Goal: Task Accomplishment & Management: Use online tool/utility

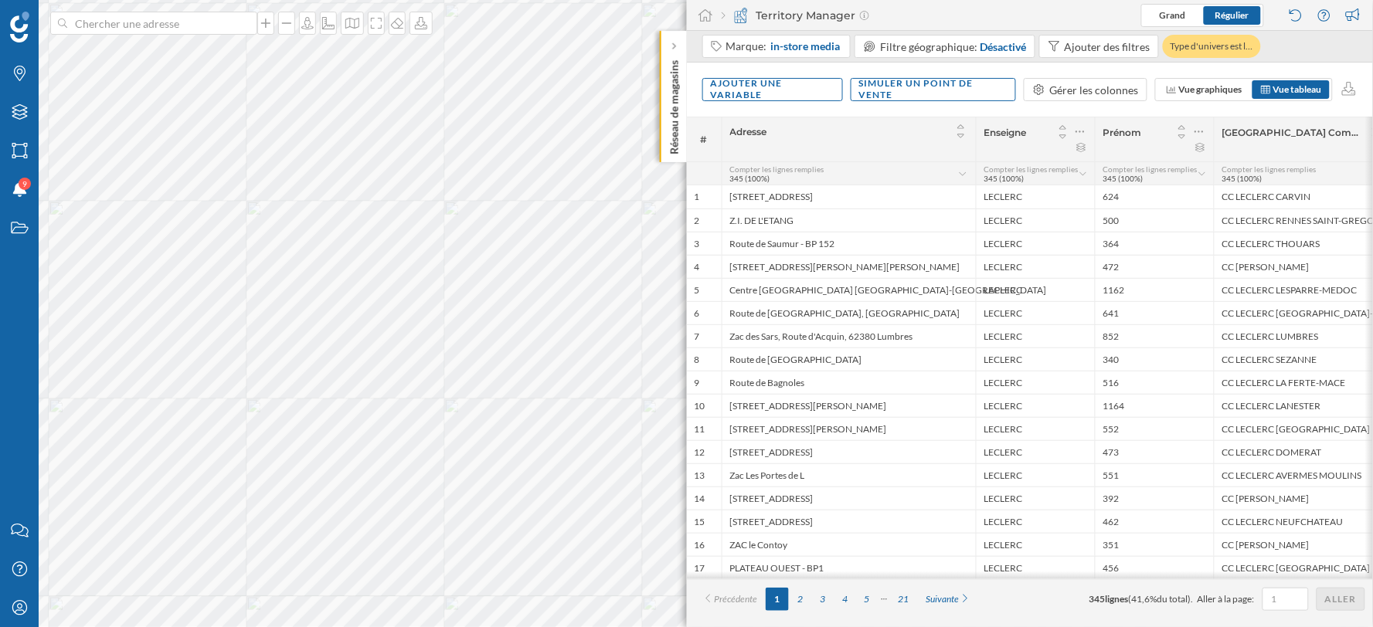
click at [1090, 76] on div "Ajouter une variable Simuler un point de vente Gérer les colonnes Vue graphique…" at bounding box center [1030, 90] width 687 height 54
click at [1084, 93] on div "Gérer les colonnes" at bounding box center [1094, 90] width 89 height 16
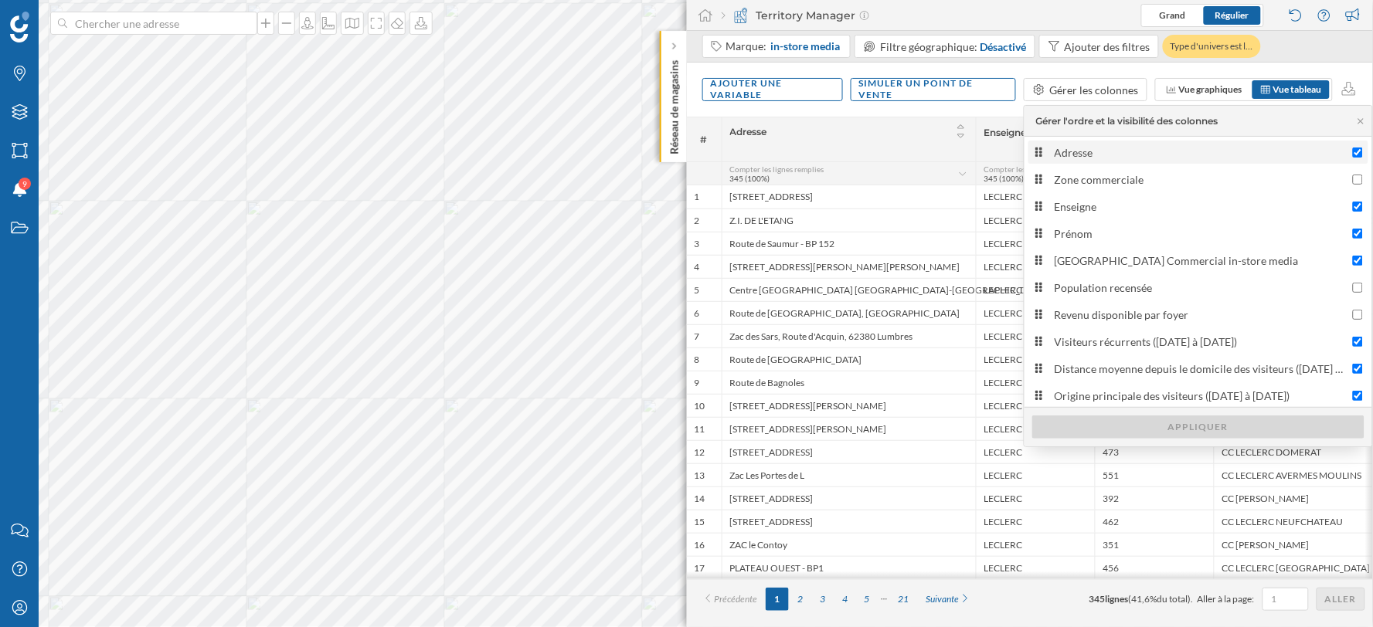
click at [1069, 158] on div "Adresse" at bounding box center [1200, 153] width 291 height 16
click at [1353, 158] on input "Adresse" at bounding box center [1358, 153] width 10 height 10
checkbox input "false"
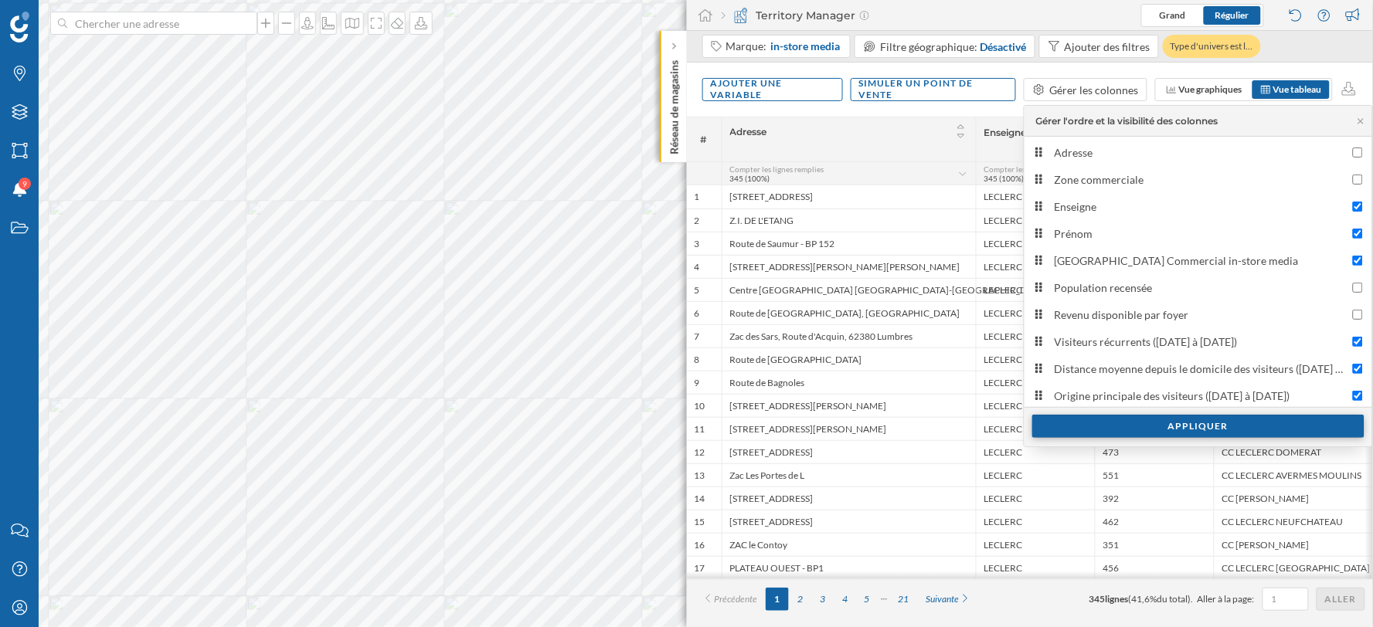
click at [1080, 427] on div "Appliquer" at bounding box center [1198, 426] width 332 height 23
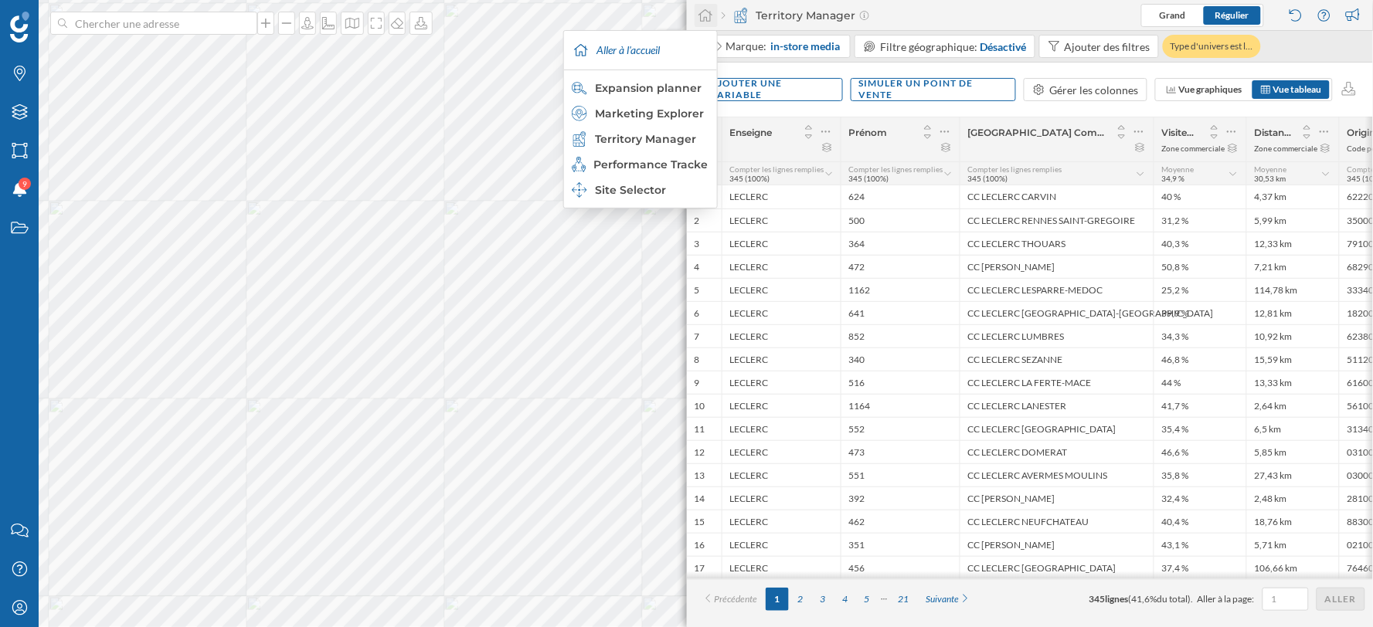
click at [703, 12] on icon at bounding box center [706, 15] width 14 height 12
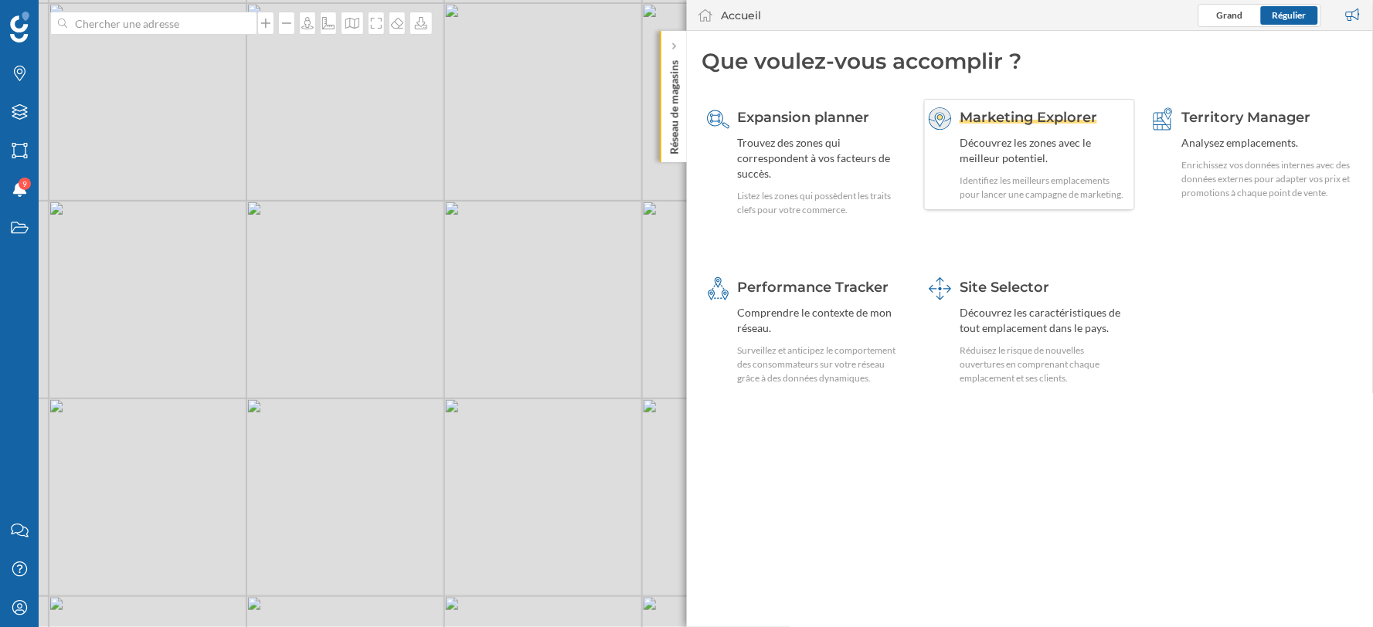
click at [1034, 156] on div "Découvrez les zones avec le meilleur potentiel." at bounding box center [1045, 150] width 171 height 31
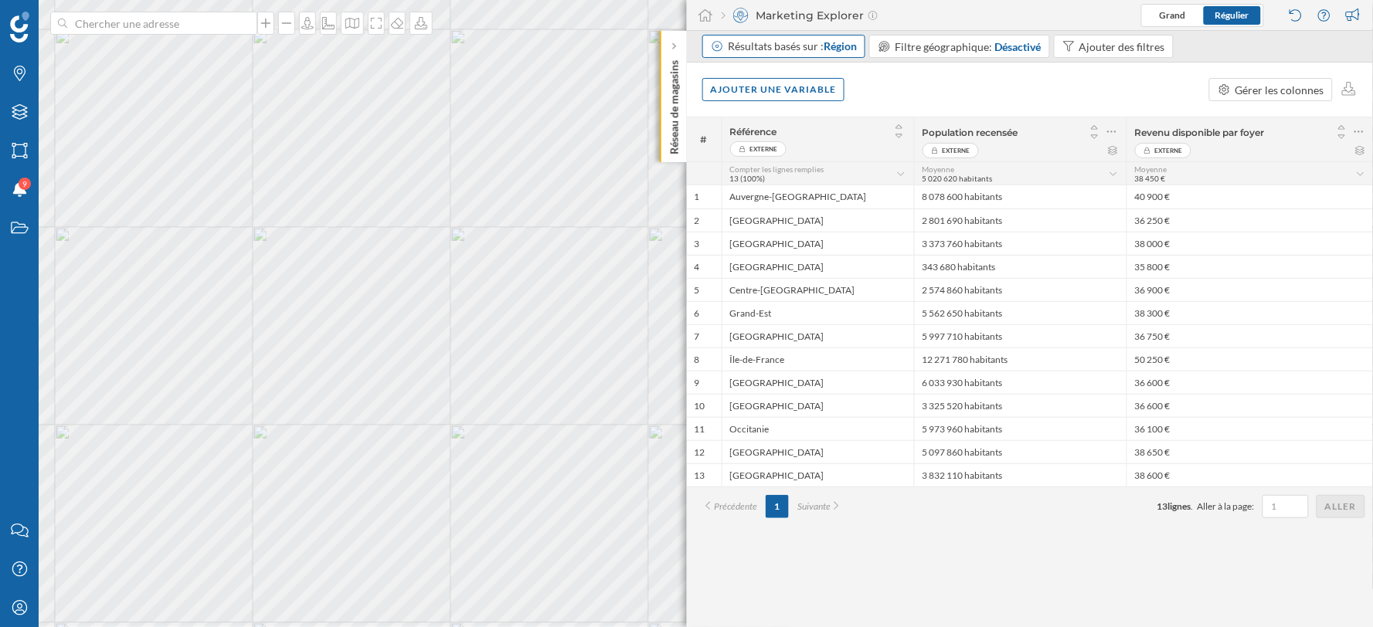
click at [823, 56] on div "Résultats basés sur : Région" at bounding box center [784, 46] width 164 height 23
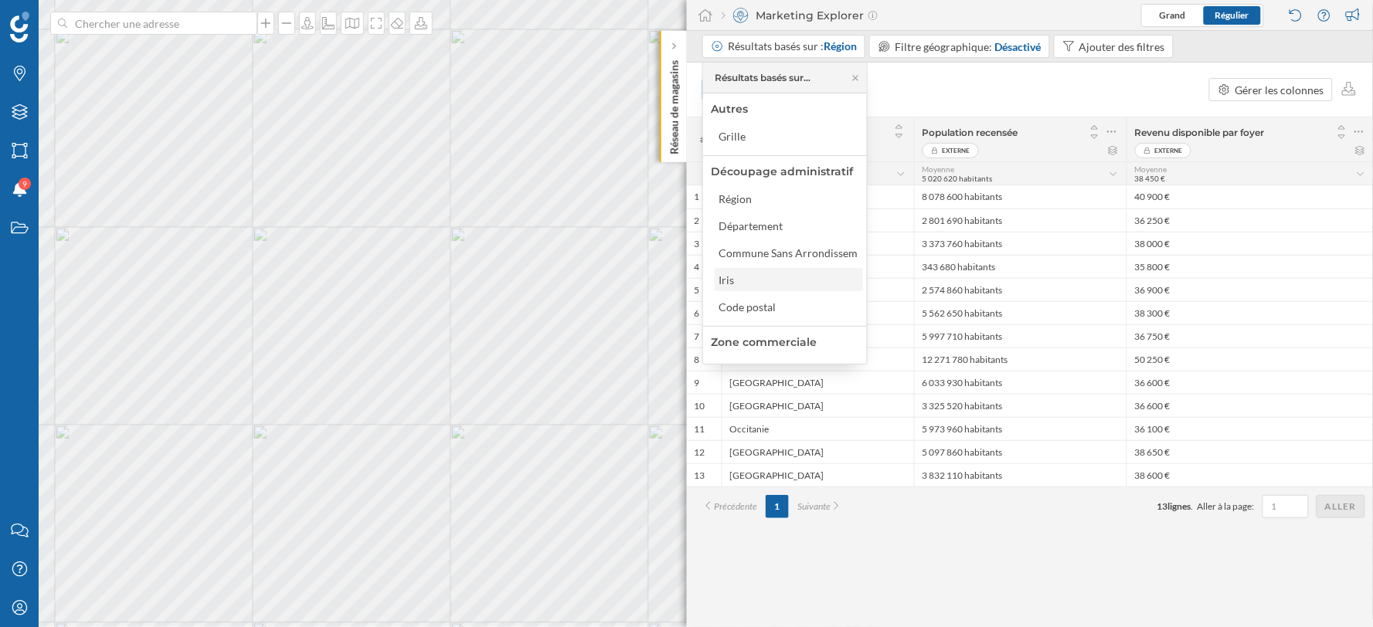
click at [742, 279] on div "Iris" at bounding box center [788, 280] width 139 height 16
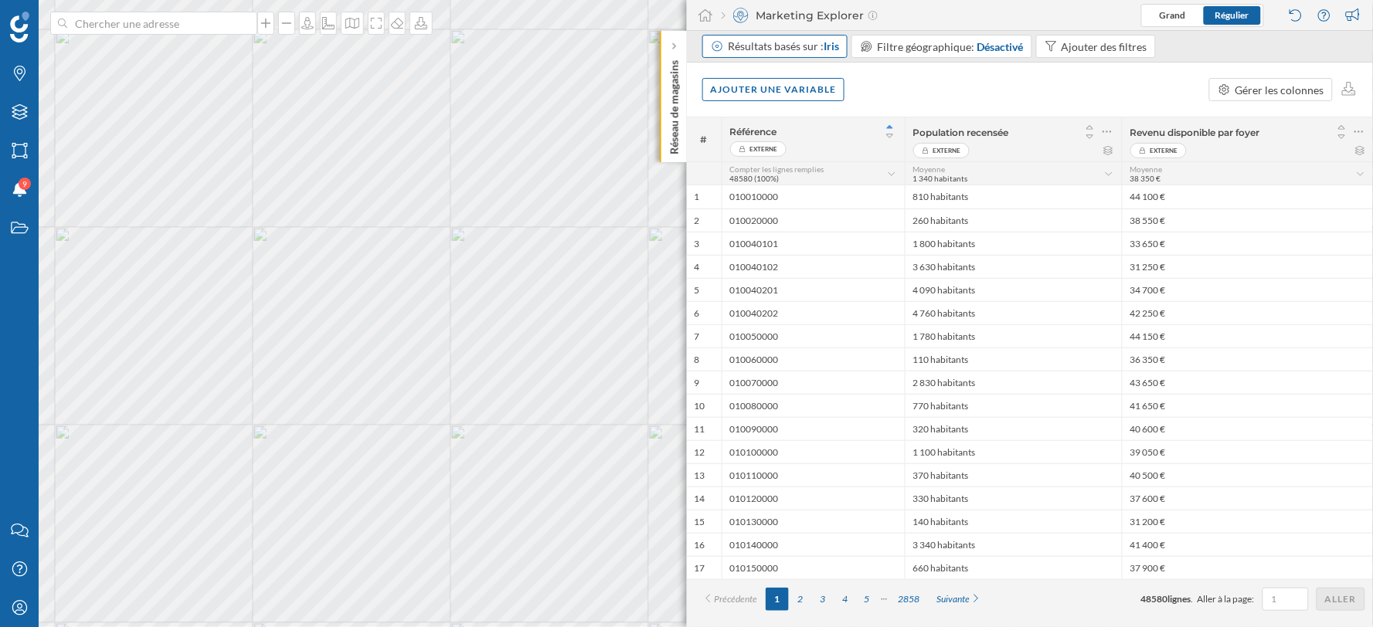
click at [832, 39] on span "Iris" at bounding box center [831, 45] width 15 height 13
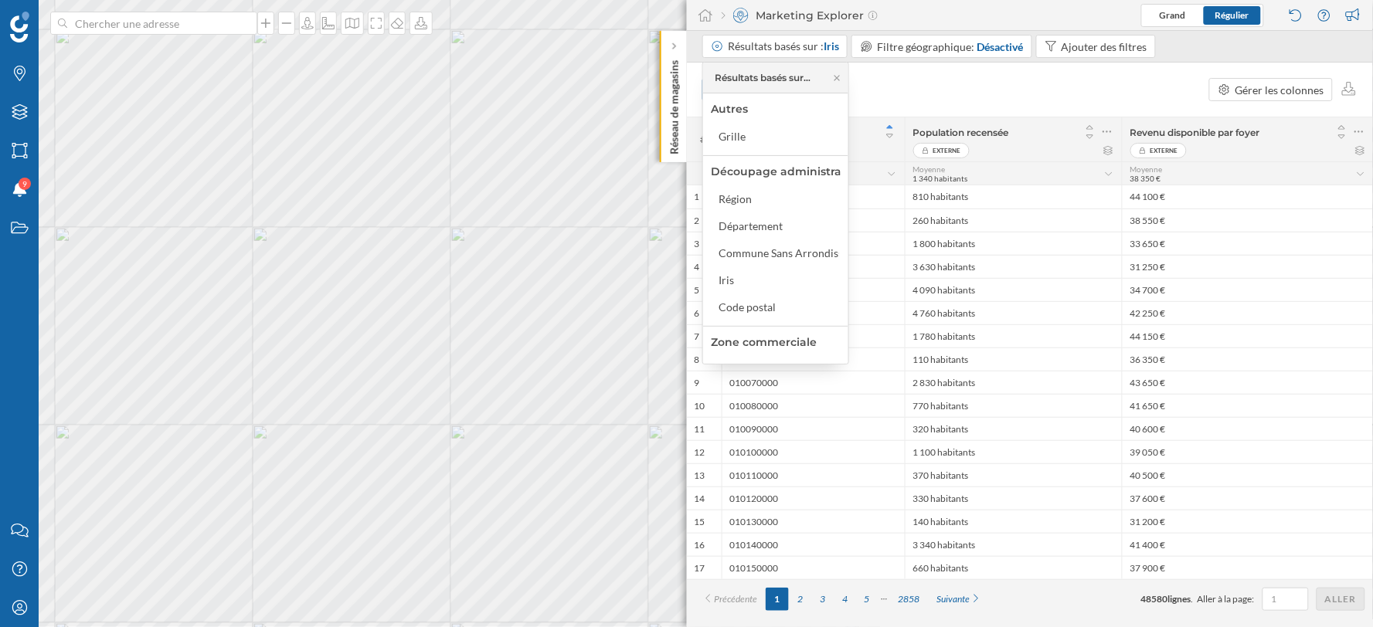
click at [912, 73] on div "Ajouter une variable Gérer les colonnes" at bounding box center [1030, 90] width 687 height 54
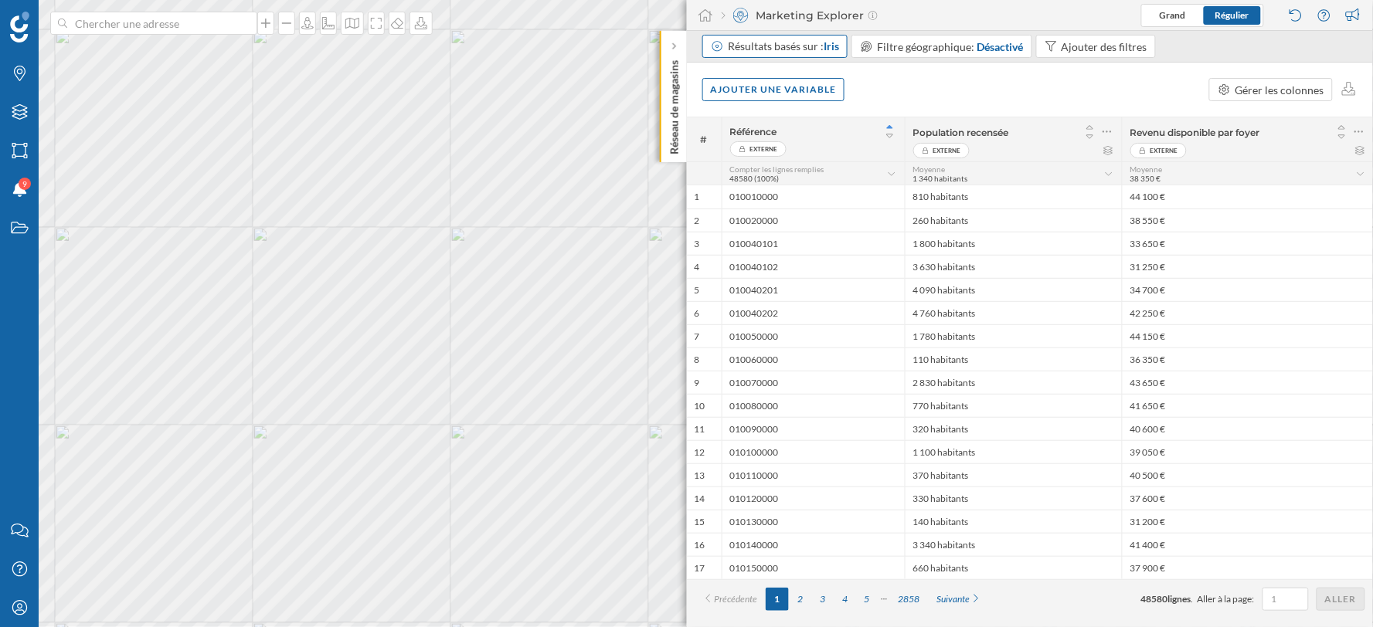
click at [818, 51] on div "Résultats basés sur : Iris" at bounding box center [783, 46] width 111 height 15
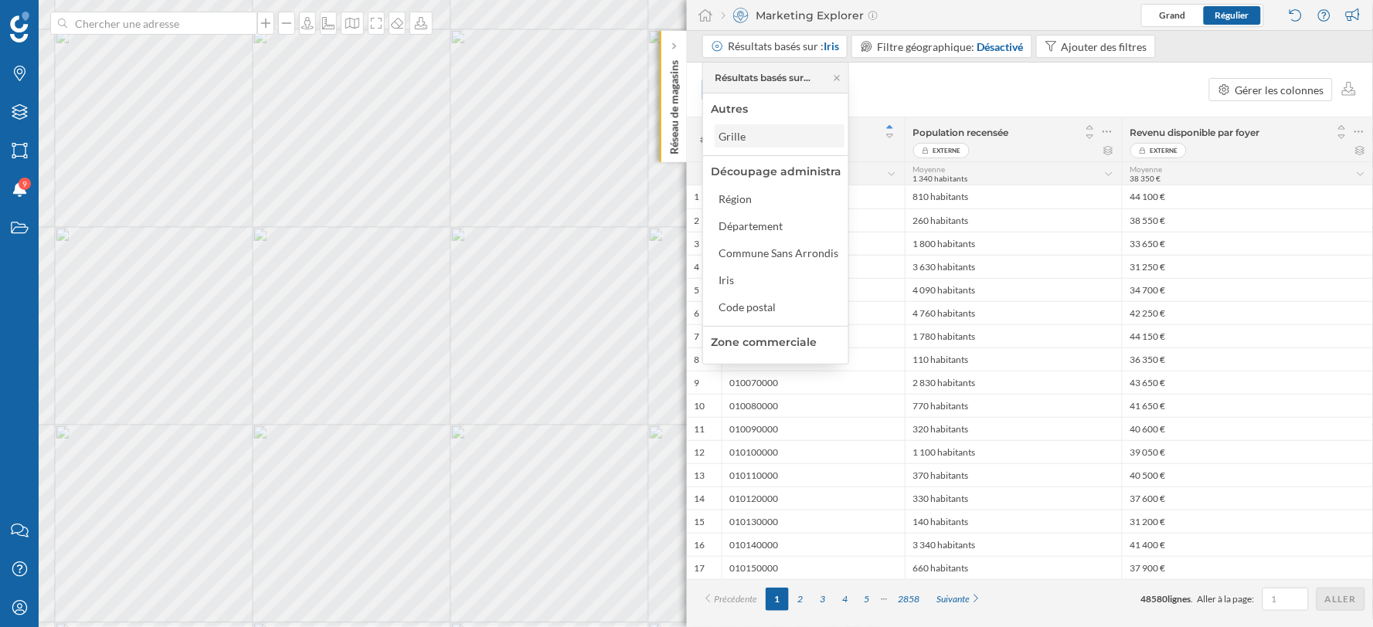
click at [744, 138] on div "Grille" at bounding box center [732, 136] width 27 height 13
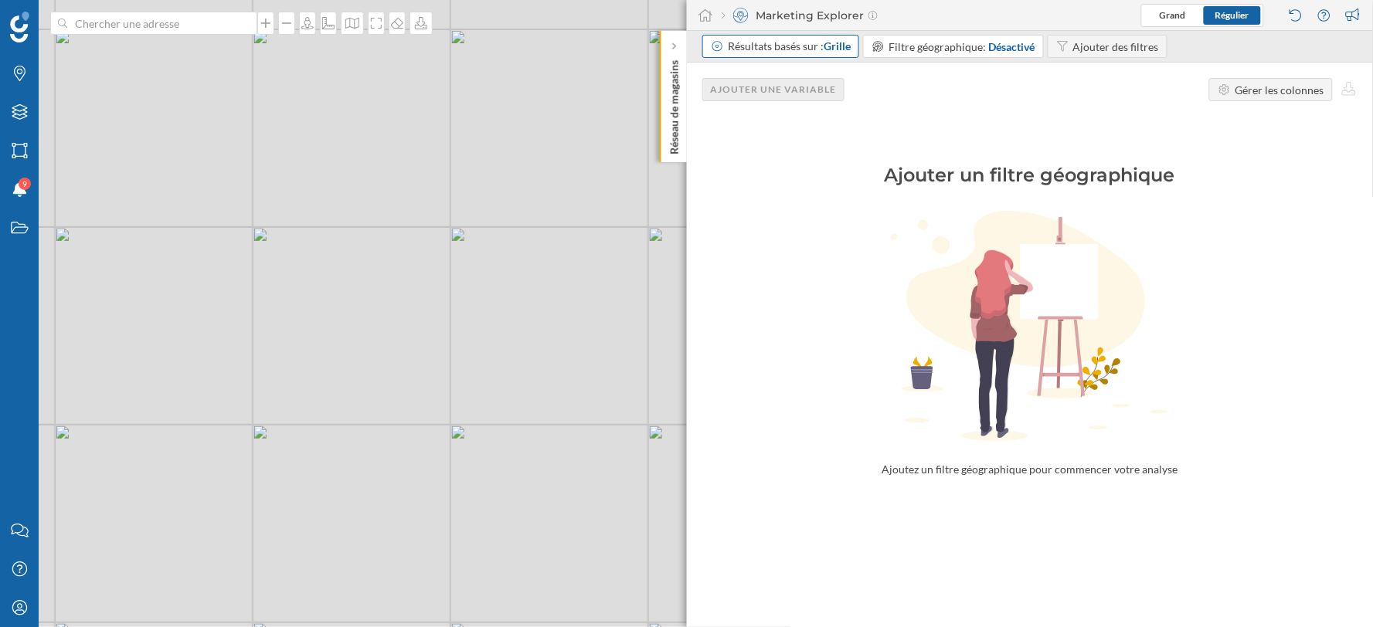
click at [776, 51] on div "Résultats basés sur : Grille" at bounding box center [789, 46] width 123 height 15
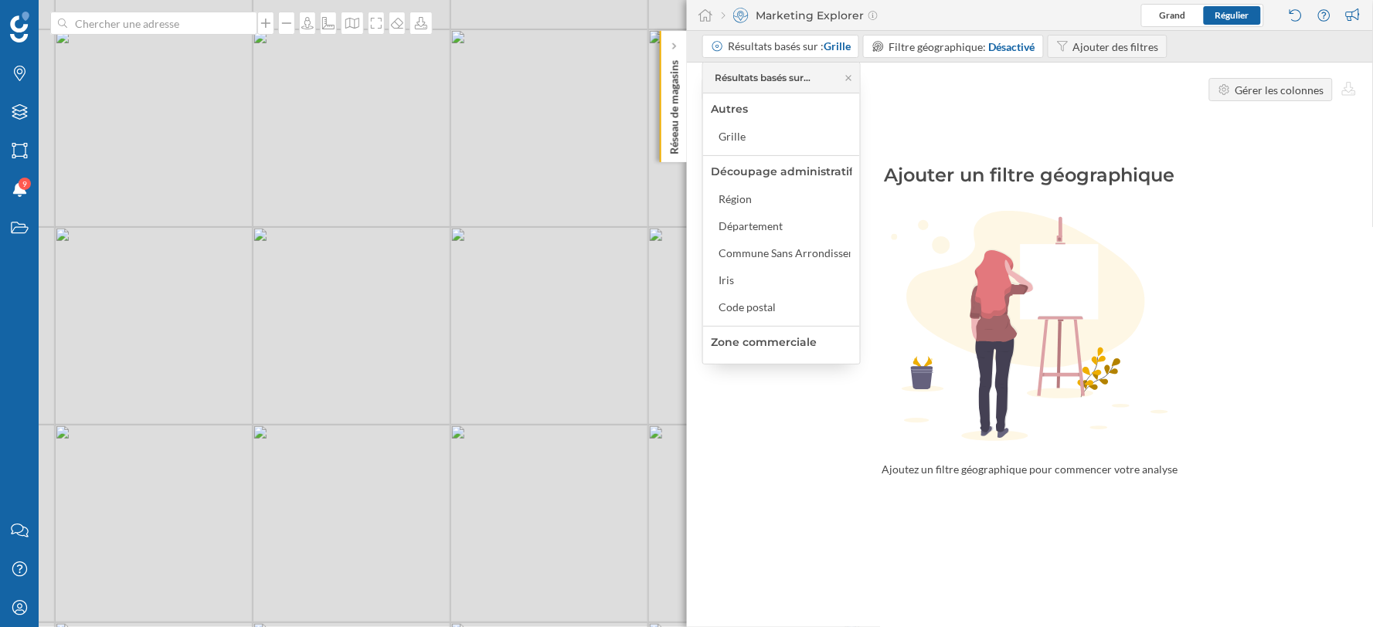
click at [930, 97] on div "Ajouter une variable Gérer les colonnes" at bounding box center [1030, 90] width 687 height 54
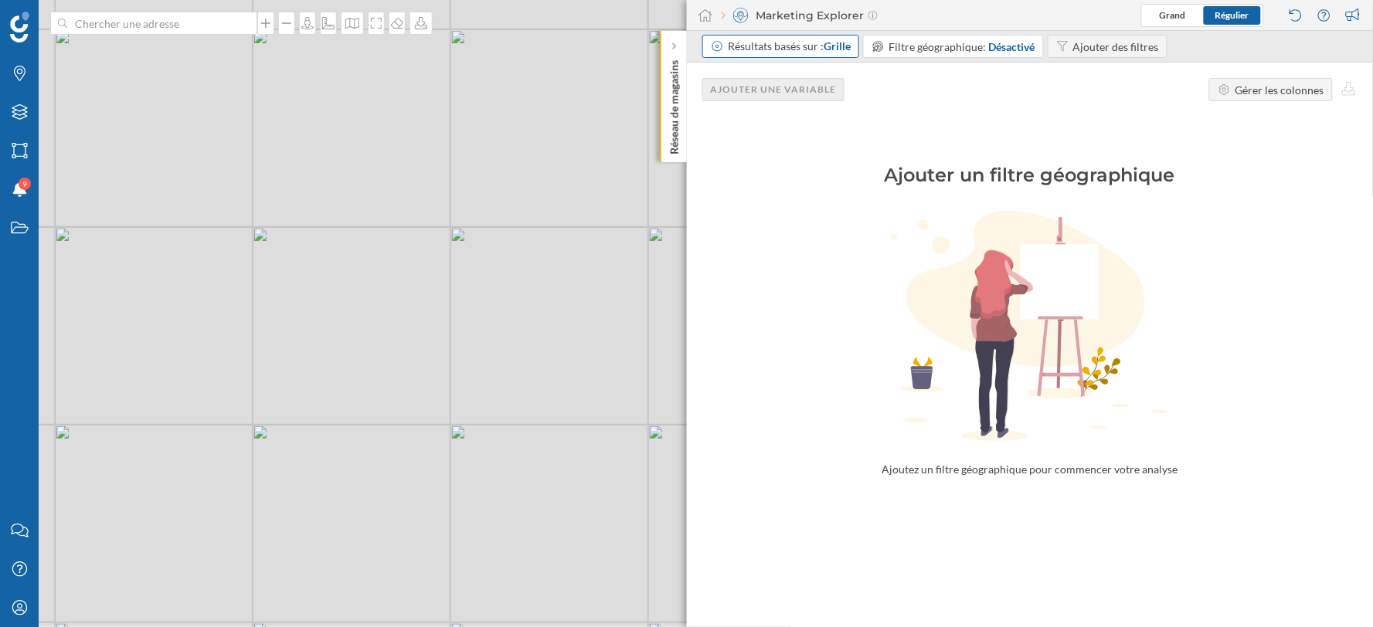
click at [823, 44] on div "Résultats basés sur : Grille" at bounding box center [789, 46] width 123 height 15
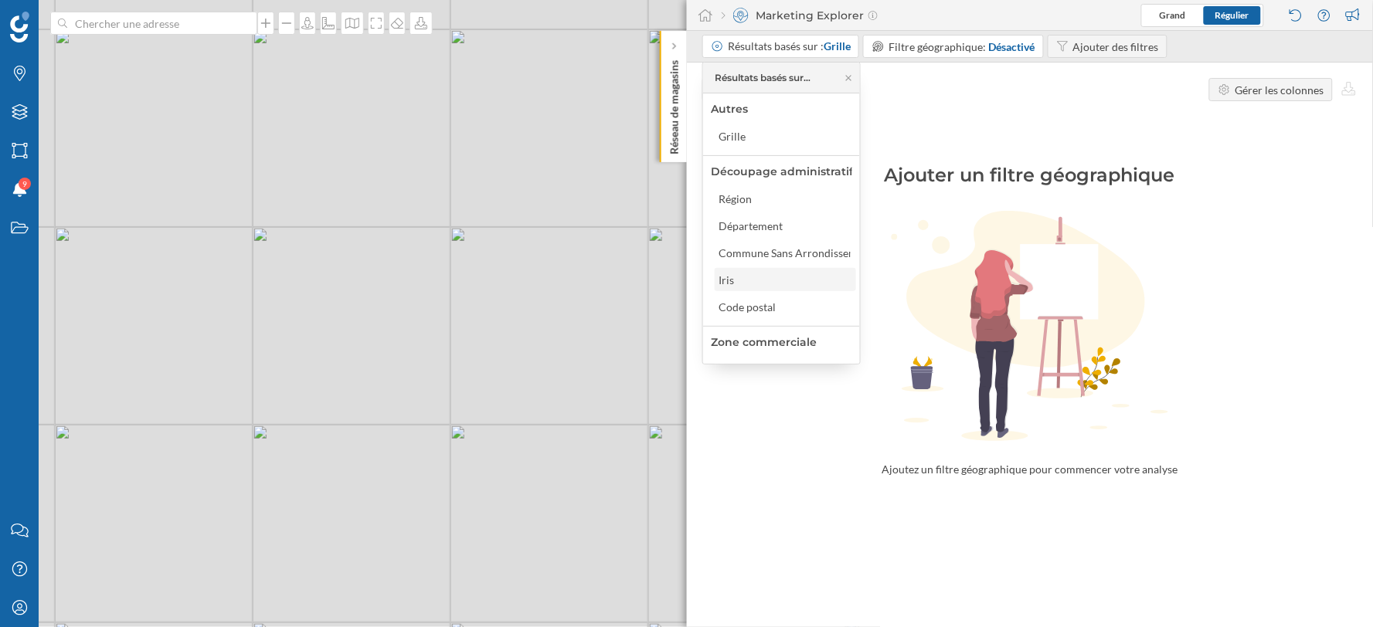
click at [770, 282] on div "Iris" at bounding box center [785, 280] width 132 height 16
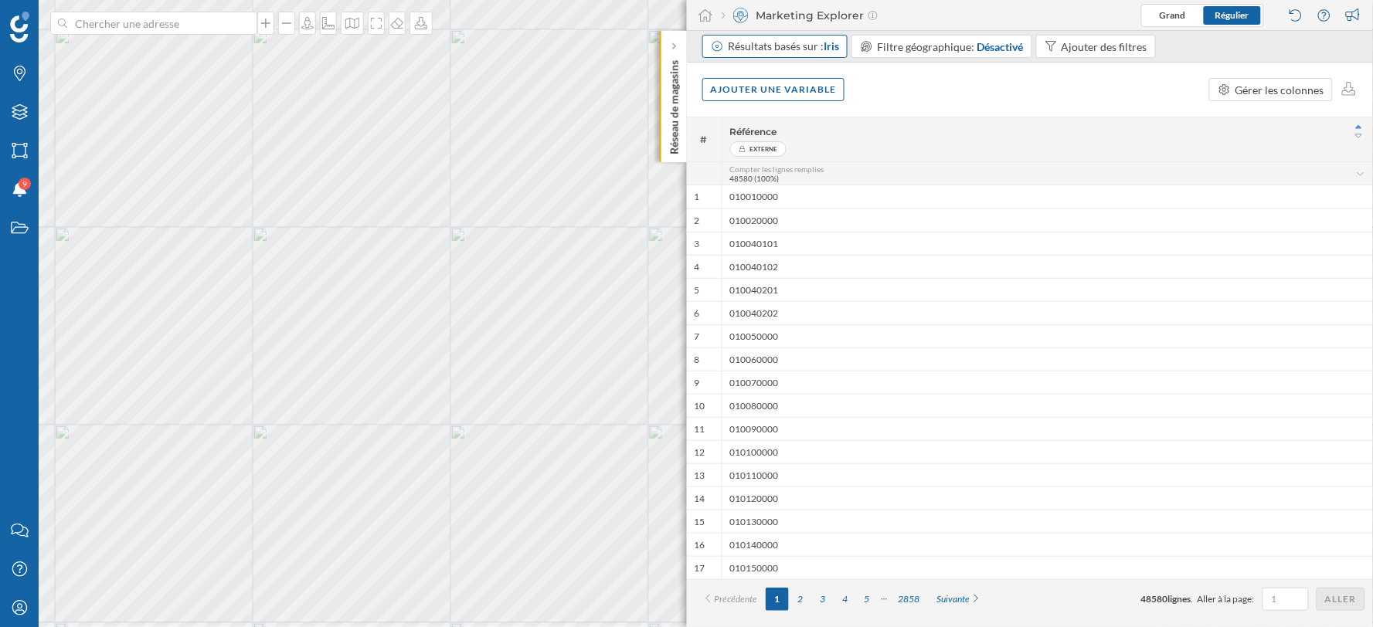
click at [799, 47] on div "Résultats basés sur : Iris" at bounding box center [783, 46] width 111 height 15
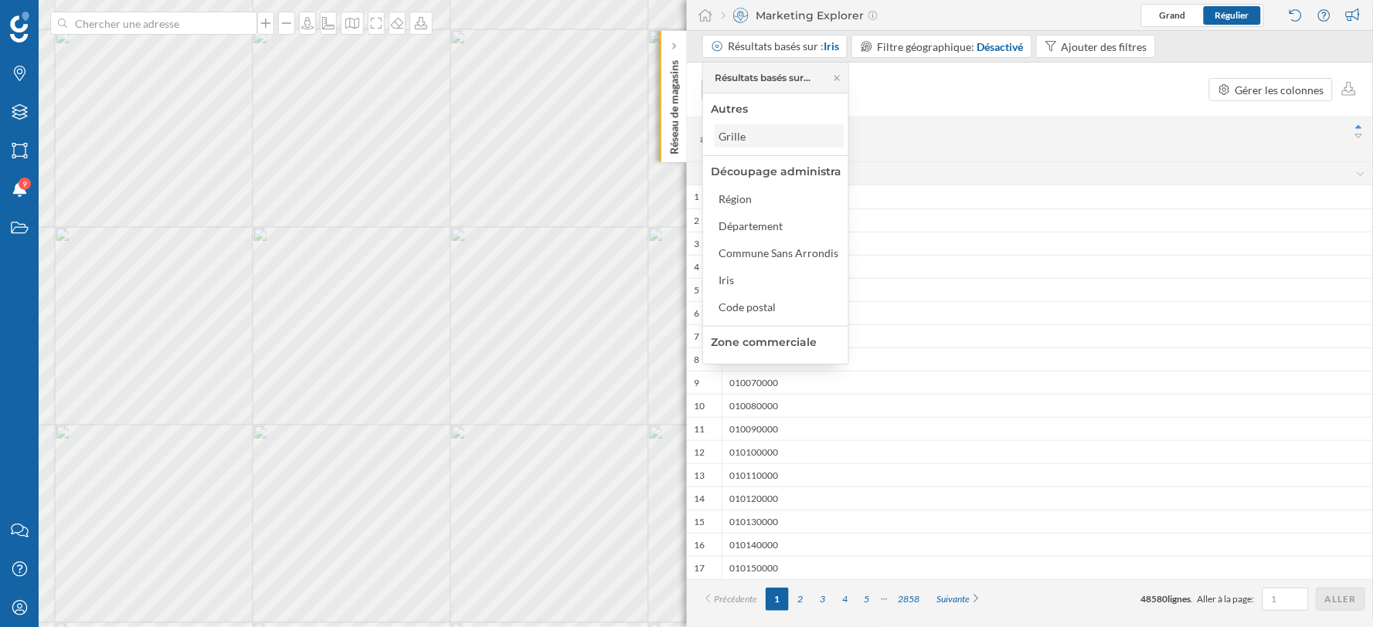
click at [790, 143] on div "Grille" at bounding box center [779, 136] width 121 height 16
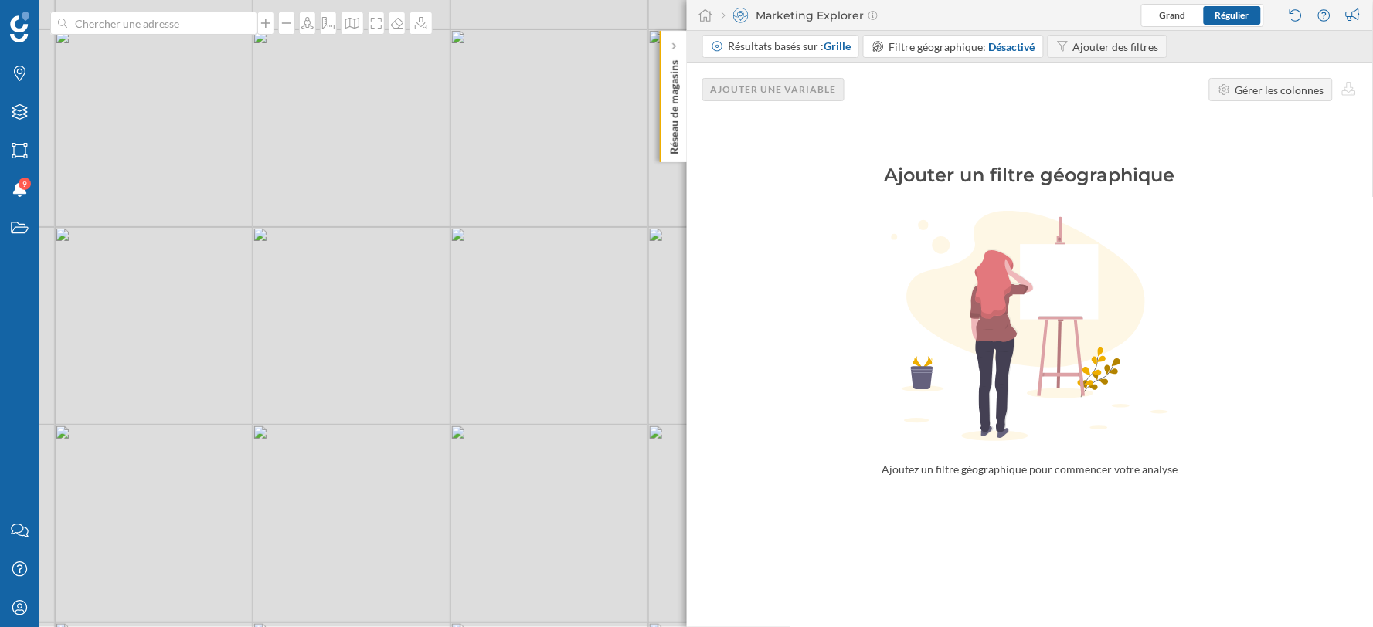
click at [818, 90] on div "Ajouter une variable" at bounding box center [773, 89] width 143 height 23
click at [904, 209] on div "Ajouter un filtre géographique Ajoutez un filtre géographique pour commencer vo…" at bounding box center [1030, 297] width 687 height 361
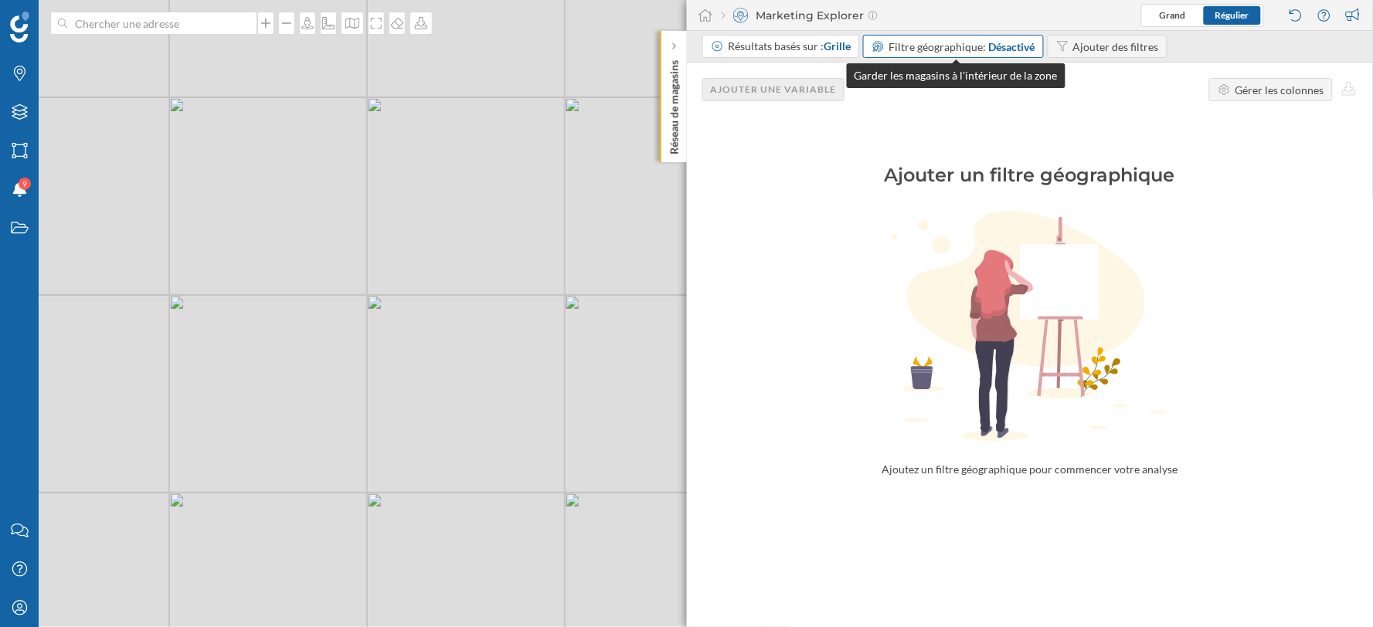
click at [981, 47] on span "Filtre géographique:" at bounding box center [937, 46] width 97 height 13
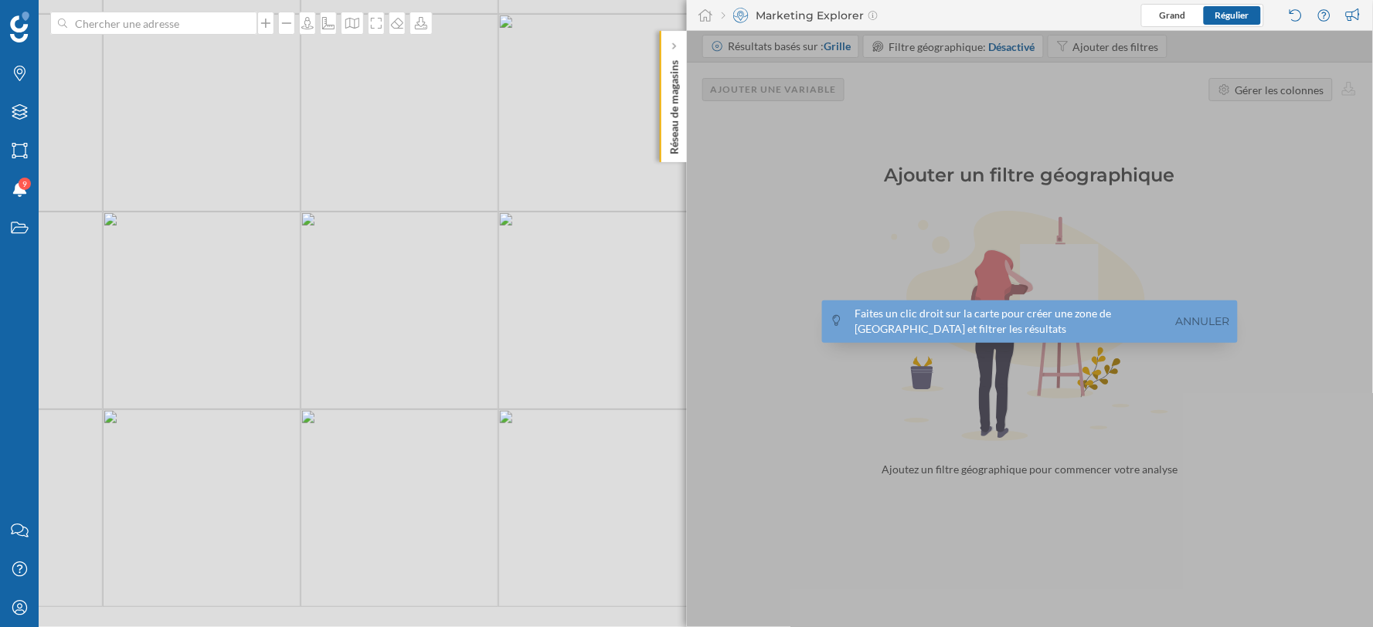
drag, startPoint x: 485, startPoint y: 362, endPoint x: 311, endPoint y: 223, distance: 222.7
click at [311, 220] on div "© Mapbox © OpenStreetMap Improve this map" at bounding box center [686, 313] width 1373 height 627
drag, startPoint x: 490, startPoint y: 524, endPoint x: 408, endPoint y: 340, distance: 201.3
click at [408, 340] on div "© Mapbox © OpenStreetMap Improve this map" at bounding box center [686, 313] width 1373 height 627
drag, startPoint x: 546, startPoint y: 465, endPoint x: 351, endPoint y: 317, distance: 245.4
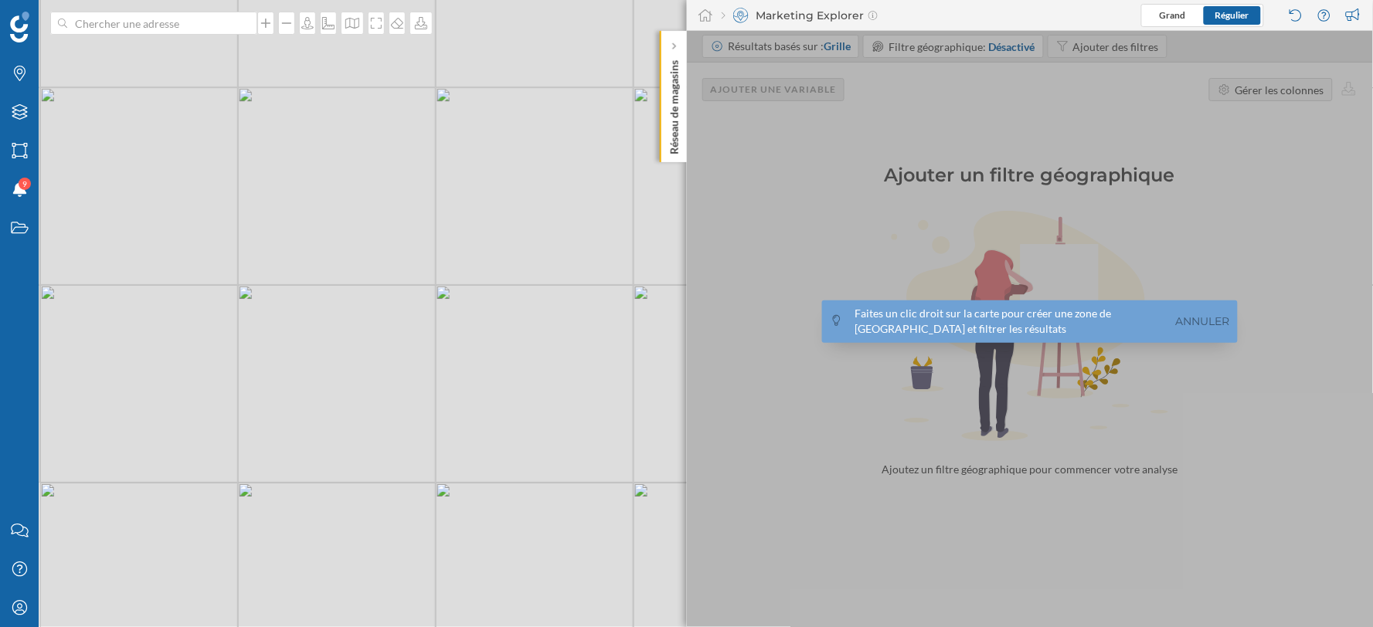
click at [351, 317] on div "© Mapbox © OpenStreetMap Improve this map" at bounding box center [686, 313] width 1373 height 627
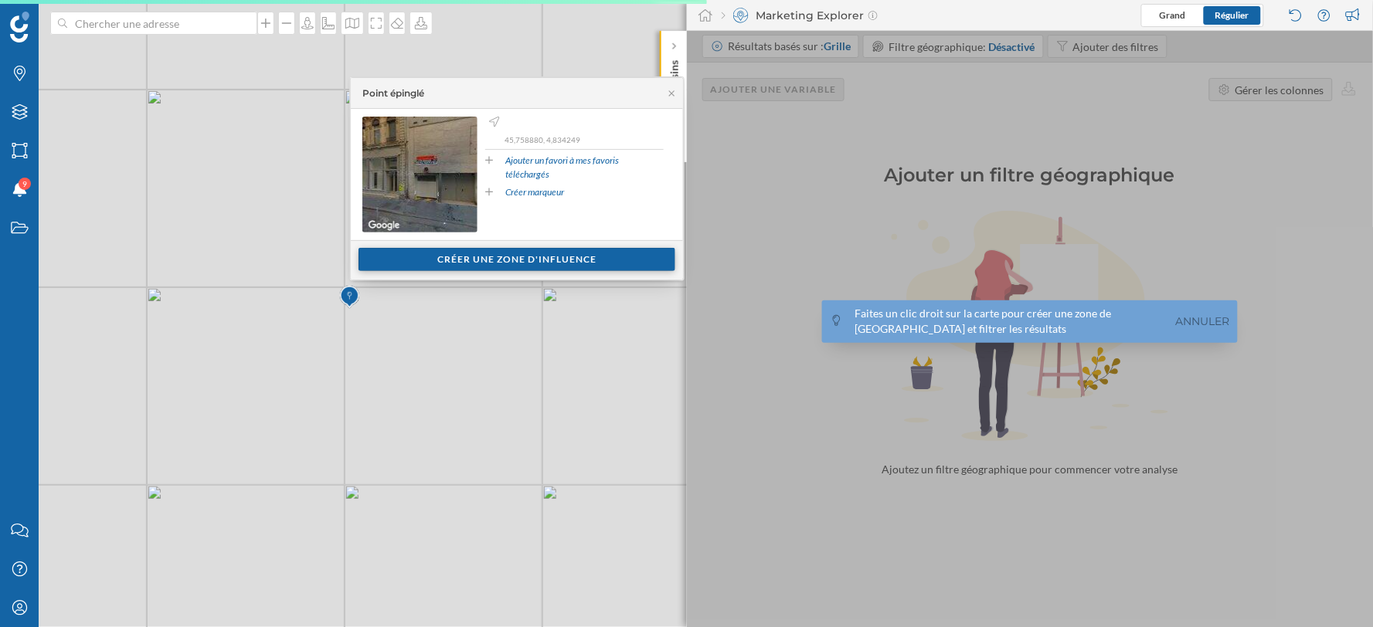
click at [421, 264] on div "Créer une zone d'influence" at bounding box center [517, 259] width 317 height 23
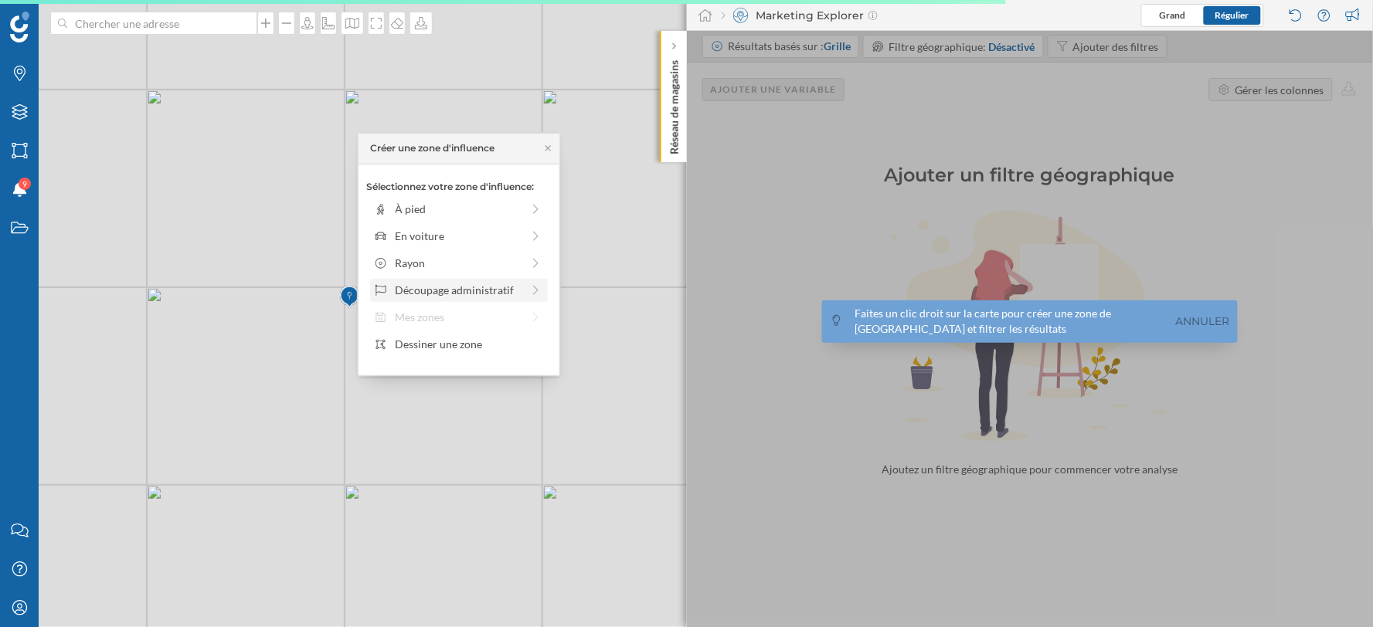
click at [442, 284] on div "Découpage administratif" at bounding box center [459, 290] width 126 height 16
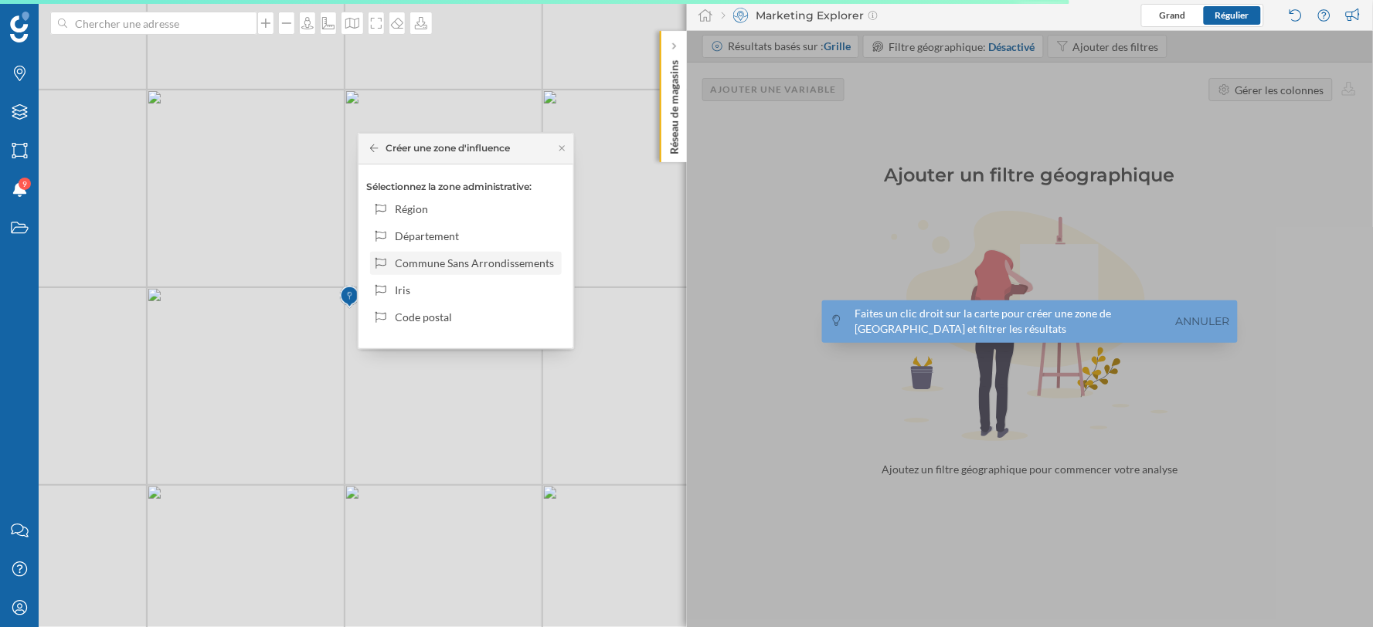
click at [438, 257] on div "Commune Sans Arrondissements" at bounding box center [476, 263] width 161 height 16
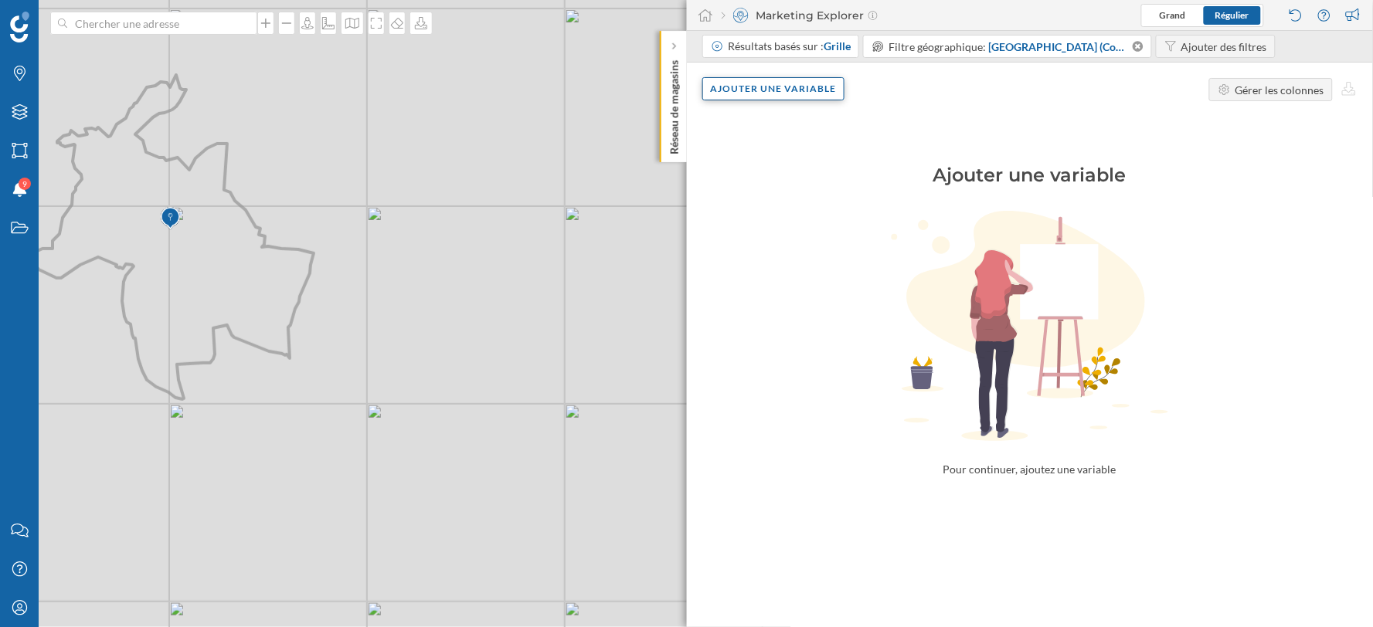
click at [799, 88] on div "Ajouter une variable" at bounding box center [773, 88] width 143 height 23
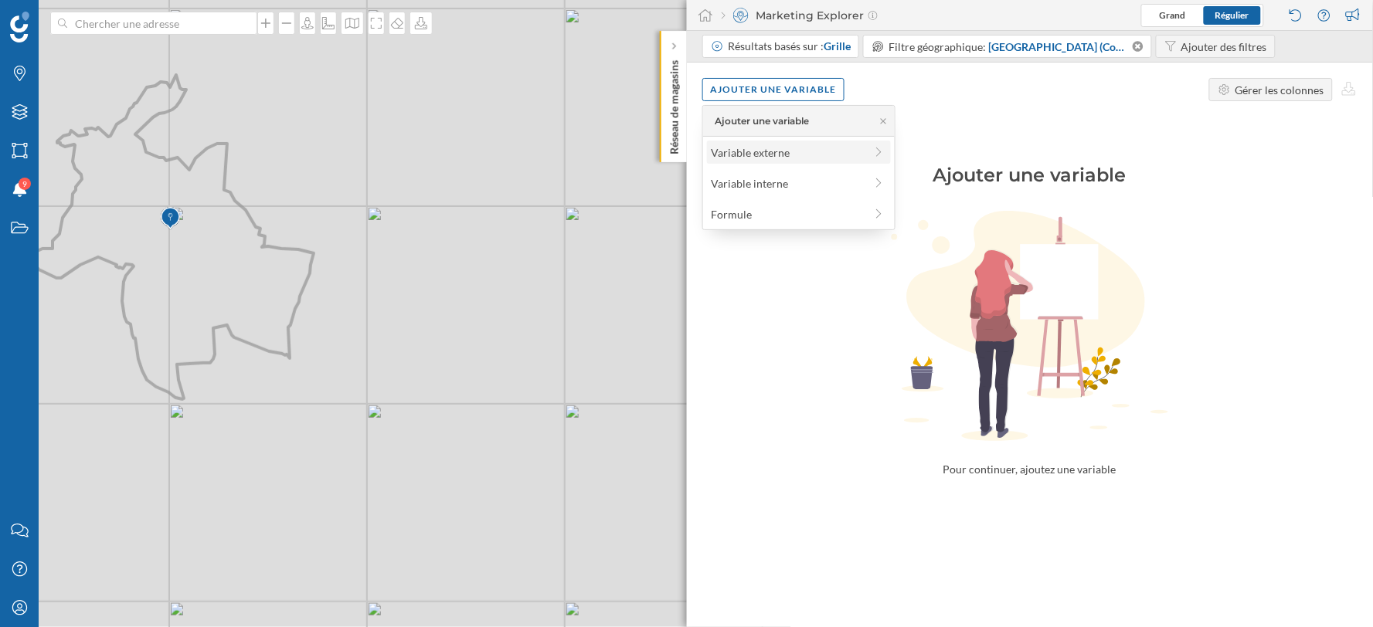
click at [792, 149] on div "Variable externe" at bounding box center [788, 153] width 154 height 16
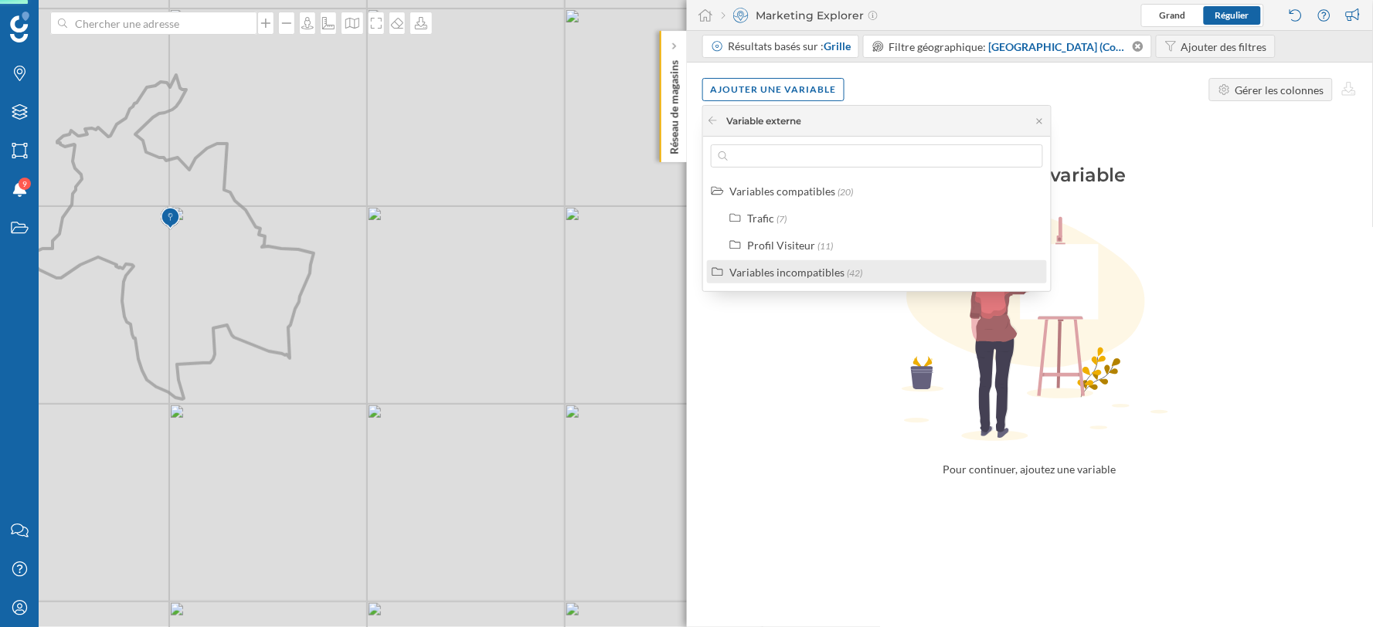
click at [800, 270] on div "Variables incompatibles" at bounding box center [786, 272] width 115 height 13
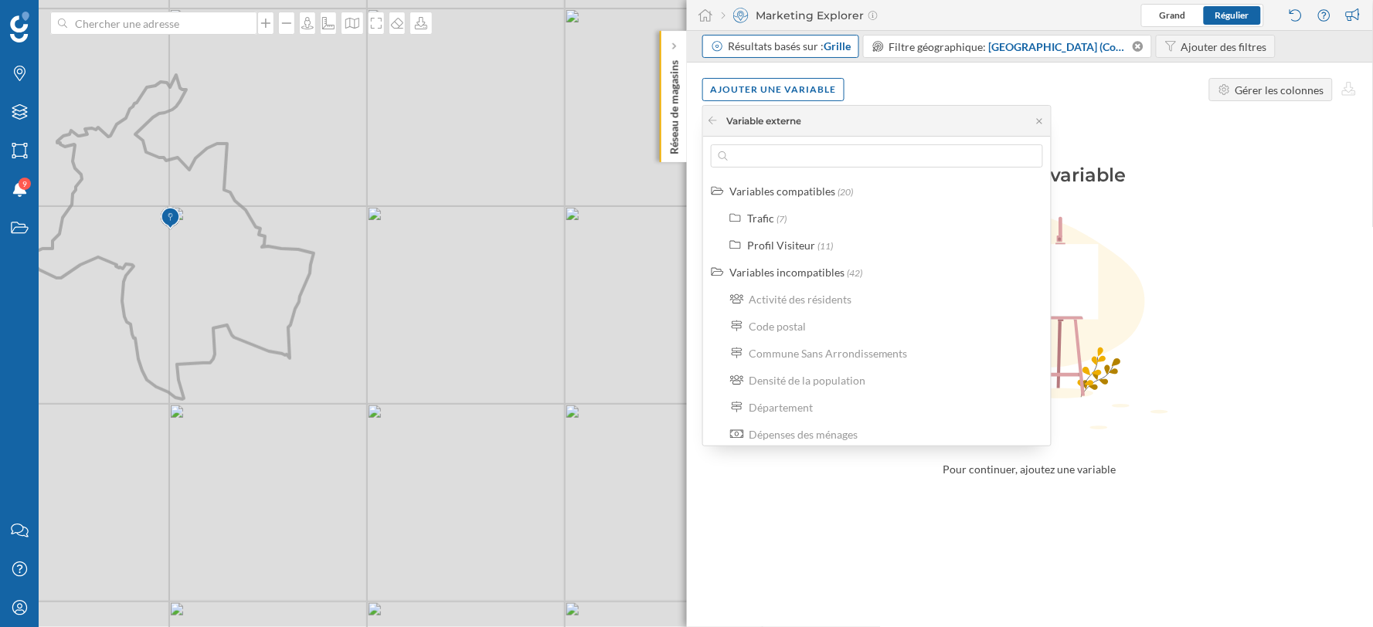
click at [794, 43] on div "Résultats basés sur : Grille" at bounding box center [789, 46] width 123 height 15
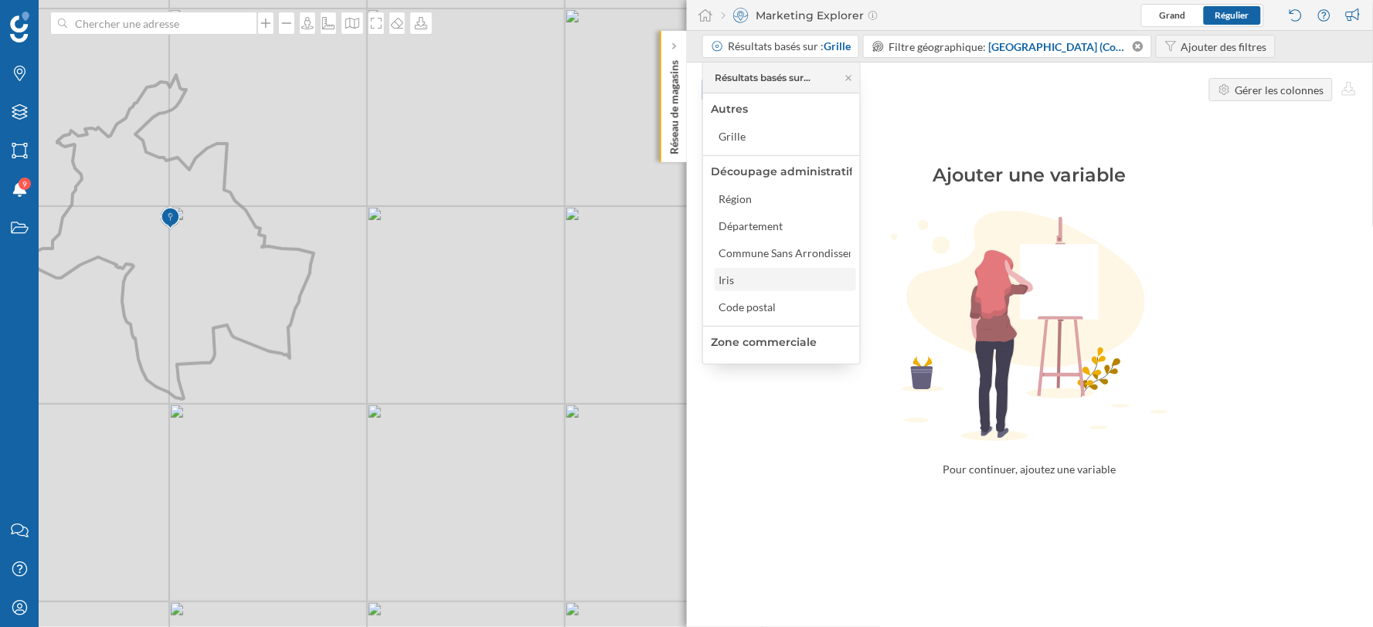
click at [748, 274] on div "Iris" at bounding box center [785, 280] width 132 height 16
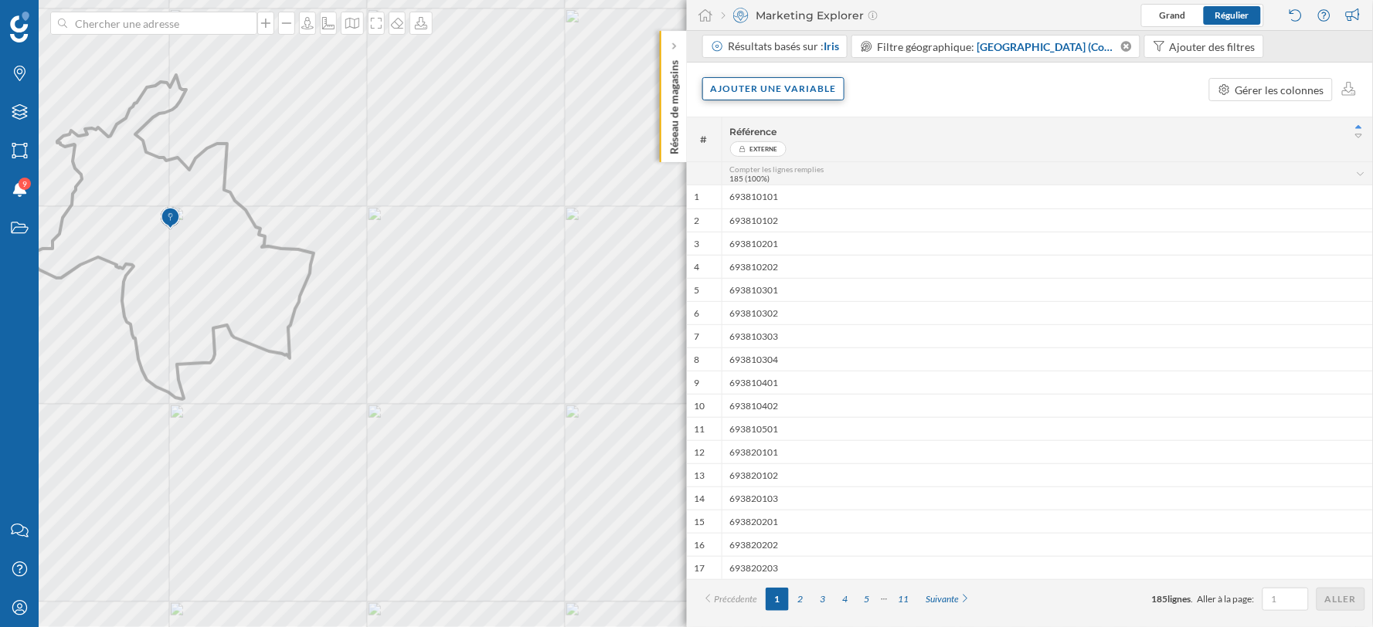
click at [786, 90] on div "Ajouter une variable" at bounding box center [773, 88] width 143 height 23
click at [801, 145] on div "Variable externe" at bounding box center [788, 153] width 154 height 16
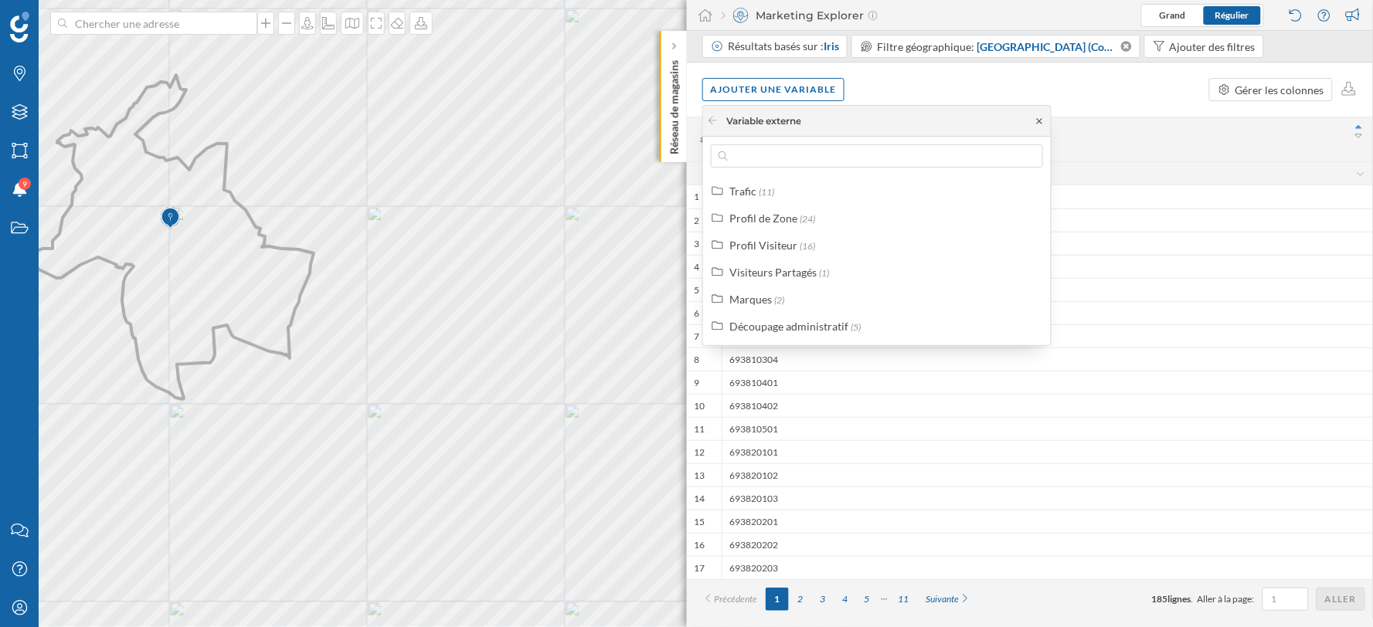
click at [1036, 120] on icon at bounding box center [1040, 121] width 12 height 9
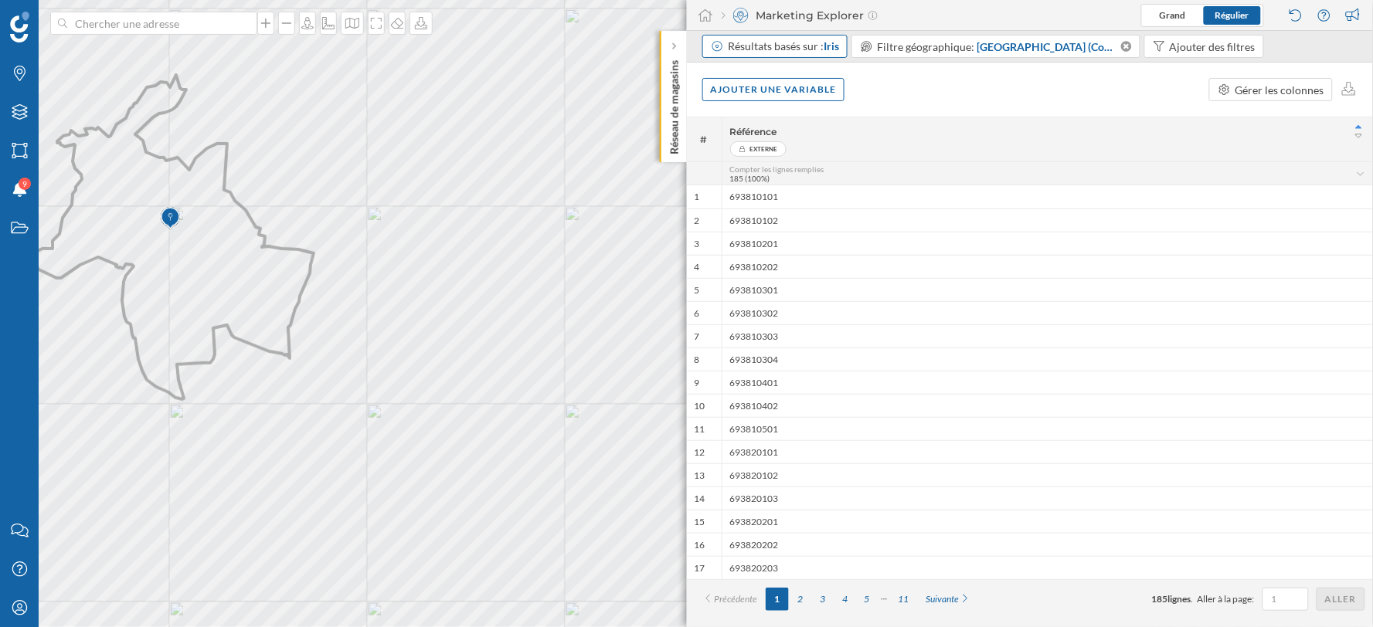
click at [823, 39] on div "Résultats basés sur : Iris" at bounding box center [783, 46] width 111 height 15
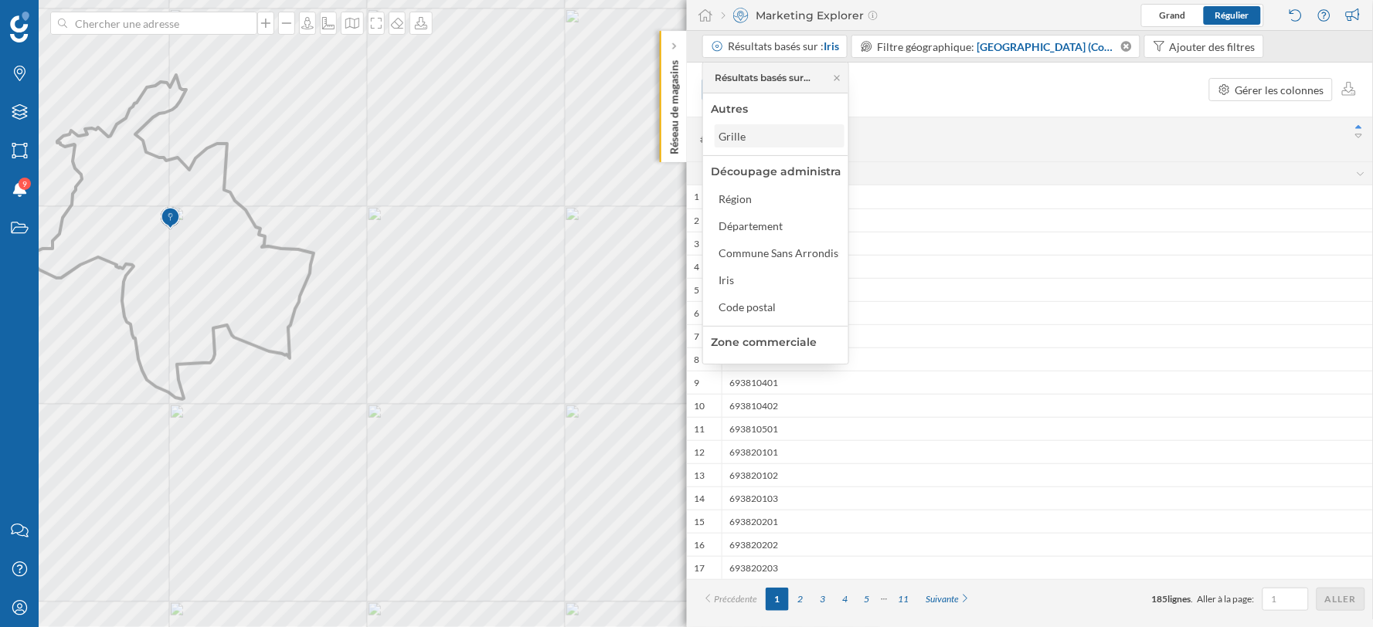
click at [769, 131] on div "Grille" at bounding box center [779, 136] width 121 height 16
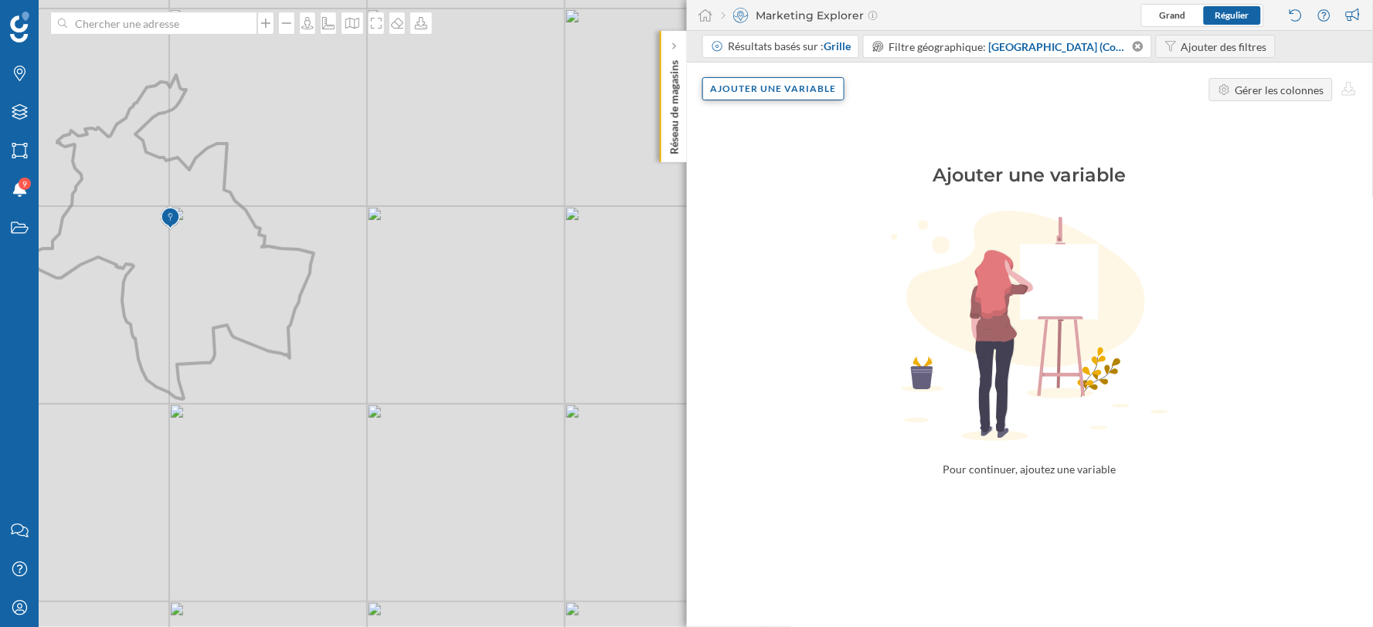
click at [793, 98] on div "Ajouter une variable" at bounding box center [773, 88] width 143 height 23
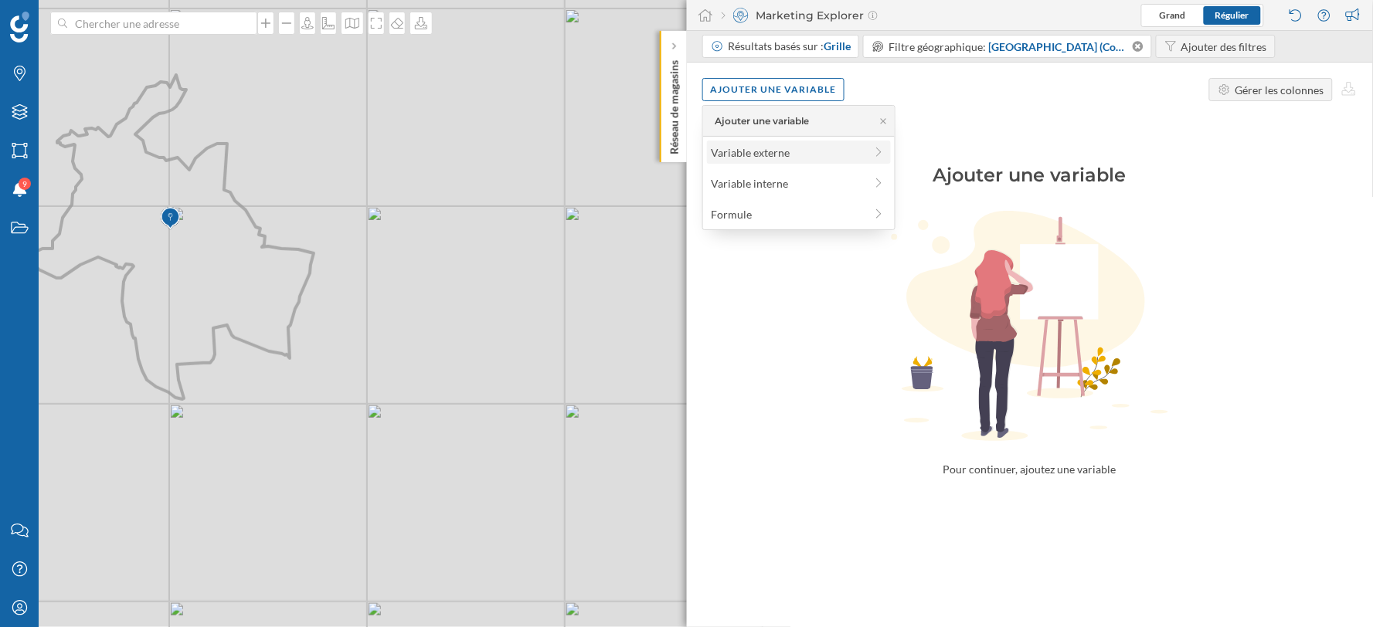
click at [808, 145] on div "Variable externe" at bounding box center [788, 153] width 154 height 16
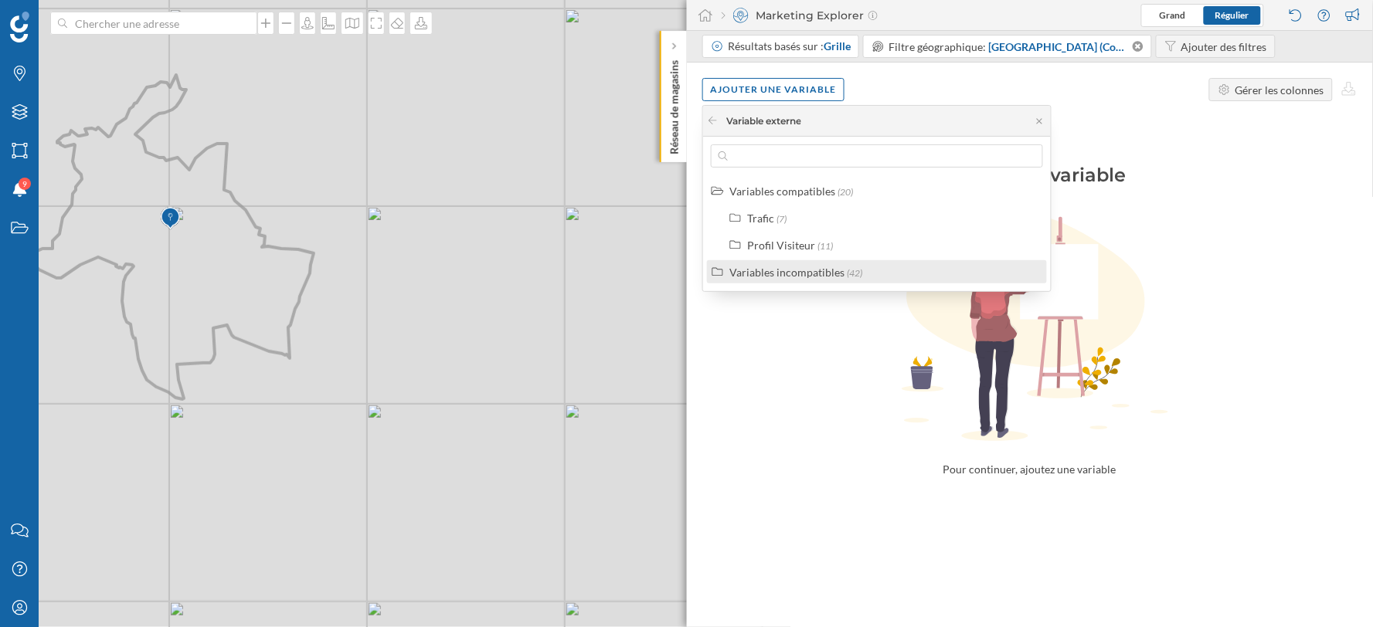
click at [852, 271] on span "(42)" at bounding box center [854, 273] width 15 height 12
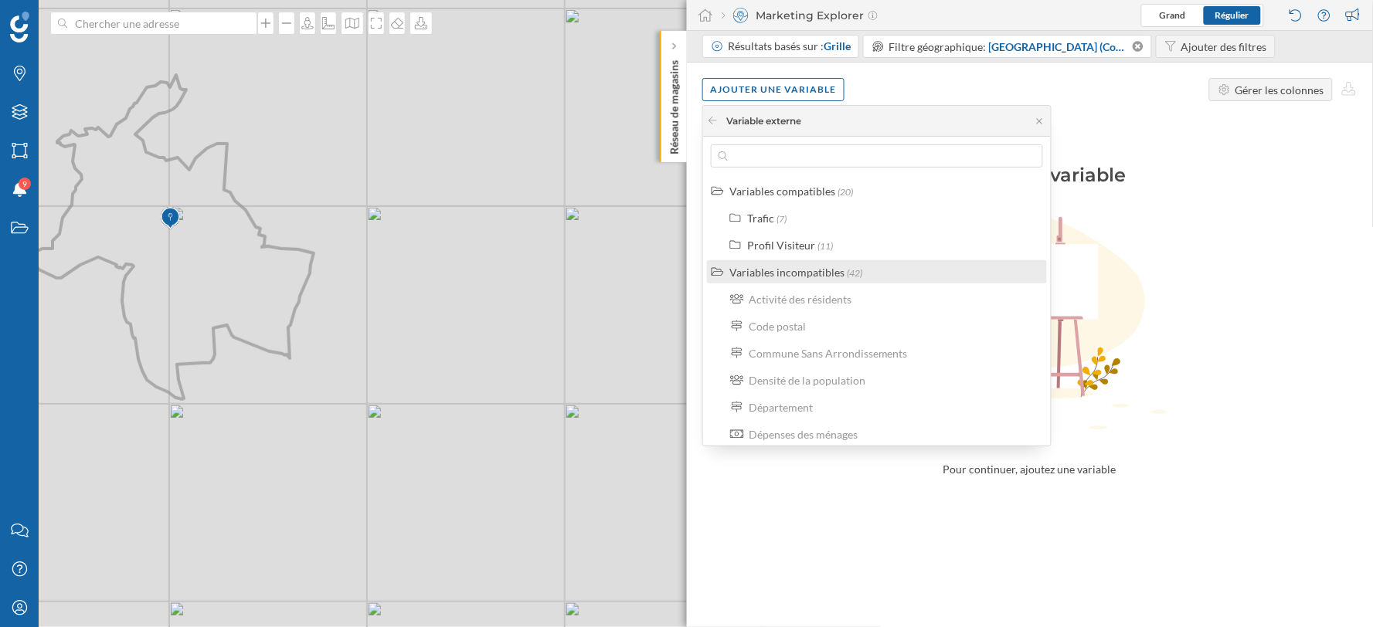
click at [852, 271] on span "(42)" at bounding box center [854, 273] width 15 height 12
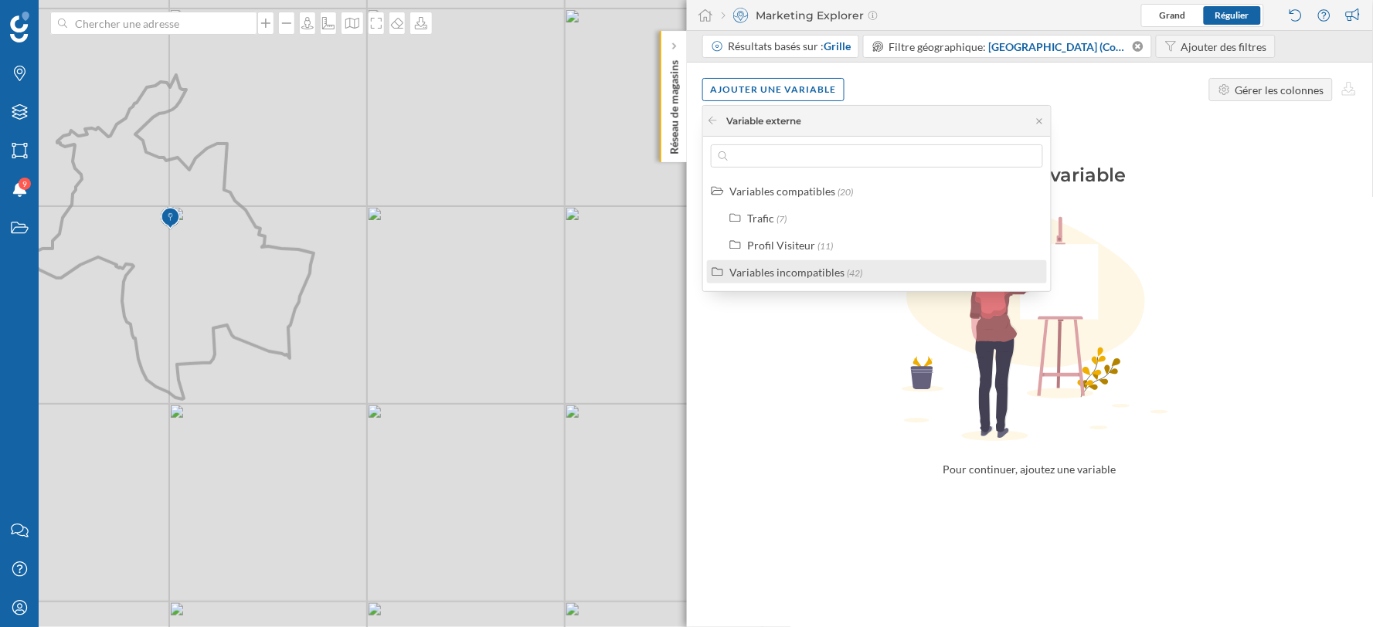
click at [852, 271] on span "(42)" at bounding box center [854, 273] width 15 height 12
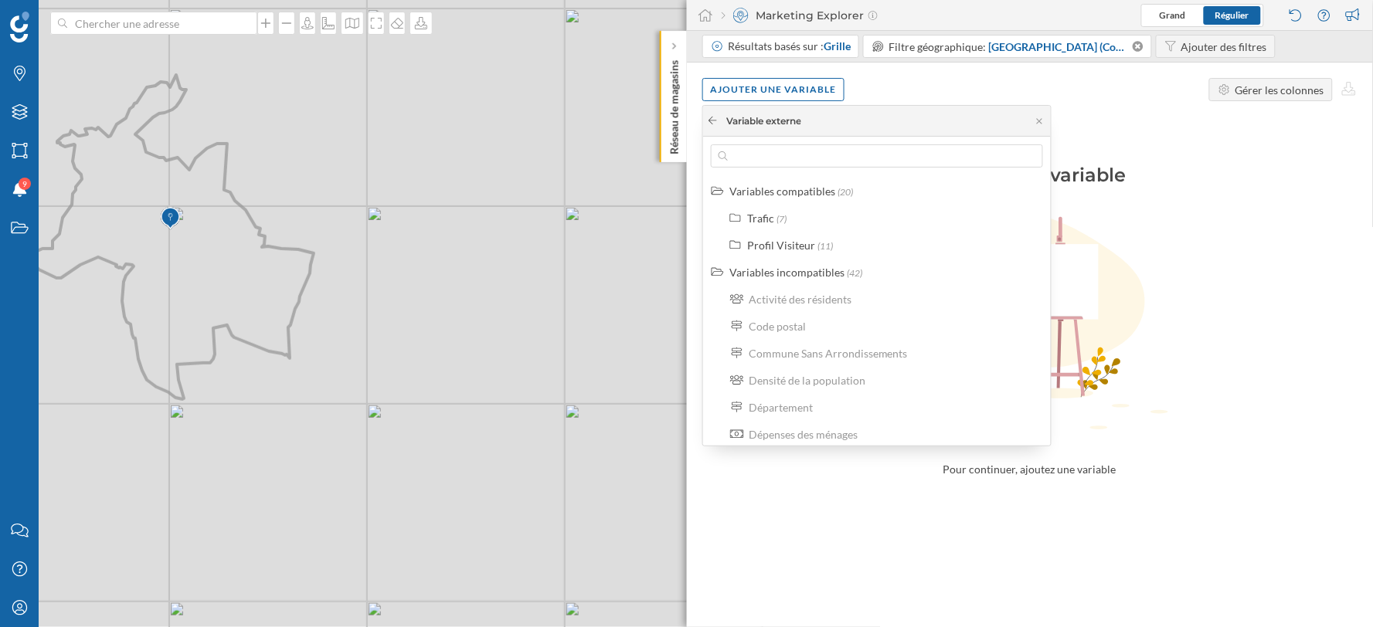
click at [714, 117] on icon at bounding box center [713, 120] width 12 height 9
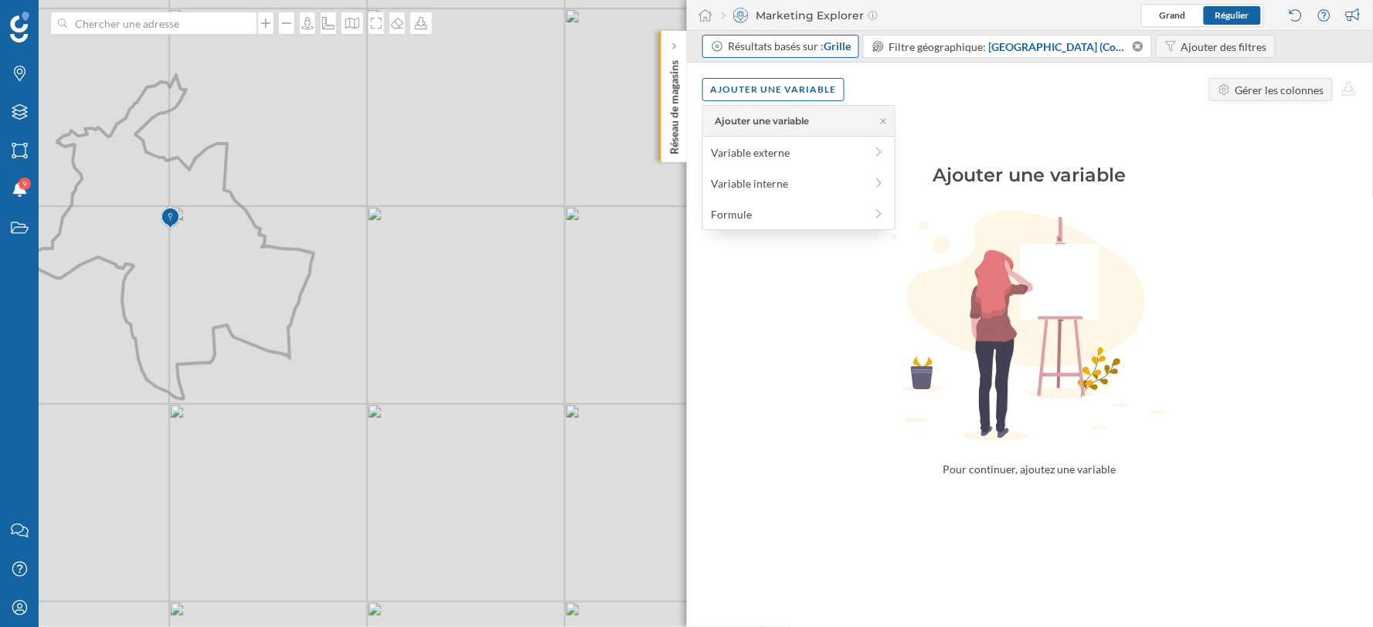
click at [808, 55] on div "Résultats basés sur : Grille" at bounding box center [781, 46] width 158 height 23
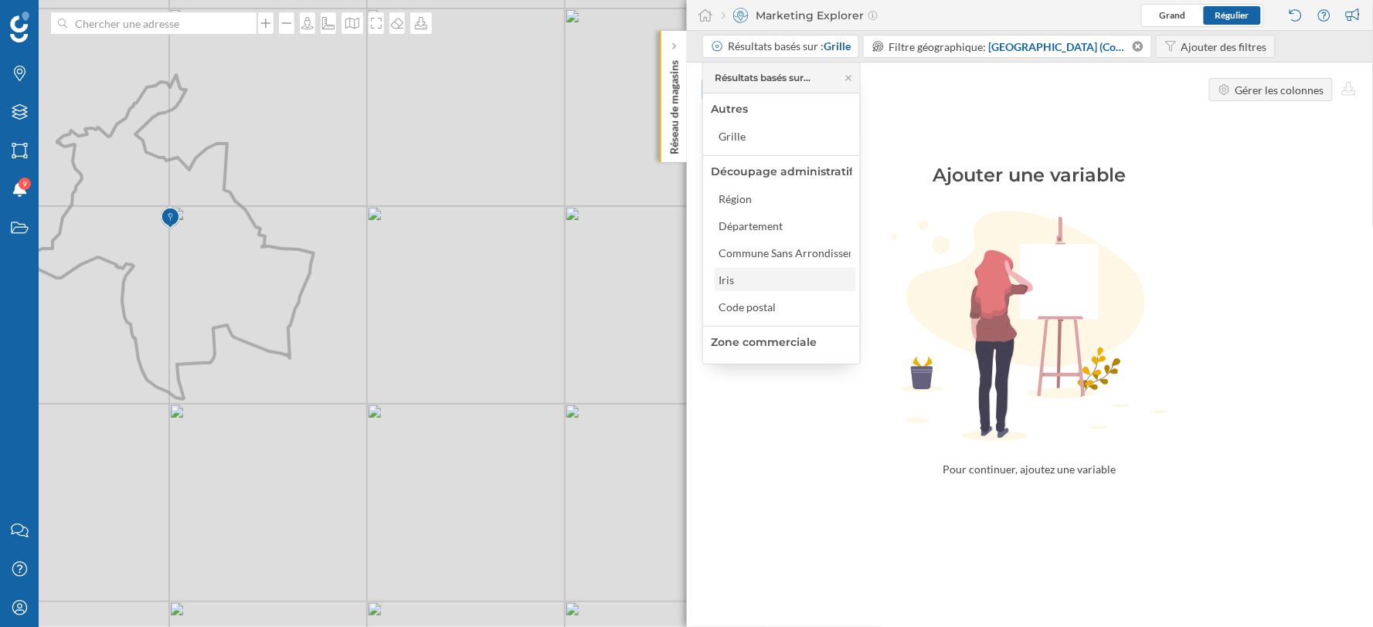
click at [760, 274] on div "Iris" at bounding box center [785, 280] width 132 height 16
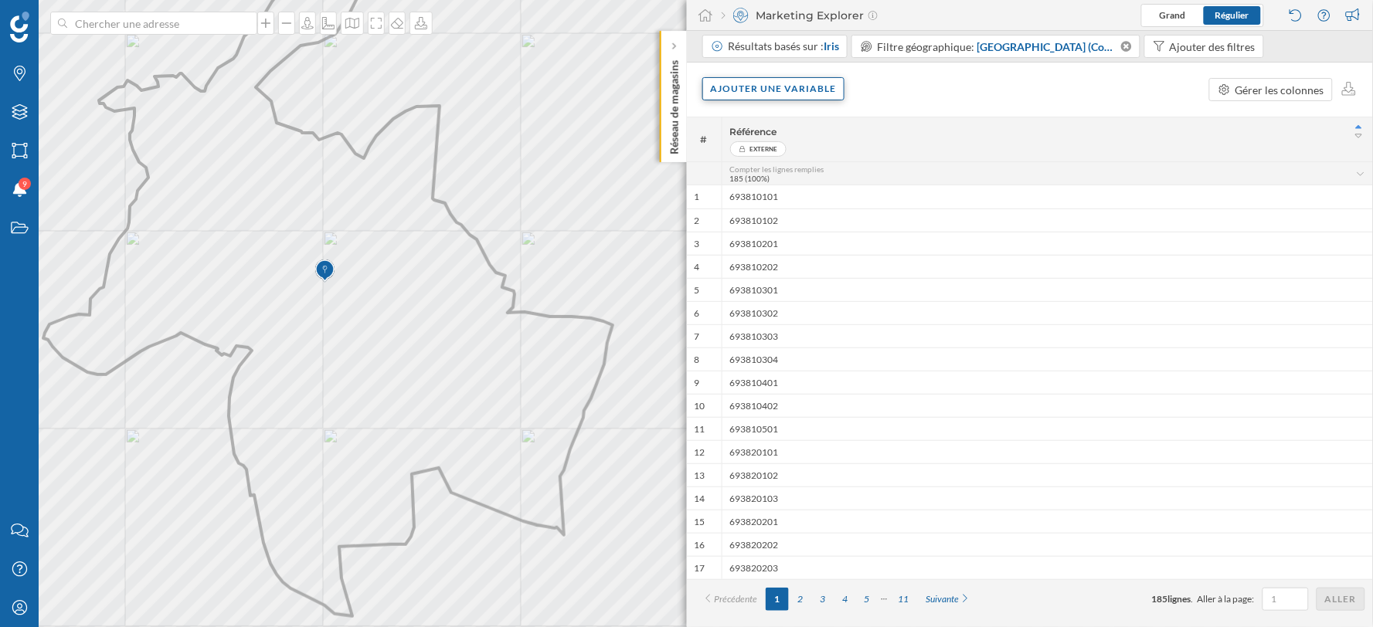
click at [809, 97] on div "Ajouter une variable" at bounding box center [773, 88] width 143 height 23
click at [761, 160] on div "Variable externe" at bounding box center [799, 152] width 184 height 23
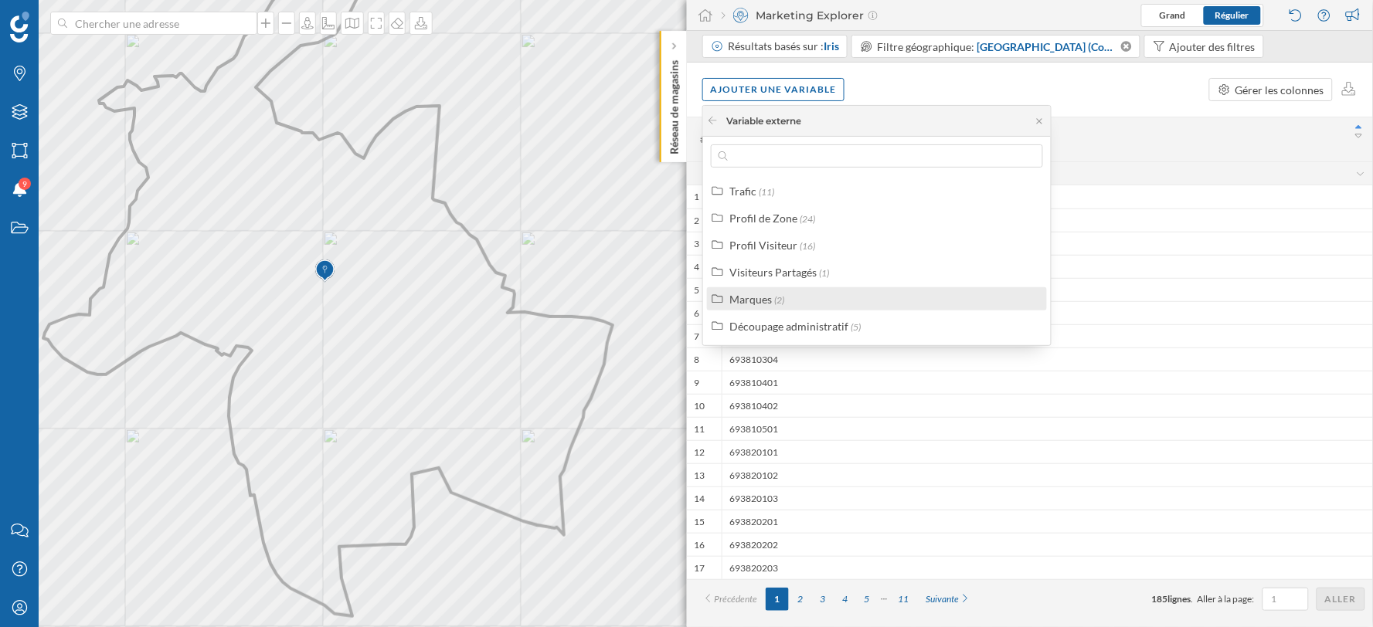
click at [793, 291] on div "Marques (2)" at bounding box center [883, 299] width 308 height 16
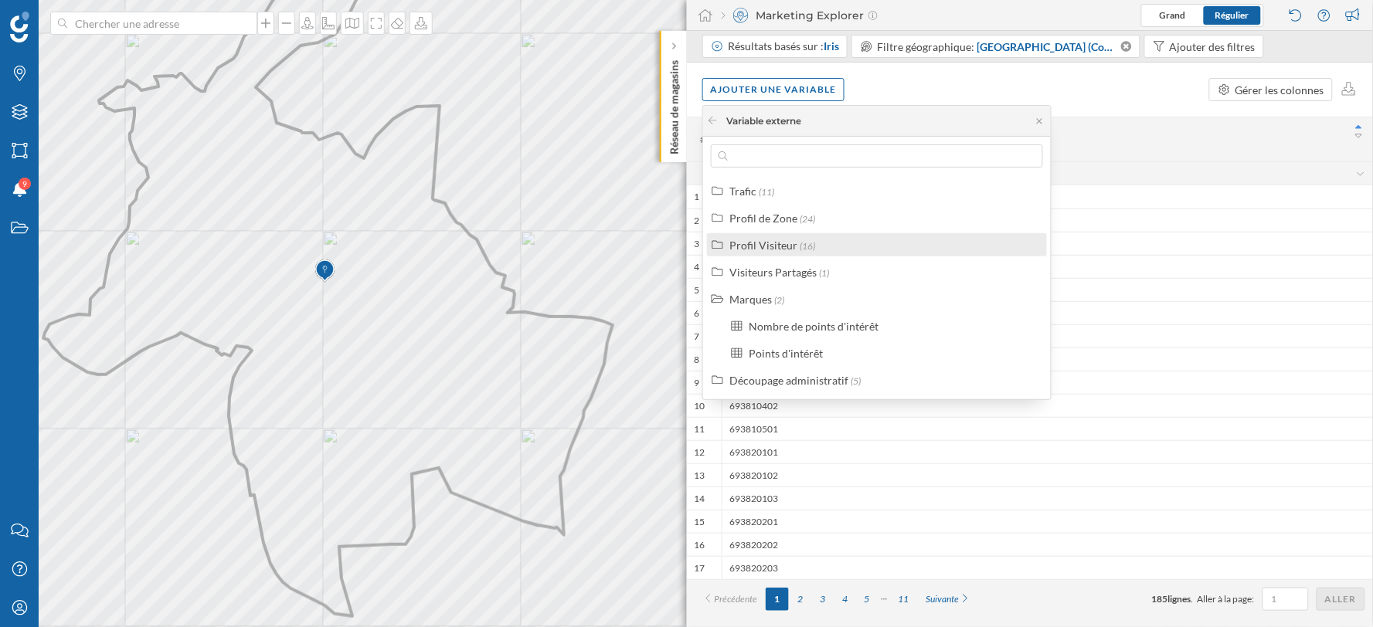
click at [796, 255] on div "Profil Visiteur (16)" at bounding box center [877, 244] width 340 height 23
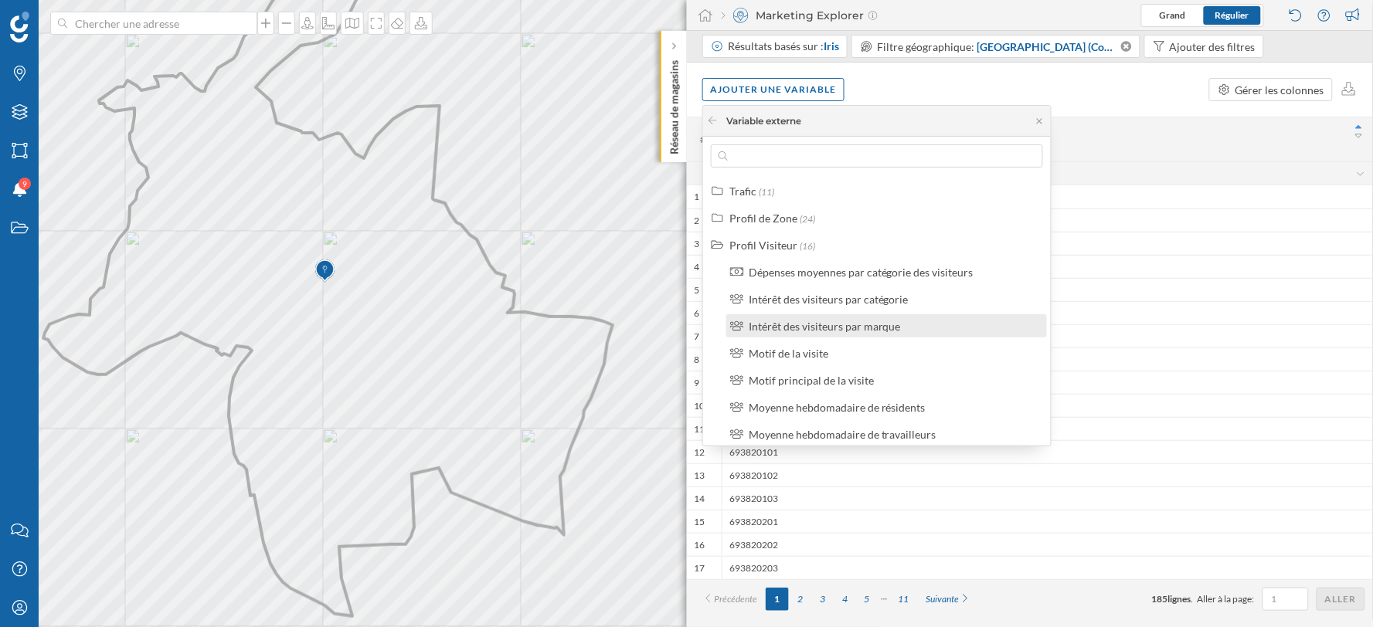
click at [838, 332] on label "Intérêt des visiteurs par marque" at bounding box center [825, 326] width 152 height 16
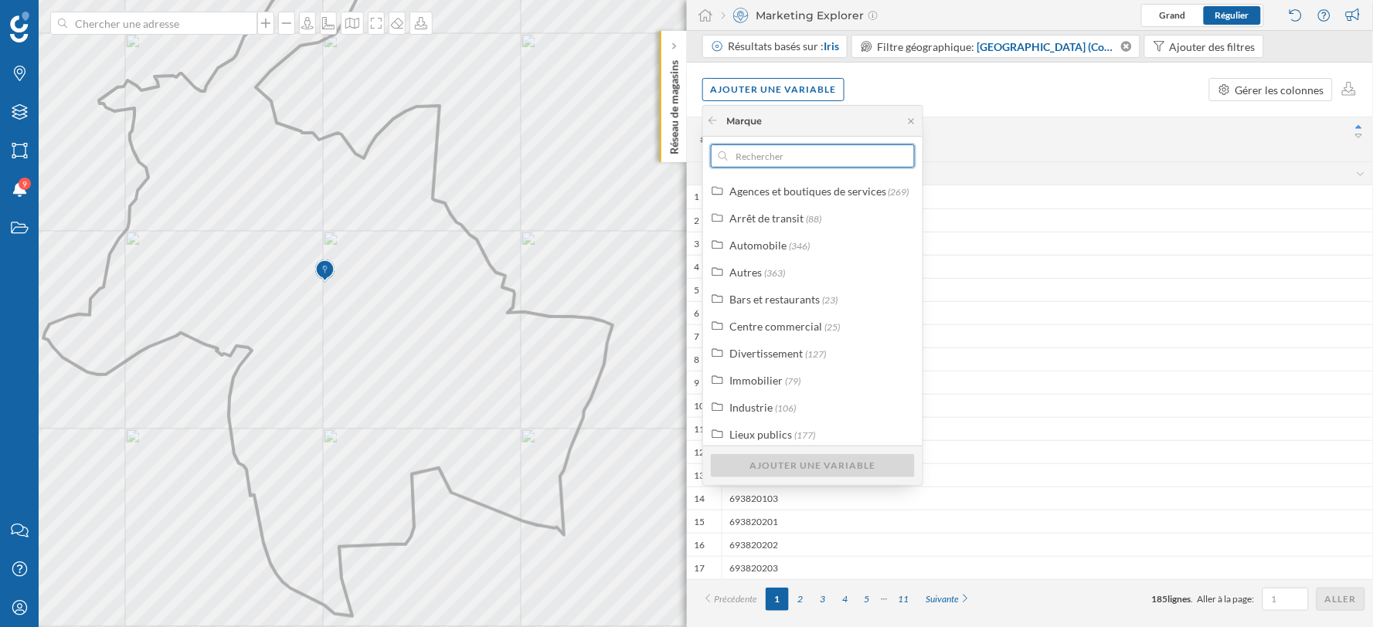
click at [782, 158] on input "text" at bounding box center [813, 156] width 170 height 23
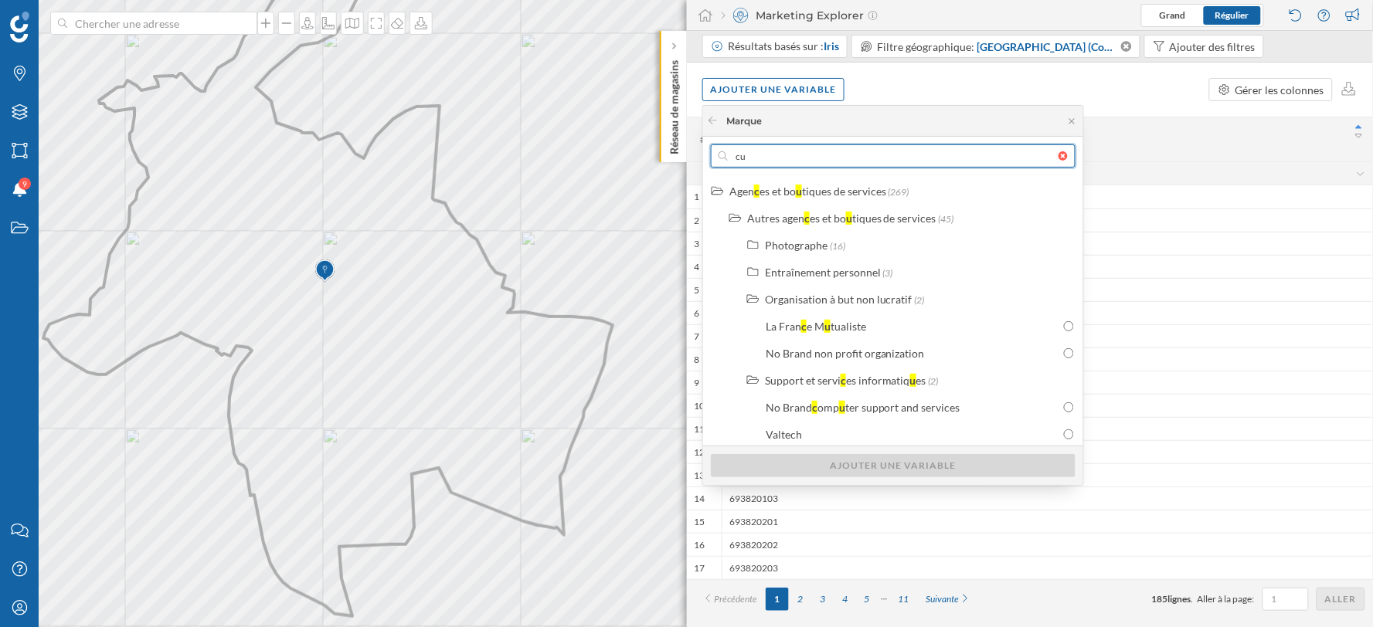
type input "c"
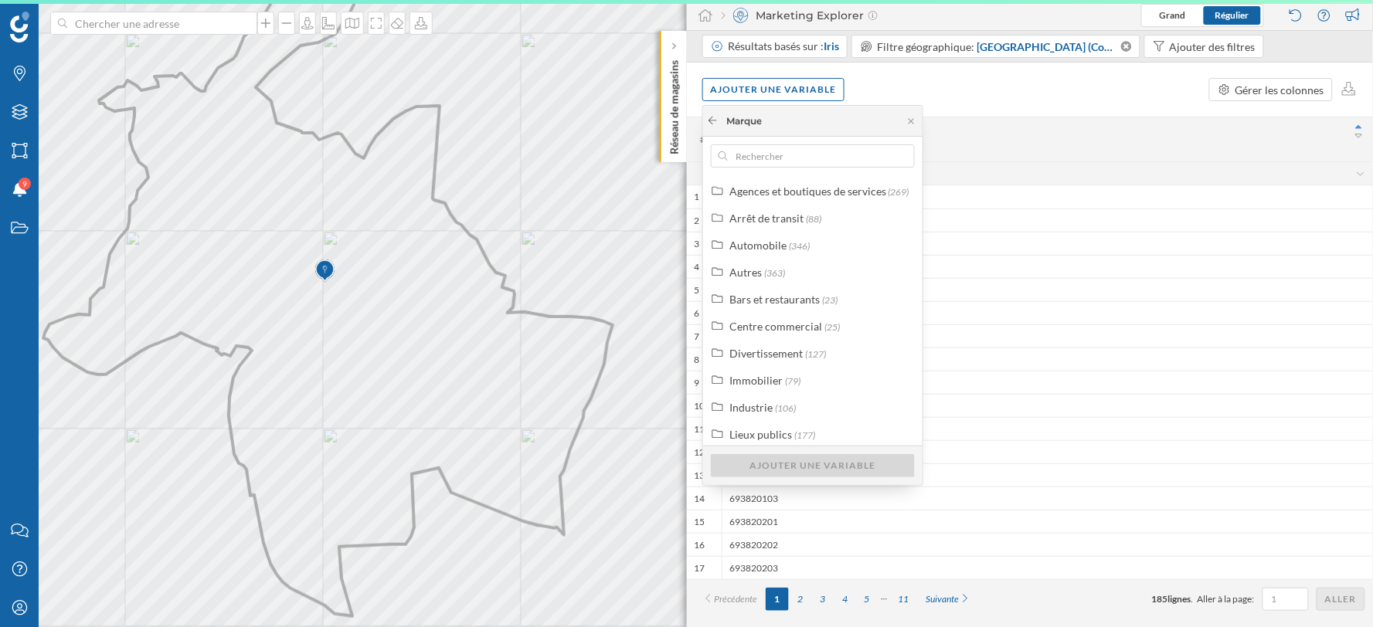
click at [717, 120] on icon at bounding box center [713, 120] width 12 height 9
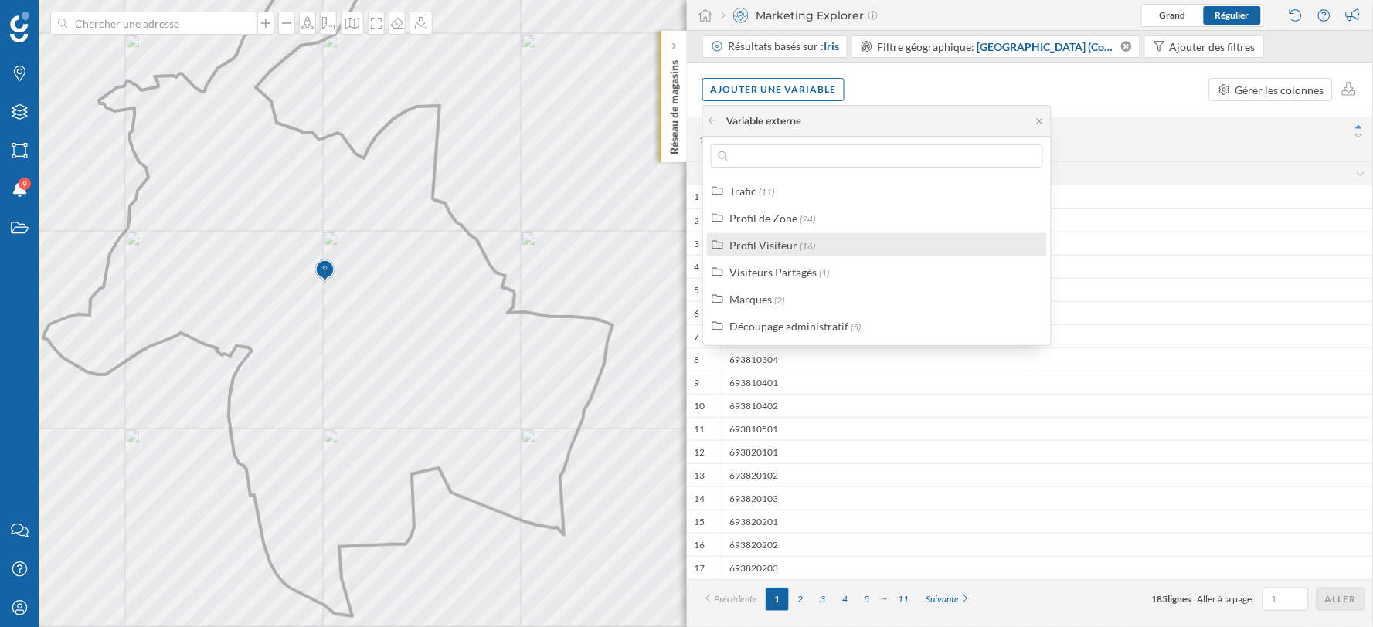
click at [756, 239] on div "Profil Visiteur" at bounding box center [763, 245] width 68 height 13
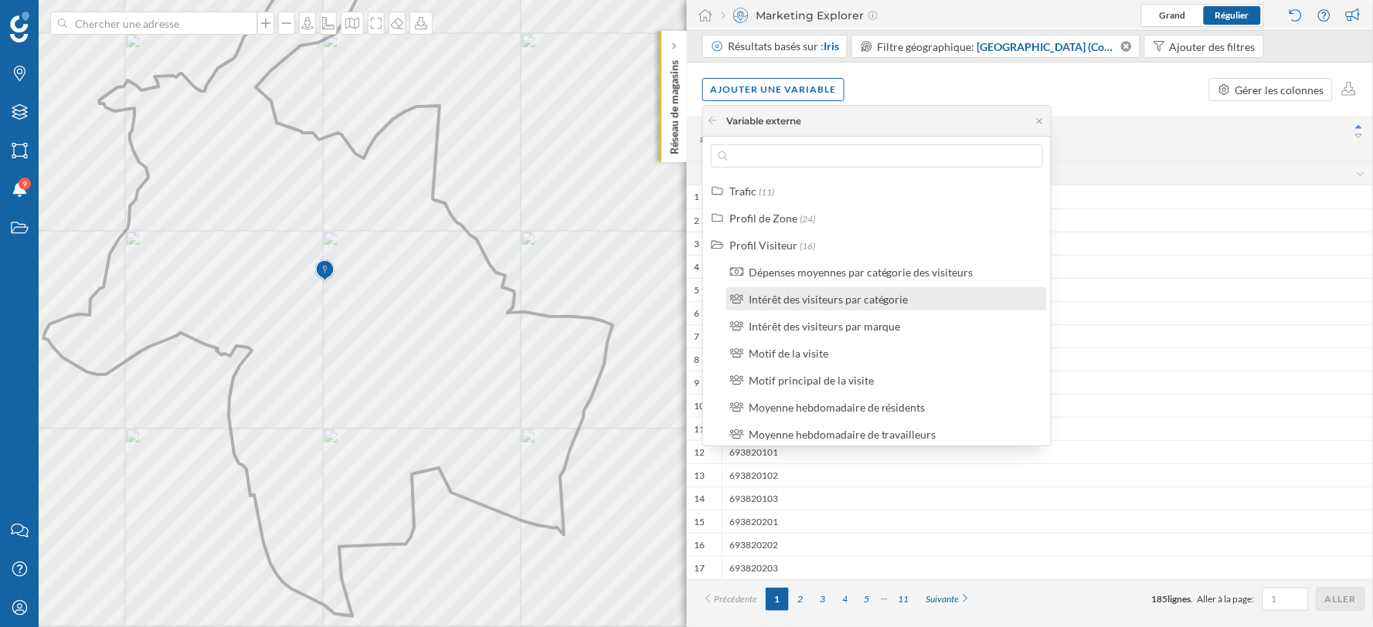
click at [807, 296] on div "Intérêt des visiteurs par catégorie" at bounding box center [829, 299] width 160 height 13
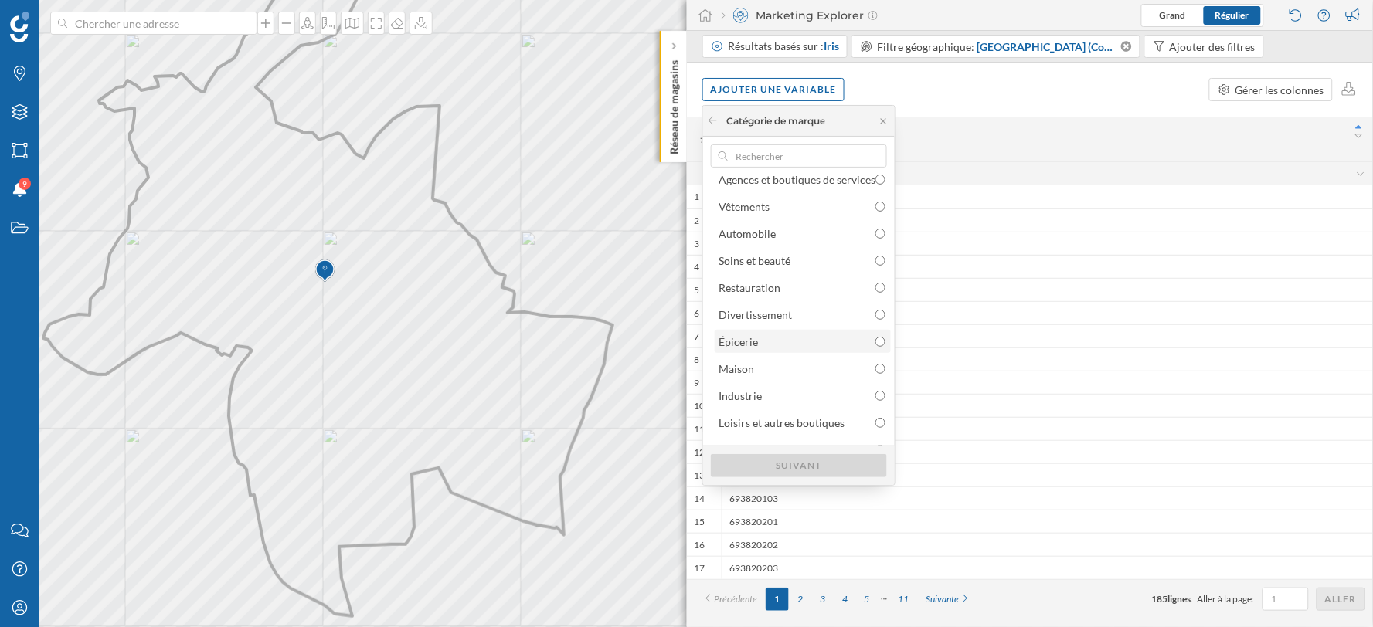
scroll to position [31, 0]
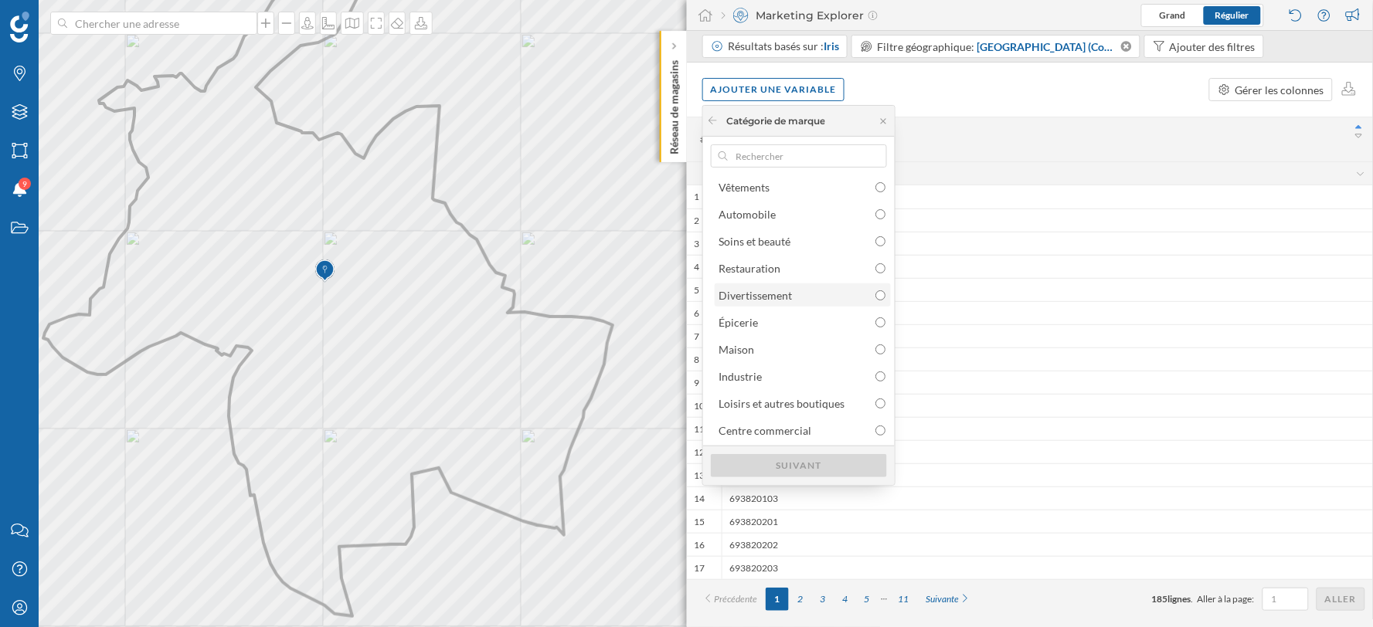
click at [828, 295] on div "Divertissement" at bounding box center [802, 295] width 167 height 16
radio input "true"
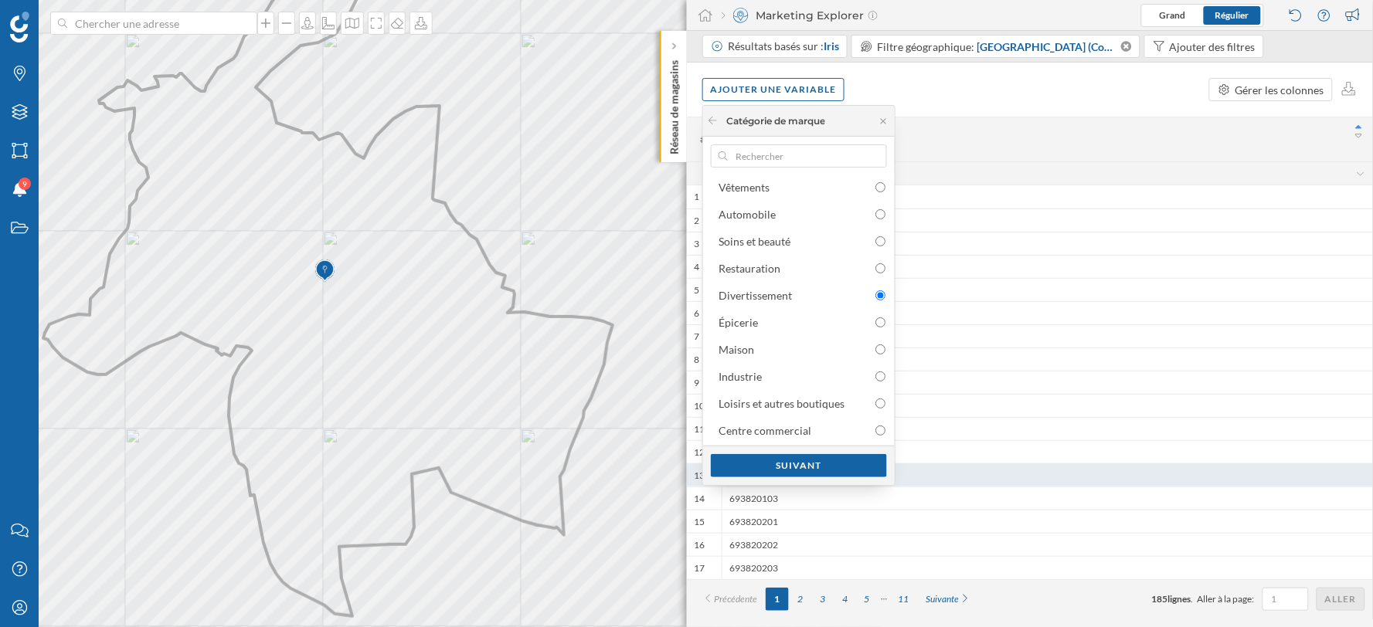
click at [822, 466] on div "Suivant" at bounding box center [799, 465] width 176 height 23
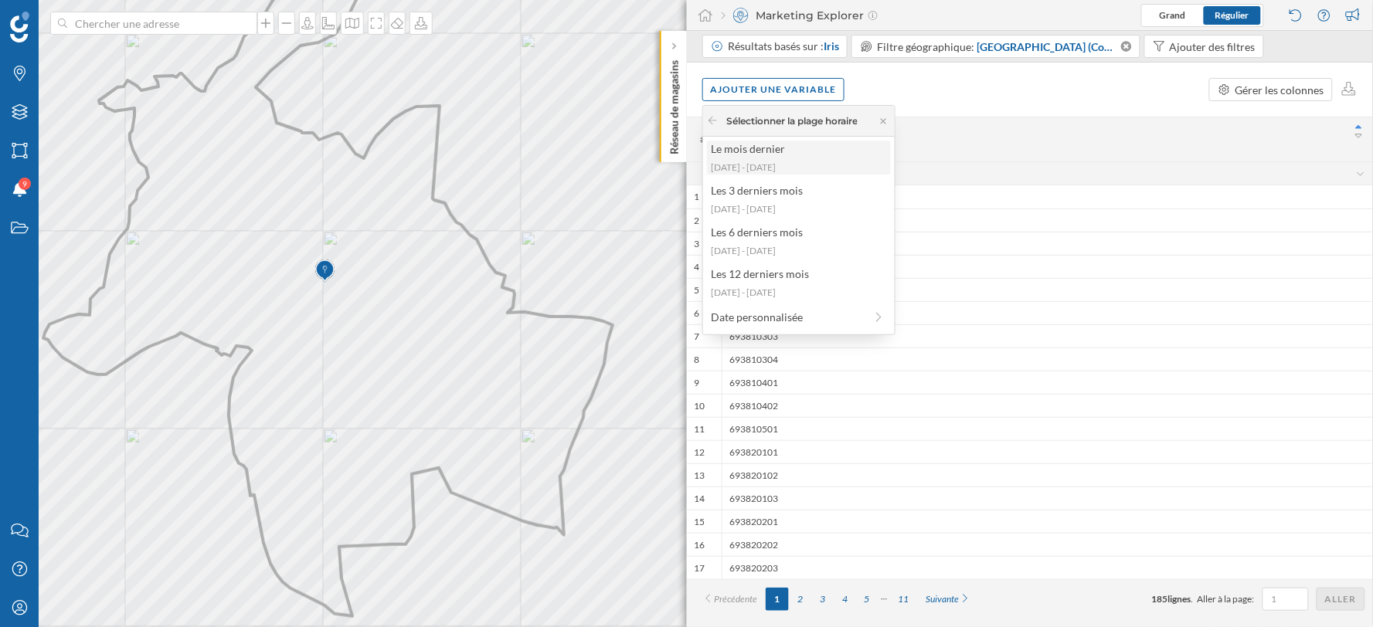
click at [807, 151] on div "Le mois dernier" at bounding box center [798, 149] width 175 height 16
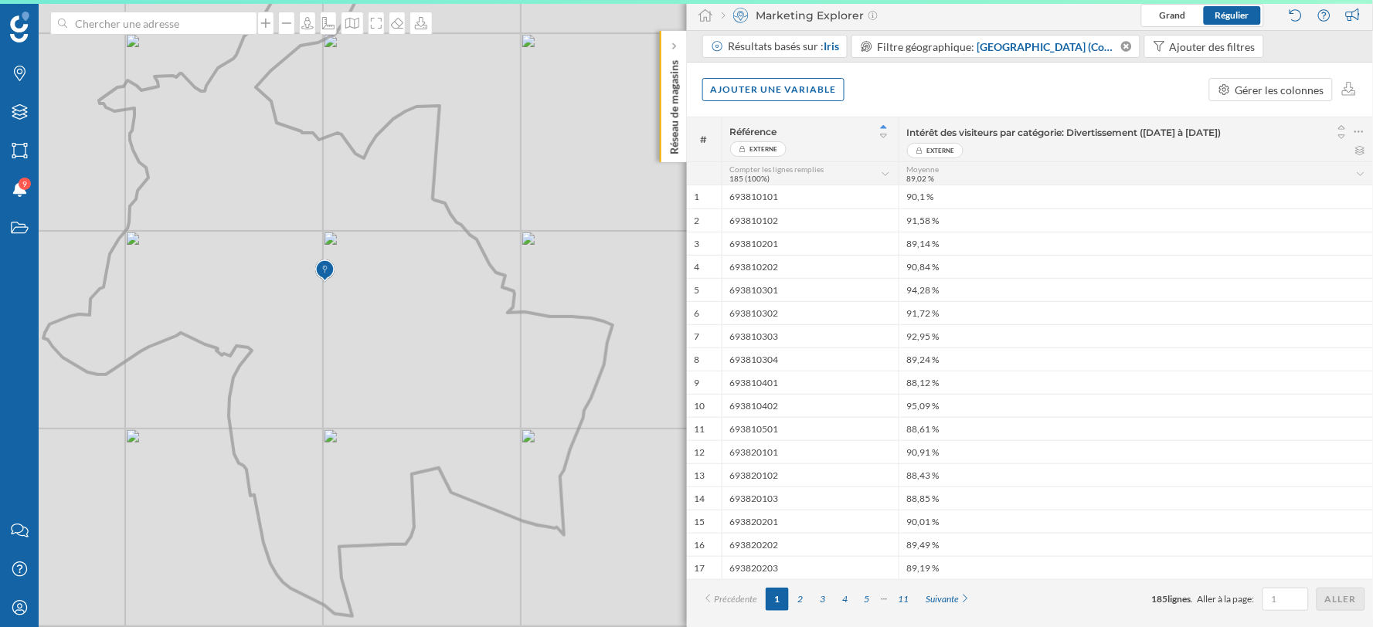
scroll to position [0, 0]
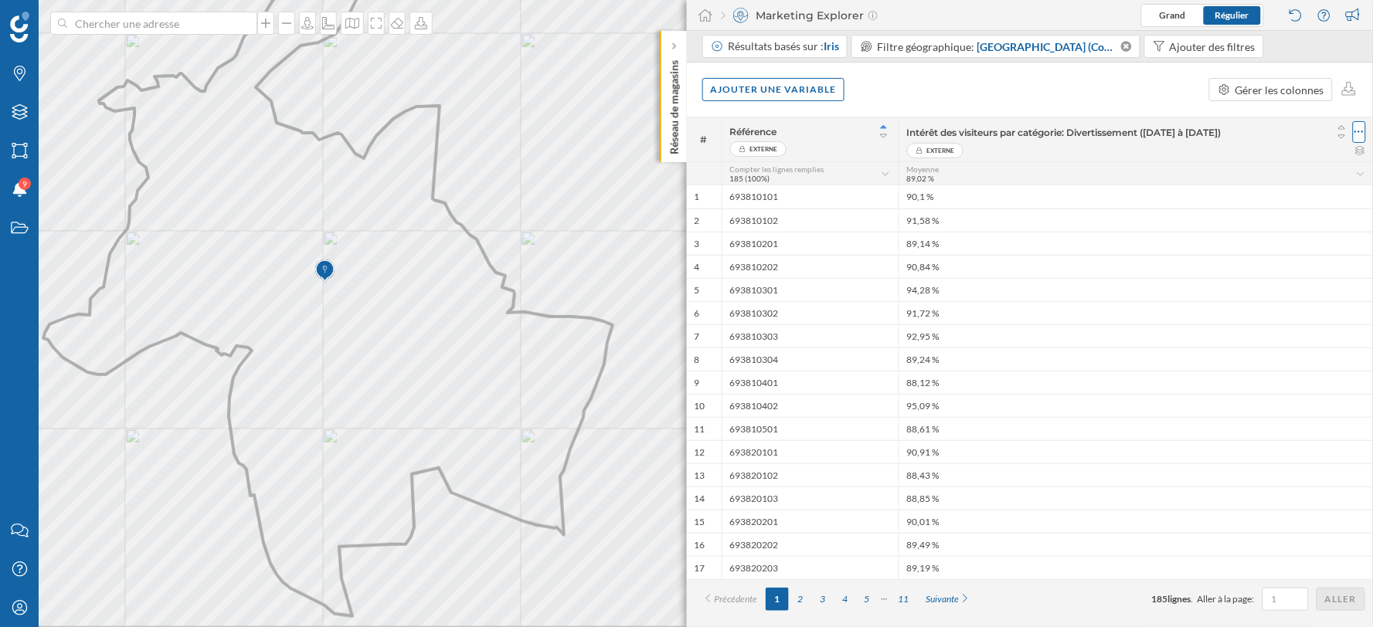
click at [1360, 128] on icon at bounding box center [1360, 131] width 10 height 15
click at [1224, 186] on div "Retirer la colonne" at bounding box center [1289, 194] width 136 height 16
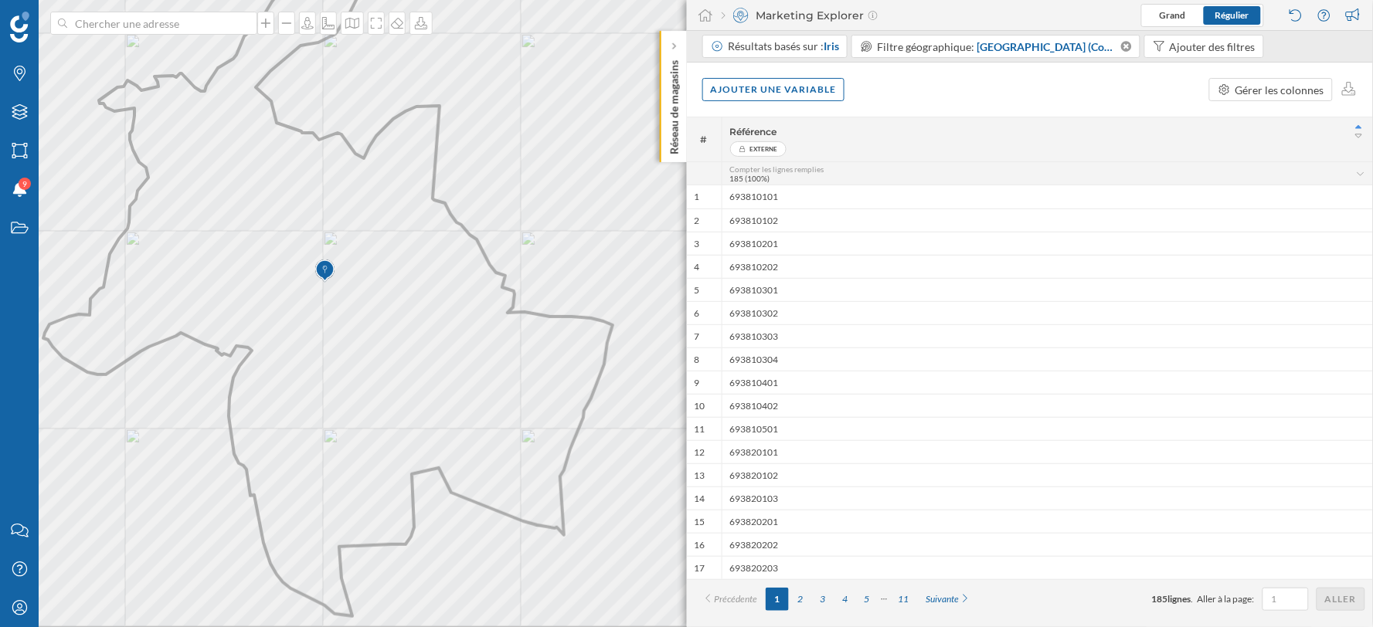
click at [763, 76] on div "Ajouter une variable Gérer les colonnes" at bounding box center [1030, 90] width 687 height 54
click at [763, 94] on div "Ajouter une variable" at bounding box center [773, 88] width 143 height 23
click at [791, 148] on div "Variable externe" at bounding box center [788, 153] width 154 height 16
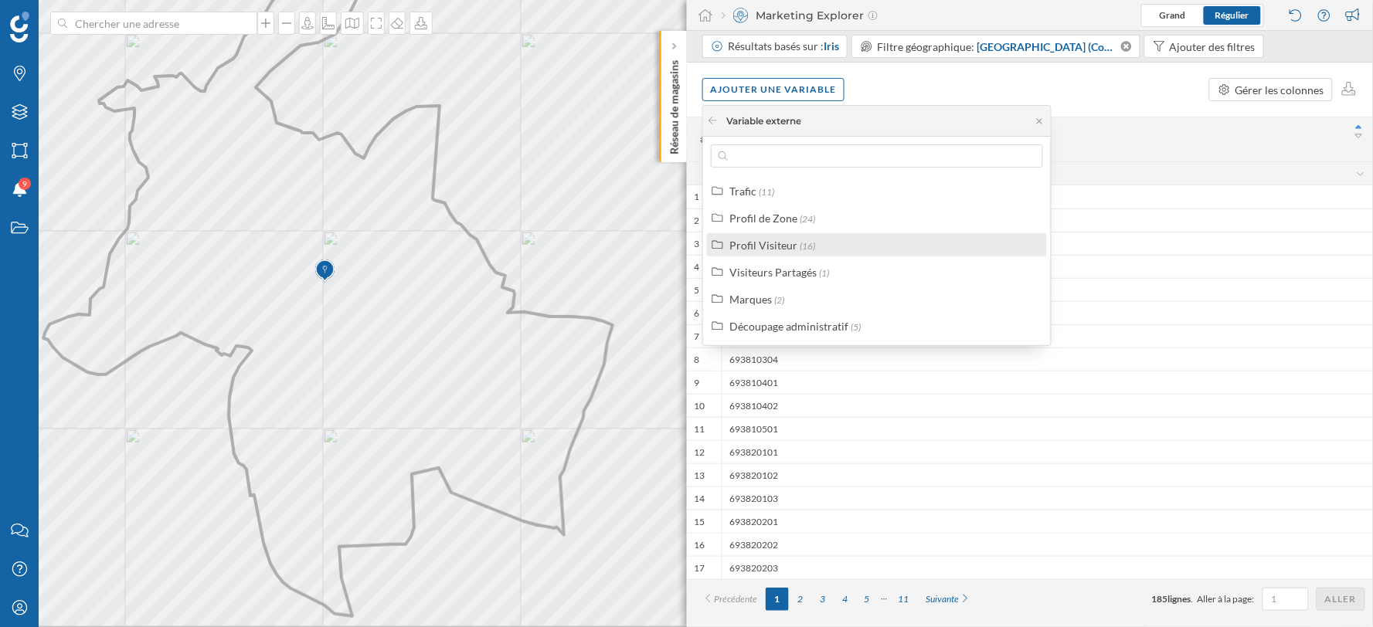
click at [800, 243] on span "(16)" at bounding box center [807, 246] width 15 height 12
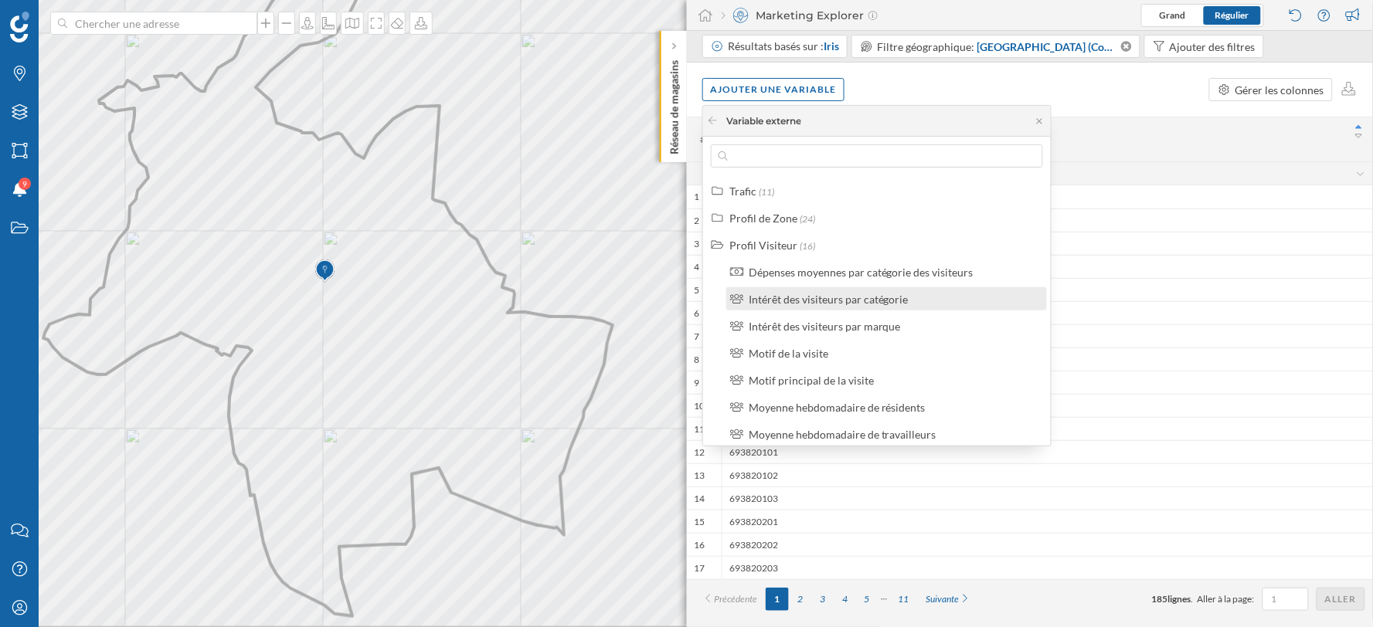
click at [812, 302] on div "Intérêt des visiteurs par catégorie" at bounding box center [829, 299] width 160 height 13
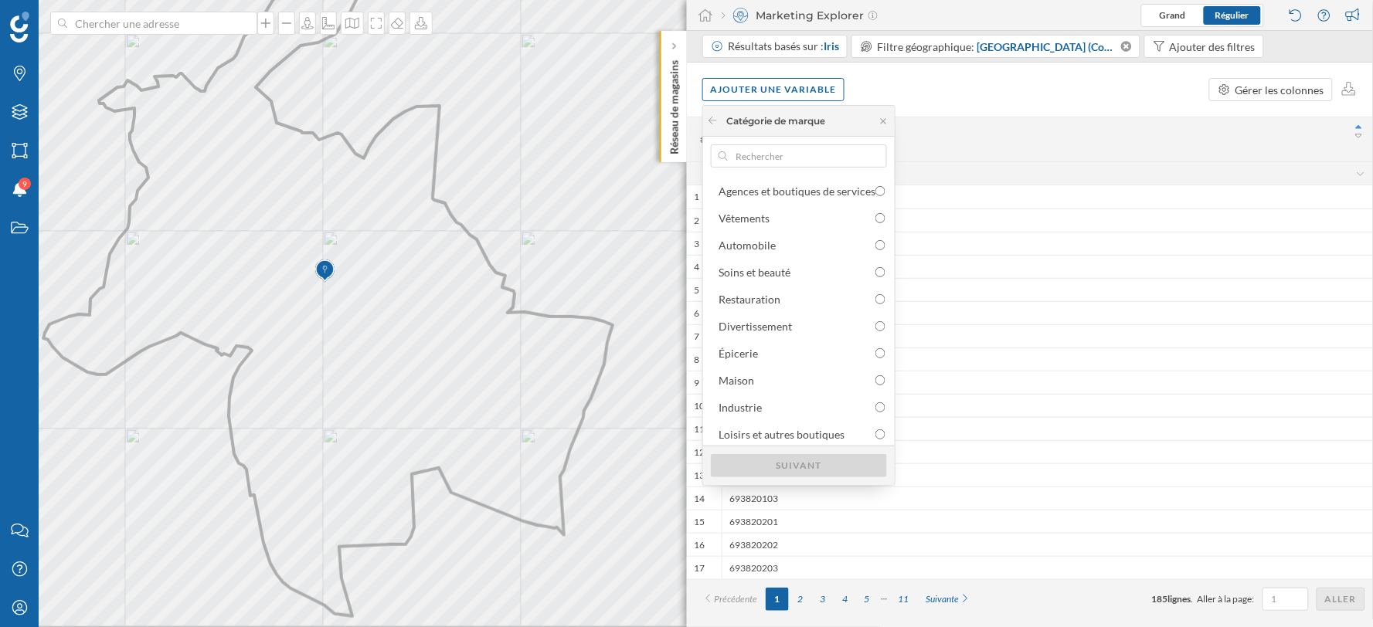
scroll to position [31, 0]
click at [746, 296] on div "Divertissement" at bounding box center [755, 295] width 73 height 13
radio input "true"
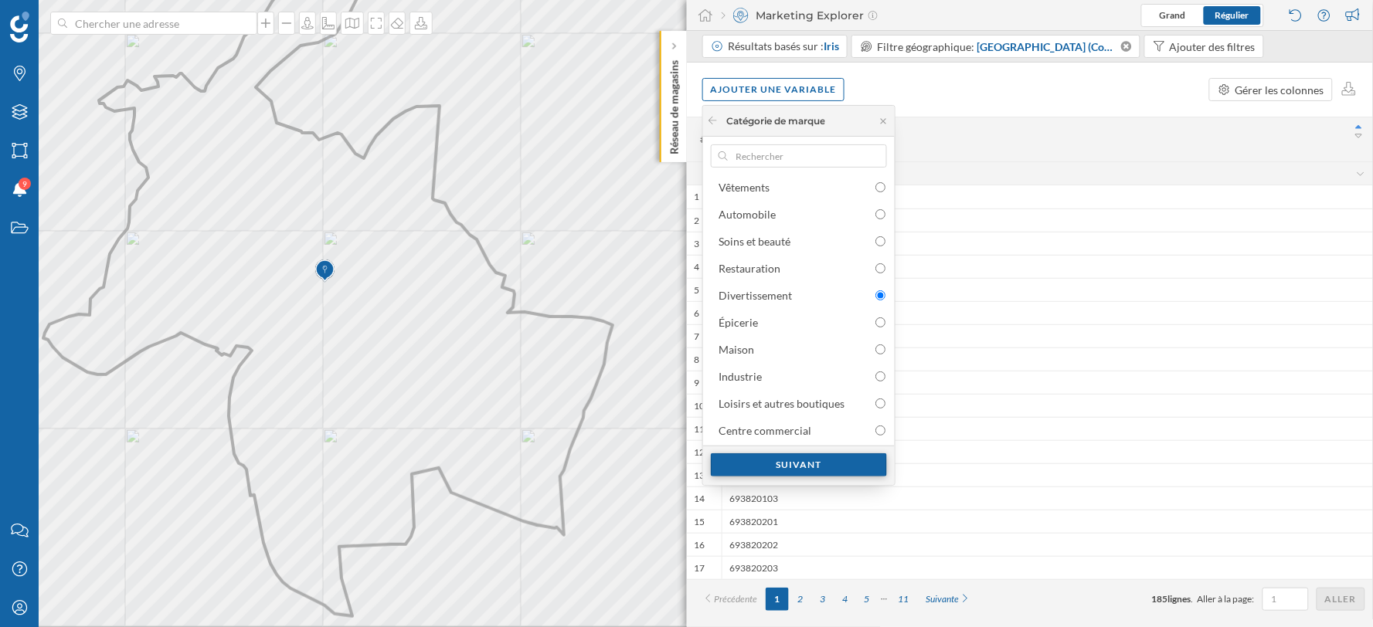
click at [804, 461] on div "Suivant" at bounding box center [799, 465] width 176 height 23
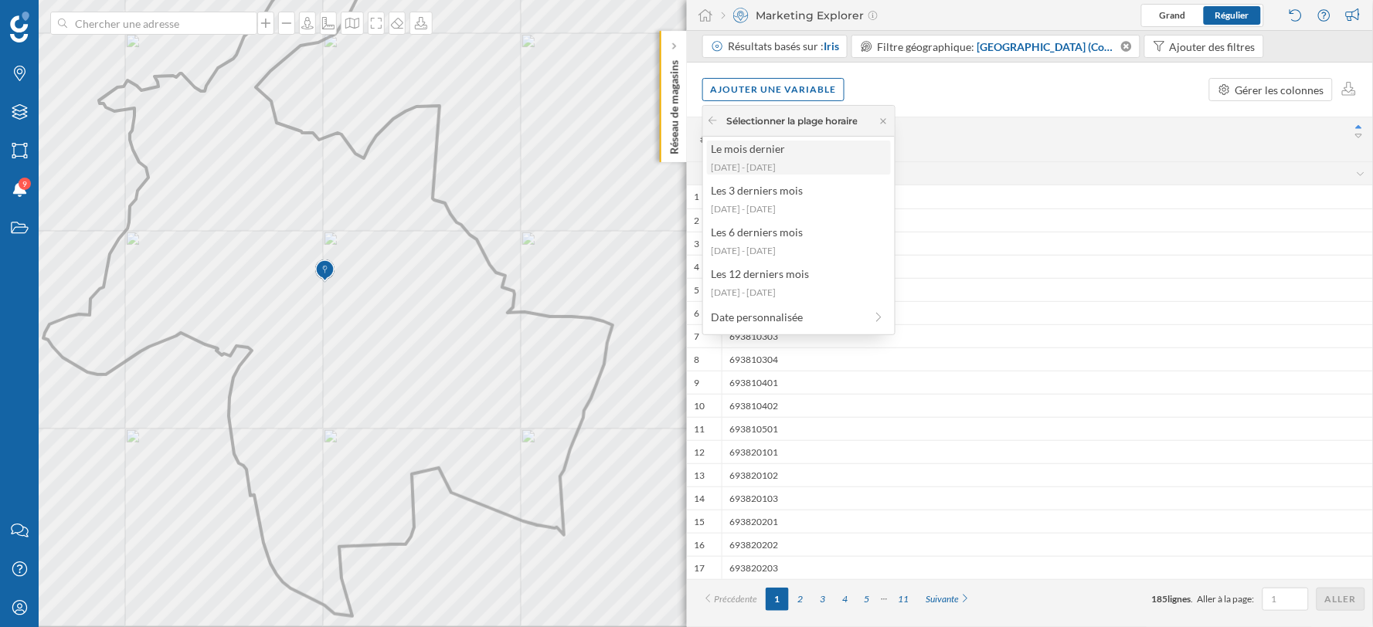
click at [771, 170] on div "[DATE] - [DATE]" at bounding box center [798, 168] width 175 height 14
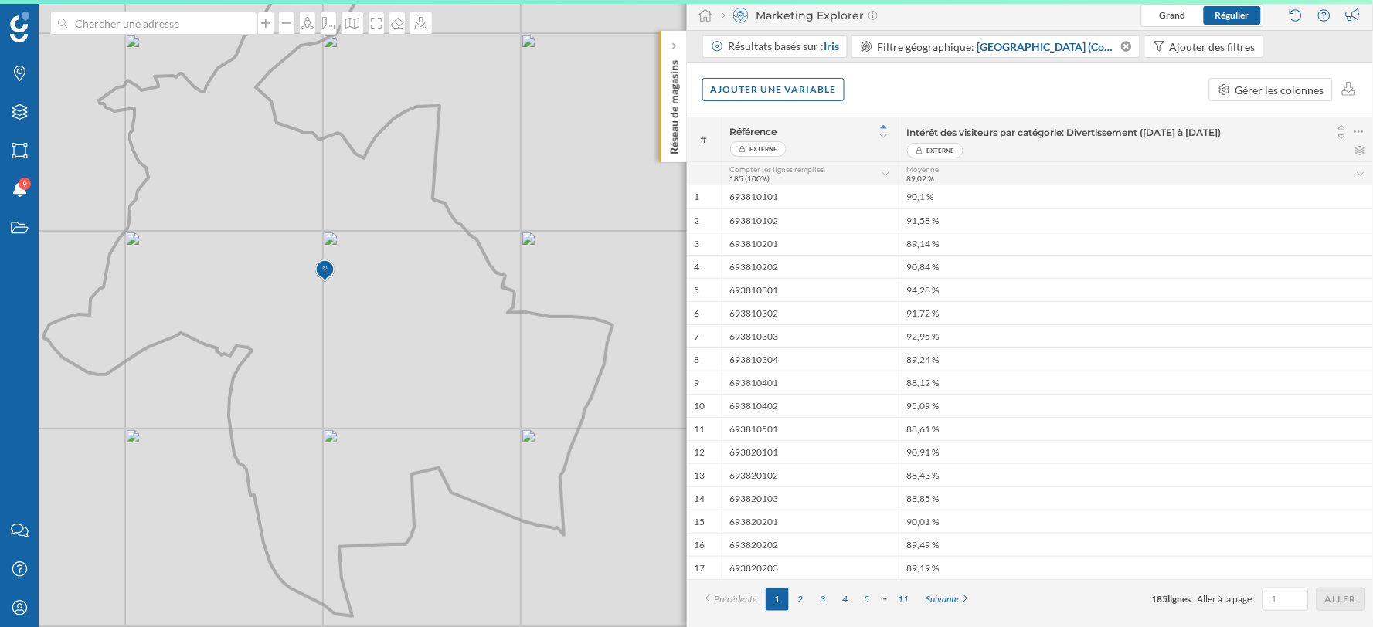
scroll to position [0, 0]
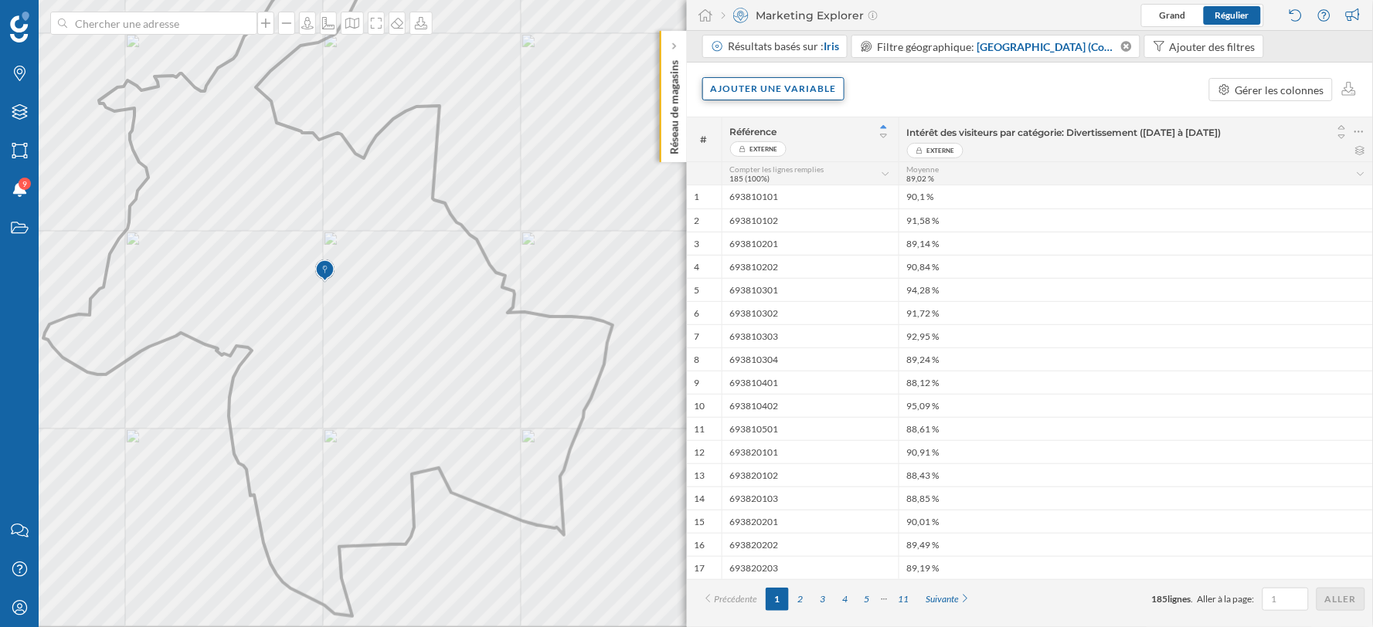
click at [815, 85] on div "Ajouter une variable" at bounding box center [773, 88] width 143 height 23
click at [949, 100] on div "Ajouter une variable Gérer les colonnes" at bounding box center [1030, 90] width 687 height 54
click at [780, 91] on div "Ajouter une variable" at bounding box center [773, 88] width 143 height 23
click at [995, 95] on div "Ajouter une variable Gérer les colonnes" at bounding box center [1030, 90] width 687 height 54
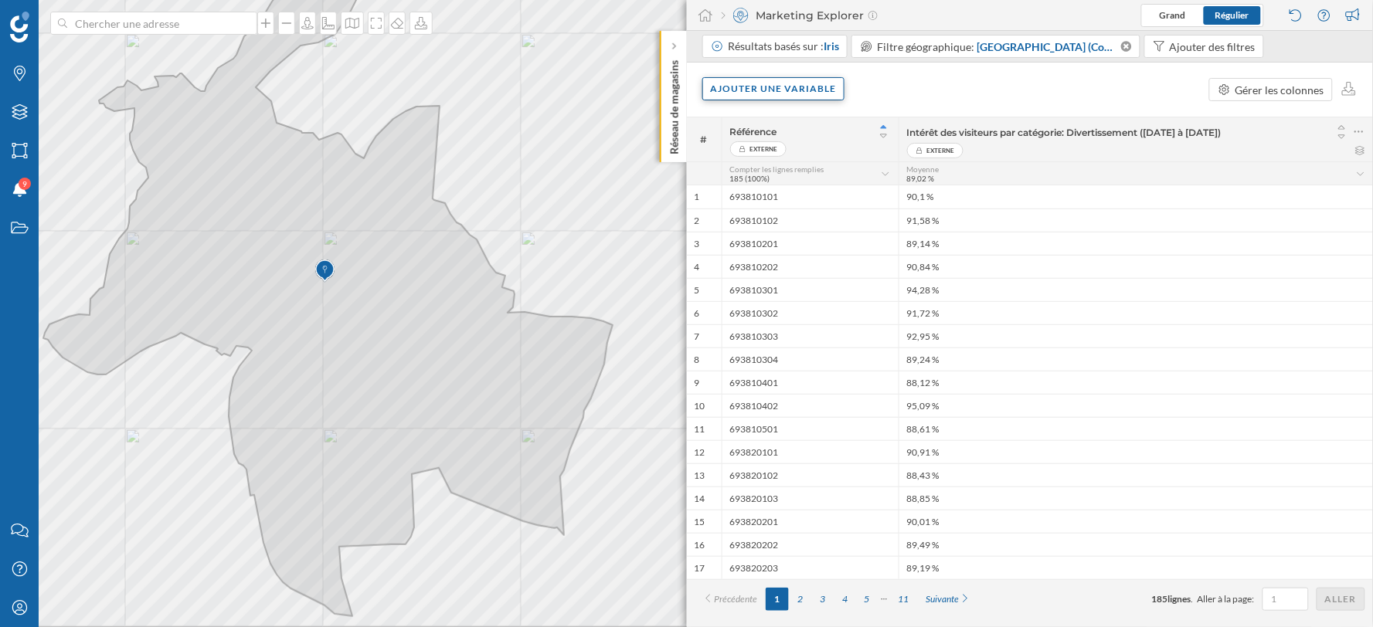
click at [763, 94] on div "Ajouter une variable" at bounding box center [773, 88] width 143 height 23
click at [738, 151] on div "Variable externe" at bounding box center [788, 153] width 154 height 16
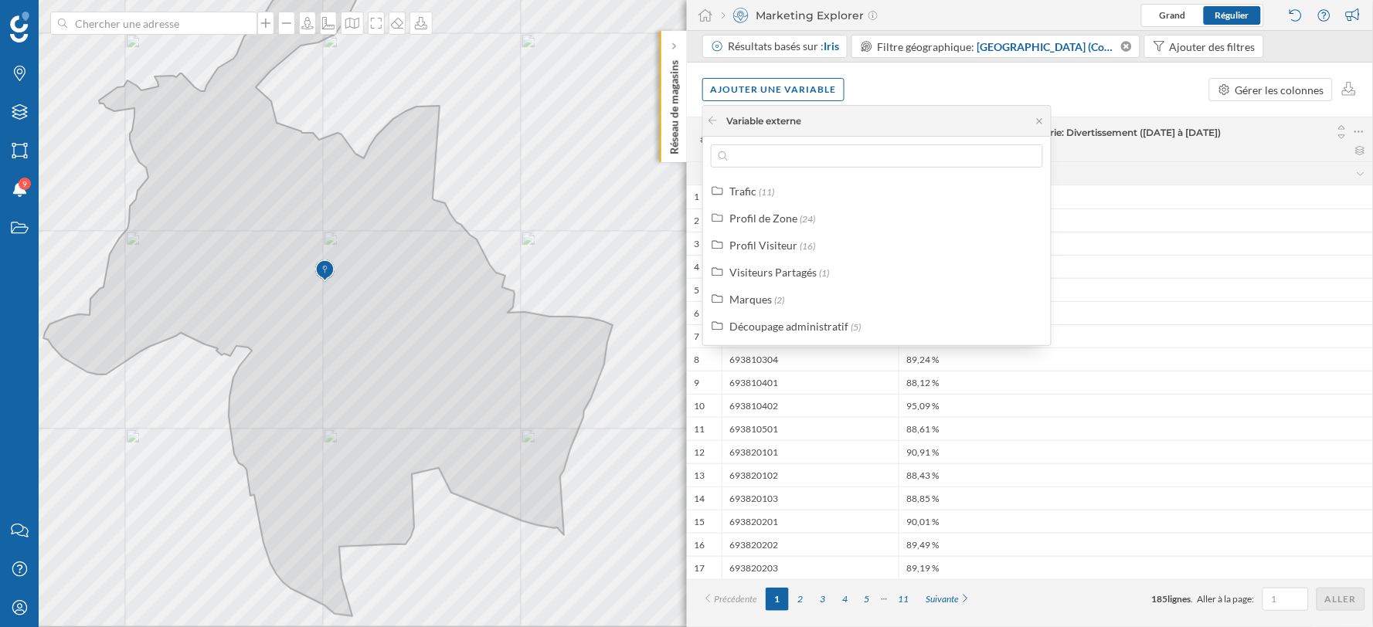
click at [1092, 107] on div "Ajouter une variable Gérer les colonnes" at bounding box center [1030, 90] width 687 height 54
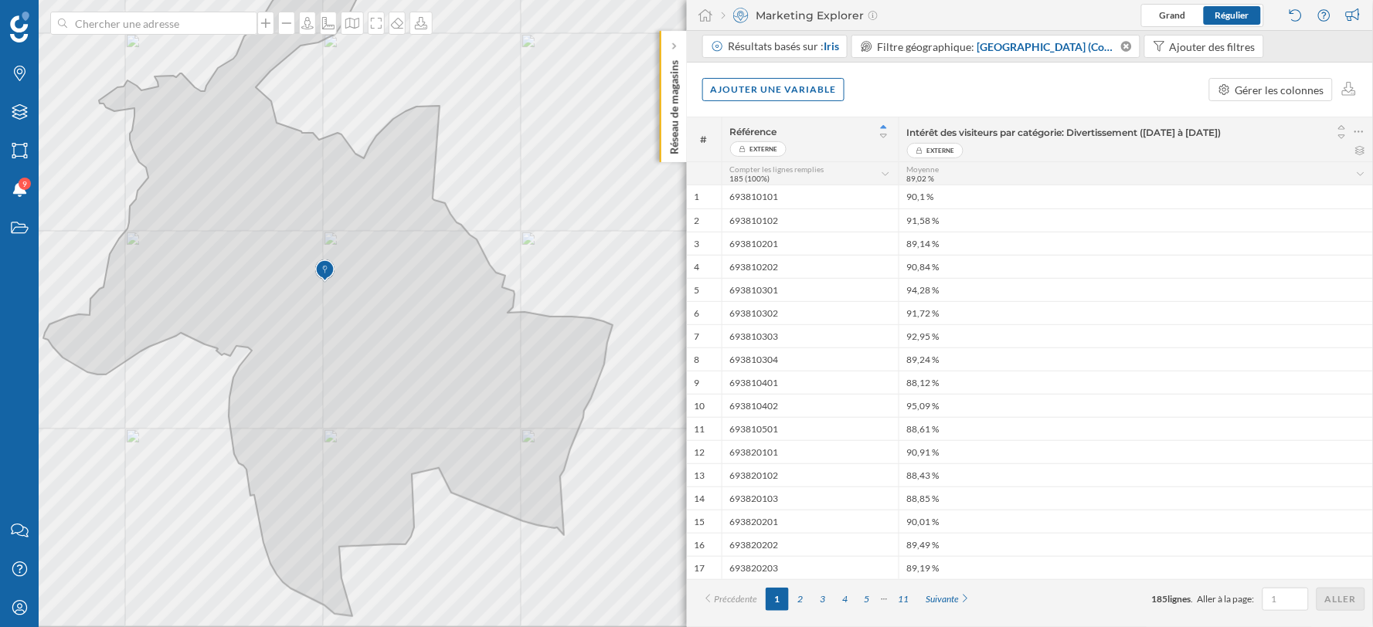
click at [1134, 79] on div "Ajouter une variable Gérer les colonnes" at bounding box center [1030, 90] width 687 height 54
click at [1362, 155] on icon at bounding box center [1359, 150] width 9 height 9
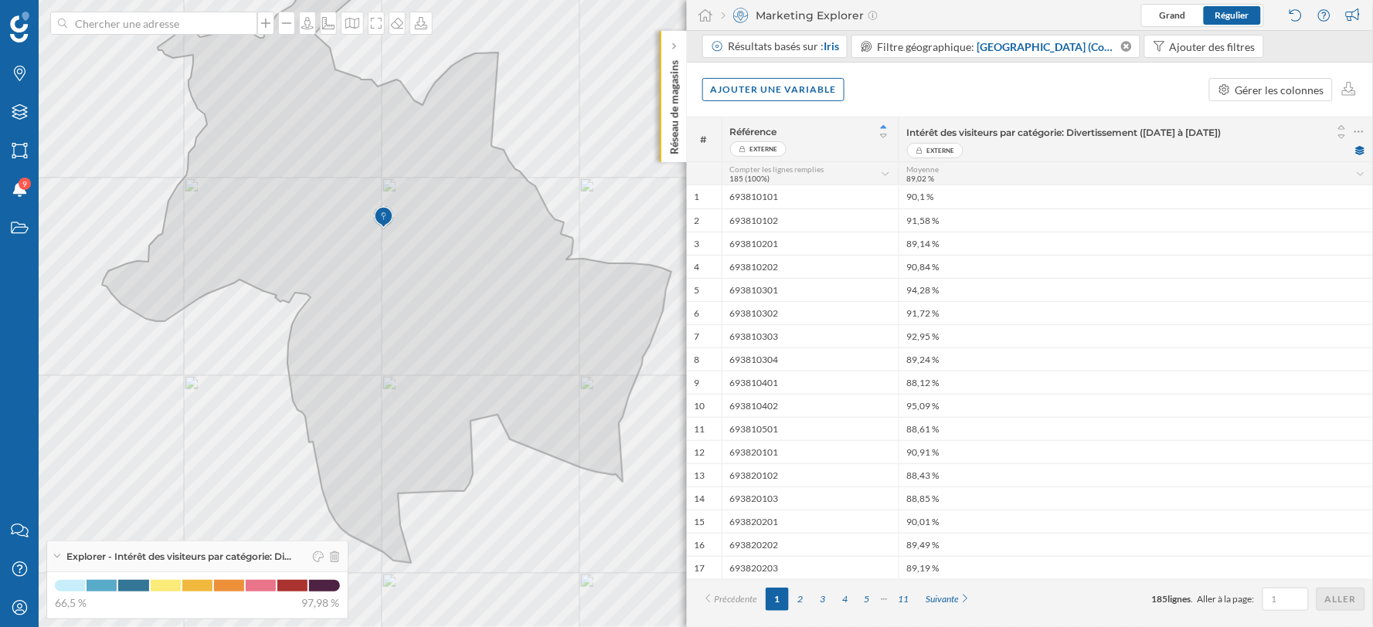
click at [1100, 100] on div "Ajouter une variable Gérer les colonnes" at bounding box center [1030, 90] width 687 height 54
click at [807, 93] on div "Ajouter une variable" at bounding box center [773, 88] width 143 height 23
click at [987, 80] on div "Ajouter une variable Gérer les colonnes" at bounding box center [1030, 90] width 687 height 54
click at [814, 87] on div "Ajouter une variable" at bounding box center [773, 88] width 143 height 23
click at [776, 156] on div "Variable externe" at bounding box center [788, 153] width 154 height 16
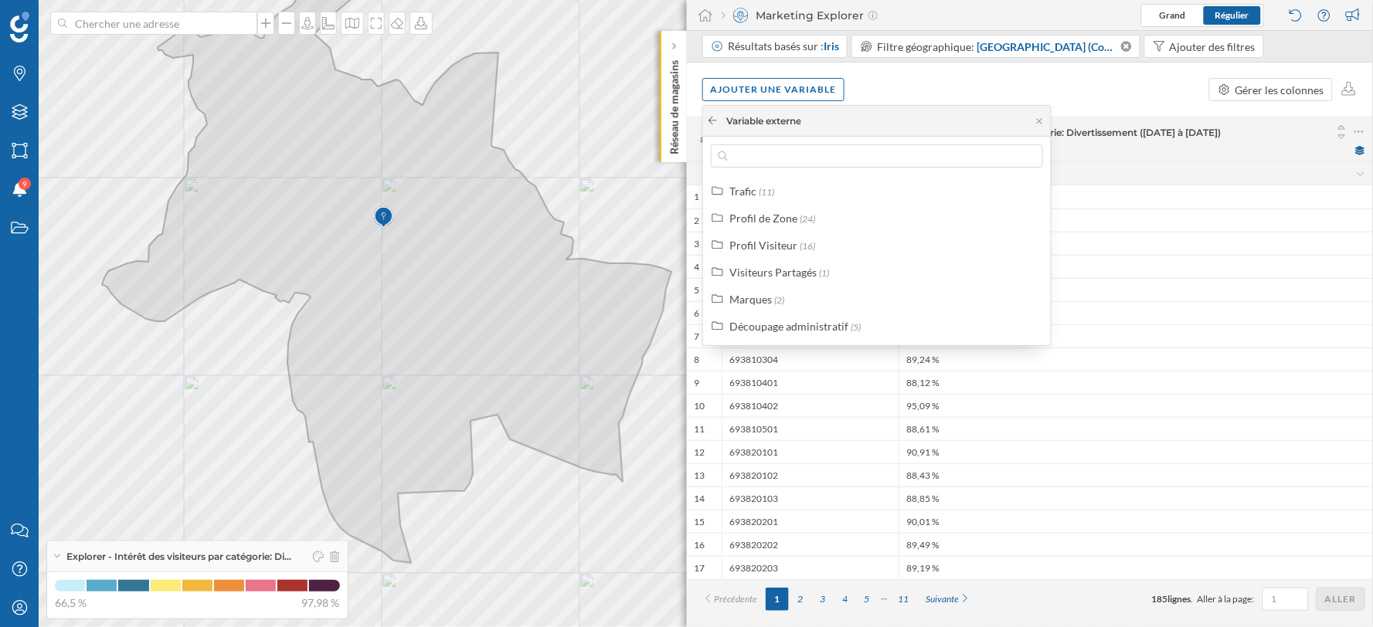
click at [714, 124] on icon at bounding box center [713, 120] width 12 height 9
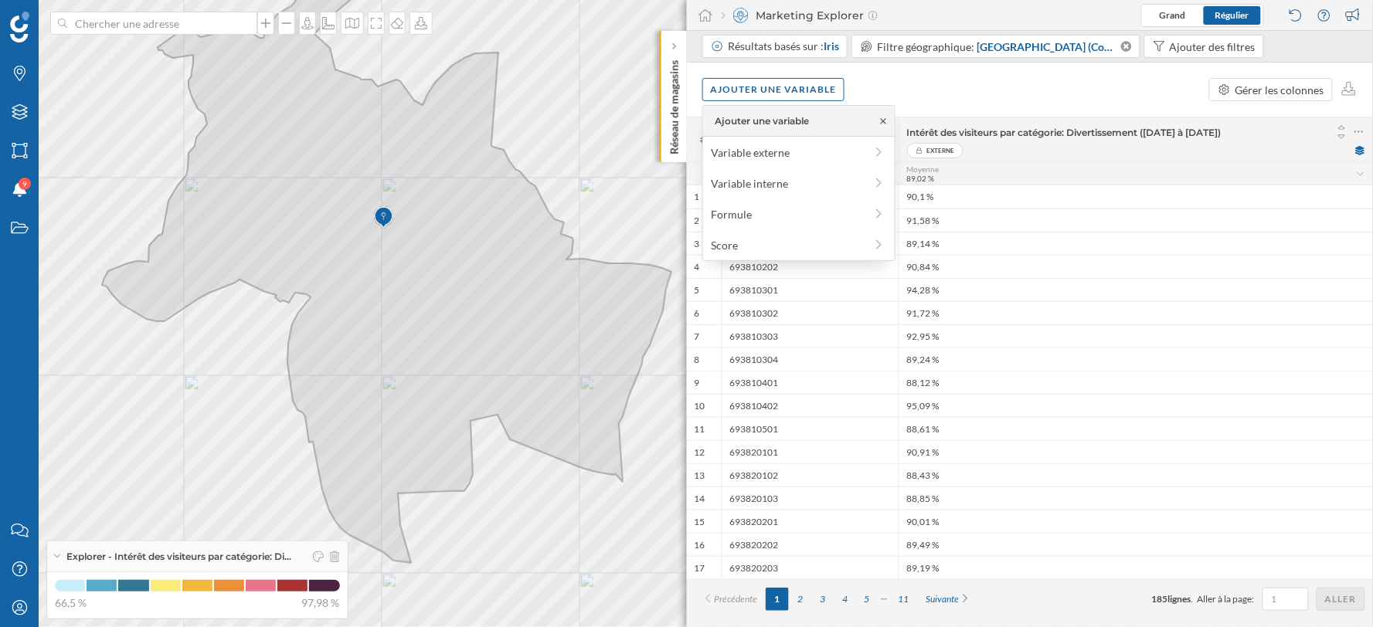
click at [886, 121] on icon at bounding box center [884, 121] width 12 height 9
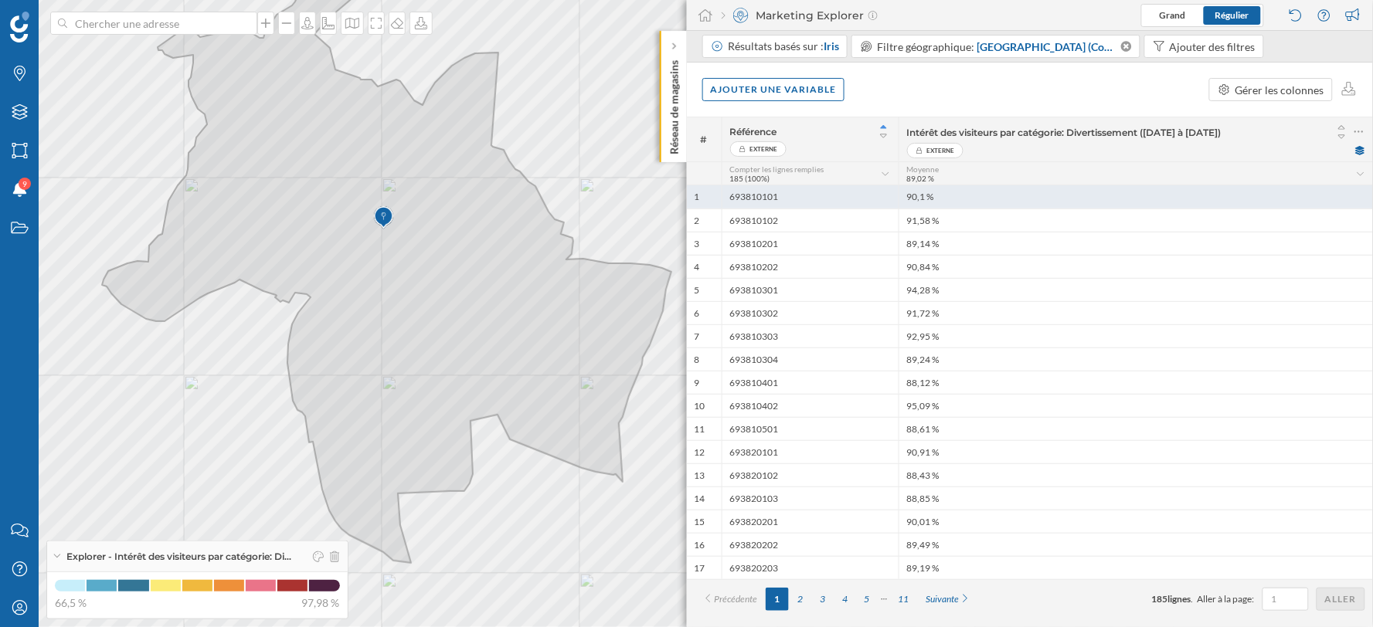
click at [839, 194] on div "693810101" at bounding box center [810, 196] width 177 height 23
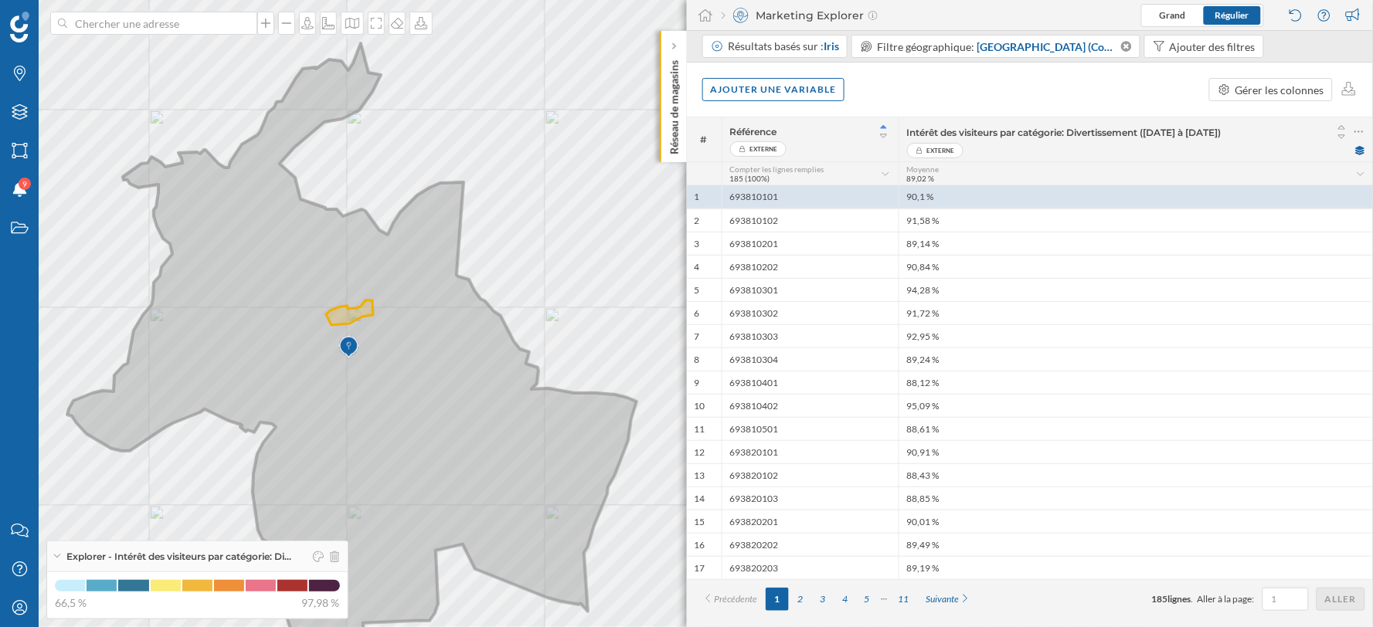
click at [352, 305] on icon at bounding box center [352, 367] width 570 height 648
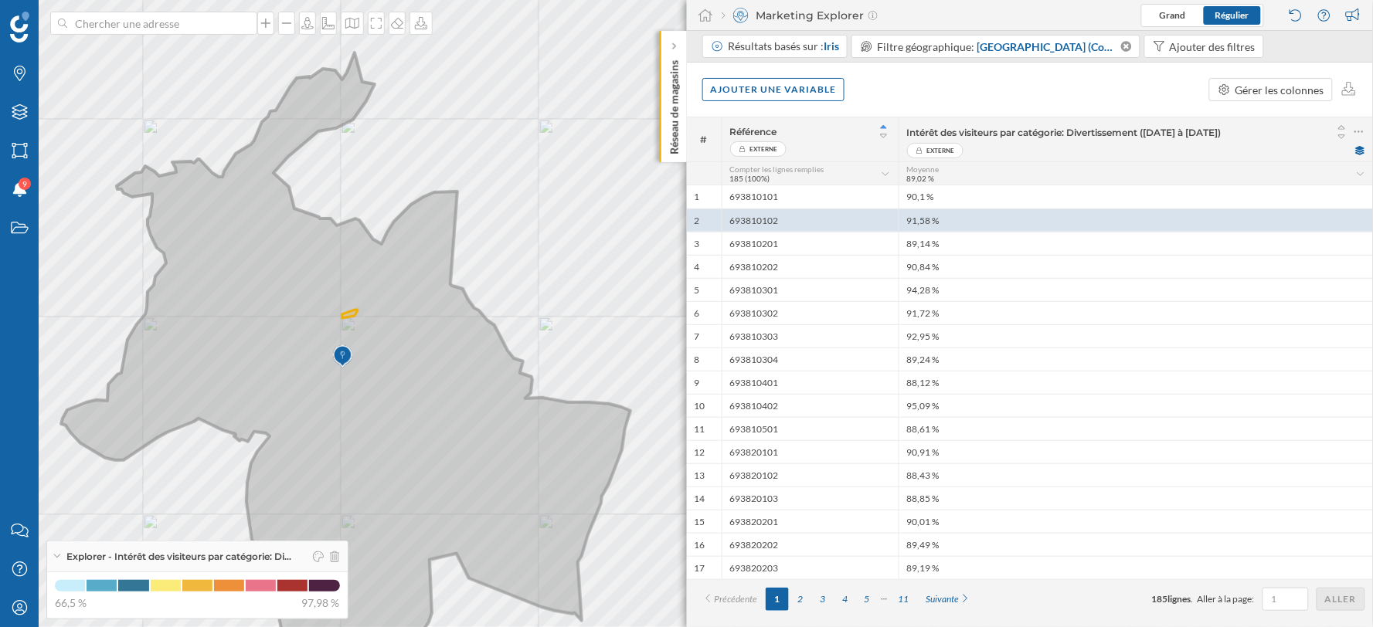
click at [335, 328] on icon at bounding box center [346, 373] width 570 height 641
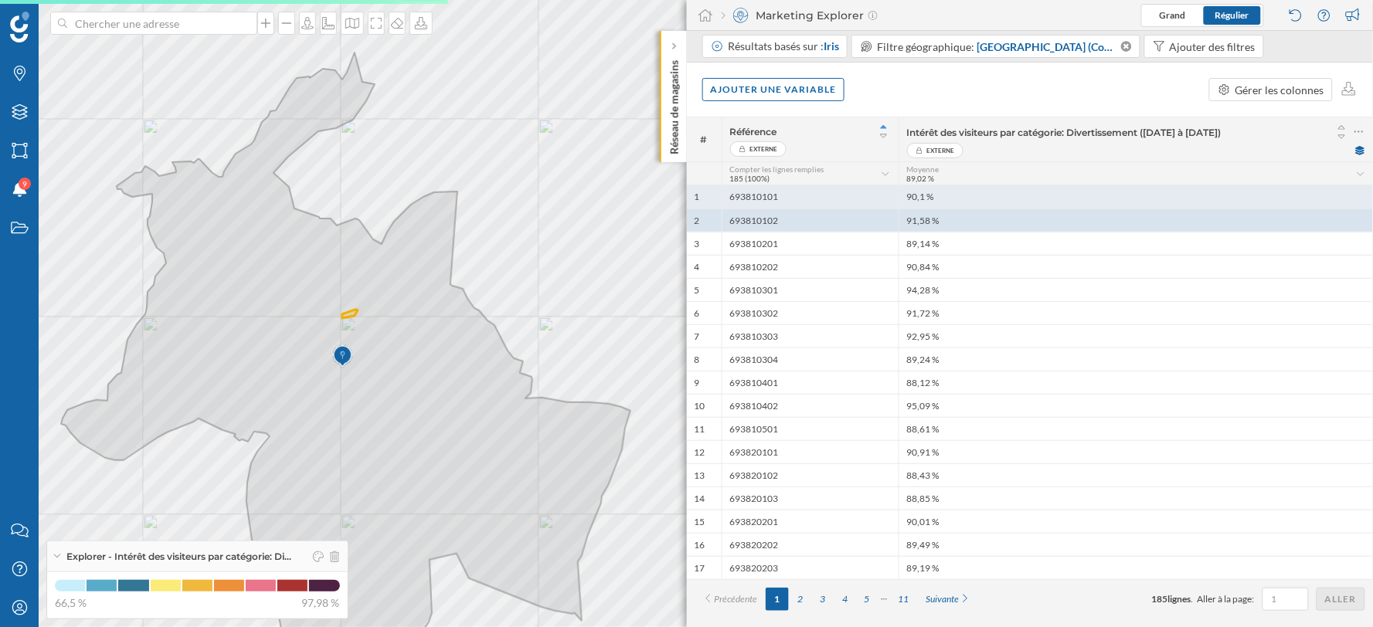
click at [800, 195] on div "693810101" at bounding box center [810, 196] width 177 height 23
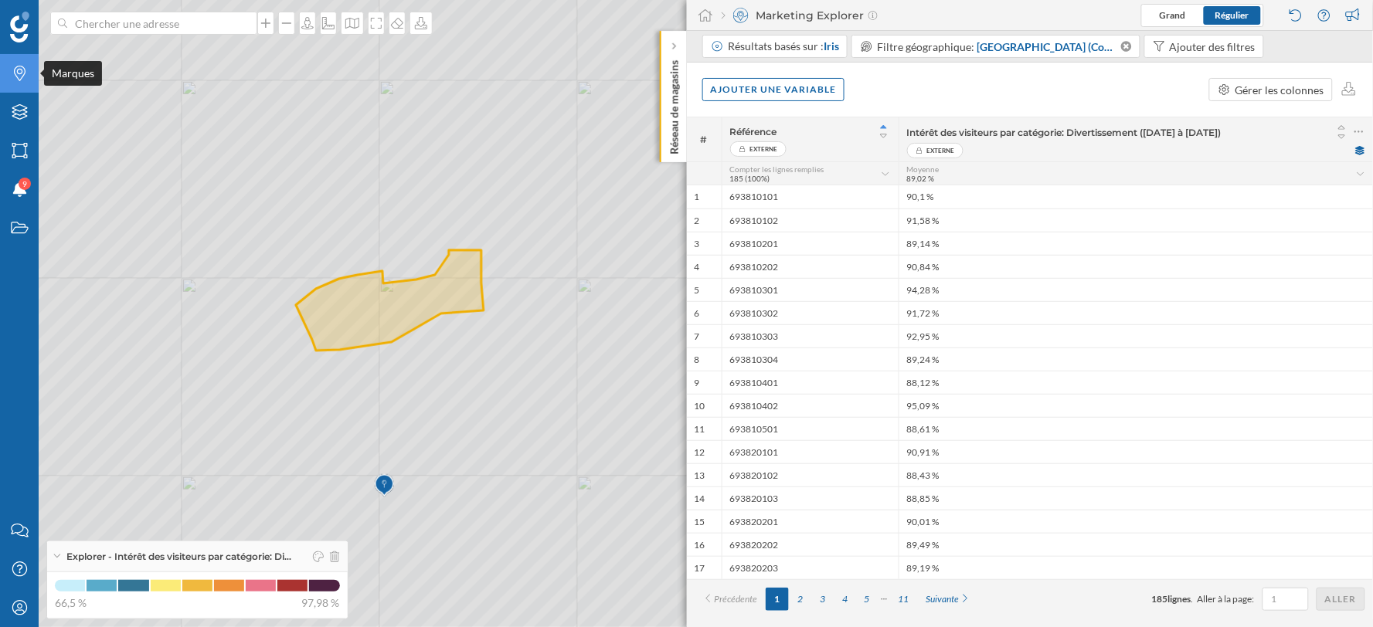
click at [26, 76] on icon "Marques" at bounding box center [19, 73] width 19 height 15
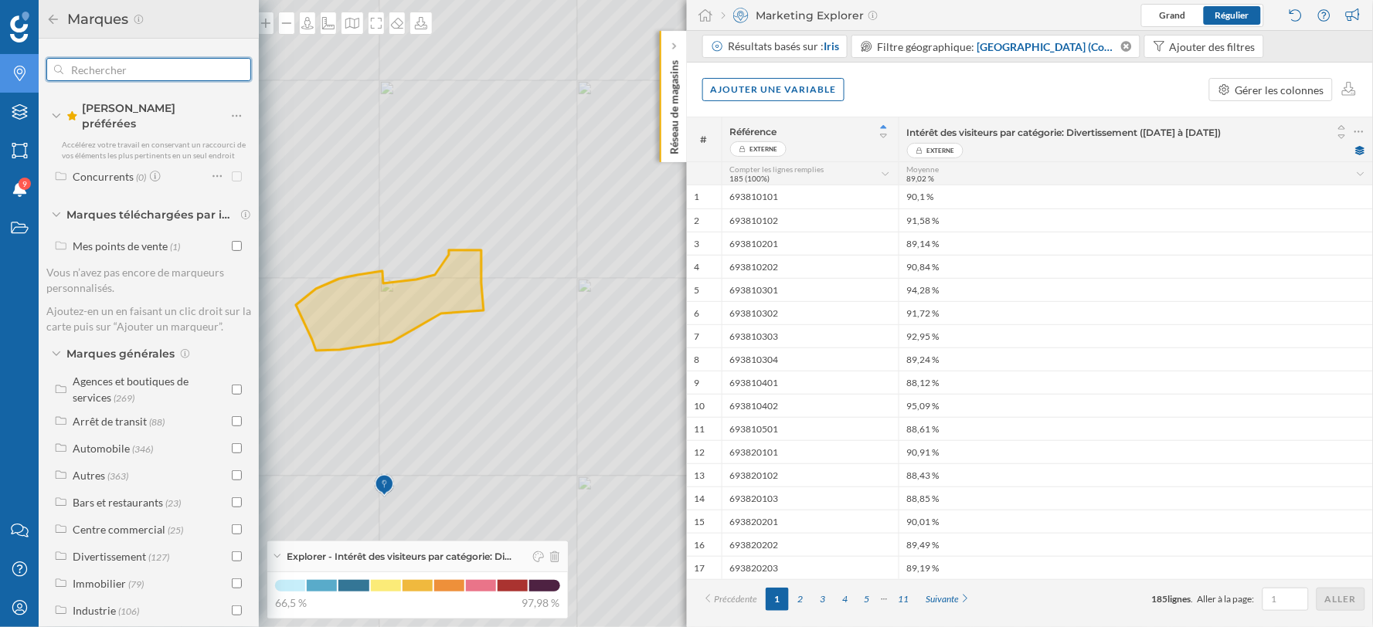
click at [121, 77] on input "text" at bounding box center [148, 69] width 171 height 31
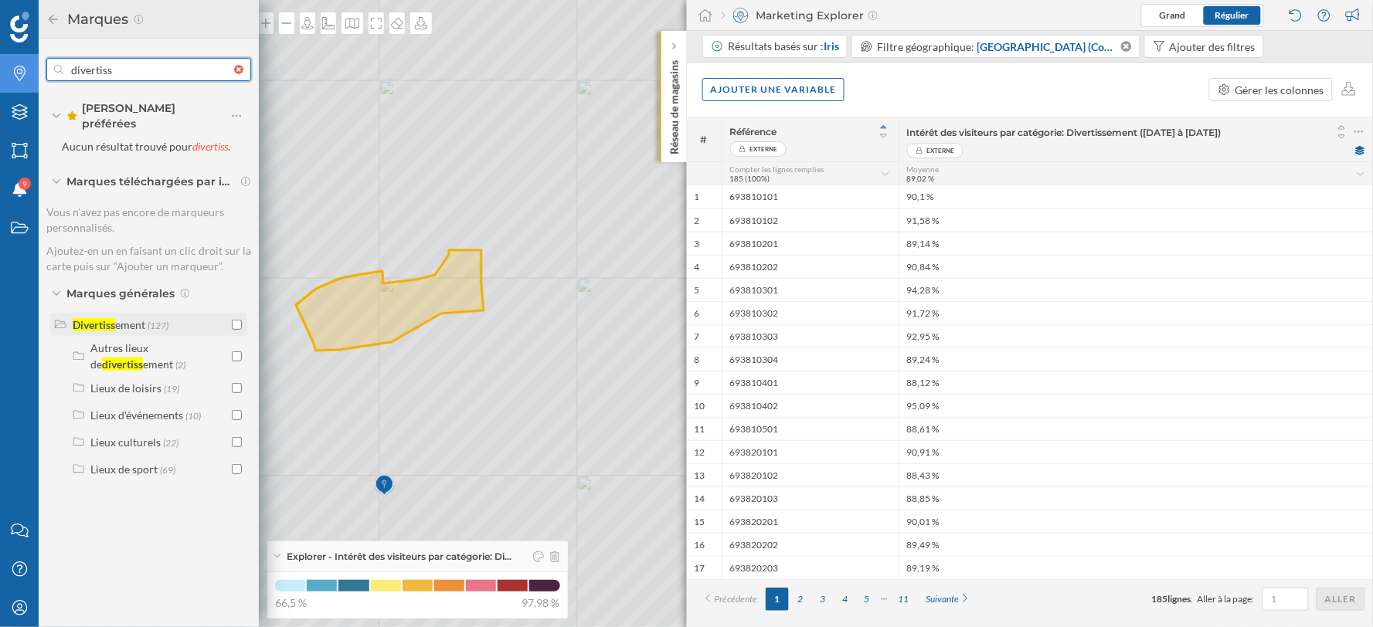
type input "divertiss"
click at [241, 320] on input "checkbox" at bounding box center [237, 325] width 10 height 10
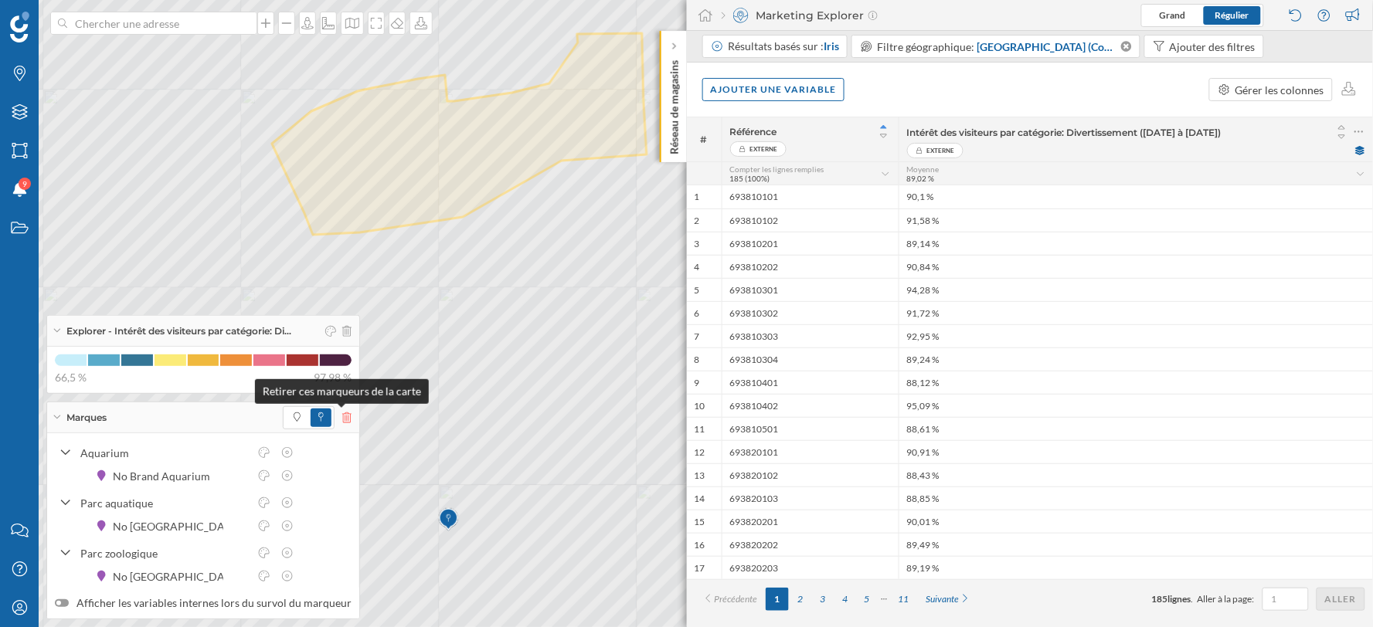
click at [342, 422] on icon at bounding box center [346, 418] width 9 height 11
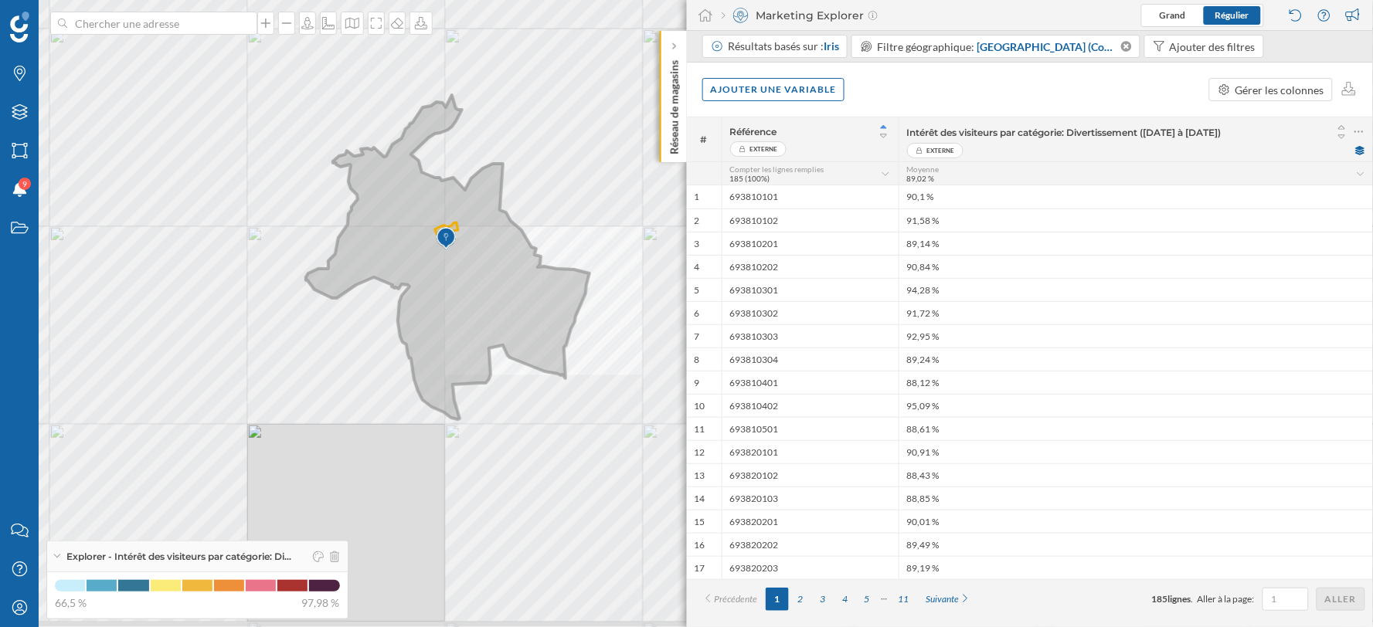
drag, startPoint x: 607, startPoint y: 309, endPoint x: 483, endPoint y: 267, distance: 131.2
click at [483, 267] on icon at bounding box center [448, 257] width 284 height 325
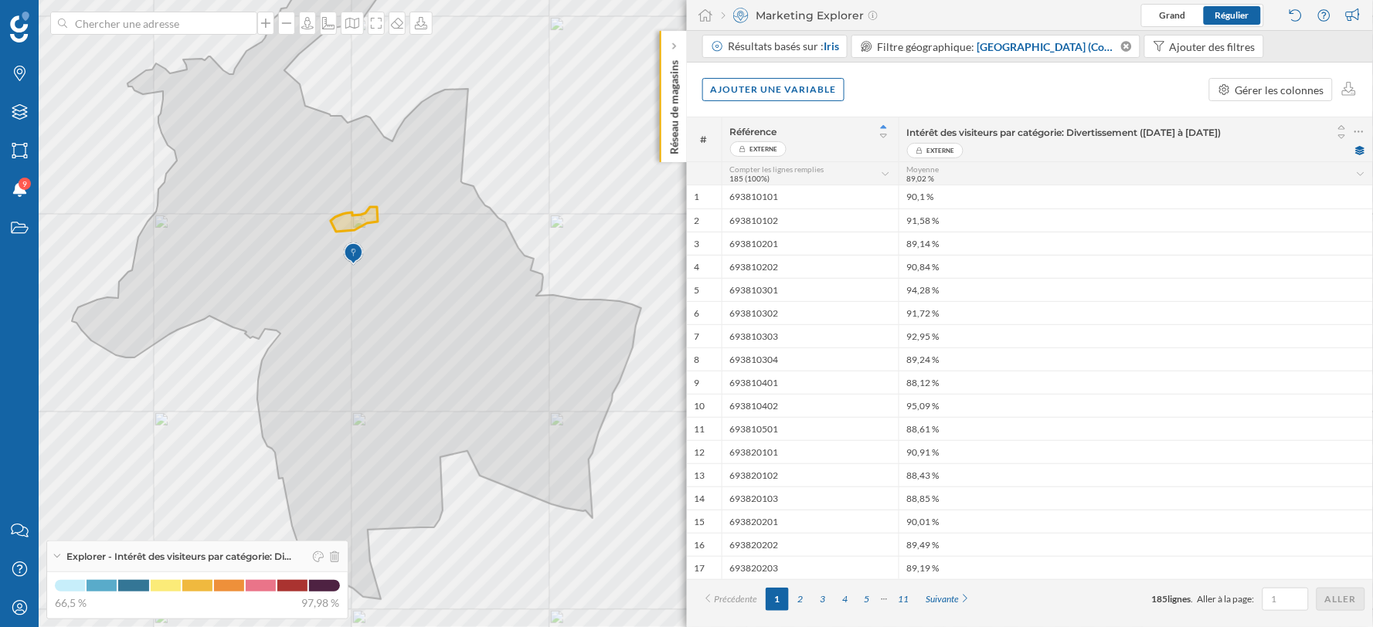
click at [872, 79] on div "Ajouter une variable Gérer les colonnes" at bounding box center [1030, 90] width 687 height 54
click at [1365, 126] on div at bounding box center [1359, 132] width 13 height 22
click at [1275, 196] on div "Retirer la colonne" at bounding box center [1285, 194] width 144 height 16
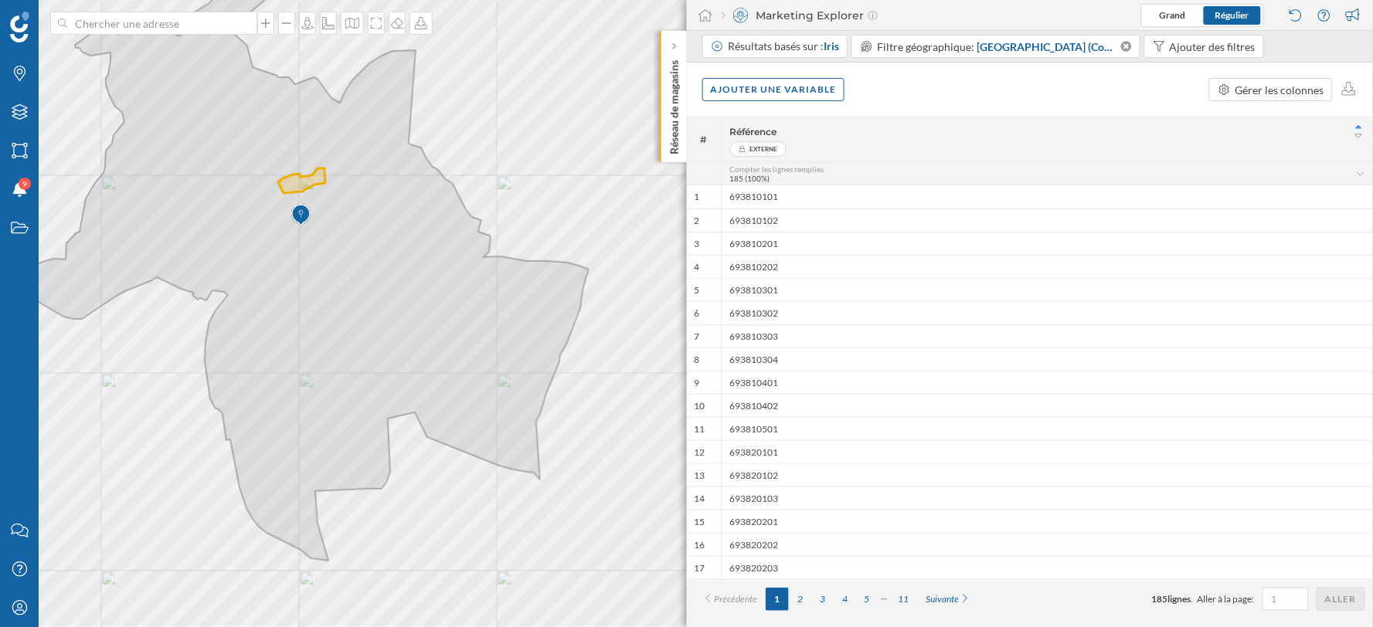
click at [1026, 85] on div "Ajouter une variable Gérer les colonnes" at bounding box center [1030, 90] width 687 height 54
drag, startPoint x: 1146, startPoint y: 601, endPoint x: 1177, endPoint y: 596, distance: 31.4
click at [1177, 596] on div "Précédente 1 2 3 4 5 11 Suivante 185 lignes . Aller à la page: Aller" at bounding box center [1031, 599] width 672 height 23
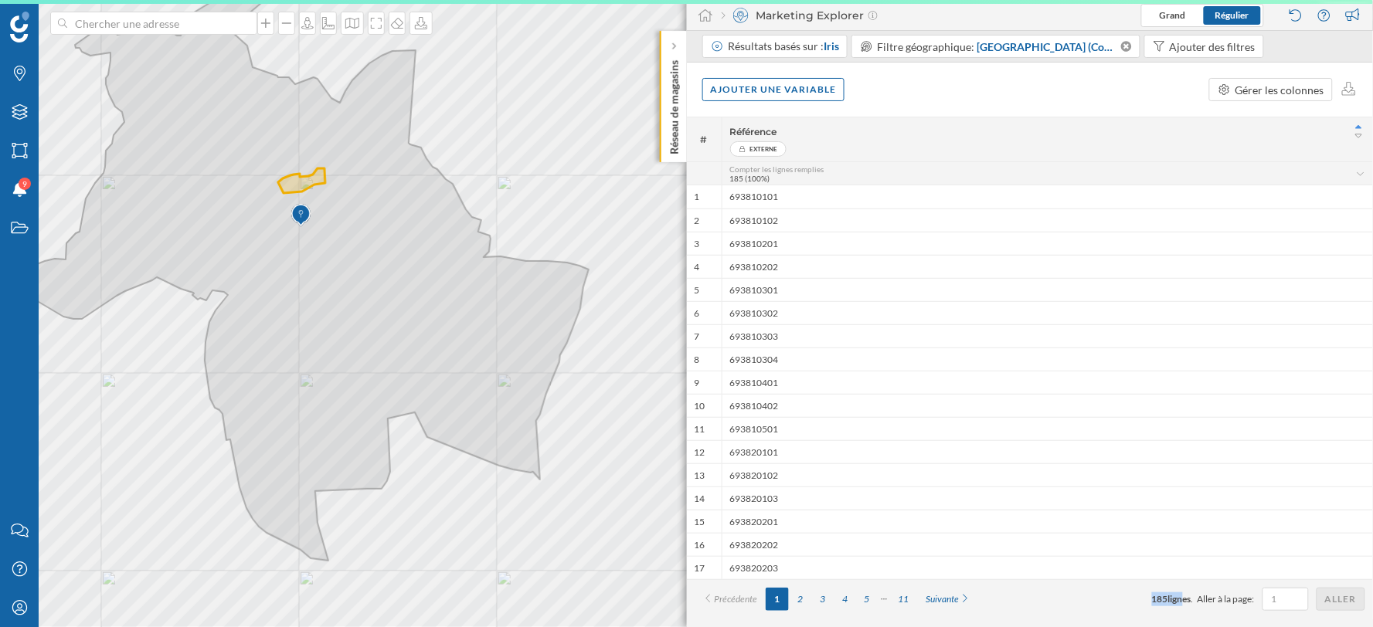
click at [1110, 600] on div "Précédente 1 2 3 4 5 11 Suivante 185 lignes . Aller à la page: Aller" at bounding box center [1031, 599] width 672 height 23
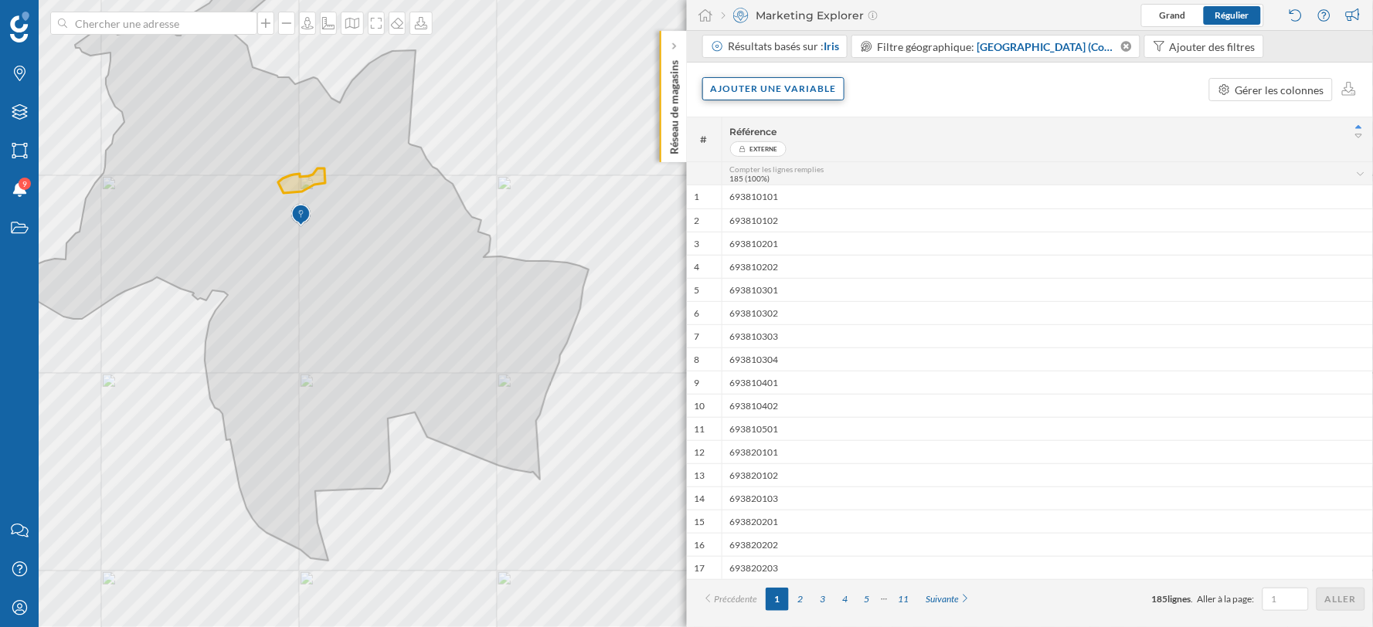
click at [824, 89] on div "Ajouter une variable" at bounding box center [773, 88] width 143 height 23
click at [784, 156] on div "Variable externe" at bounding box center [788, 153] width 154 height 16
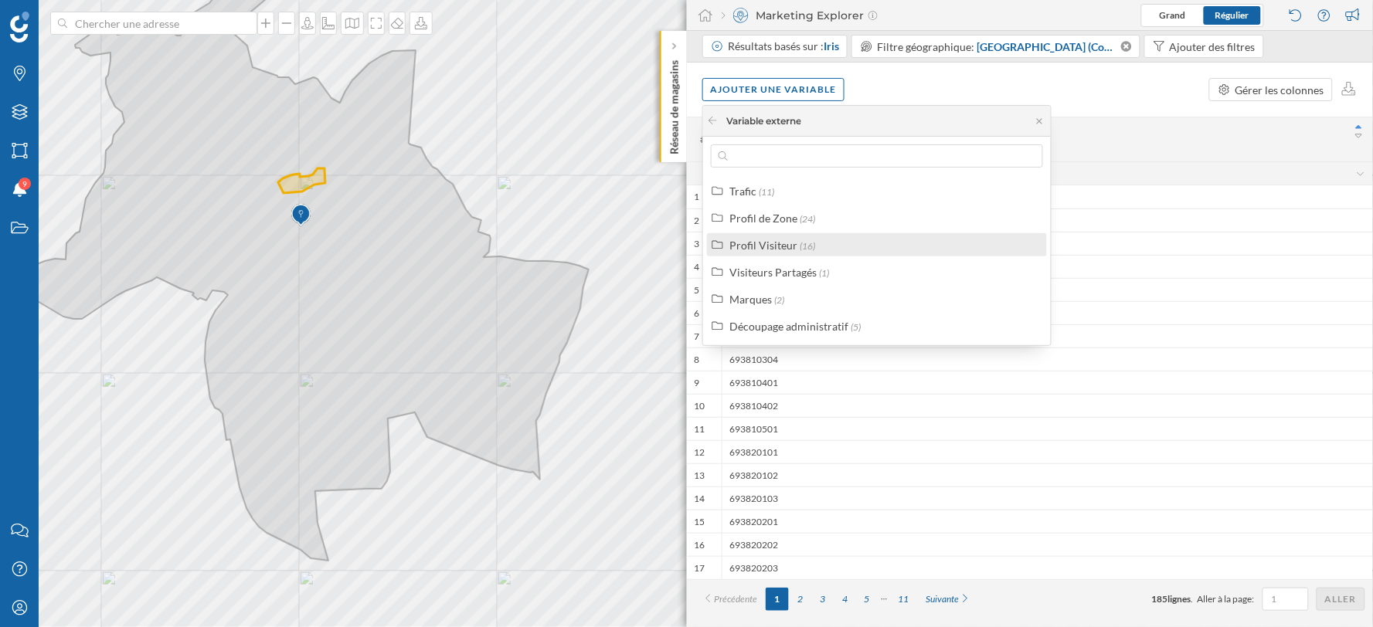
click at [809, 243] on span "(16)" at bounding box center [807, 246] width 15 height 12
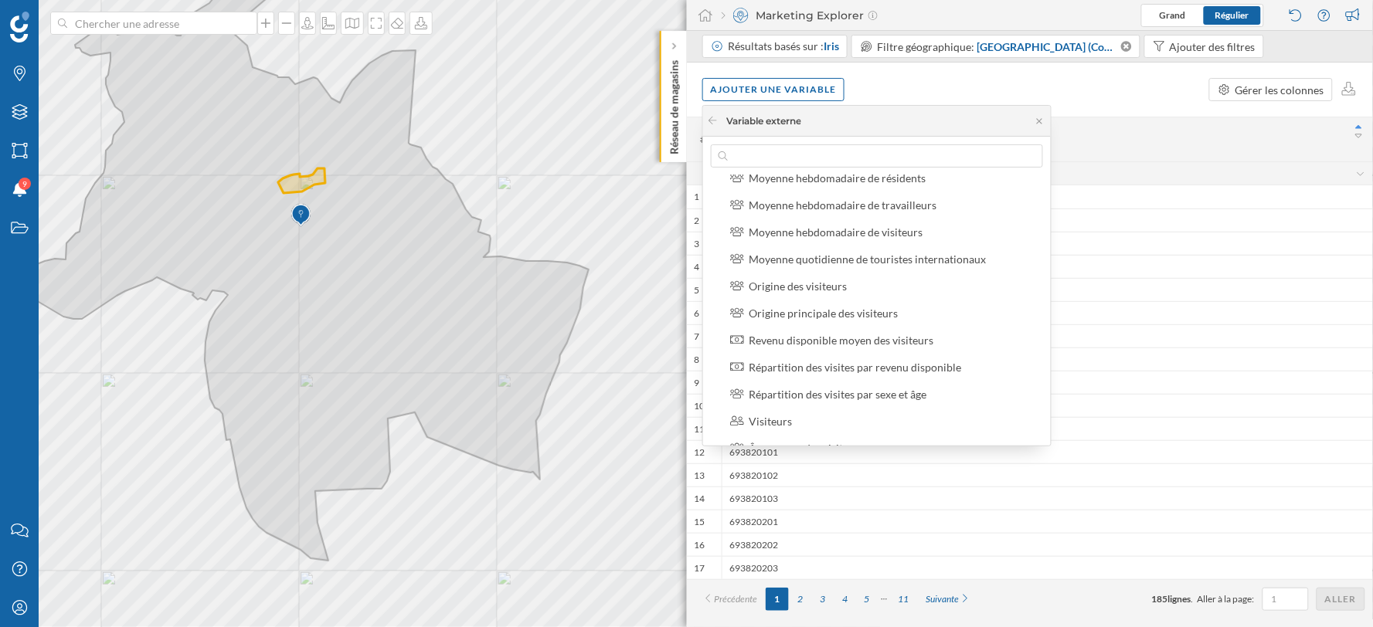
scroll to position [257, 0]
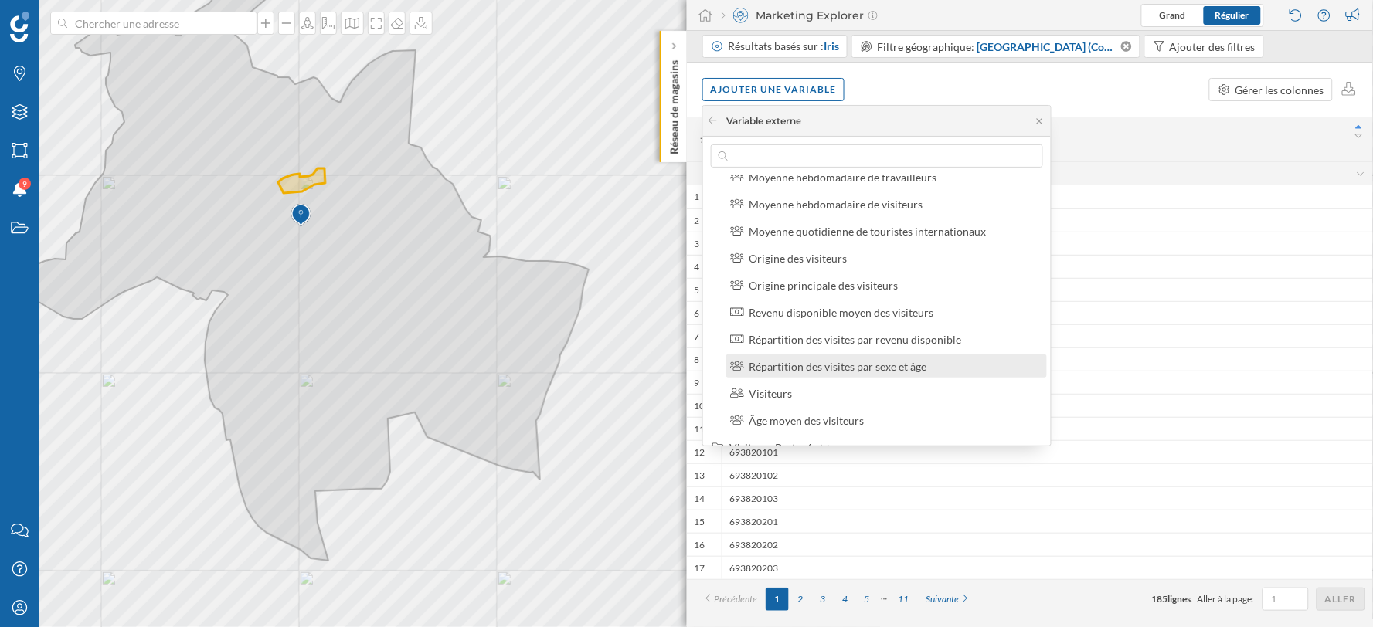
click at [835, 363] on div "Répartition des visites par sexe et âge" at bounding box center [838, 366] width 178 height 13
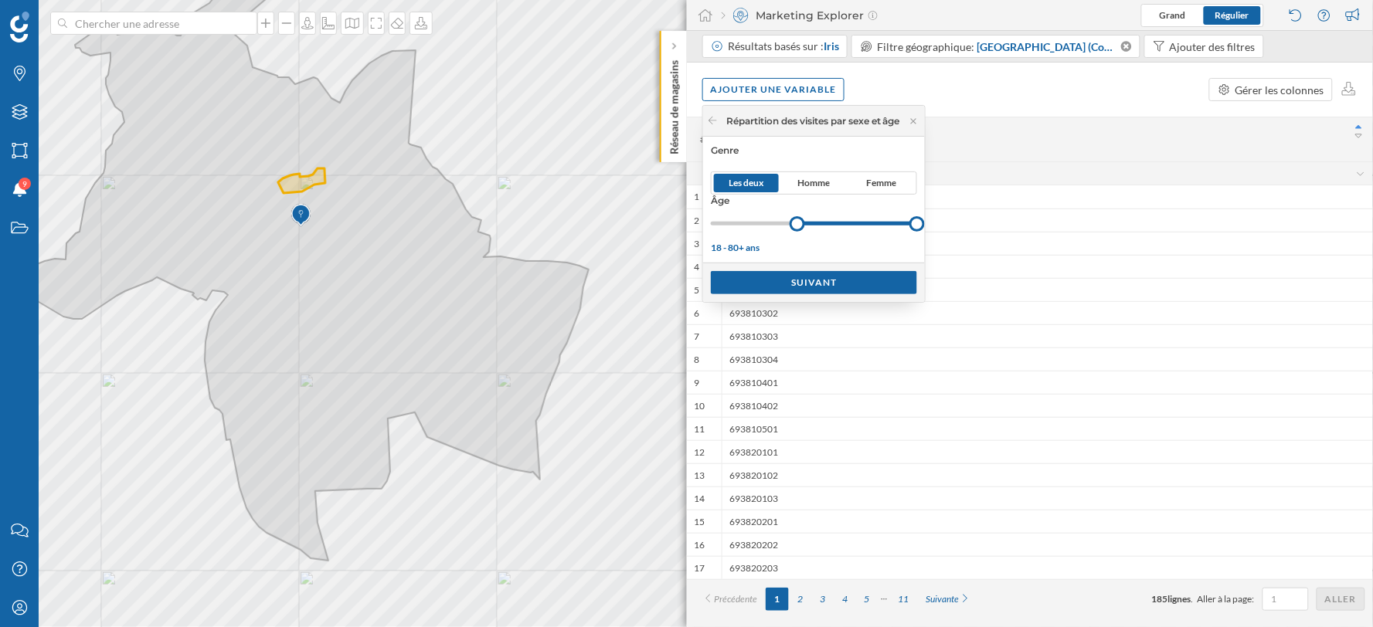
drag, startPoint x: 706, startPoint y: 229, endPoint x: 801, endPoint y: 229, distance: 95.0
click at [801, 229] on div at bounding box center [797, 223] width 15 height 15
drag, startPoint x: 923, startPoint y: 224, endPoint x: 835, endPoint y: 219, distance: 88.2
click at [835, 219] on div at bounding box center [830, 223] width 15 height 15
click at [831, 280] on div "Suivant" at bounding box center [814, 281] width 206 height 23
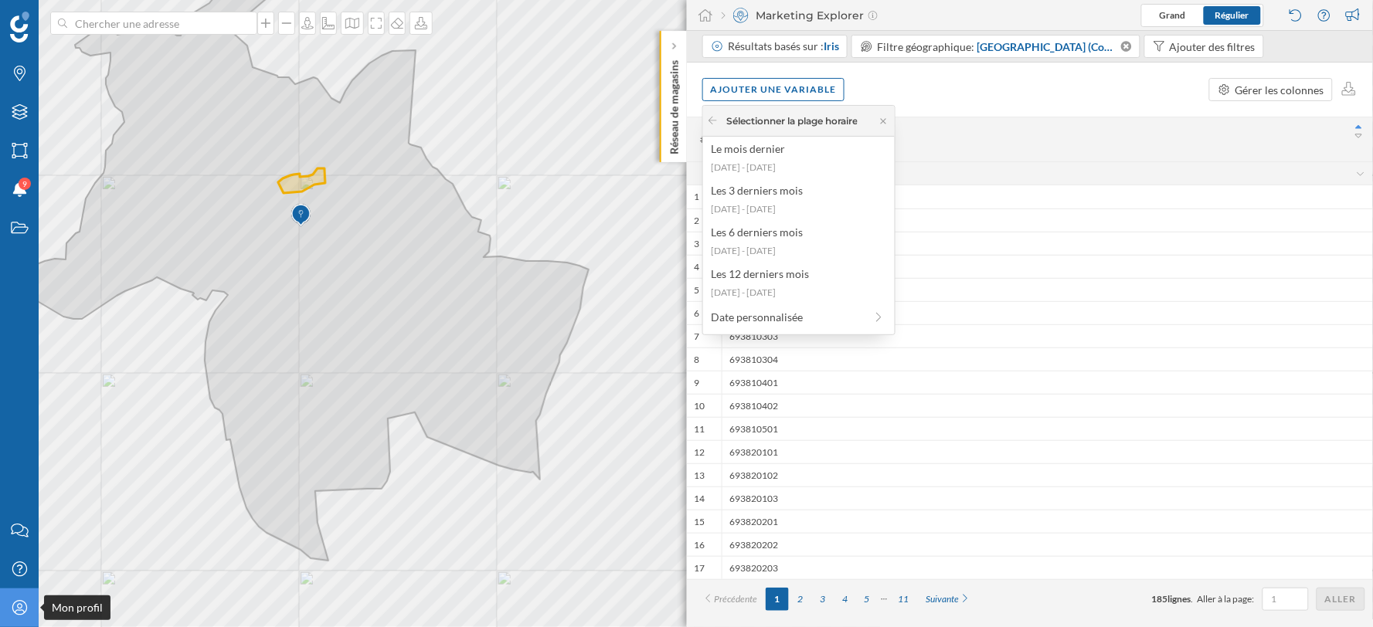
click at [20, 603] on icon "Mon profil" at bounding box center [19, 607] width 19 height 15
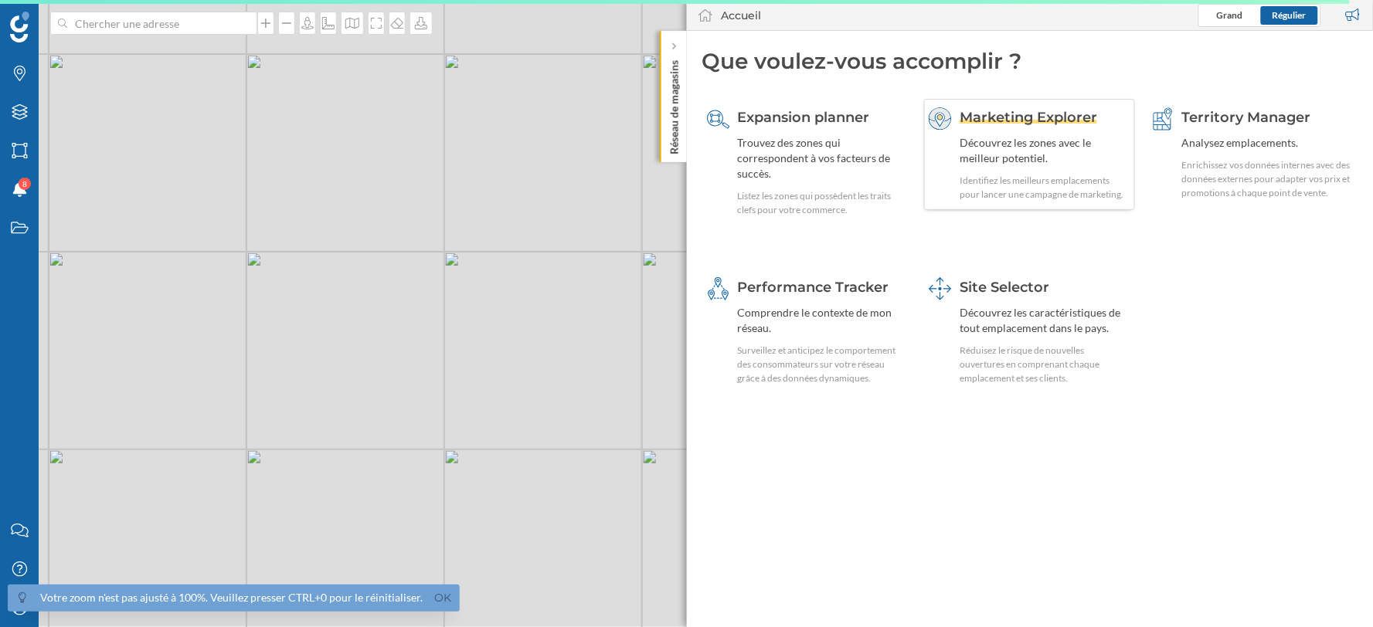
click at [997, 171] on div "Marketing Explorer Découvrez les zones avec le meilleur potentiel. Identifiez l…" at bounding box center [1045, 154] width 171 height 94
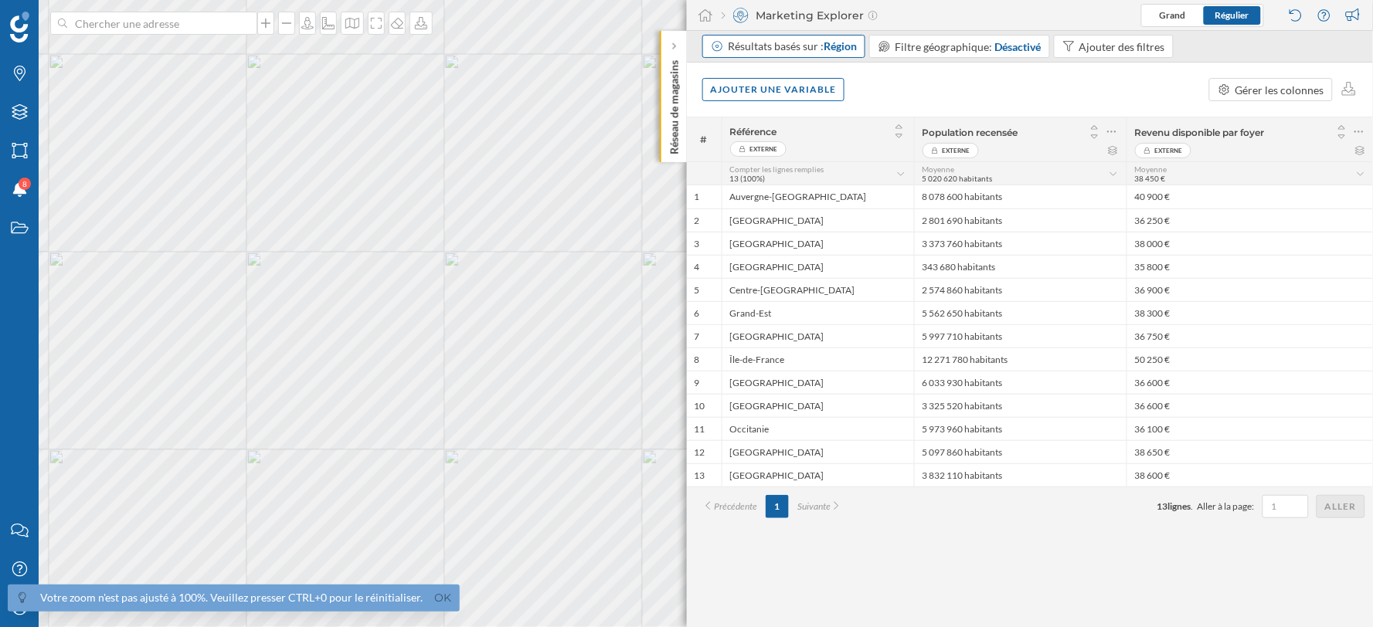
click at [776, 44] on div "Résultats basés sur : Région" at bounding box center [792, 46] width 129 height 15
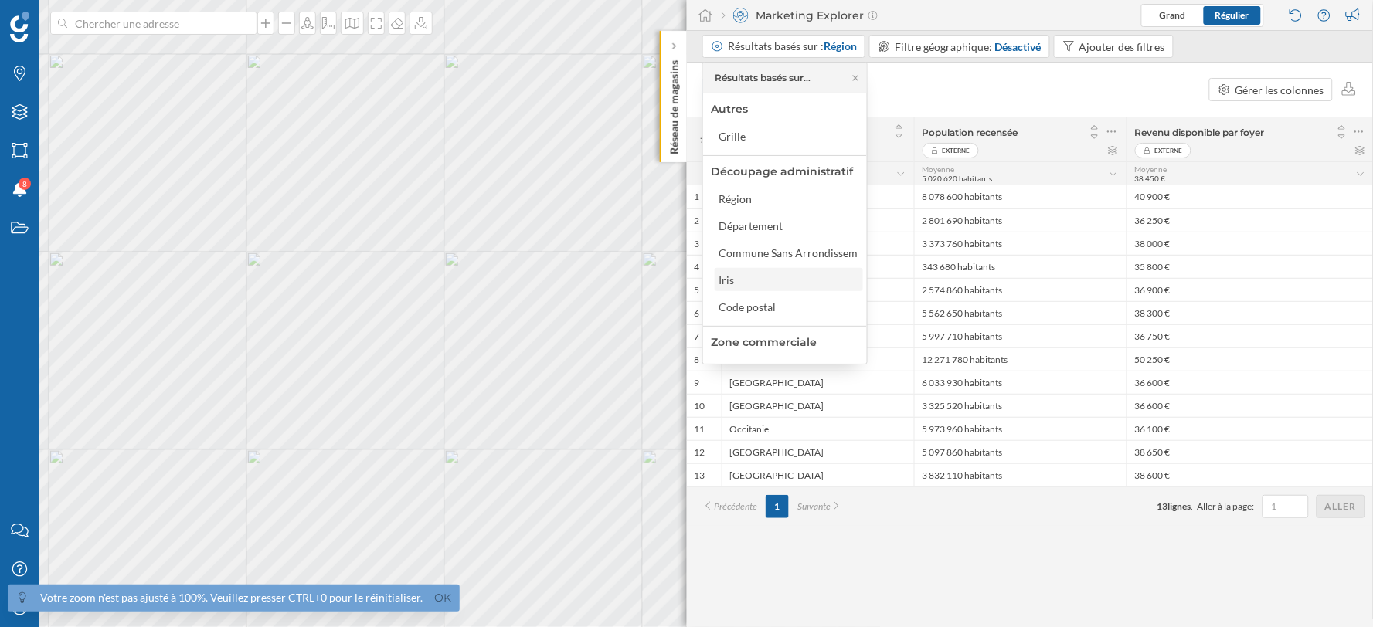
click at [744, 273] on div "Iris" at bounding box center [788, 280] width 139 height 16
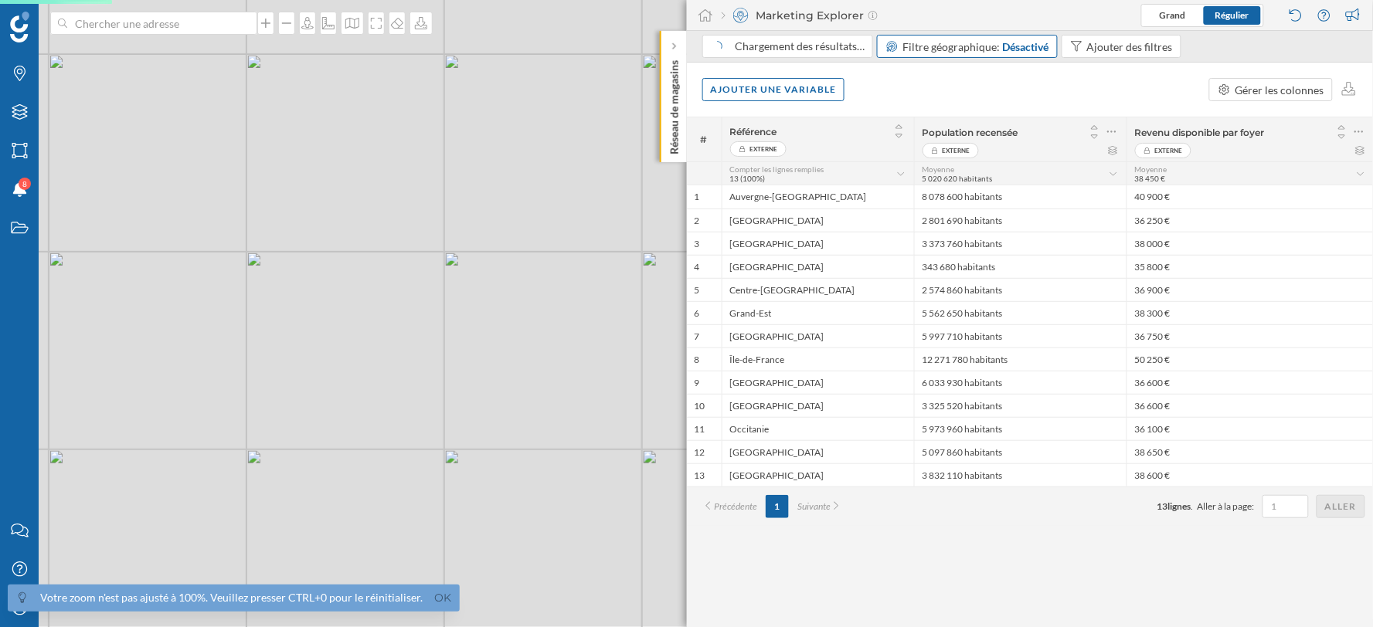
click at [952, 47] on span "Filtre géographique:" at bounding box center [951, 46] width 97 height 13
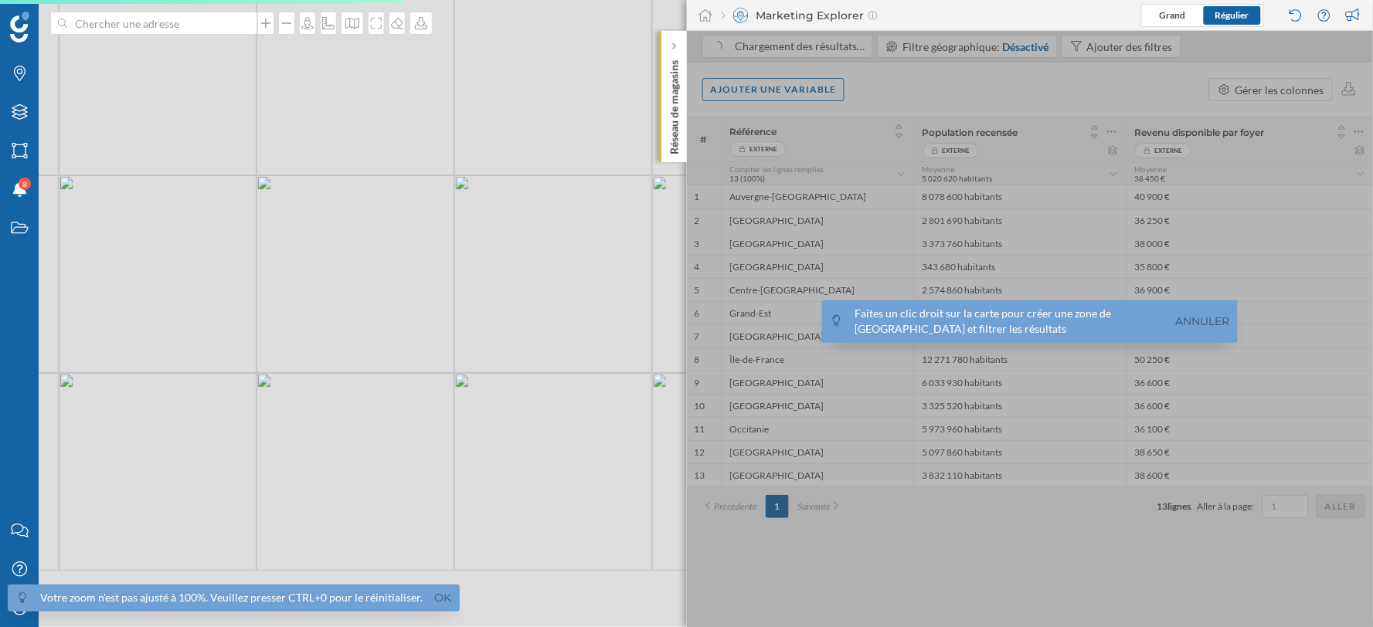
drag, startPoint x: 553, startPoint y: 456, endPoint x: 353, endPoint y: 141, distance: 372.8
click at [344, 121] on div "© Mapbox © OpenStreetMap Improve this map" at bounding box center [686, 313] width 1373 height 627
drag, startPoint x: 423, startPoint y: 345, endPoint x: 222, endPoint y: 118, distance: 303.2
click at [199, 78] on div "© Mapbox © OpenStreetMap Improve this map" at bounding box center [686, 313] width 1373 height 627
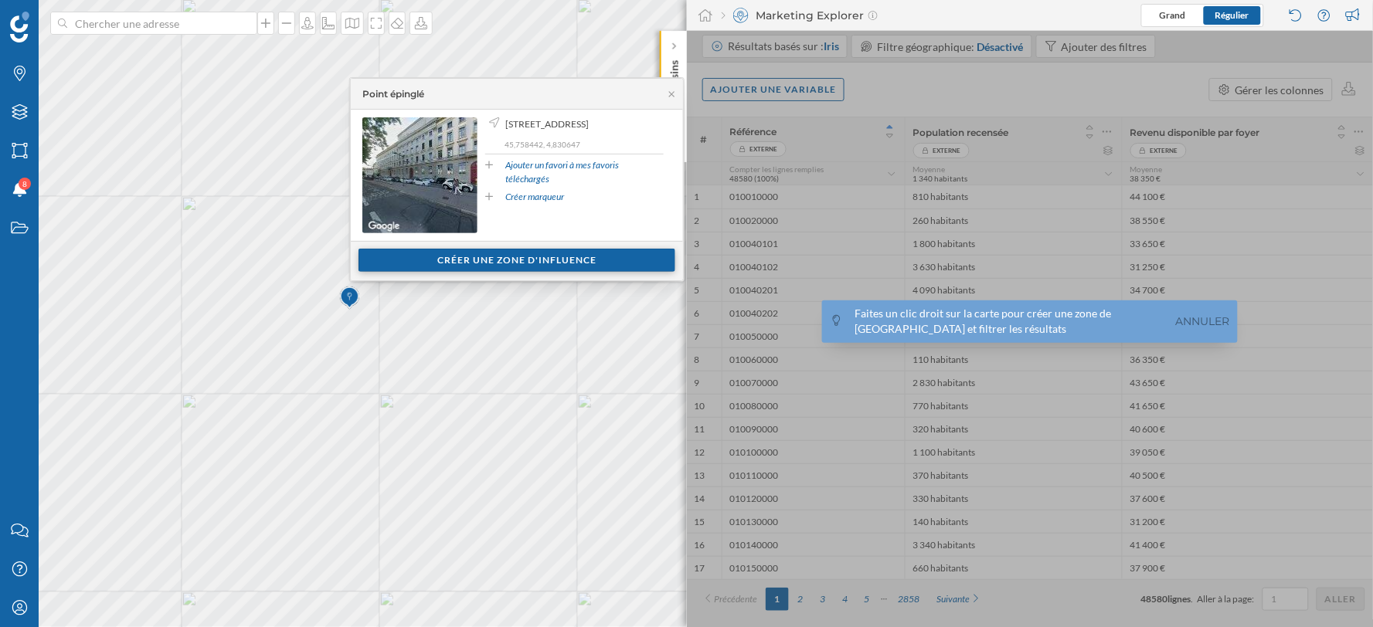
click at [452, 261] on div "Créer une zone d'influence" at bounding box center [517, 260] width 317 height 23
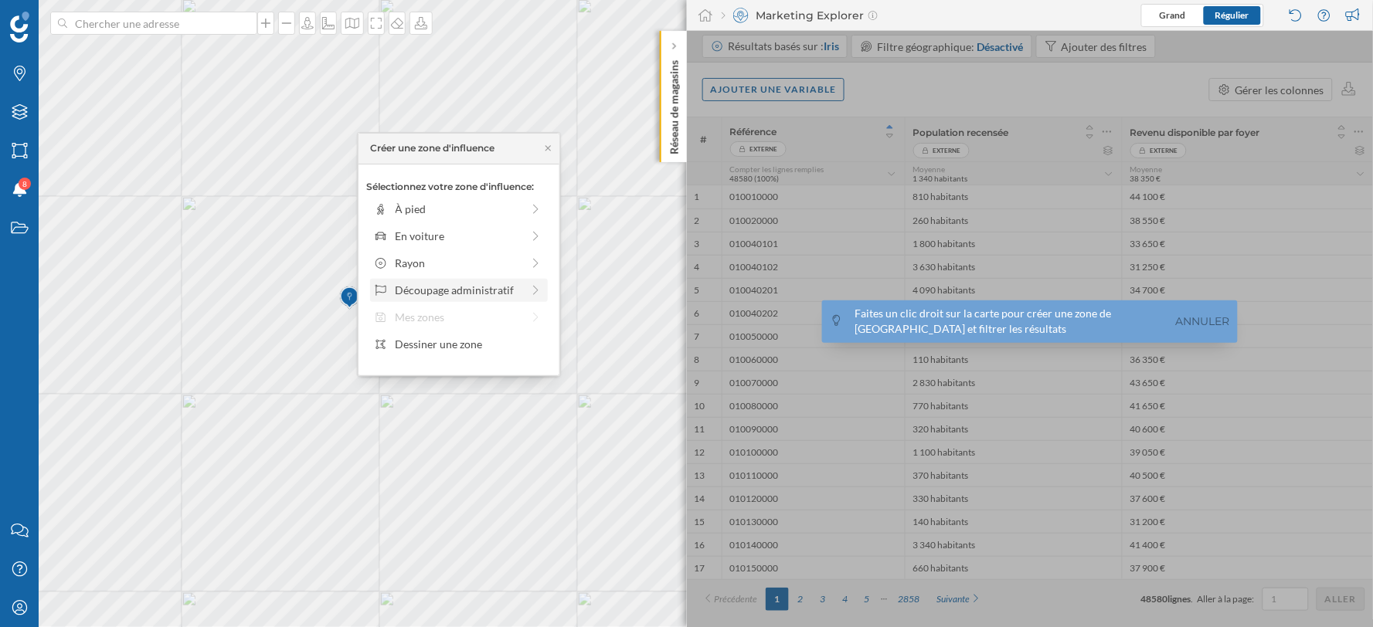
click at [476, 288] on div "Découpage administratif" at bounding box center [459, 290] width 126 height 16
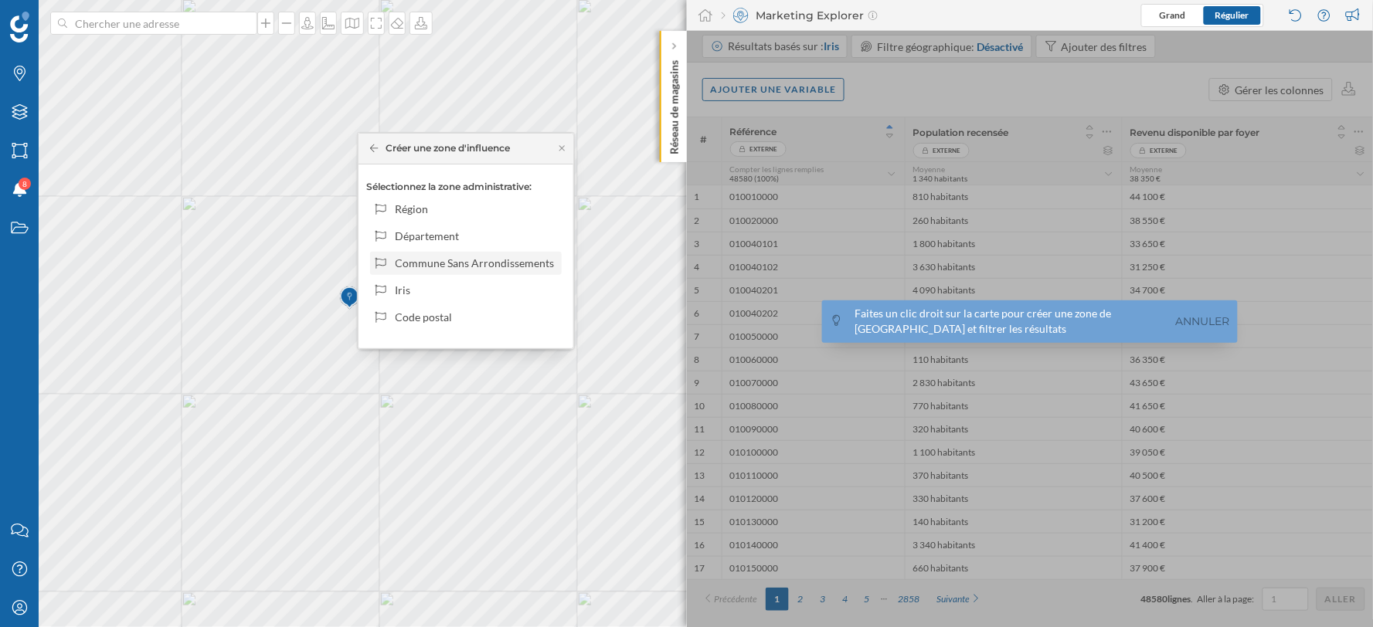
click at [472, 265] on div "Commune Sans Arrondissements" at bounding box center [476, 263] width 161 height 16
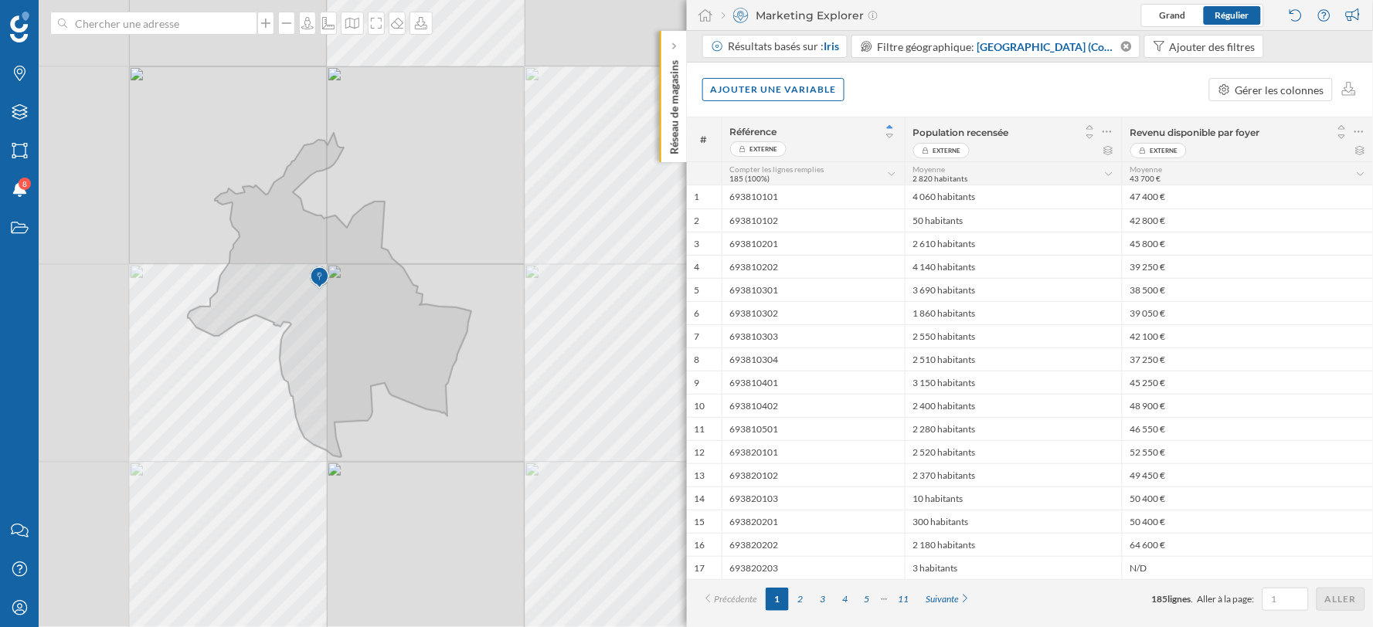
drag, startPoint x: 296, startPoint y: 206, endPoint x: 450, endPoint y: 261, distance: 163.5
click at [450, 261] on div "© Mapbox © OpenStreetMap Improve this map" at bounding box center [686, 313] width 1373 height 627
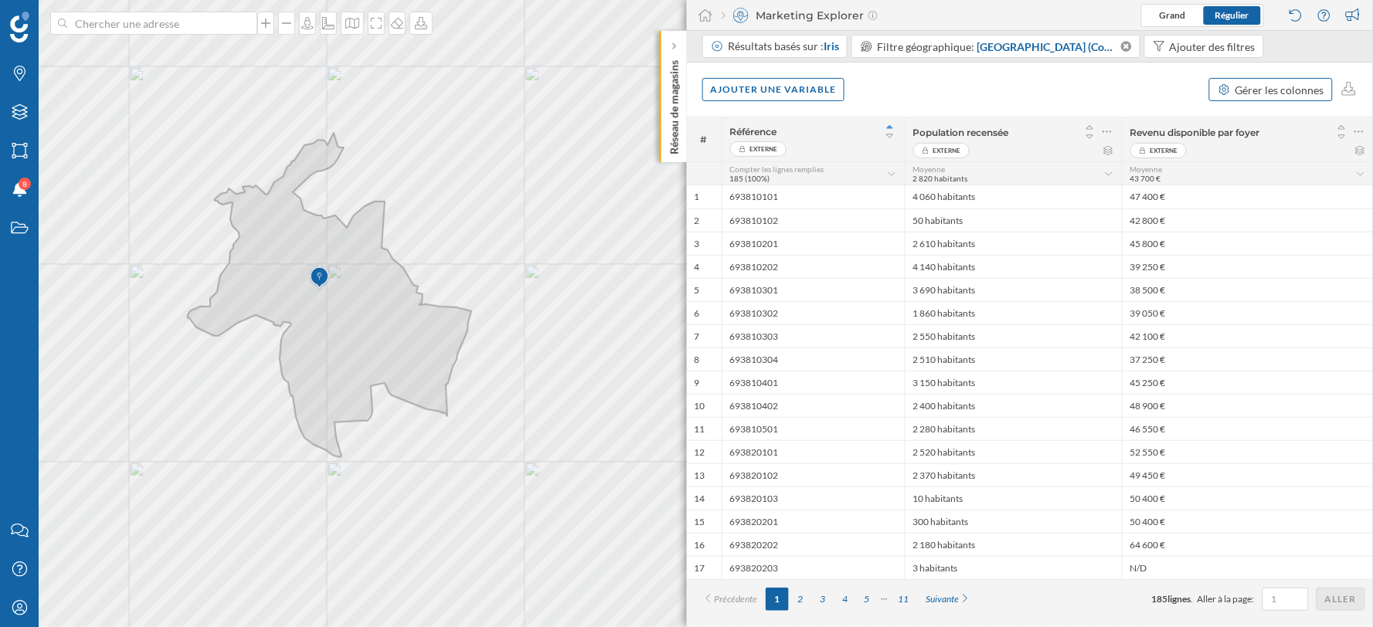
click at [1281, 95] on div "Gérer les colonnes" at bounding box center [1280, 90] width 89 height 16
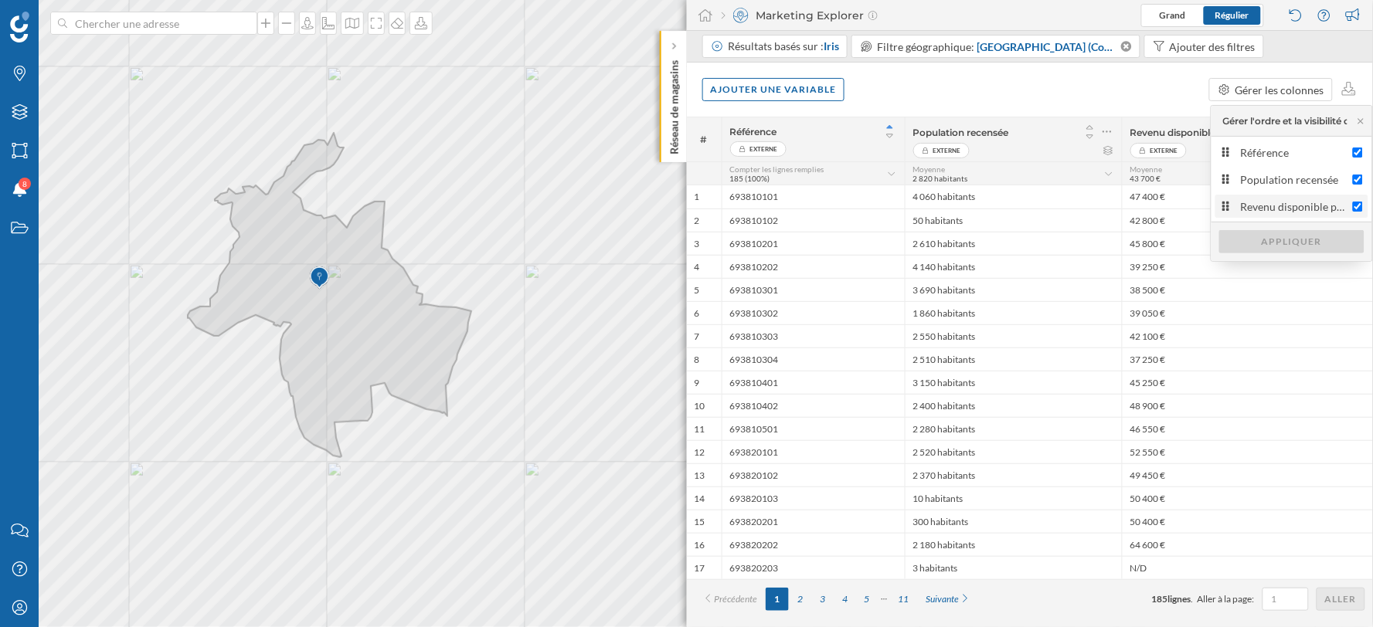
click at [1258, 199] on div "Revenu disponible par foyer" at bounding box center [1293, 207] width 104 height 16
click at [1353, 202] on input "Revenu disponible par foyer" at bounding box center [1358, 207] width 10 height 10
checkbox input "false"
click at [1271, 237] on div "Appliquer" at bounding box center [1291, 241] width 145 height 23
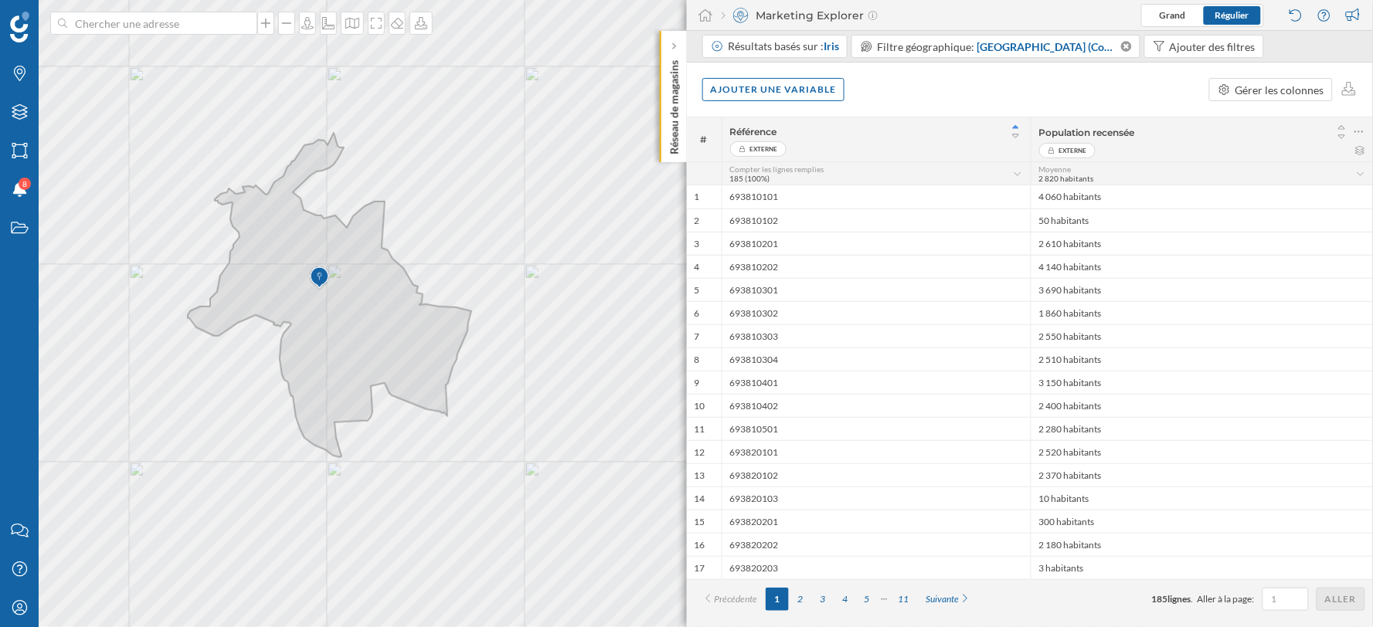
click at [1136, 94] on div "Ajouter une variable Gérer les colonnes" at bounding box center [1030, 90] width 687 height 54
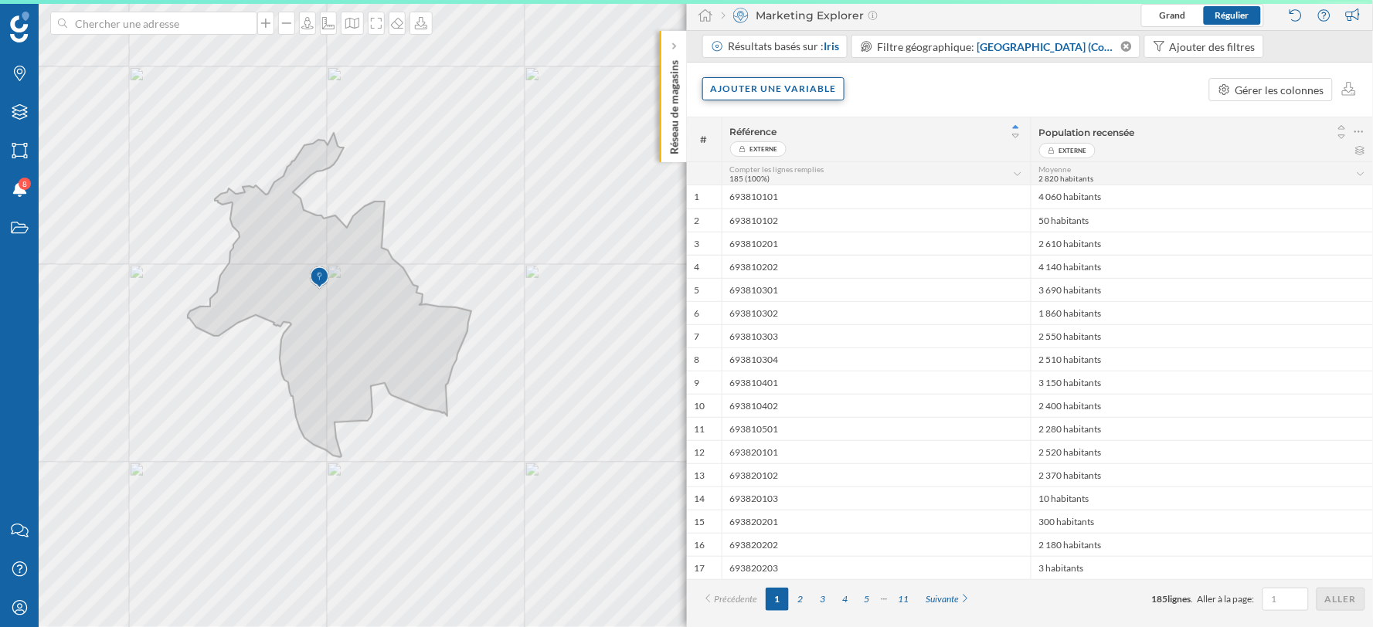
click at [807, 83] on div "Ajouter une variable" at bounding box center [773, 88] width 143 height 23
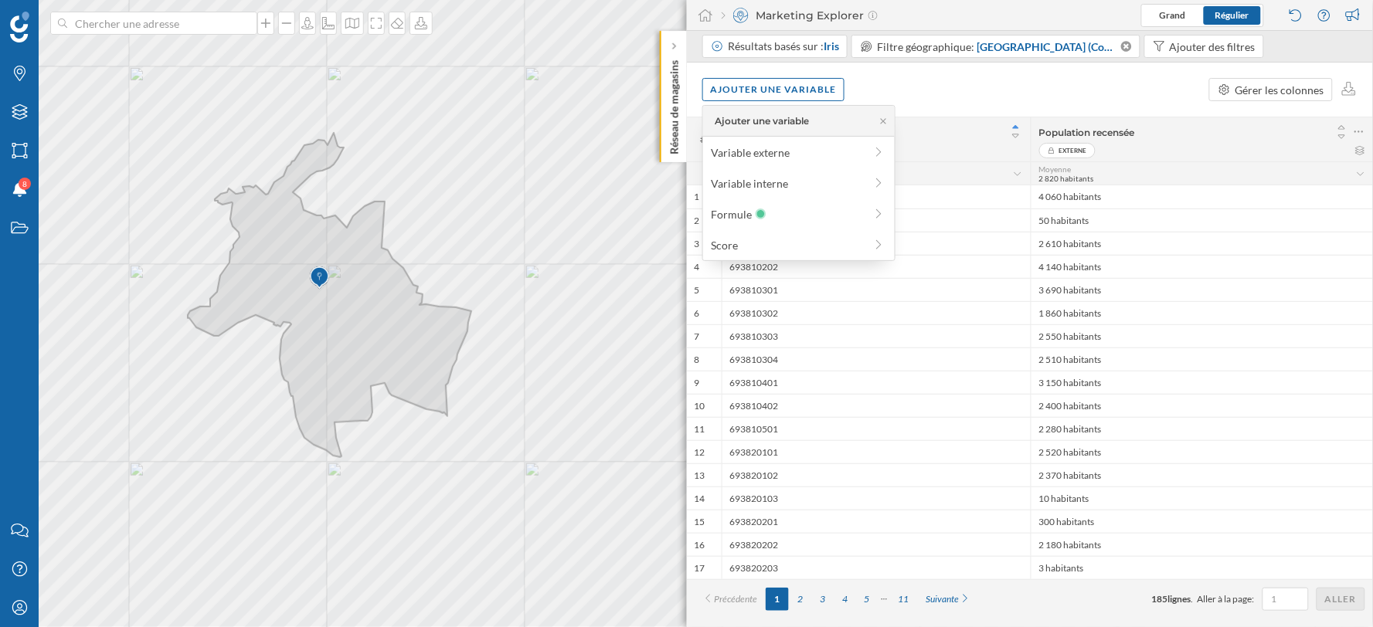
click at [935, 96] on div "Ajouter une variable Gérer les colonnes" at bounding box center [1030, 90] width 687 height 54
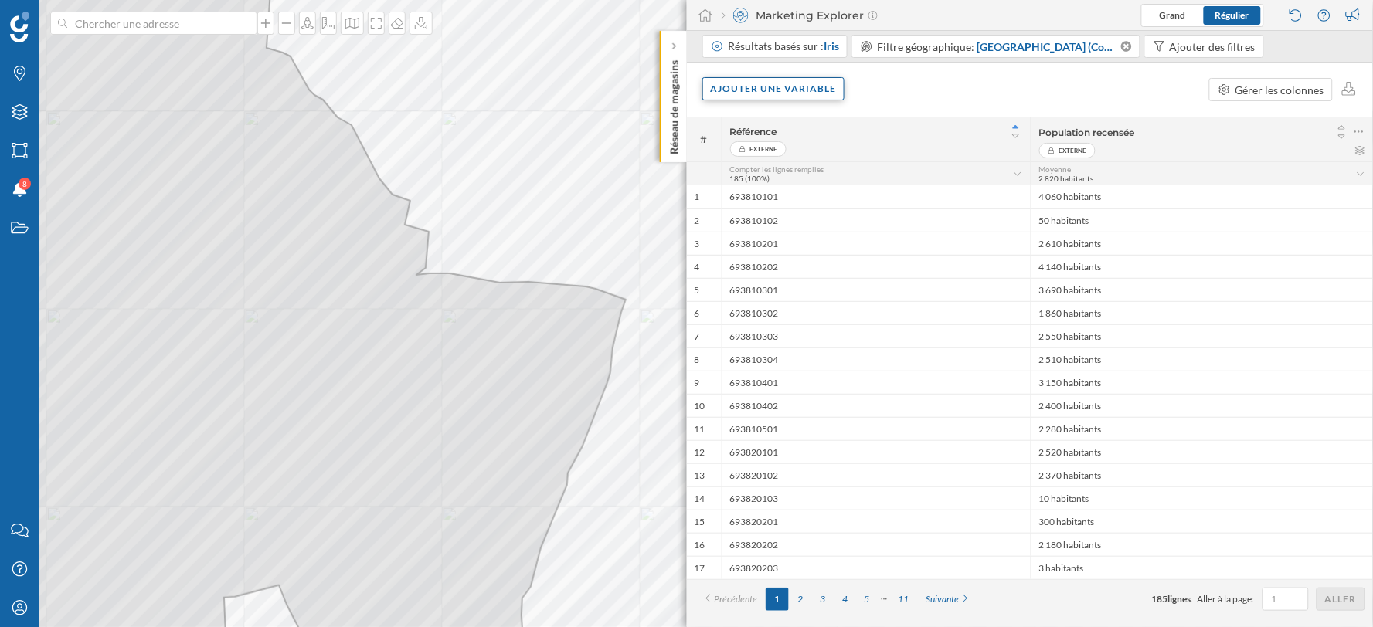
click at [748, 96] on div "Ajouter une variable" at bounding box center [773, 88] width 143 height 23
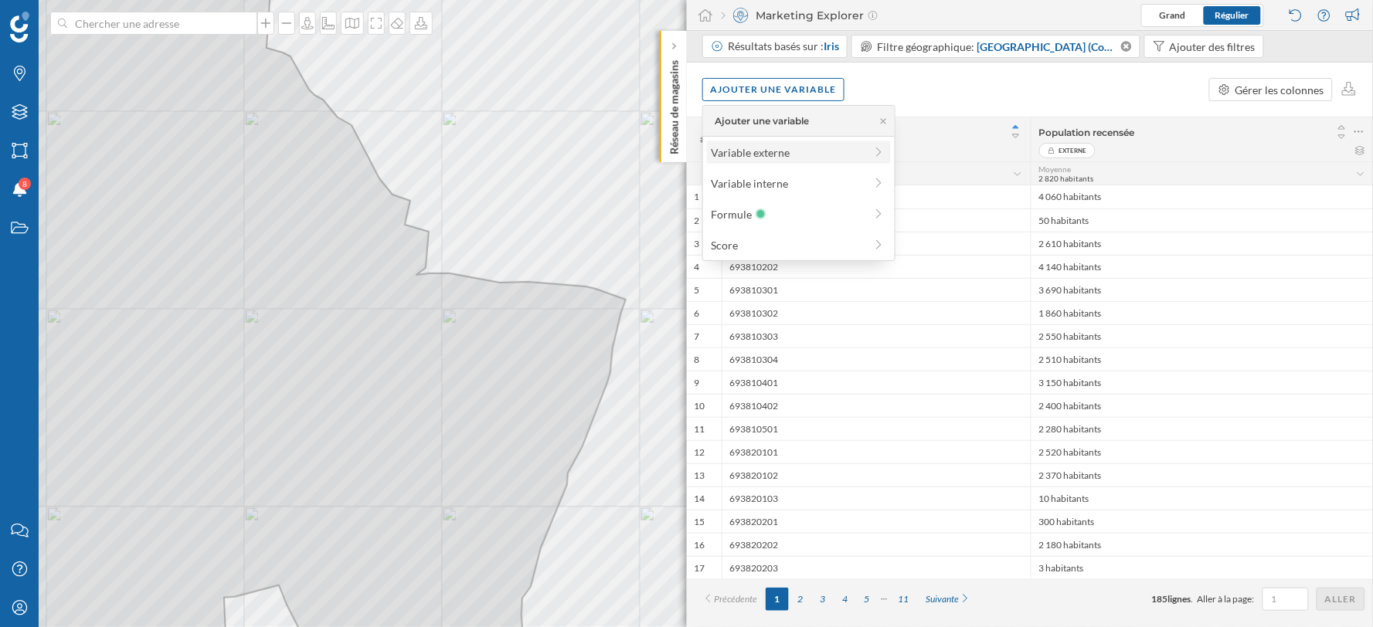
click at [777, 148] on div "Variable externe" at bounding box center [788, 153] width 154 height 16
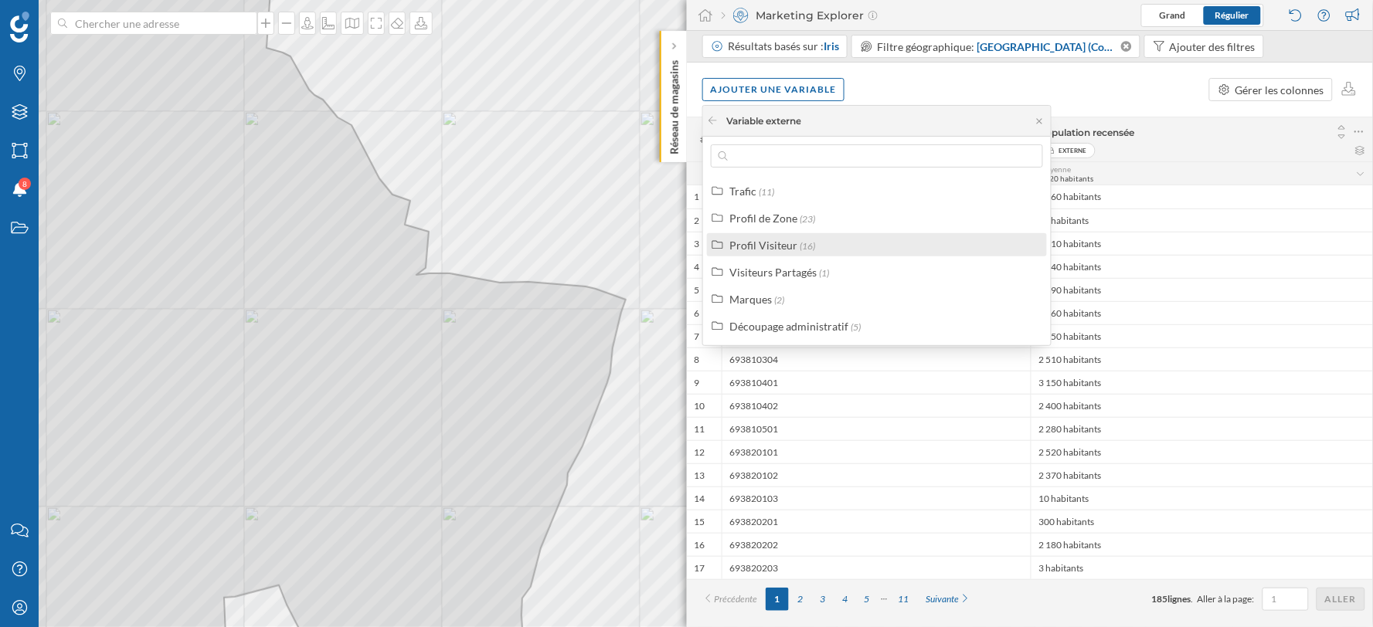
click at [782, 247] on div "Profil Visiteur" at bounding box center [763, 245] width 68 height 13
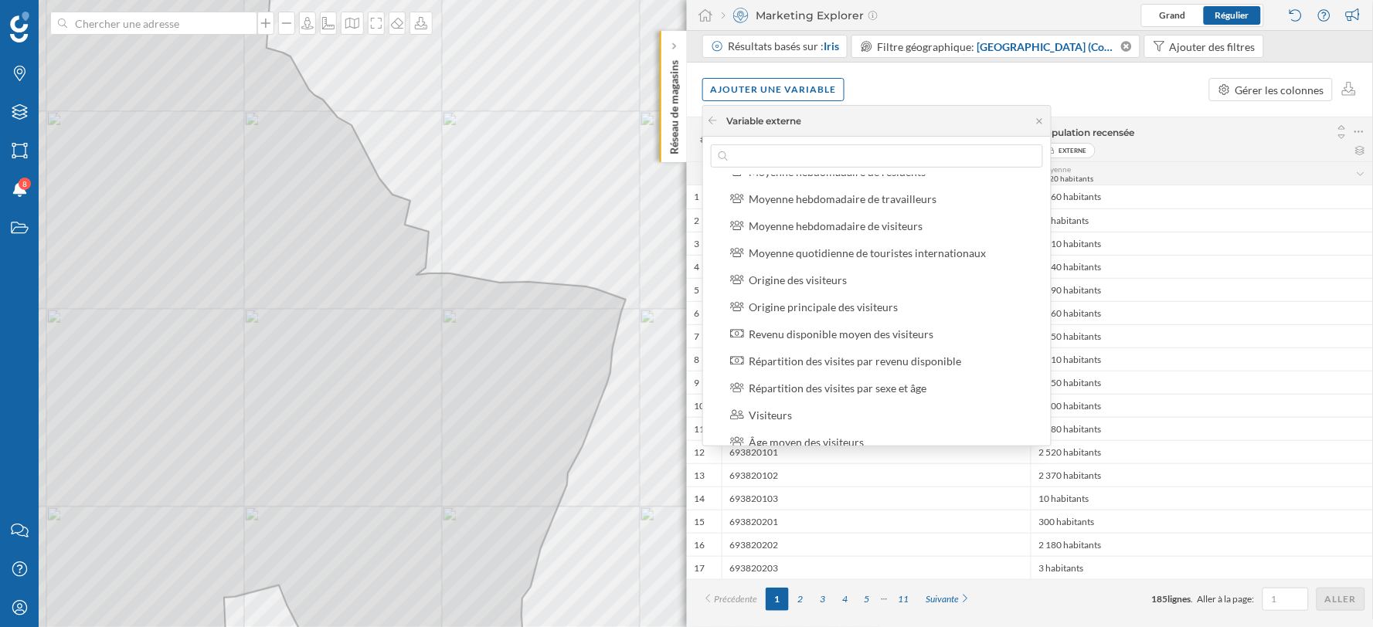
scroll to position [332, 0]
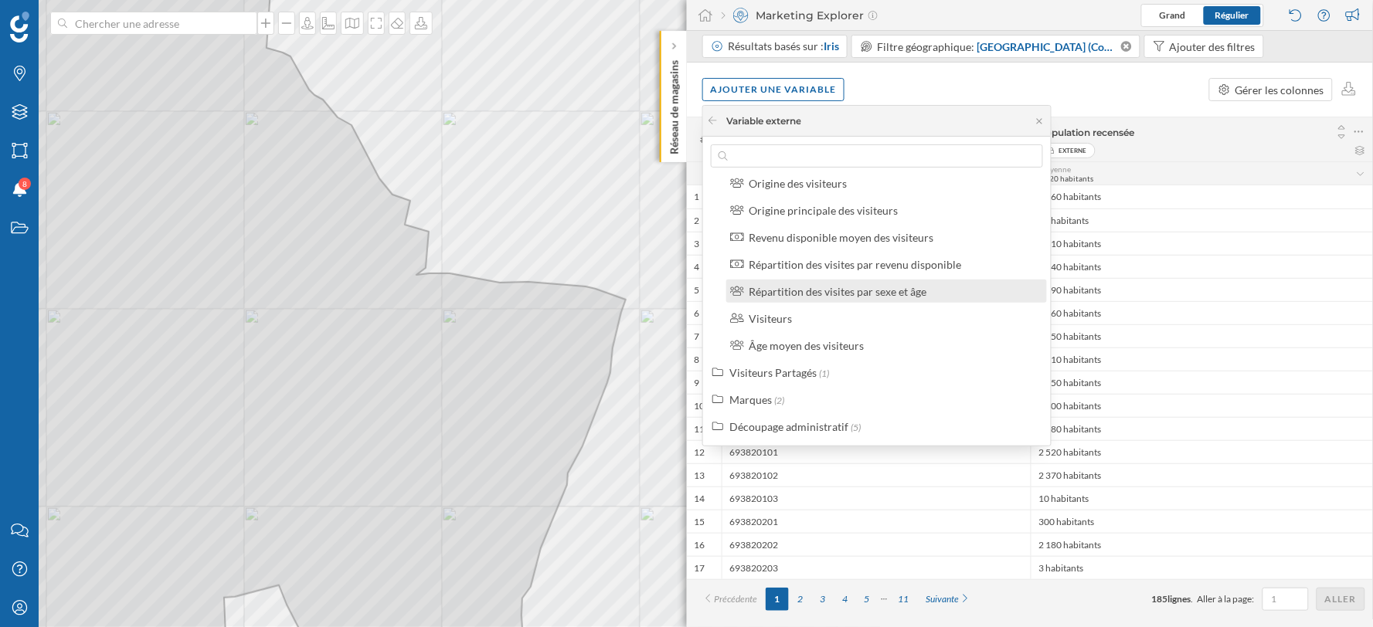
click at [798, 291] on div "Répartition des visites par sexe et âge" at bounding box center [838, 291] width 178 height 13
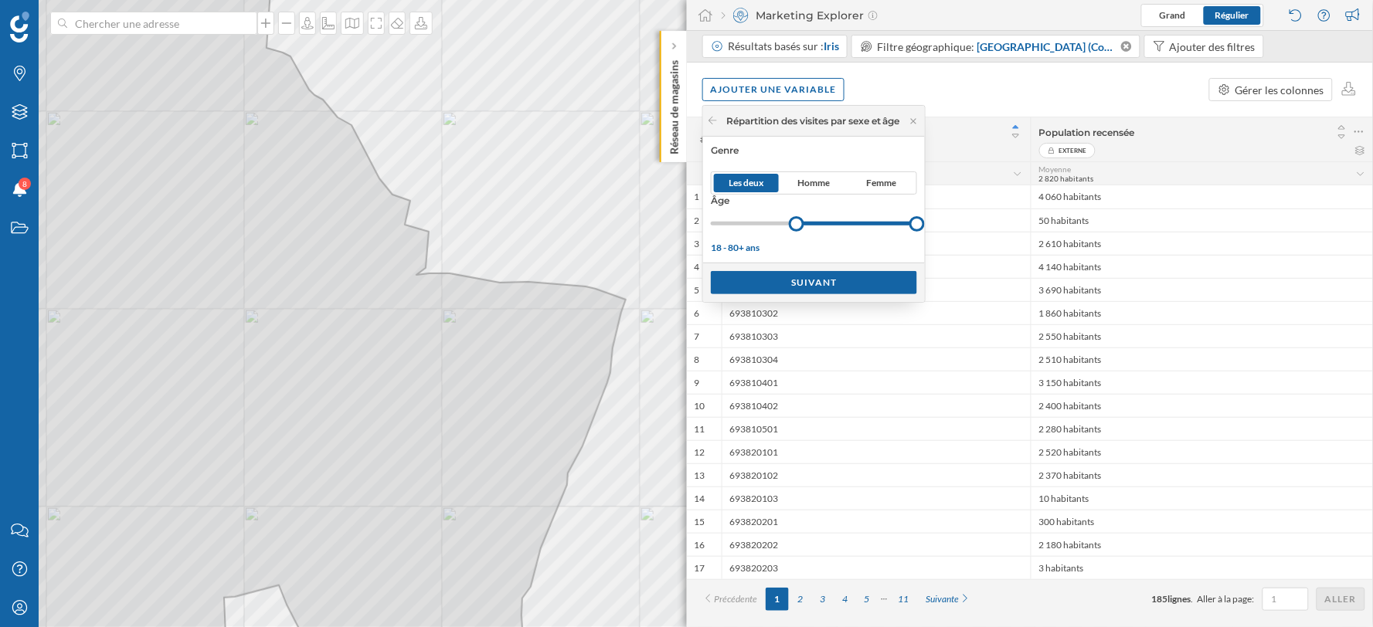
drag, startPoint x: 717, startPoint y: 225, endPoint x: 800, endPoint y: 219, distance: 82.9
click at [800, 219] on div at bounding box center [796, 223] width 15 height 15
drag, startPoint x: 923, startPoint y: 223, endPoint x: 825, endPoint y: 232, distance: 99.3
click at [825, 232] on div at bounding box center [814, 223] width 206 height 19
click at [831, 279] on div "Suivant" at bounding box center [814, 281] width 206 height 23
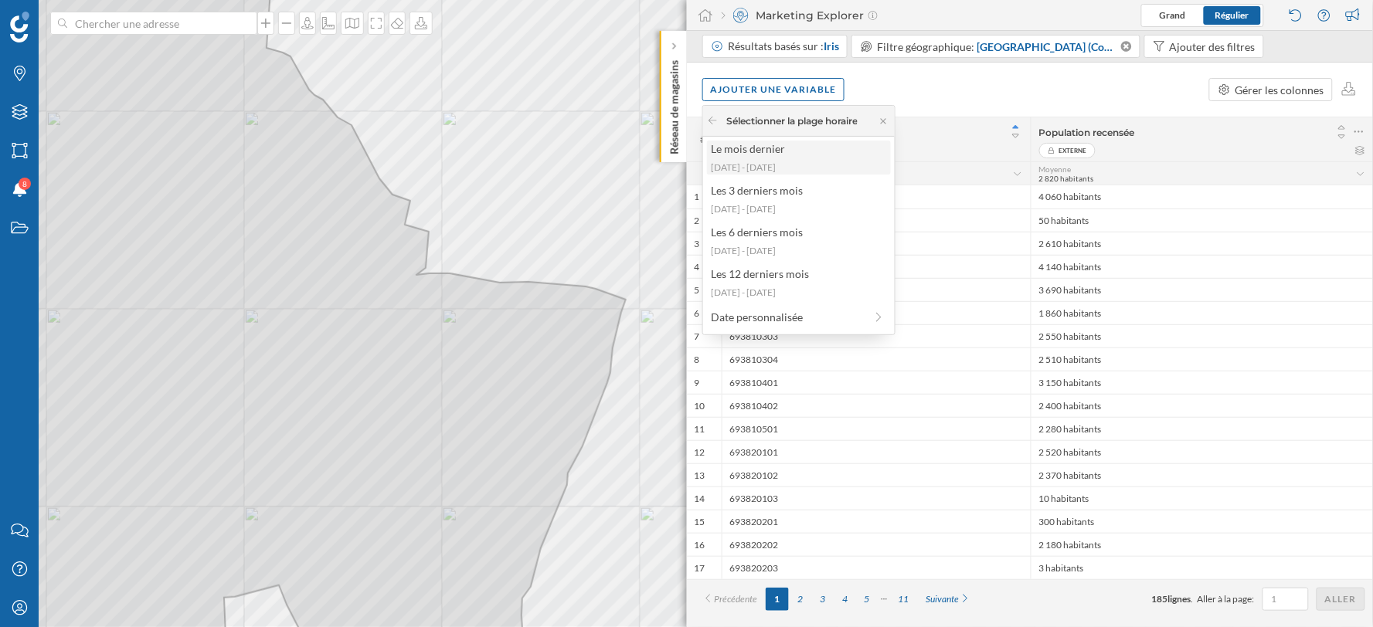
click at [793, 150] on div "Le mois dernier" at bounding box center [798, 149] width 175 height 16
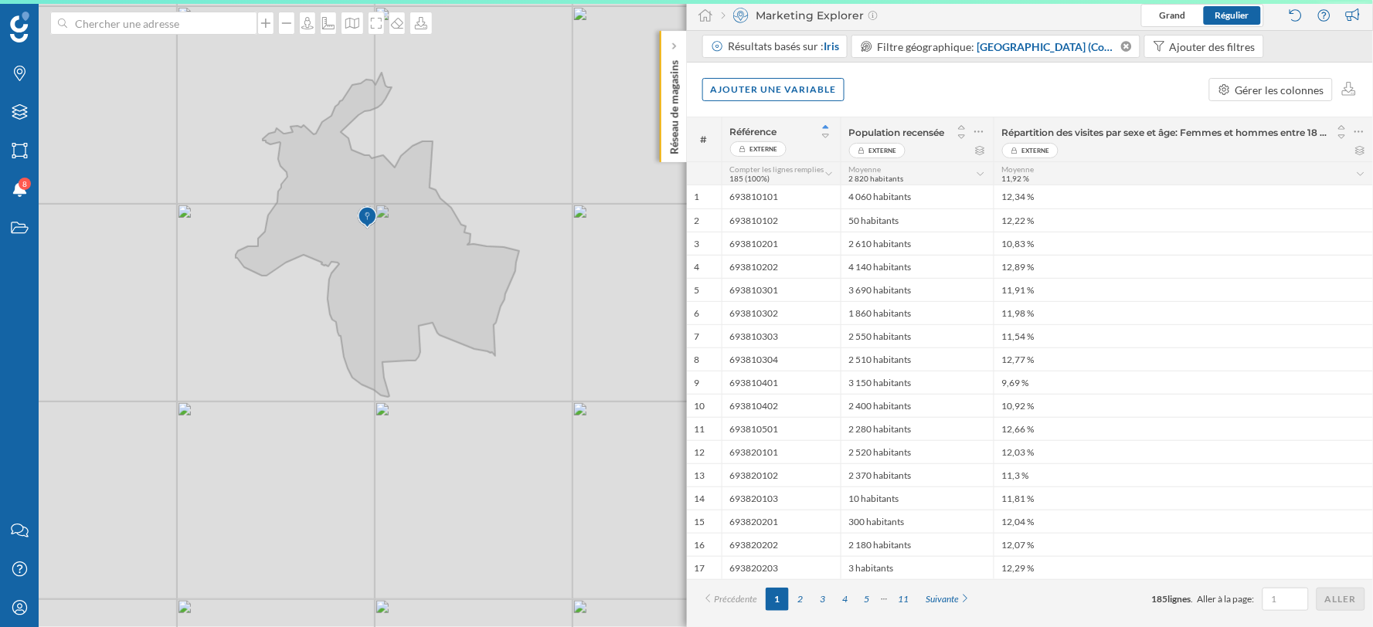
scroll to position [0, 0]
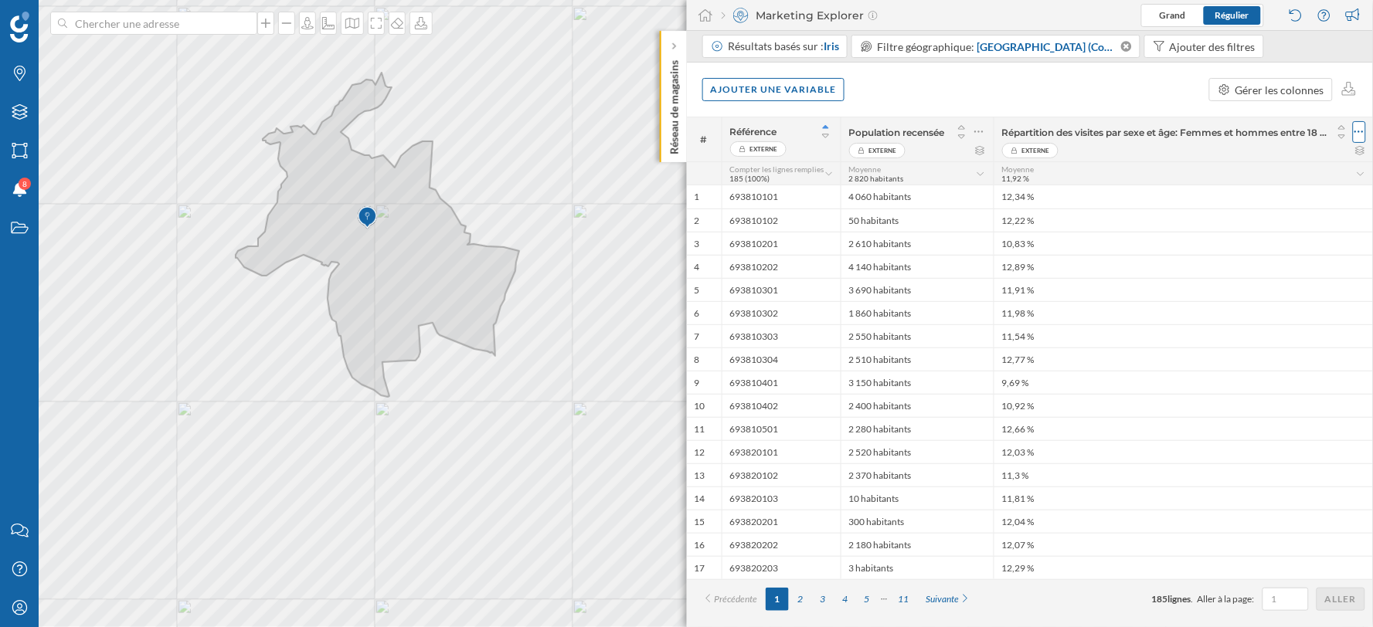
click at [1358, 132] on icon at bounding box center [1359, 132] width 9 height 2
click at [1268, 194] on div "Retirer la colonne" at bounding box center [1289, 194] width 136 height 16
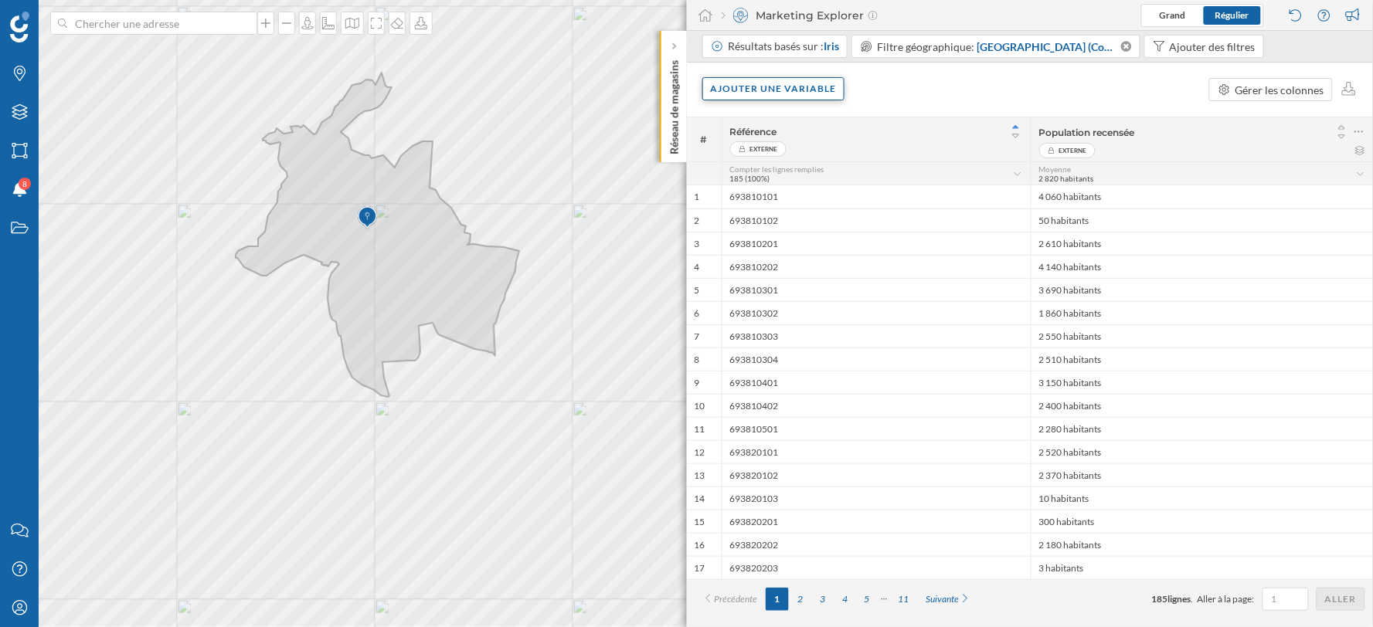
click at [757, 99] on div "Ajouter une variable" at bounding box center [773, 88] width 143 height 23
click at [777, 142] on div "Variable externe" at bounding box center [799, 152] width 184 height 23
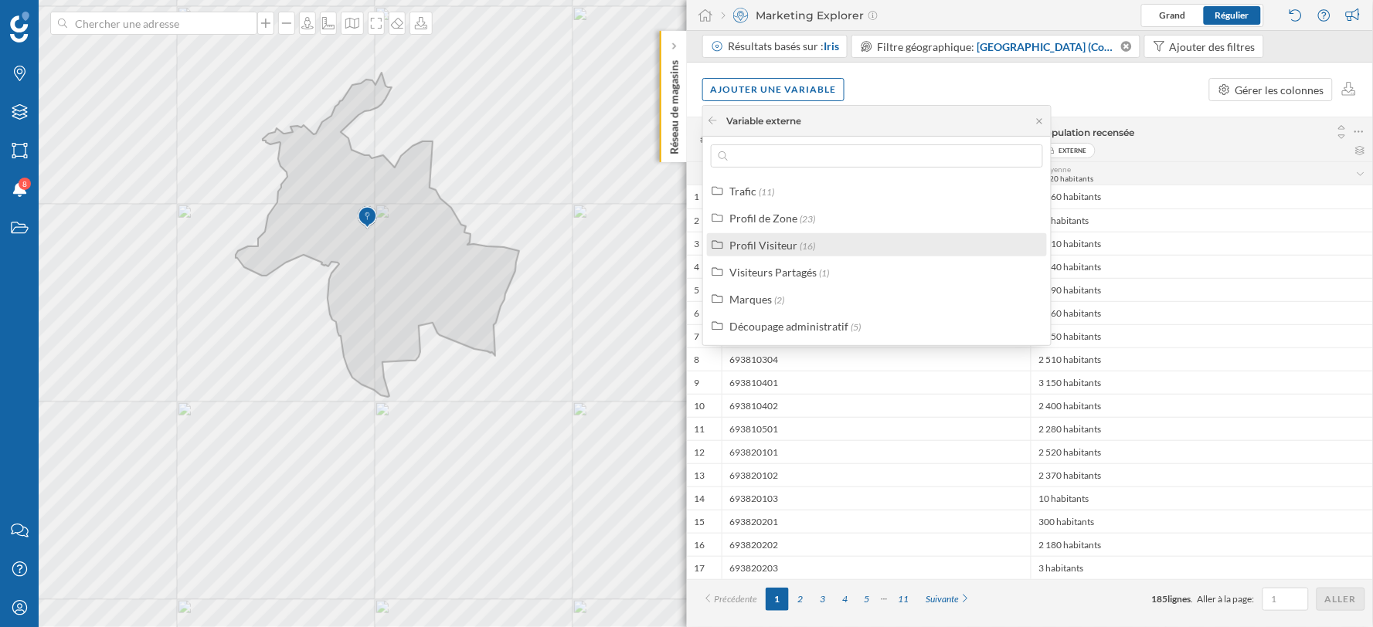
click at [806, 237] on label "Profil Visiteur (16)" at bounding box center [772, 245] width 86 height 16
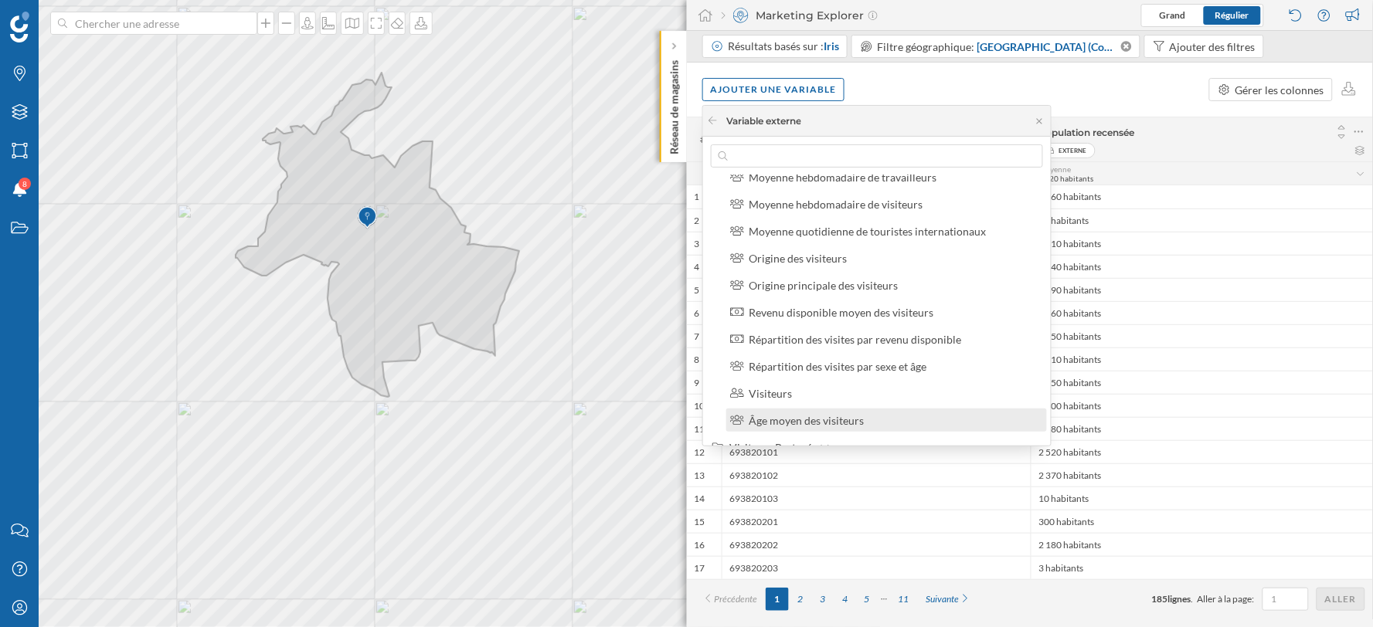
scroll to position [332, 0]
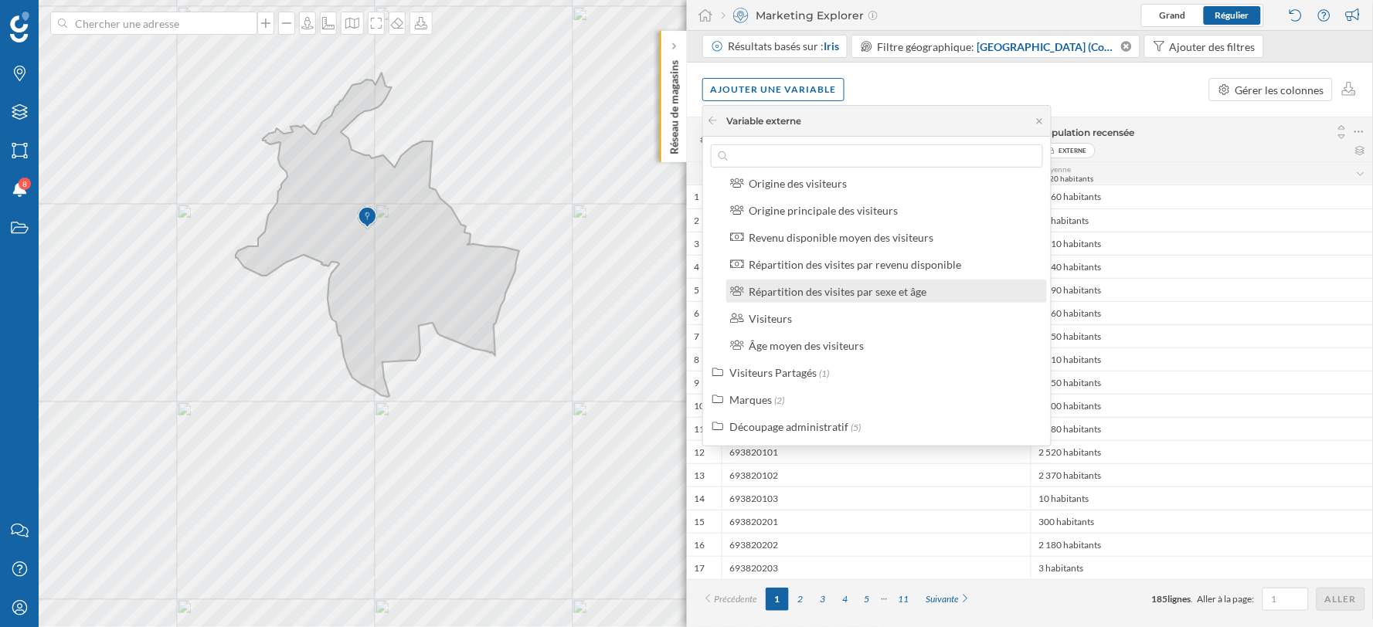
click at [825, 287] on div "Répartition des visites par sexe et âge" at bounding box center [838, 291] width 178 height 13
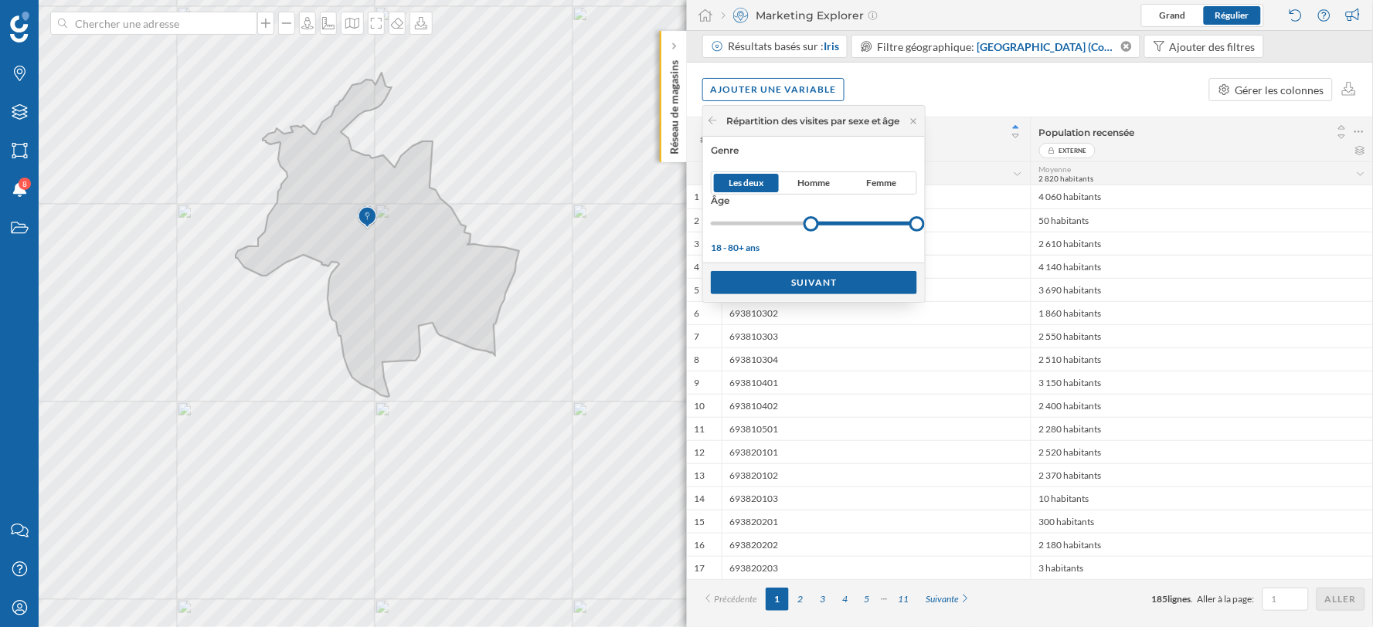
drag, startPoint x: 714, startPoint y: 224, endPoint x: 815, endPoint y: 224, distance: 101.2
click at [815, 224] on div at bounding box center [811, 223] width 15 height 15
drag, startPoint x: 926, startPoint y: 226, endPoint x: 833, endPoint y: 226, distance: 92.7
click at [833, 226] on div at bounding box center [828, 223] width 15 height 15
click at [797, 286] on div "Suivant" at bounding box center [814, 281] width 206 height 23
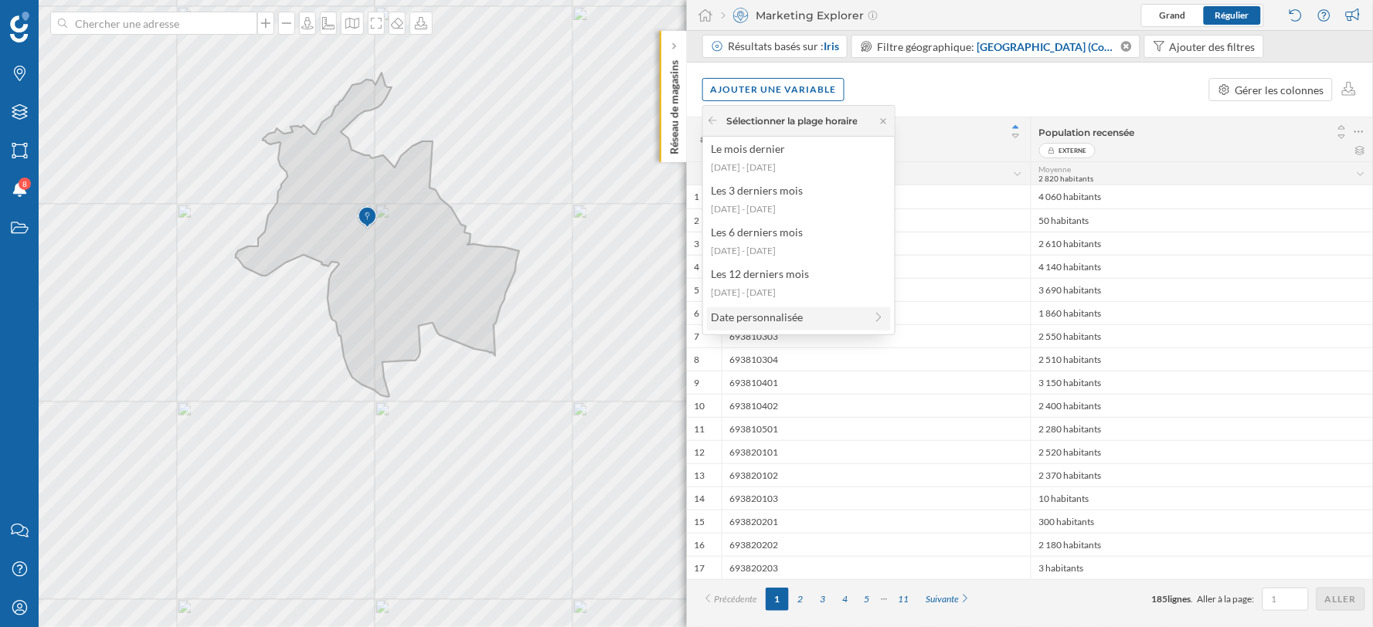
click at [808, 318] on div "Date personnalisée" at bounding box center [788, 317] width 154 height 16
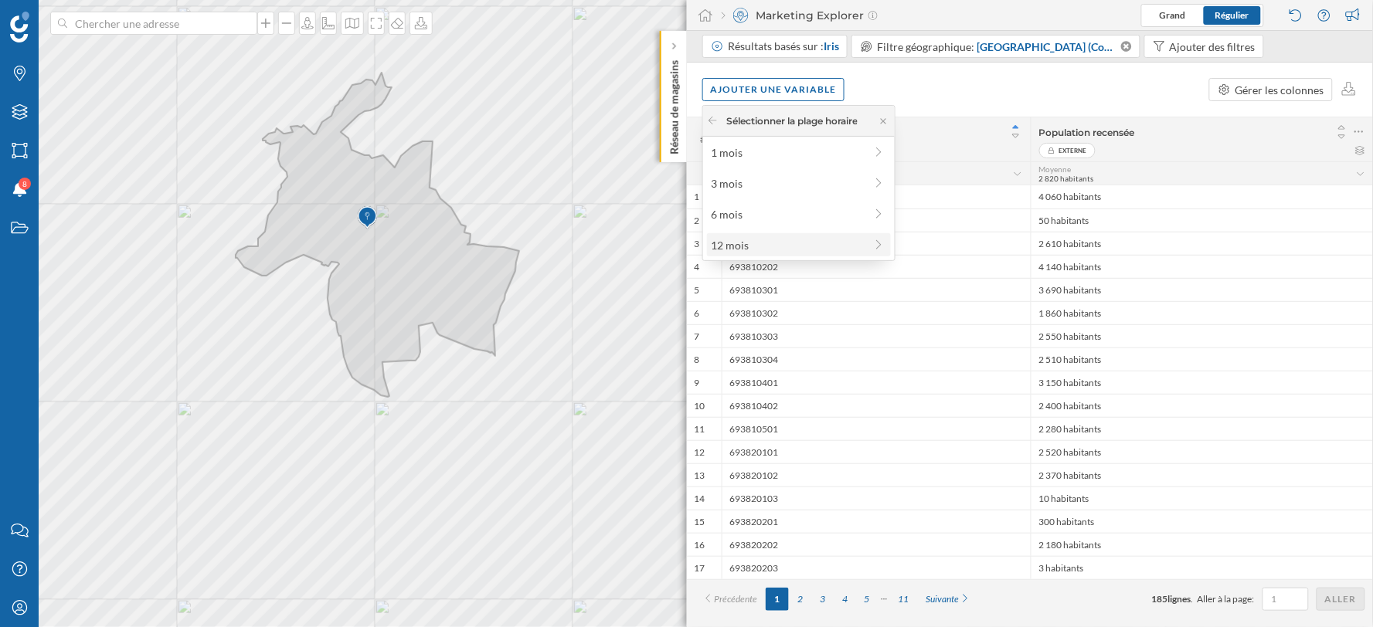
click at [782, 243] on div "12 mois" at bounding box center [788, 245] width 154 height 16
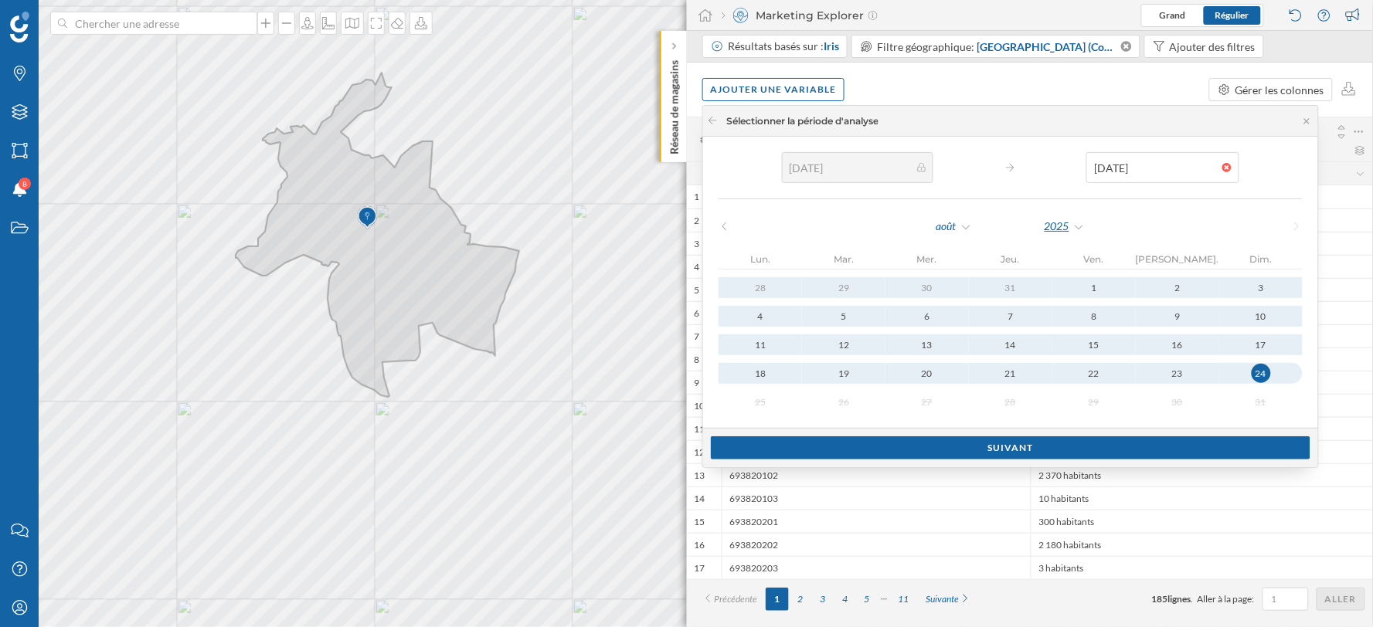
click at [1044, 221] on div "2025" at bounding box center [1065, 226] width 42 height 23
click at [920, 381] on div "2024" at bounding box center [950, 385] width 100 height 16
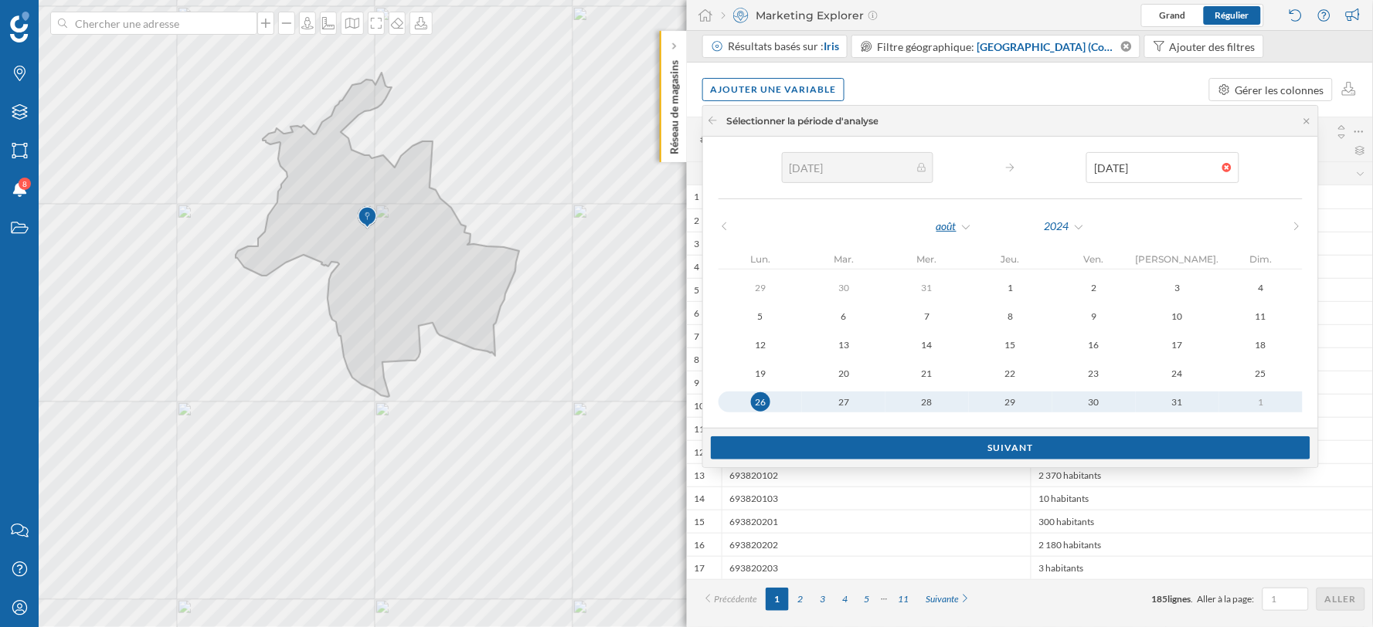
click at [936, 226] on div "août" at bounding box center [954, 226] width 37 height 23
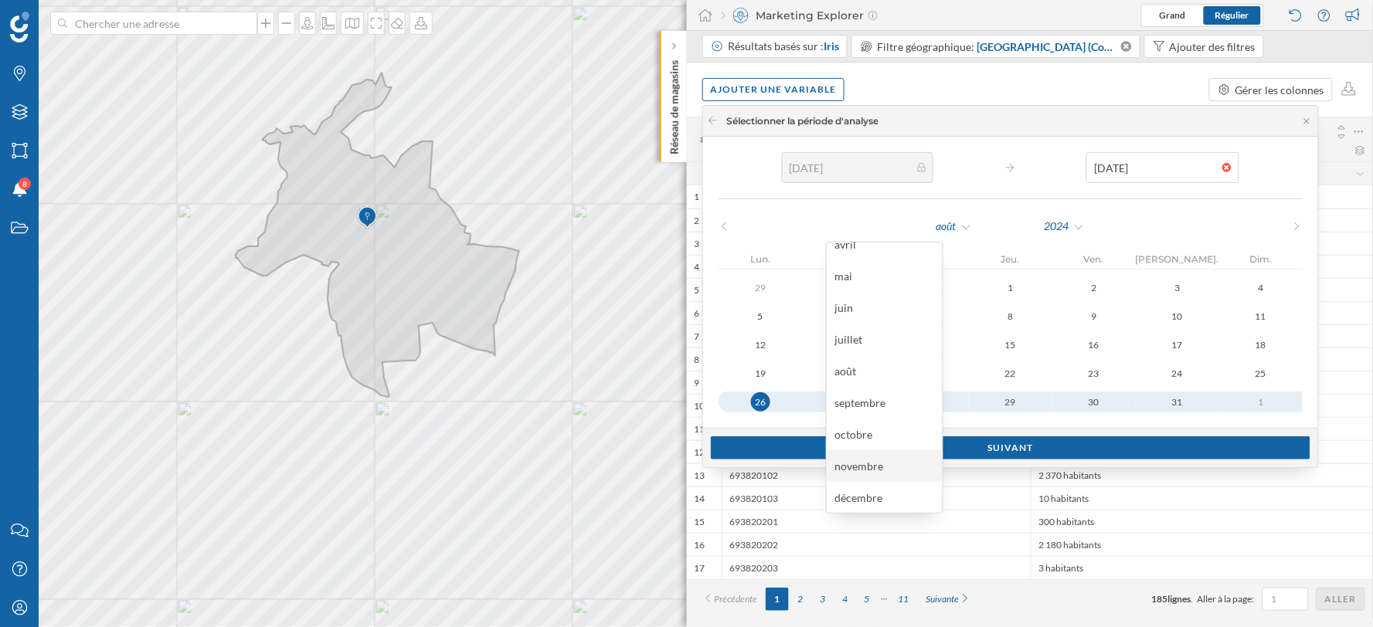
scroll to position [110, 0]
click at [872, 488] on div "décembre" at bounding box center [885, 497] width 116 height 32
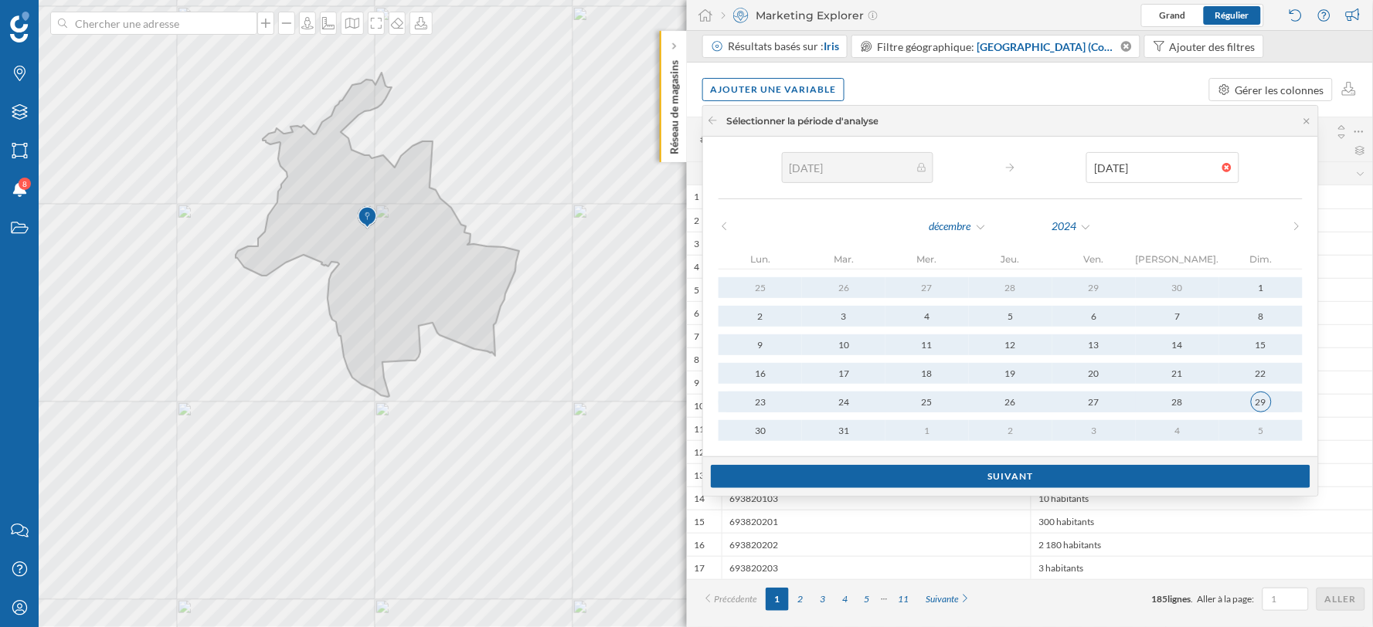
type input "01/01/2024"
type input "29/12/2024"
click at [1219, 393] on button "29" at bounding box center [1260, 402] width 83 height 21
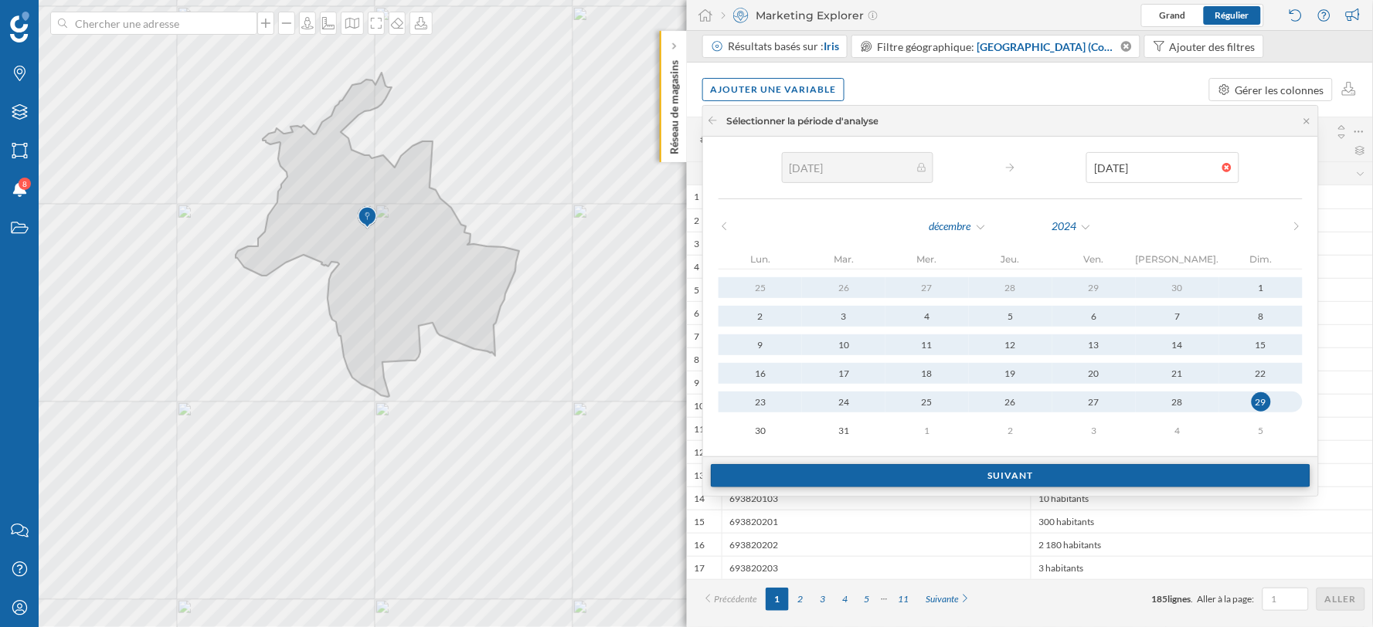
click at [931, 478] on div "Suivant" at bounding box center [1011, 475] width 600 height 23
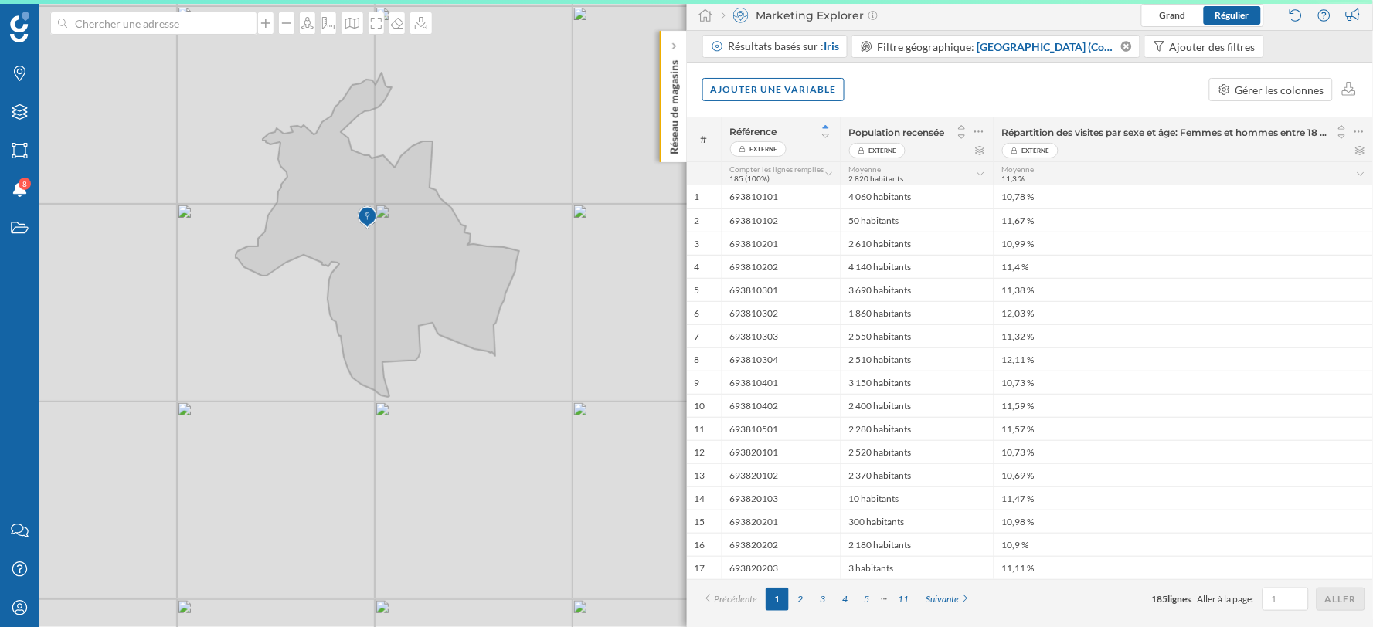
scroll to position [0, 0]
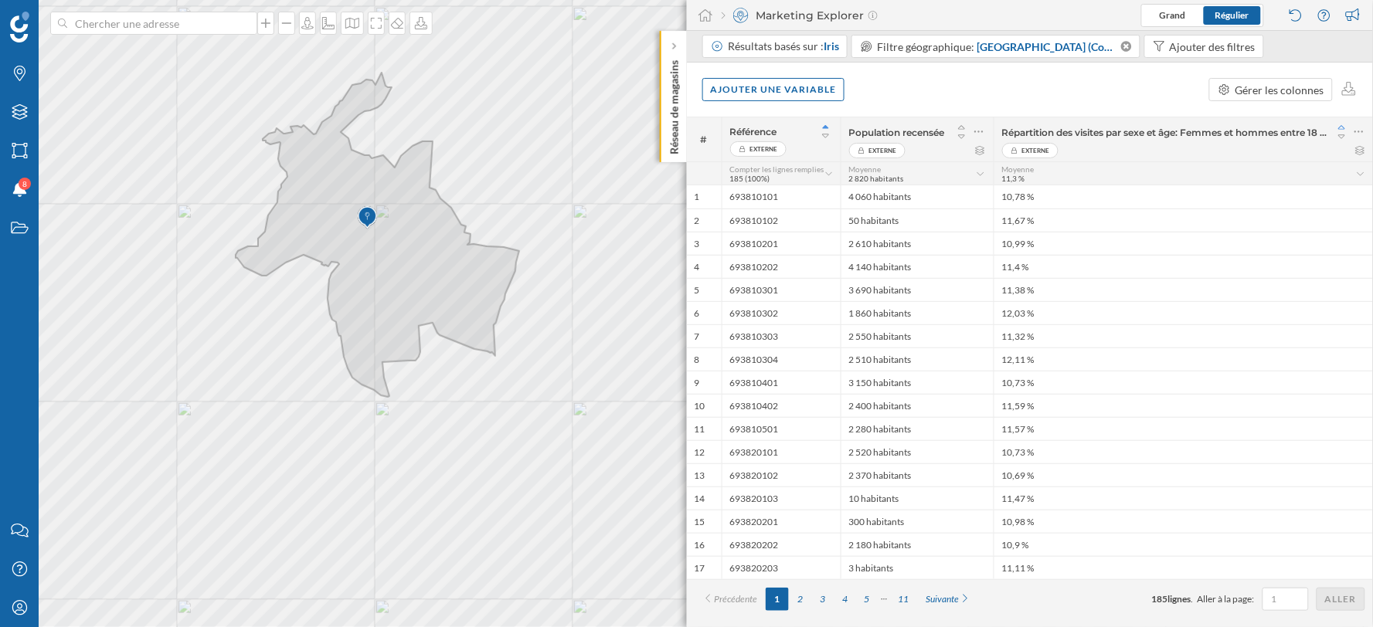
click at [1339, 130] on icon at bounding box center [1342, 127] width 14 height 11
click at [1341, 137] on icon at bounding box center [1342, 136] width 7 height 4
click at [1364, 151] on icon at bounding box center [1361, 150] width 12 height 9
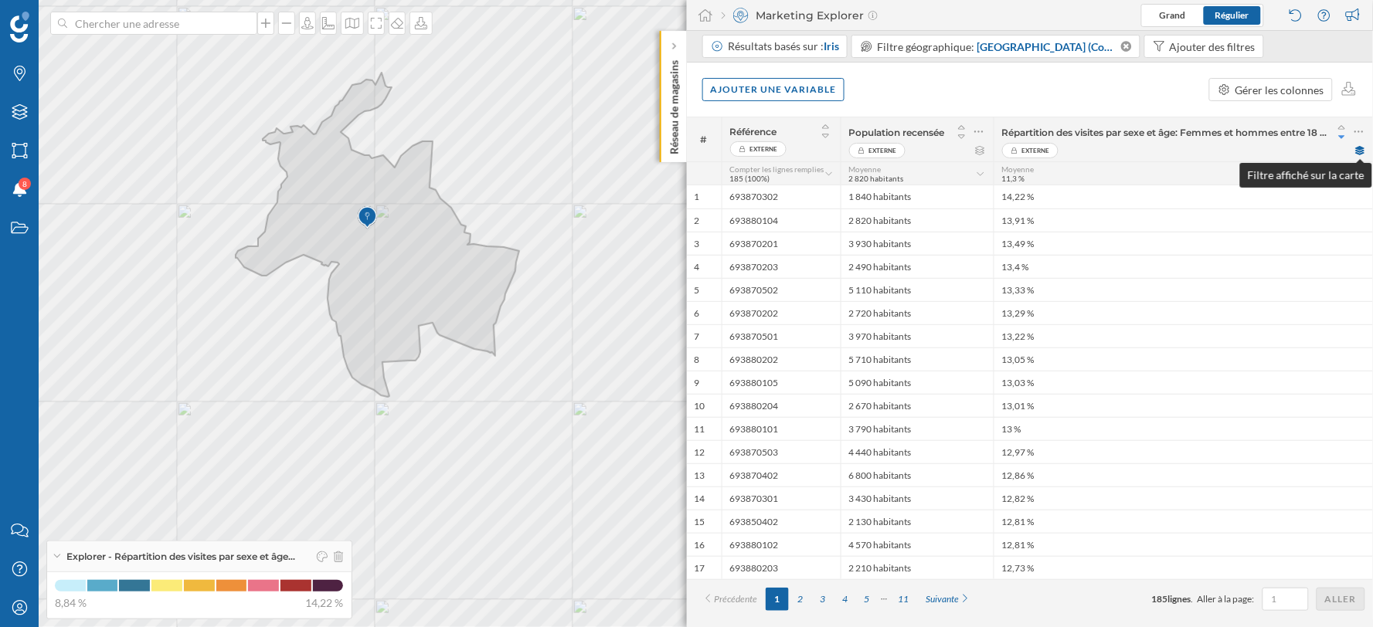
click at [1358, 155] on icon at bounding box center [1361, 150] width 12 height 9
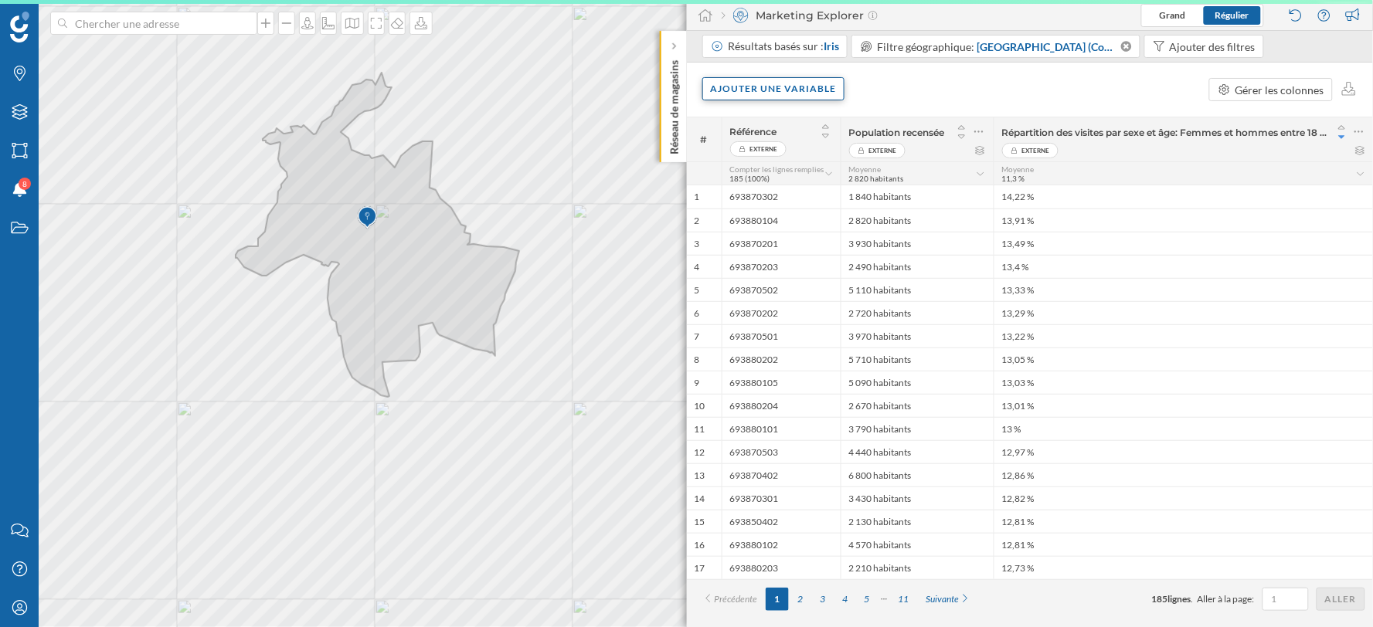
click at [767, 94] on div "Ajouter une variable" at bounding box center [773, 88] width 143 height 23
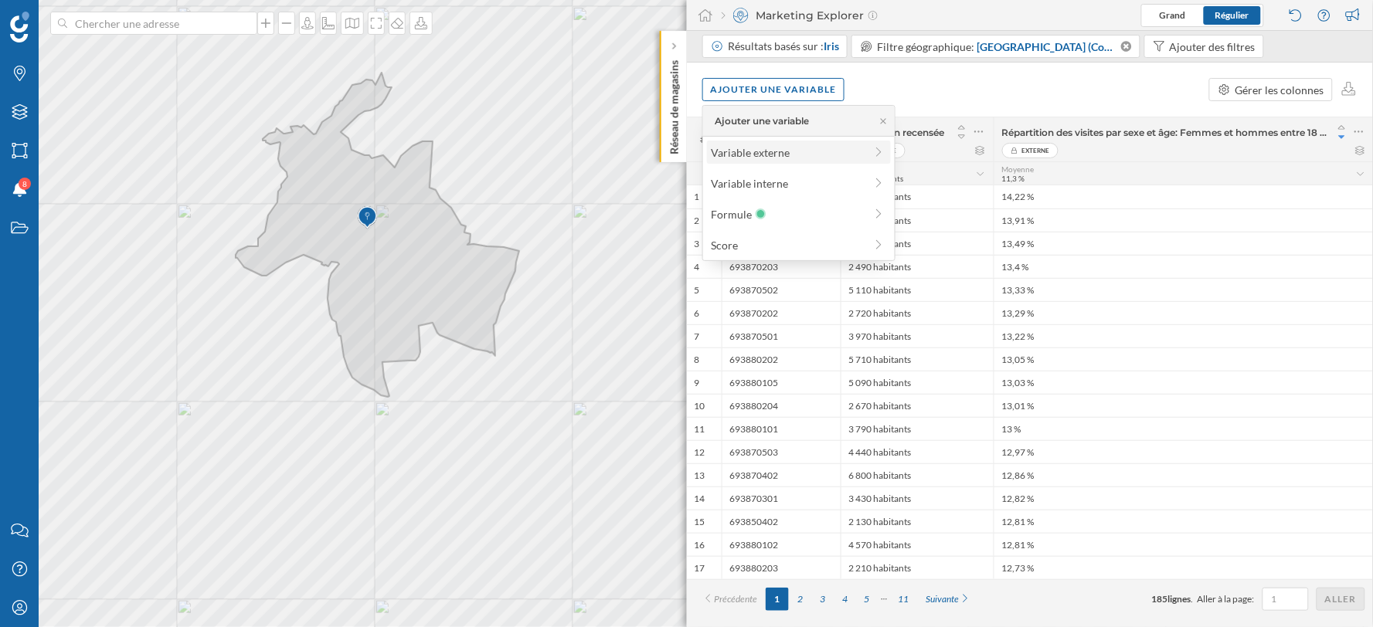
click at [804, 160] on div "Variable externe" at bounding box center [799, 152] width 184 height 23
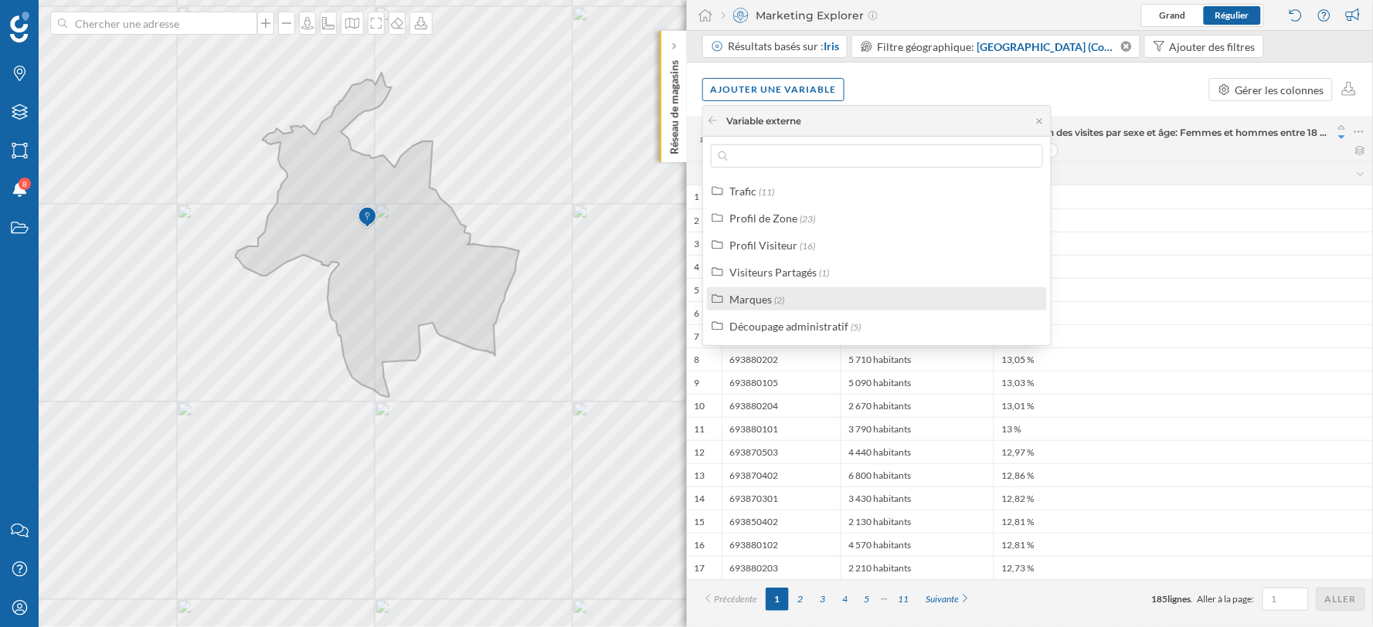
click at [767, 293] on div "Marques" at bounding box center [750, 299] width 43 height 13
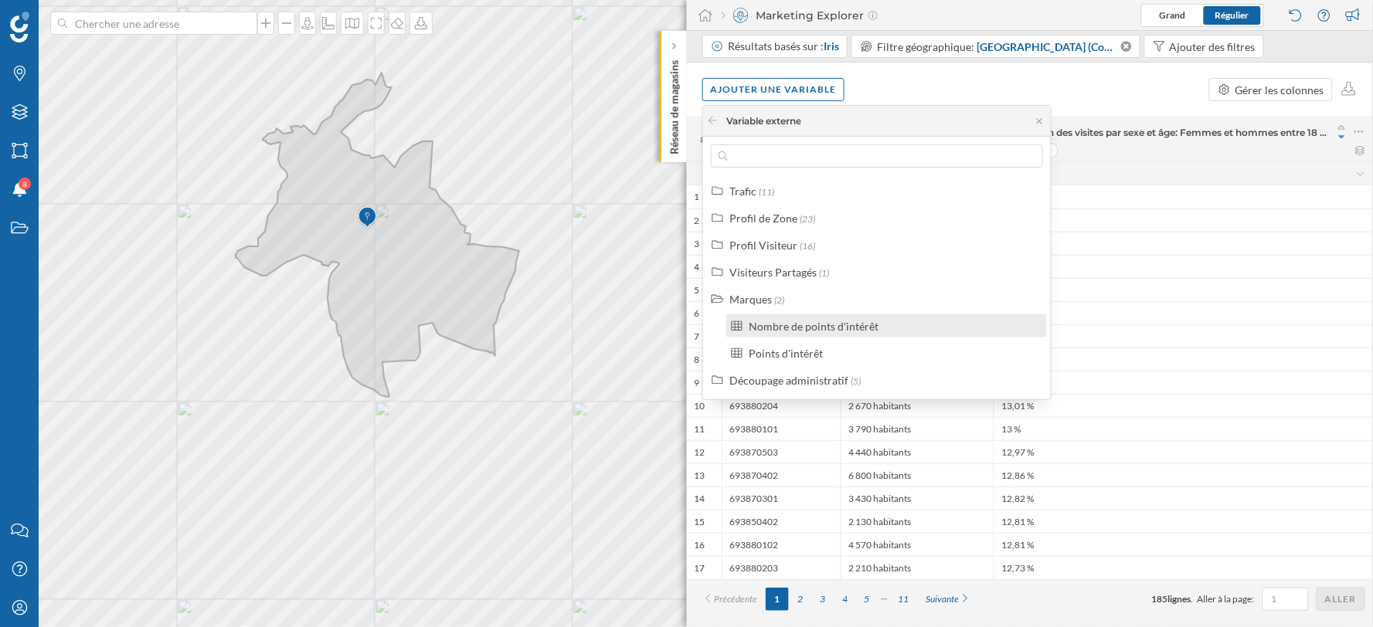
click at [808, 325] on div "Nombre de points d'intérêt" at bounding box center [814, 326] width 130 height 13
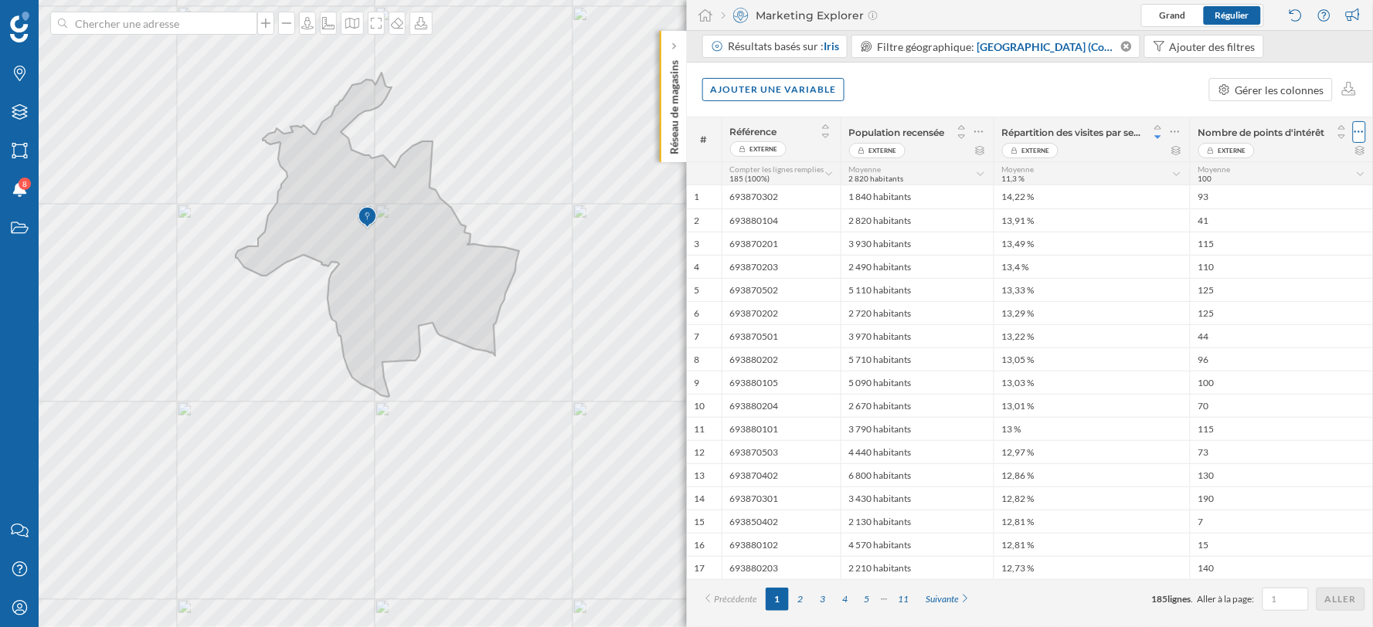
click at [1361, 131] on icon at bounding box center [1360, 131] width 10 height 15
click at [1270, 196] on div "Retirer la colonne" at bounding box center [1289, 194] width 136 height 16
click at [757, 90] on div "Ajouter une variable" at bounding box center [773, 88] width 143 height 23
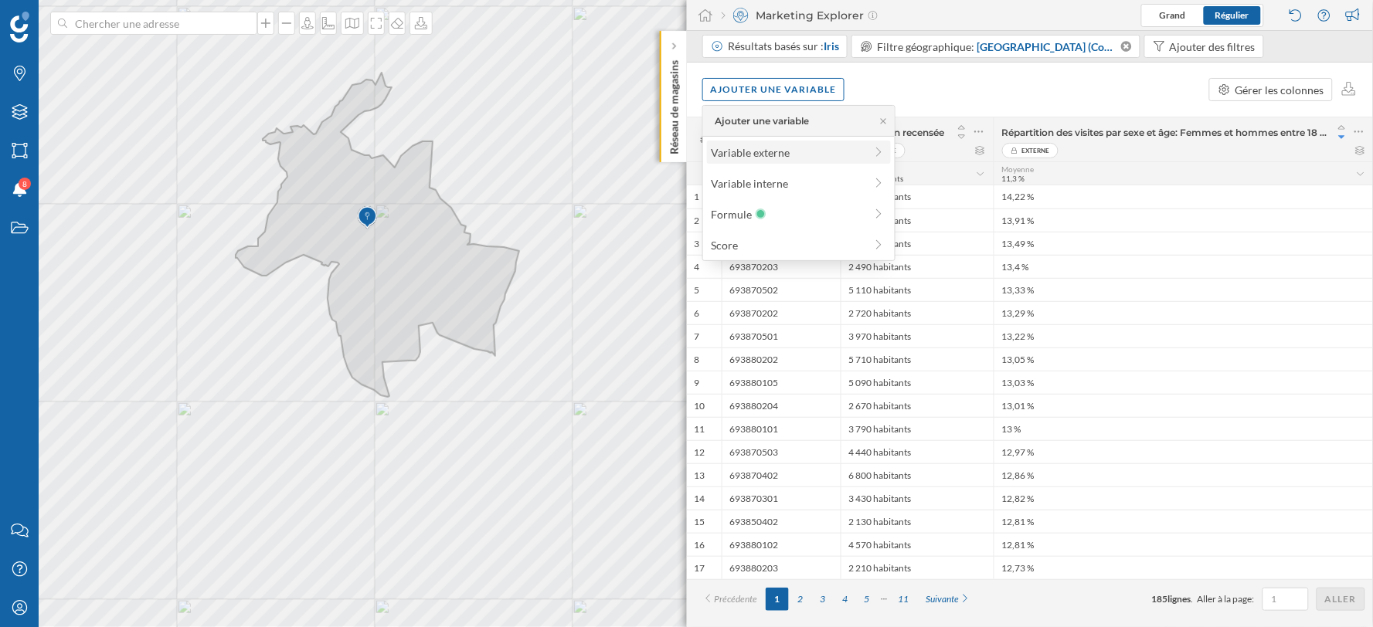
click at [755, 151] on div "Variable externe" at bounding box center [788, 153] width 154 height 16
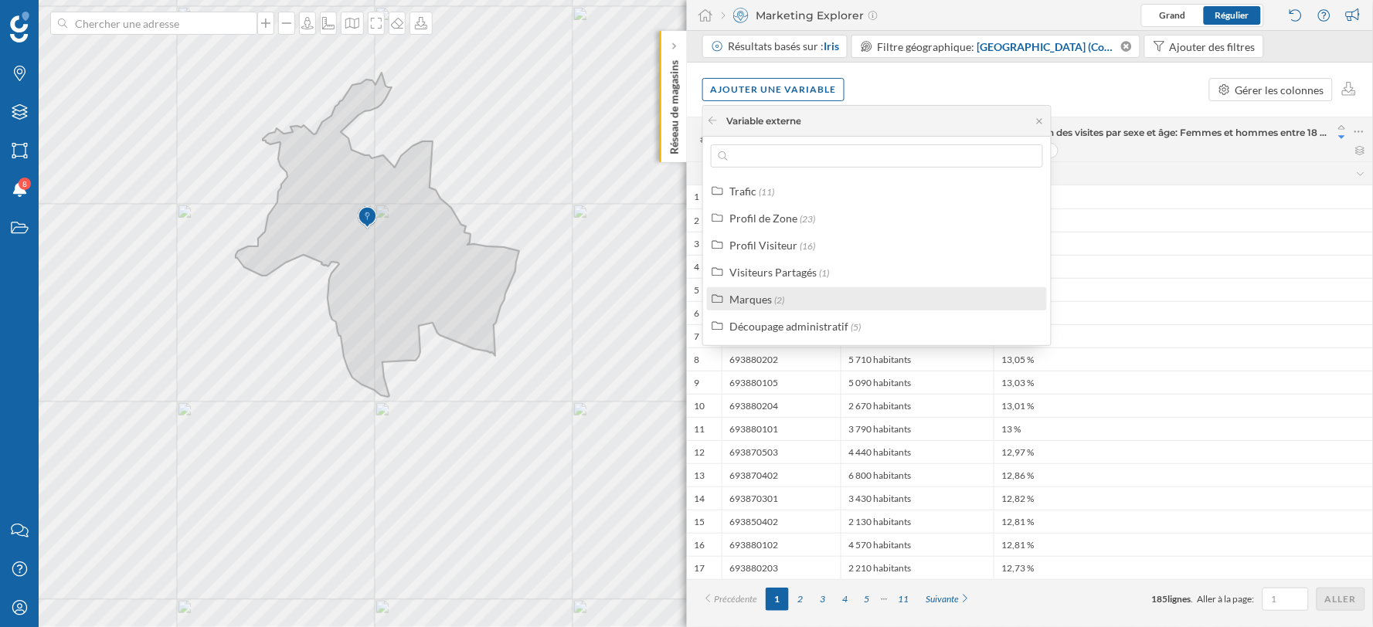
click at [763, 296] on div "Marques" at bounding box center [750, 299] width 43 height 13
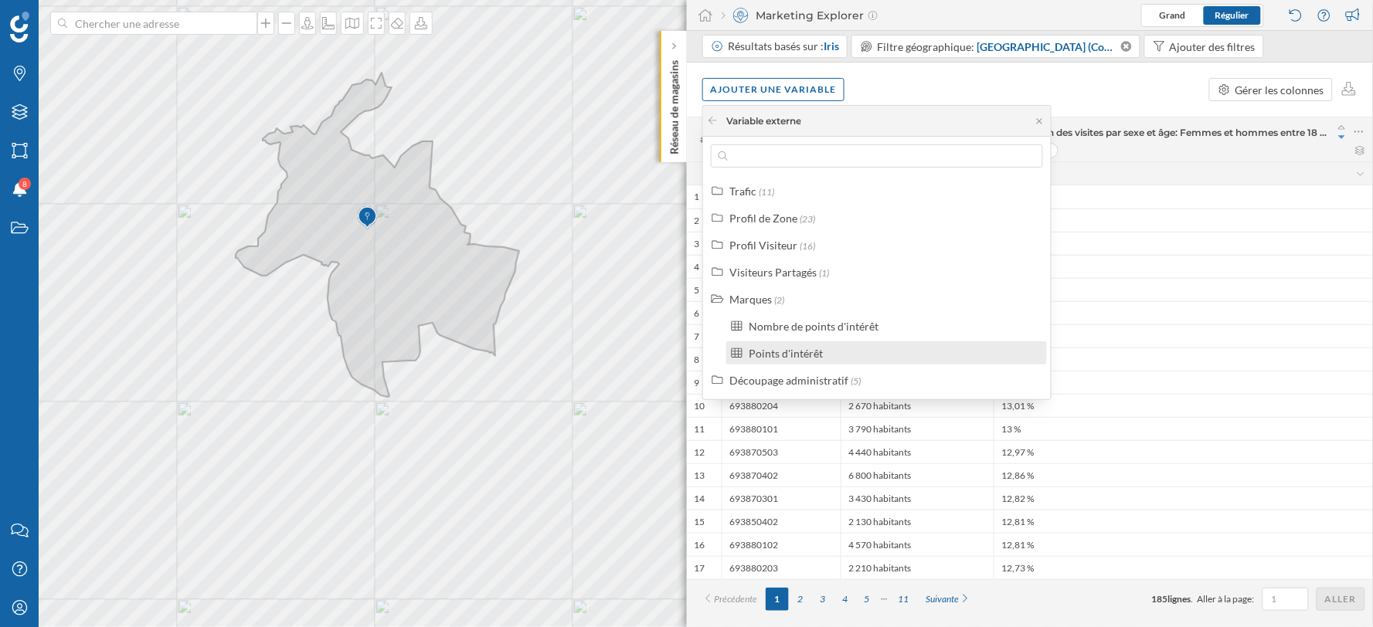
click at [825, 354] on div "Points d'intérêt" at bounding box center [893, 353] width 289 height 16
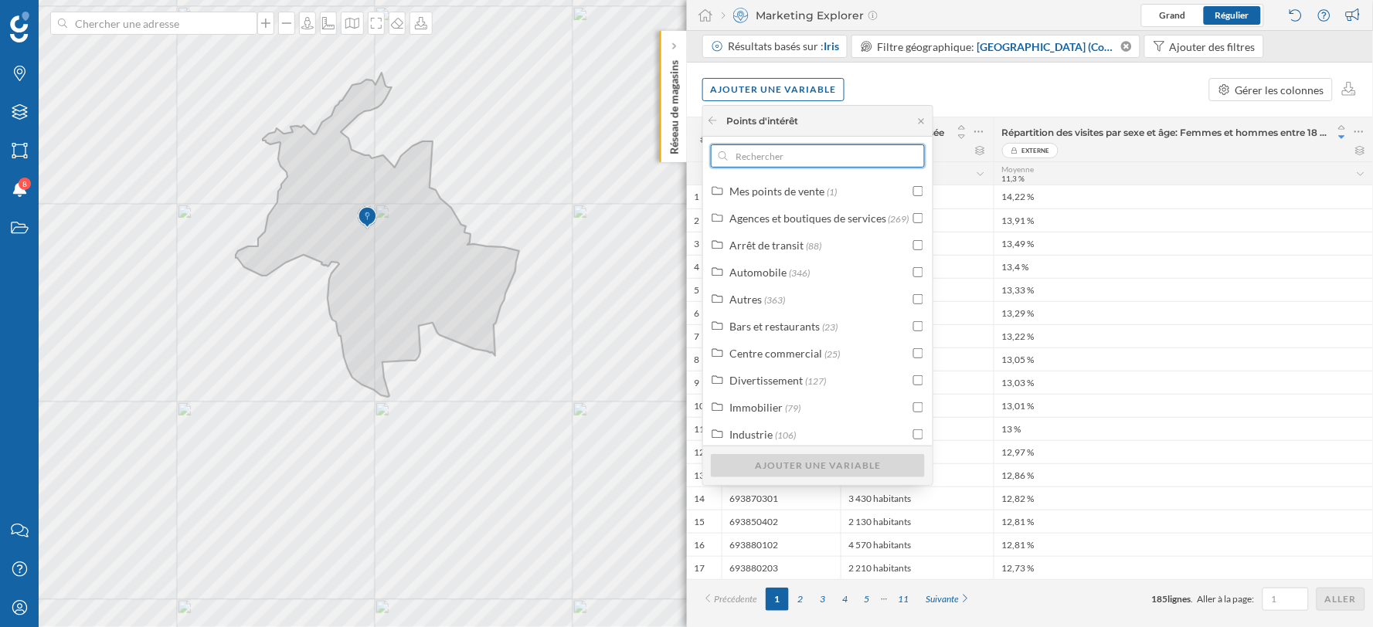
click at [820, 166] on input "text" at bounding box center [818, 156] width 180 height 23
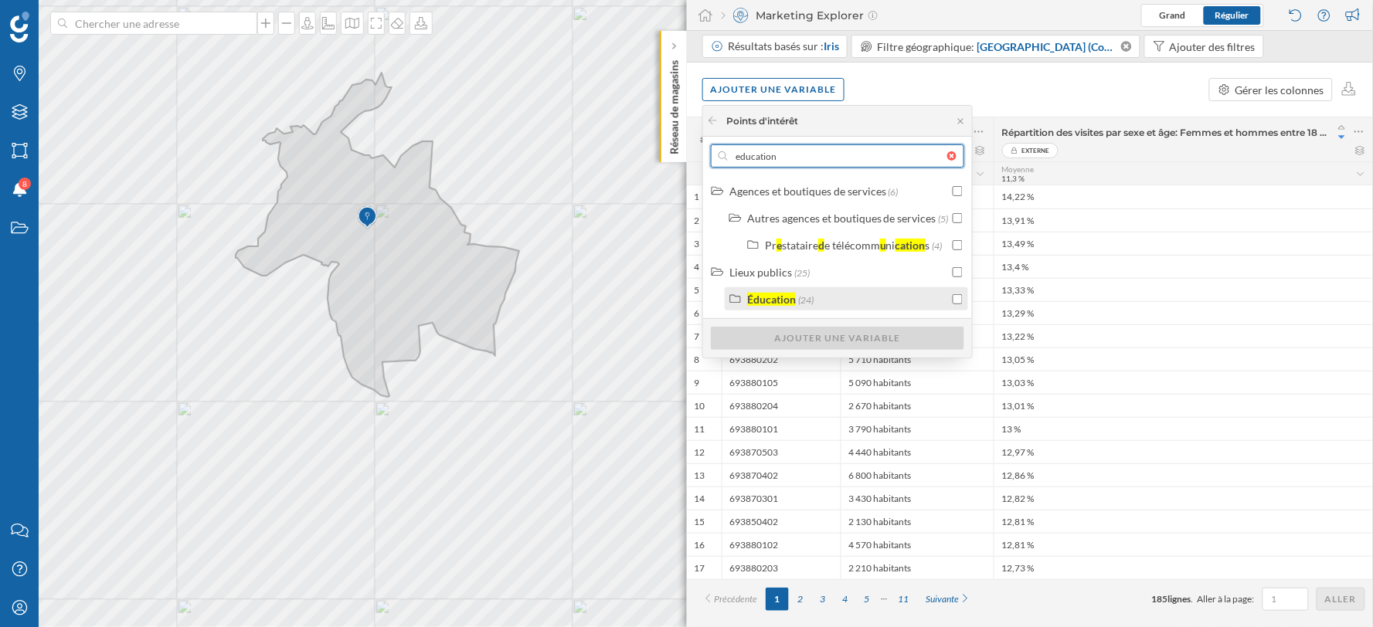
type input "education"
click at [767, 303] on div "Éducation" at bounding box center [771, 299] width 49 height 13
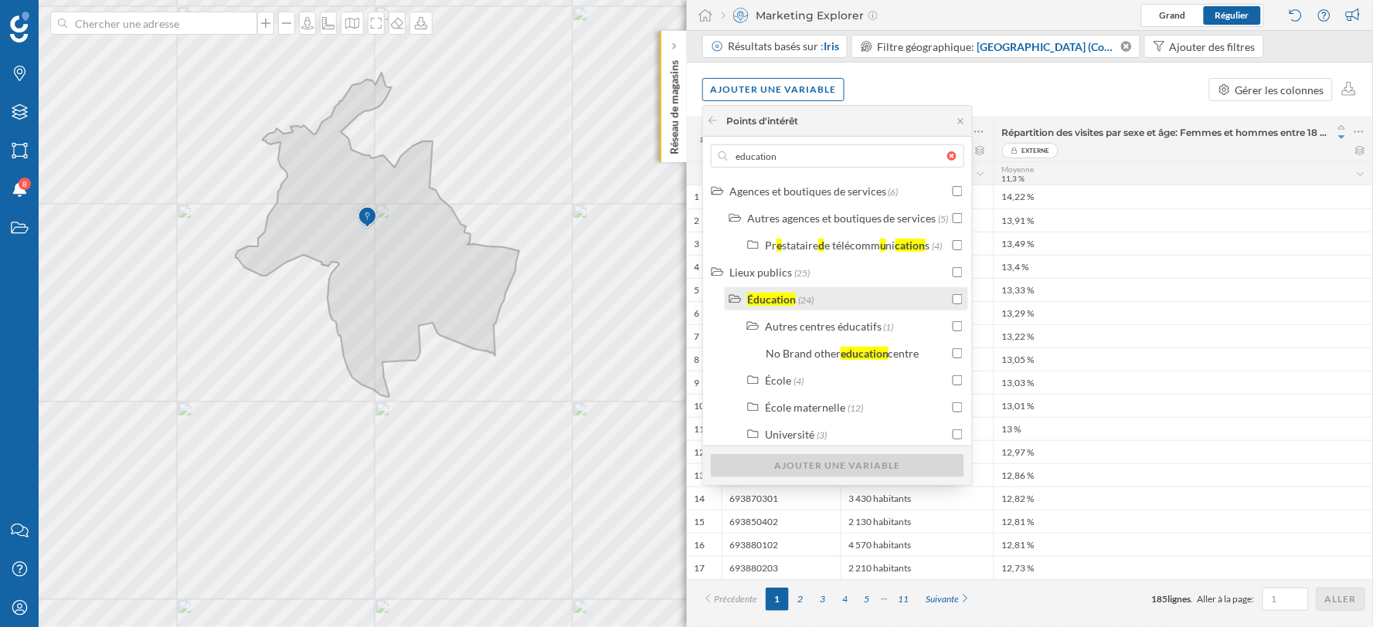
scroll to position [8, 0]
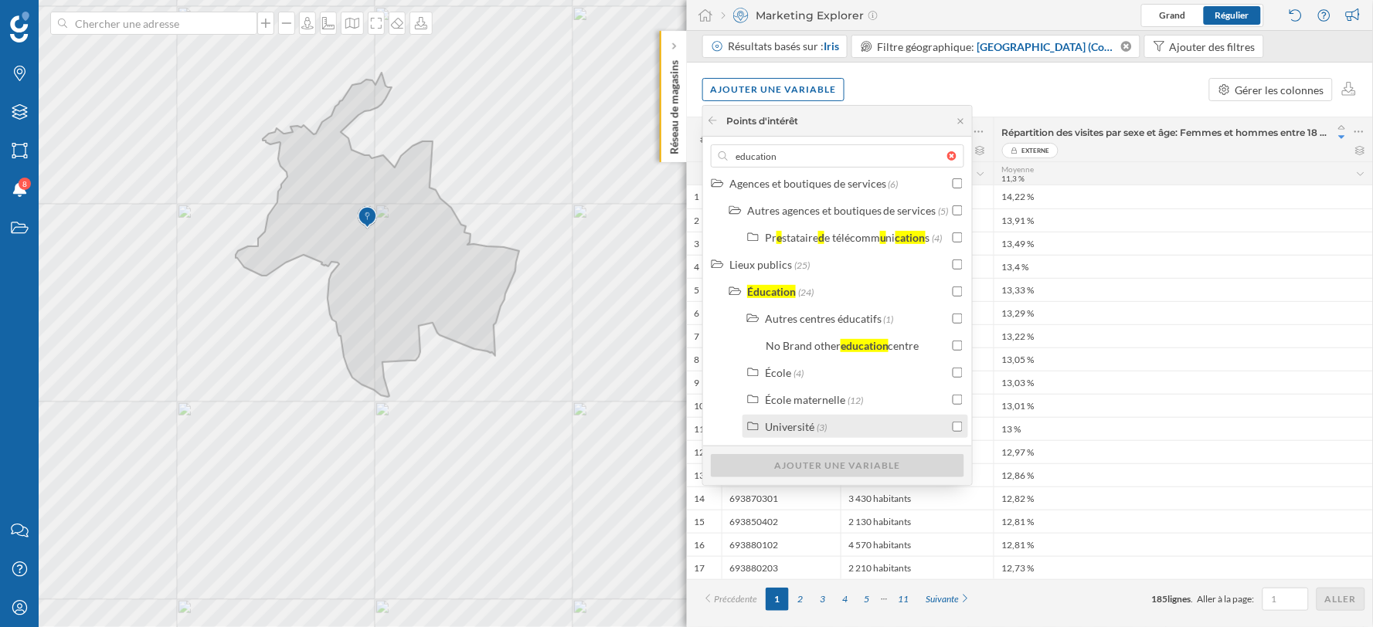
click at [842, 423] on div "Université (3)" at bounding box center [857, 427] width 184 height 16
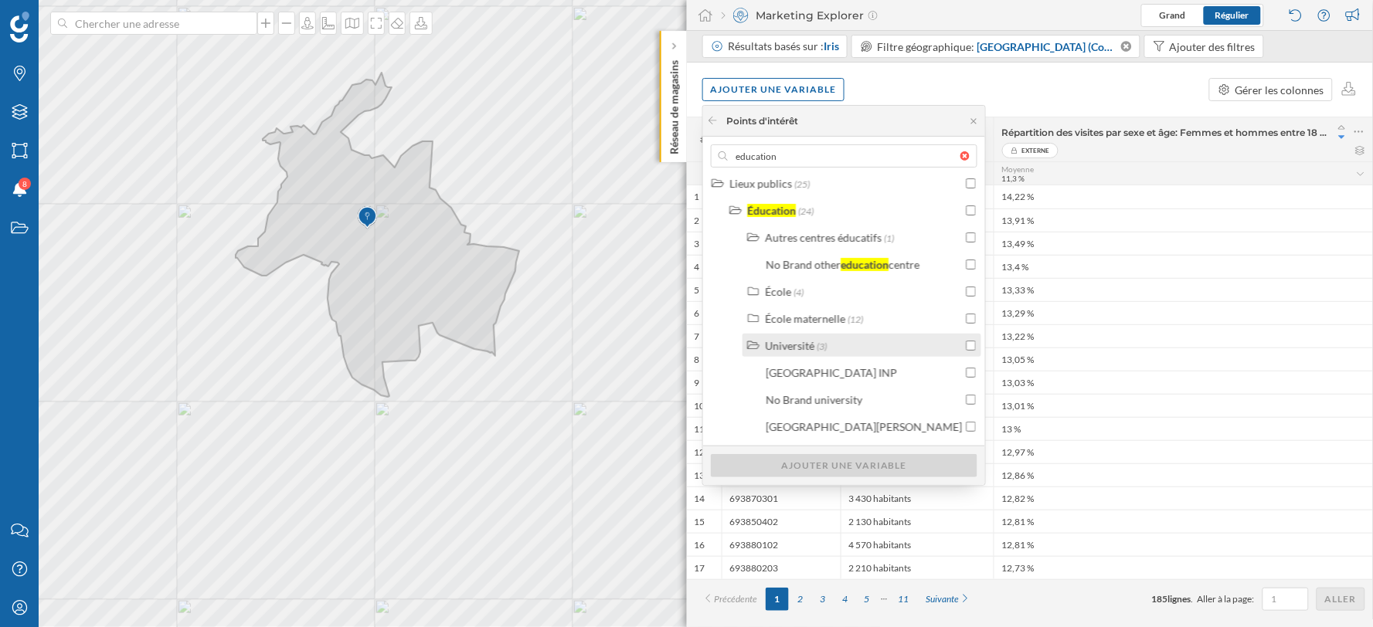
click at [966, 345] on input "checkbox" at bounding box center [971, 346] width 10 height 10
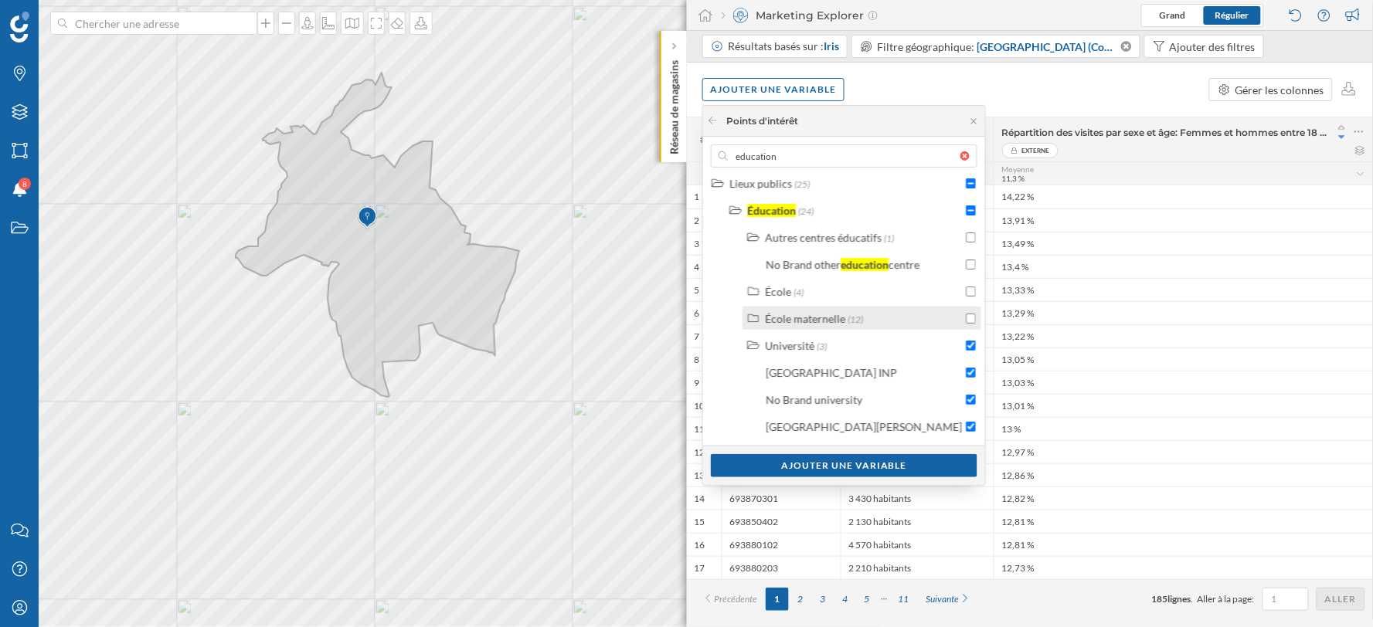
click at [854, 325] on label "École maternelle (12)" at bounding box center [814, 319] width 98 height 16
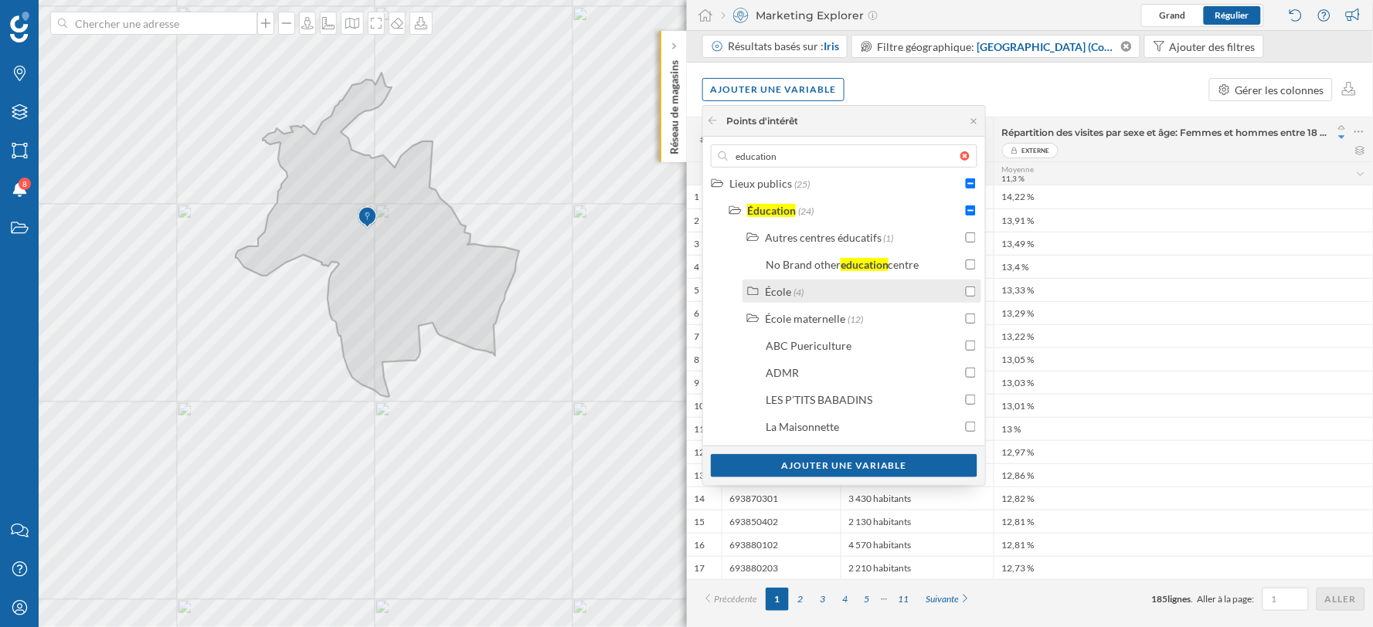
click at [828, 300] on div "École (4)" at bounding box center [862, 291] width 239 height 23
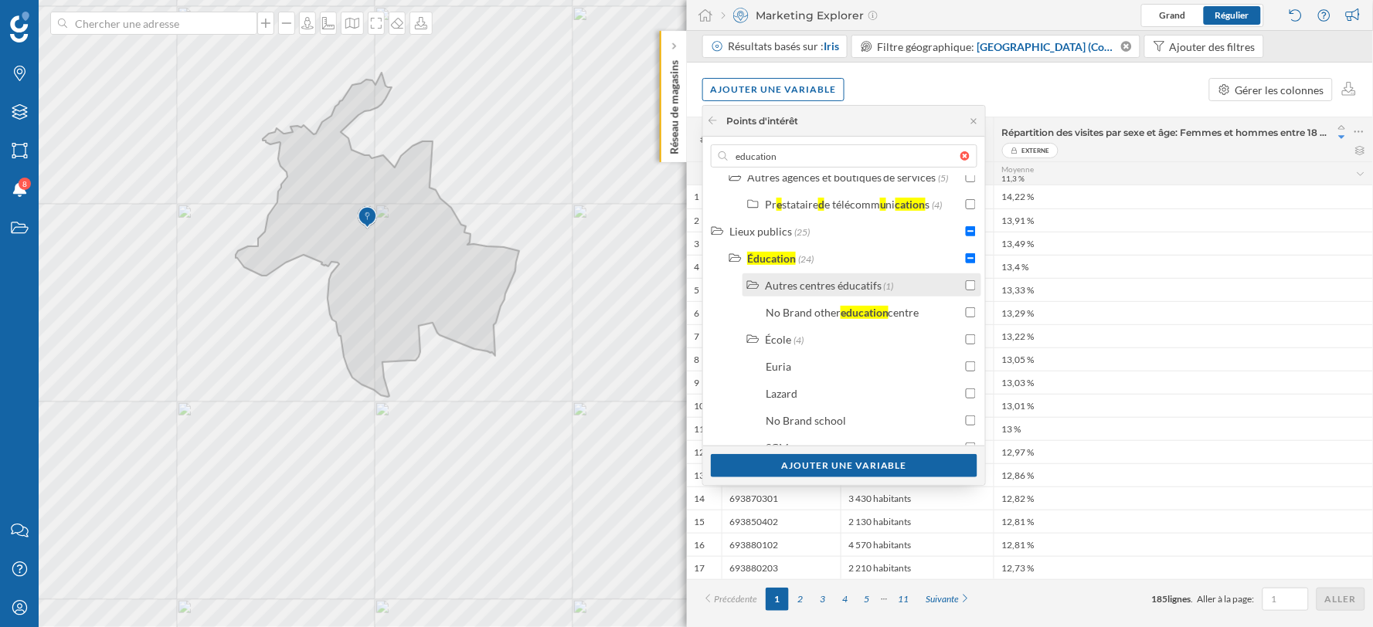
scroll to position [3, 0]
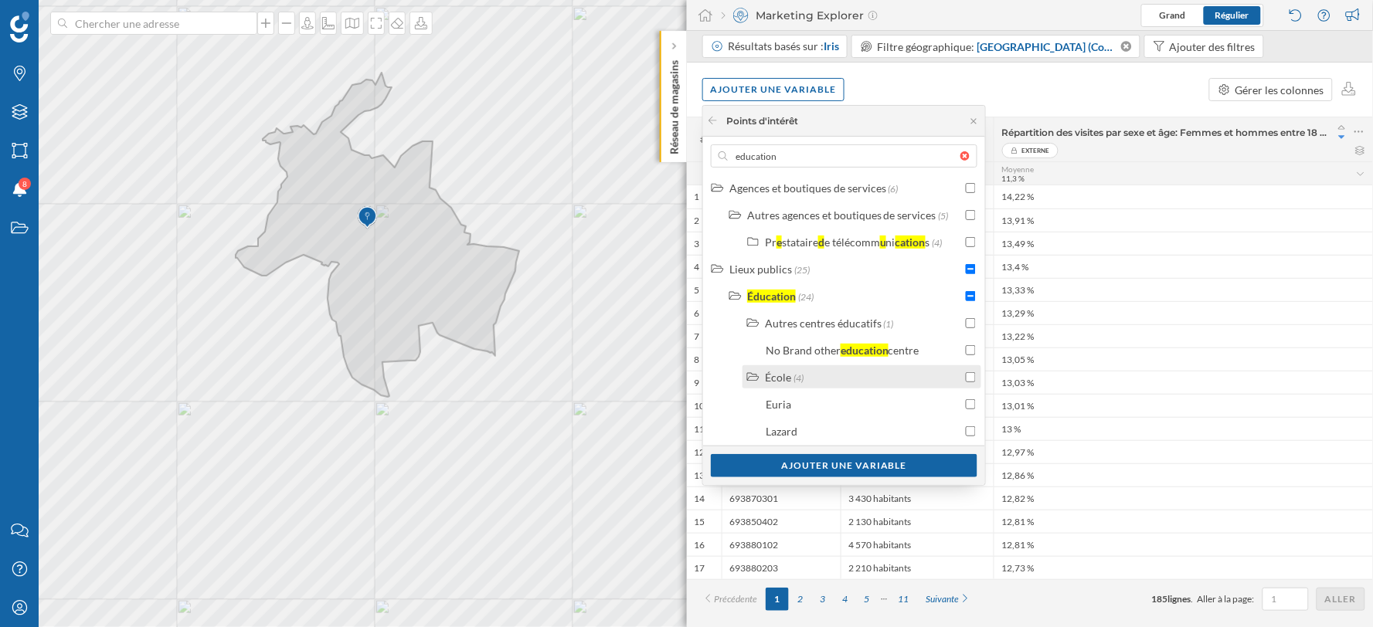
click at [819, 382] on div "École (4)" at bounding box center [863, 377] width 197 height 16
click at [852, 408] on span "(12)" at bounding box center [855, 406] width 15 height 12
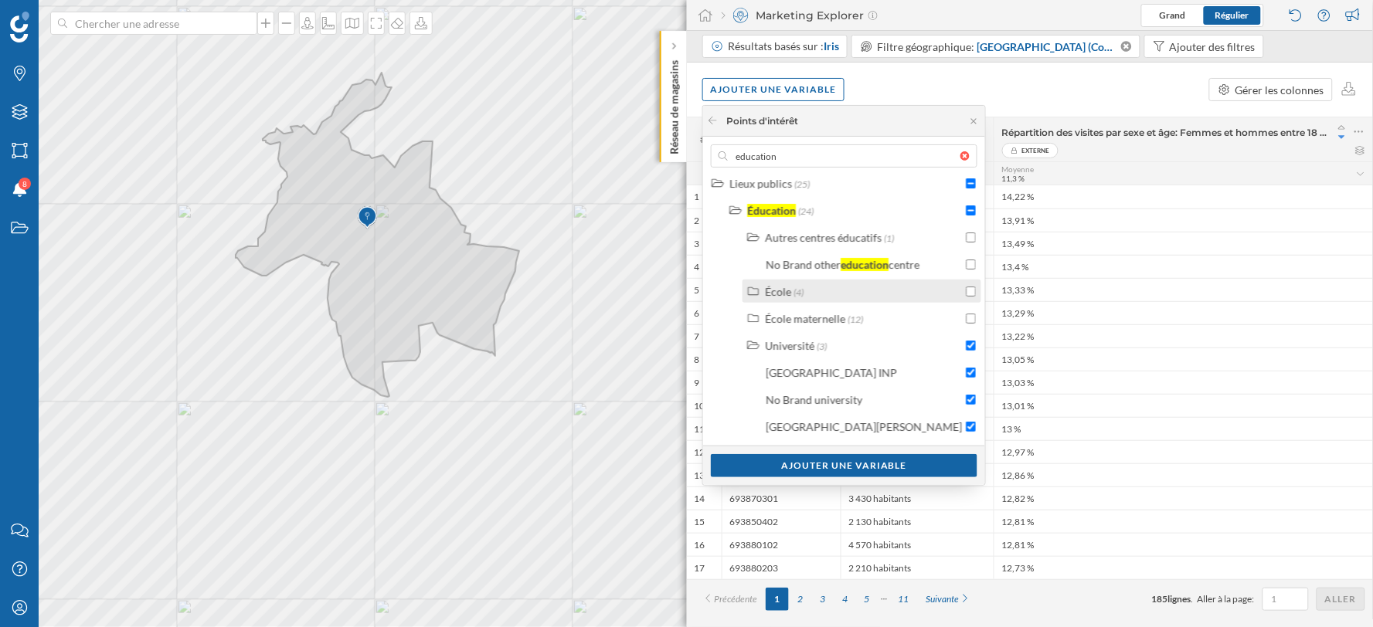
click at [828, 291] on div "École (4)" at bounding box center [863, 292] width 197 height 16
click at [966, 287] on input "checkbox" at bounding box center [971, 292] width 10 height 10
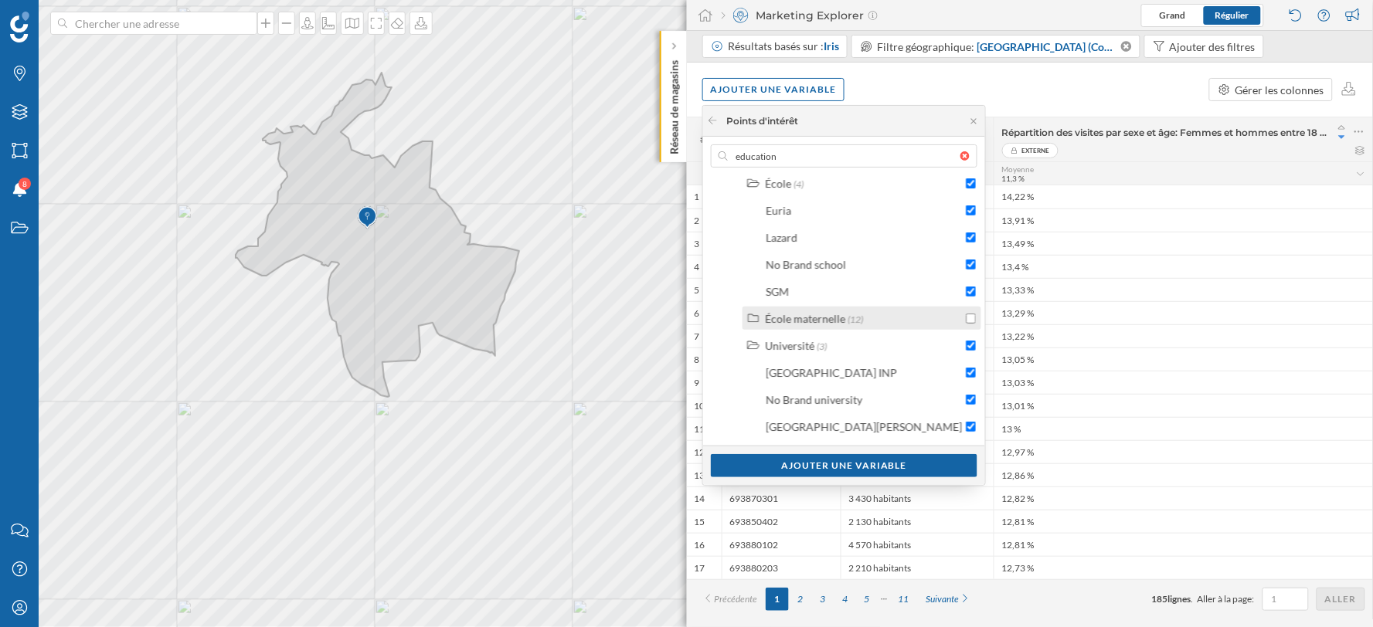
scroll to position [111, 0]
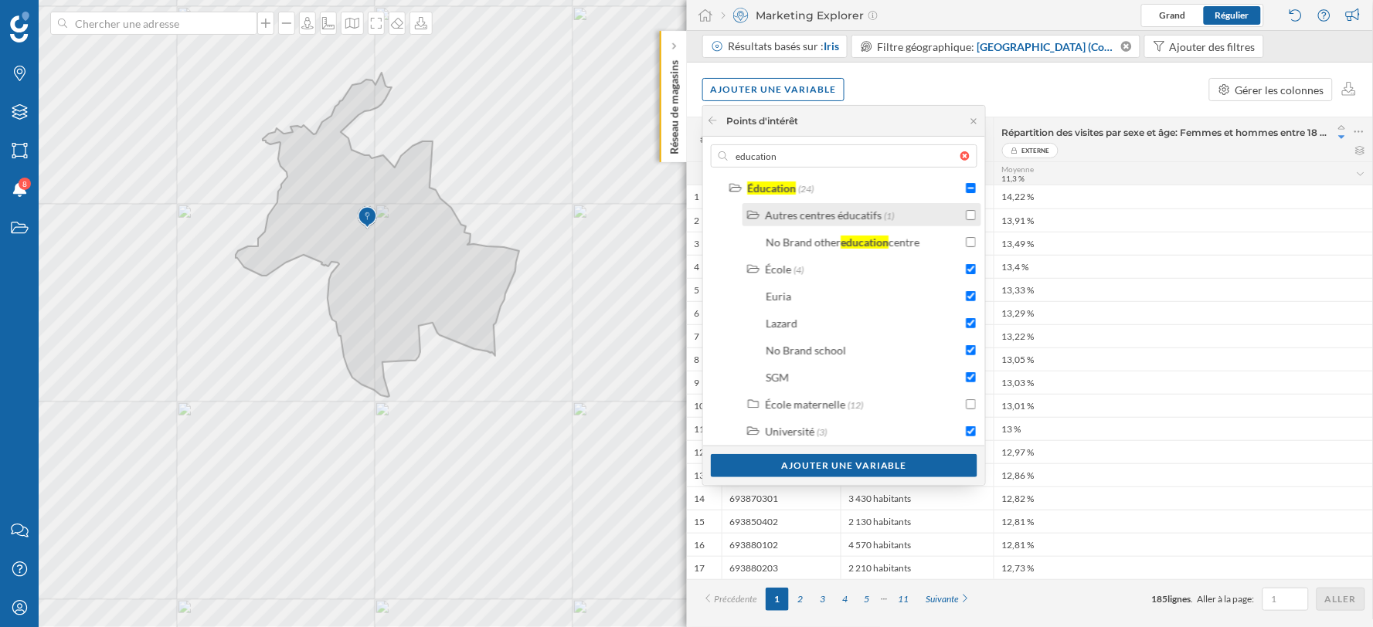
click at [821, 211] on div "Autres centres éducatifs" at bounding box center [823, 215] width 117 height 13
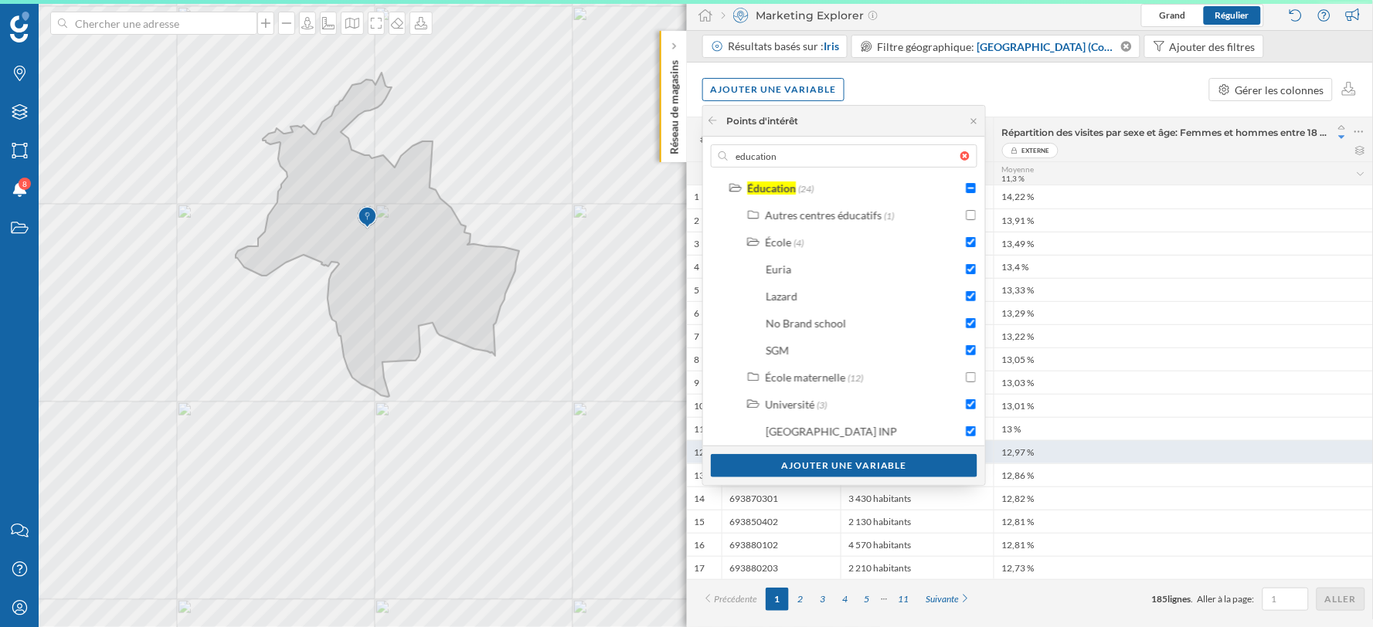
click at [818, 457] on div "Ajouter une variable" at bounding box center [844, 465] width 267 height 23
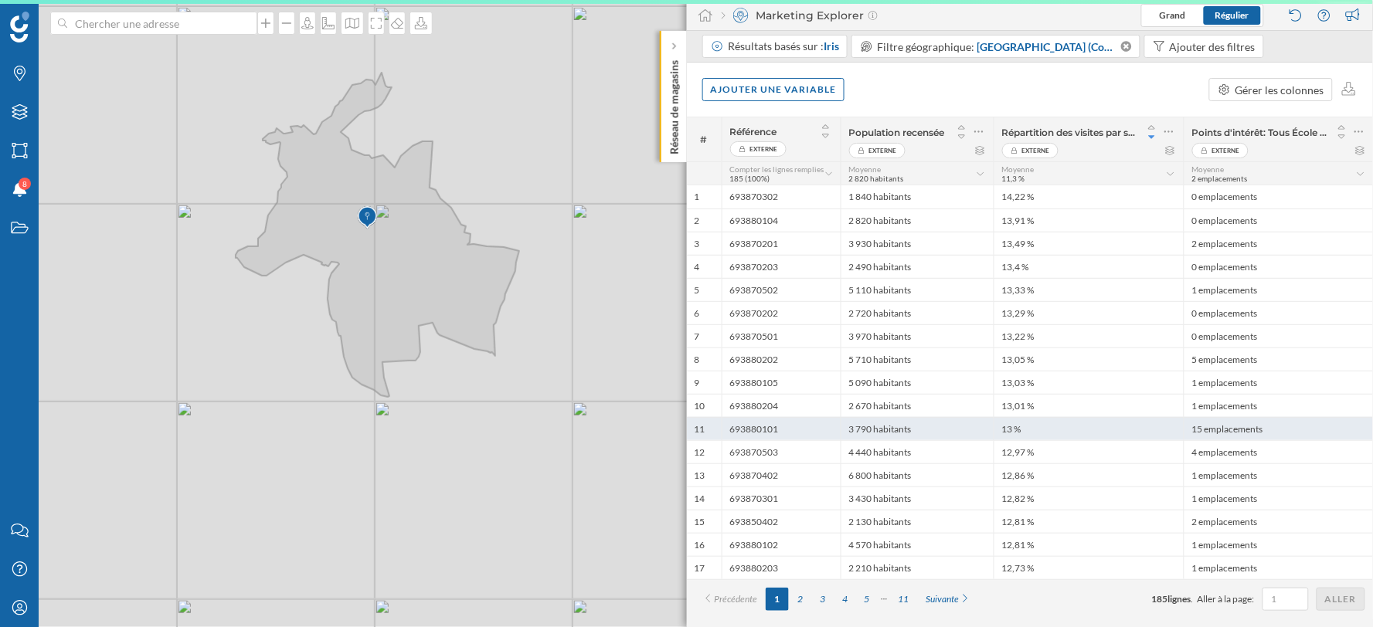
scroll to position [0, 0]
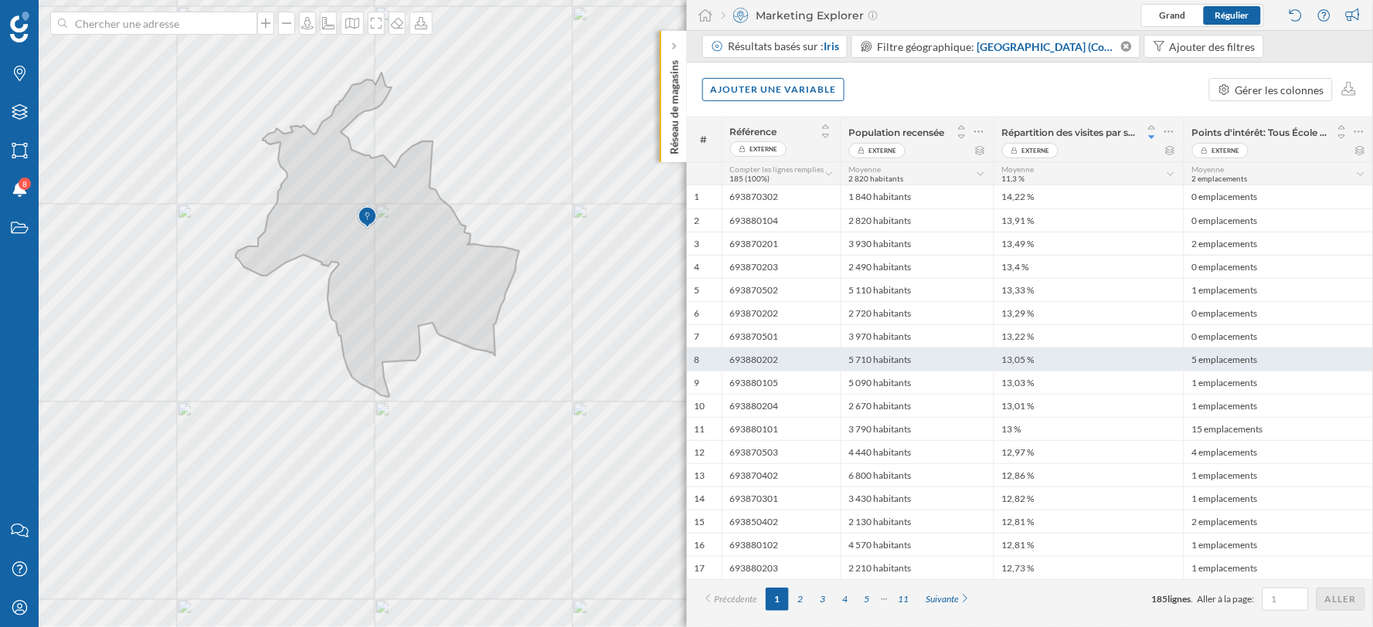
click at [1052, 355] on div "13,05 %" at bounding box center [1089, 359] width 190 height 23
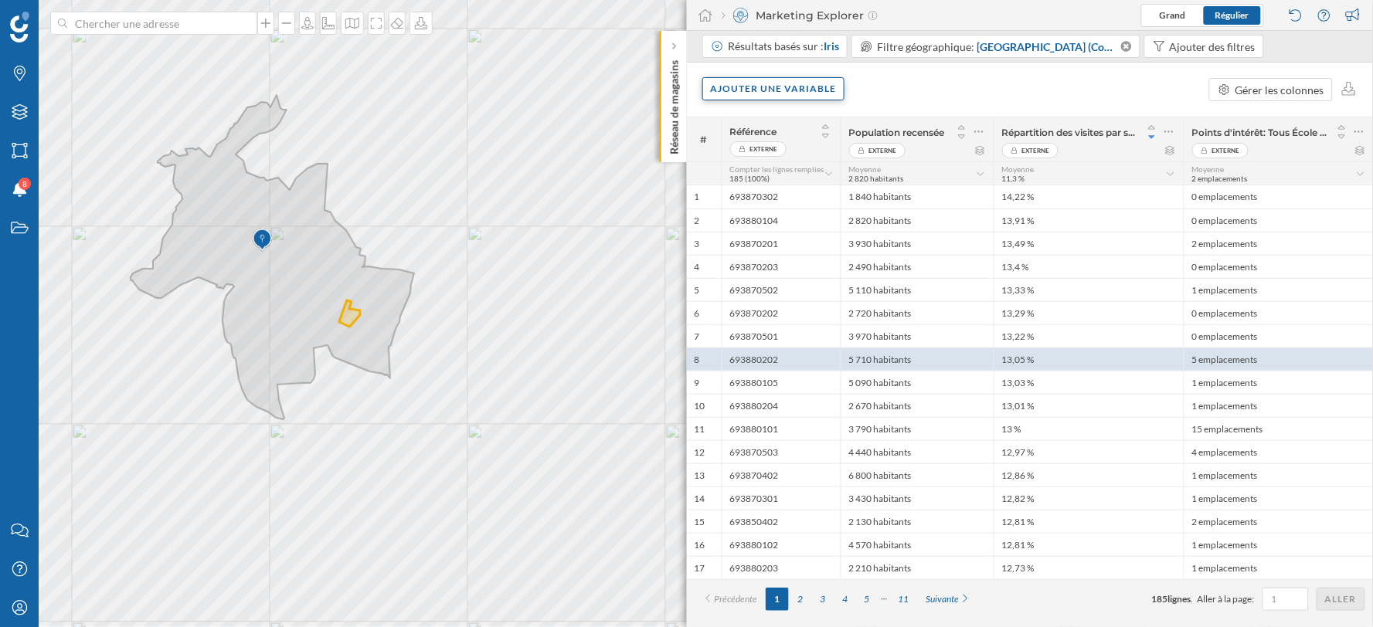
click at [809, 90] on div "Ajouter une variable" at bounding box center [773, 88] width 143 height 23
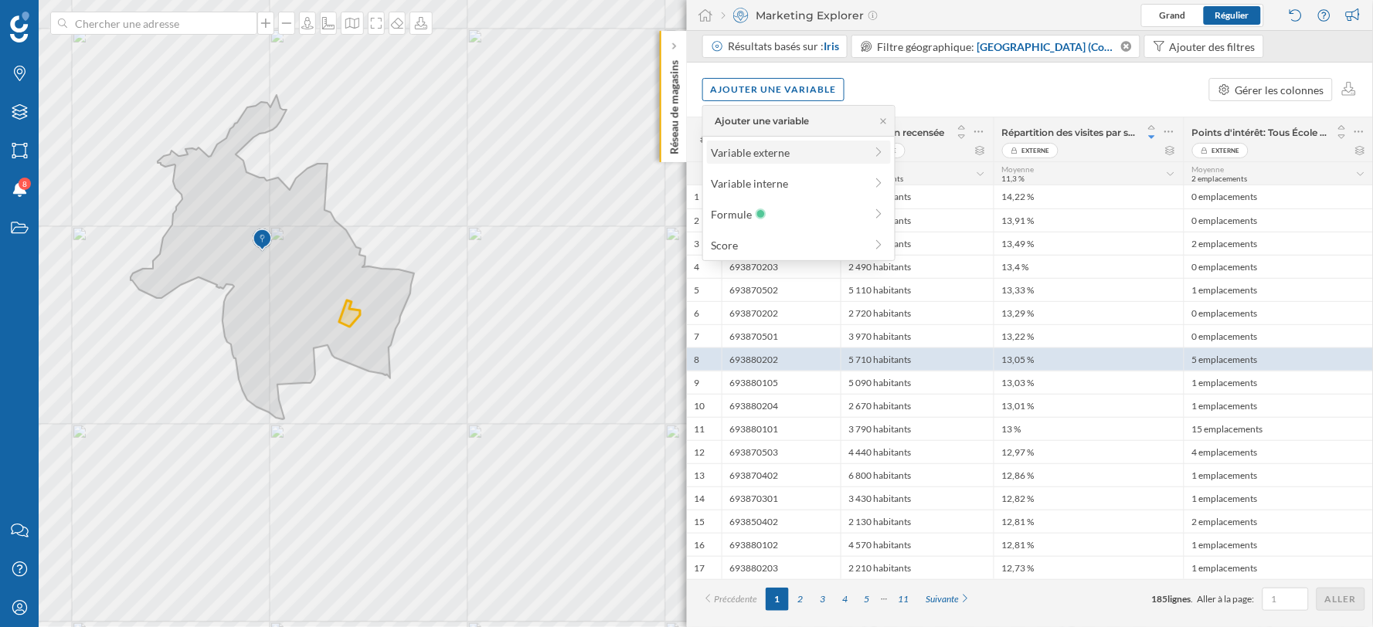
click at [791, 153] on div "Variable externe" at bounding box center [788, 153] width 154 height 16
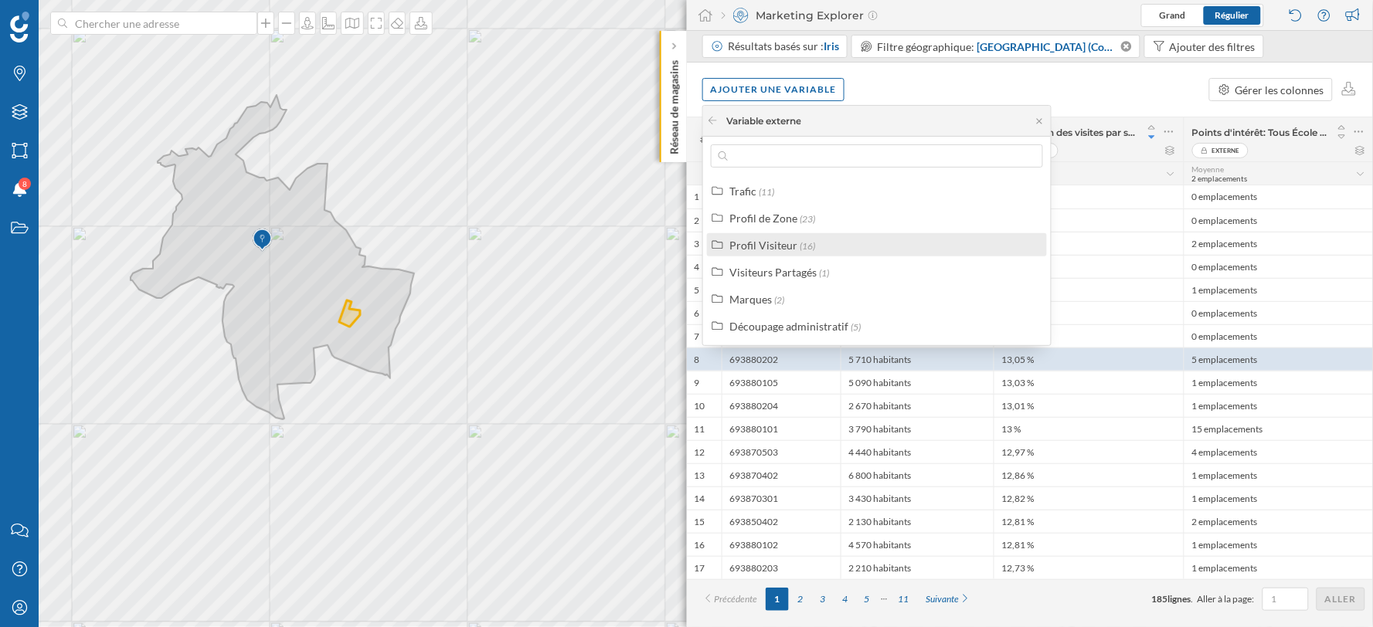
click at [816, 238] on div "Profil Visiteur (16)" at bounding box center [883, 245] width 308 height 16
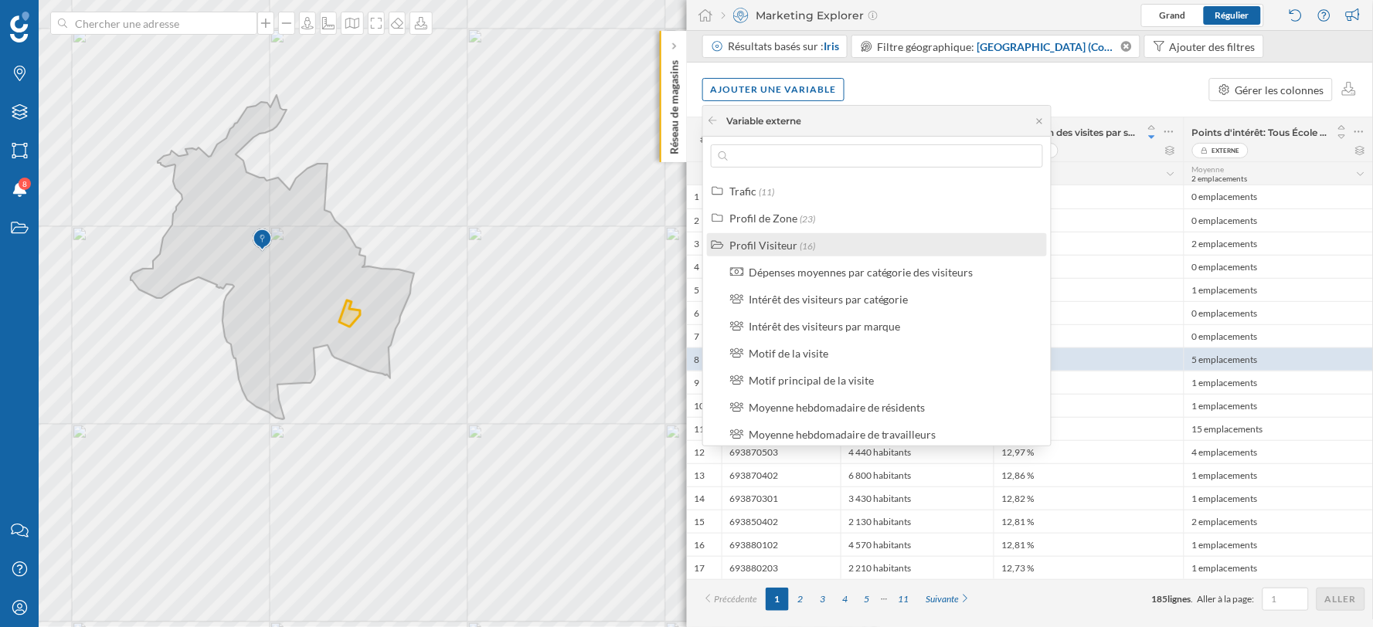
click at [816, 238] on div "Profil Visiteur (16)" at bounding box center [883, 245] width 308 height 16
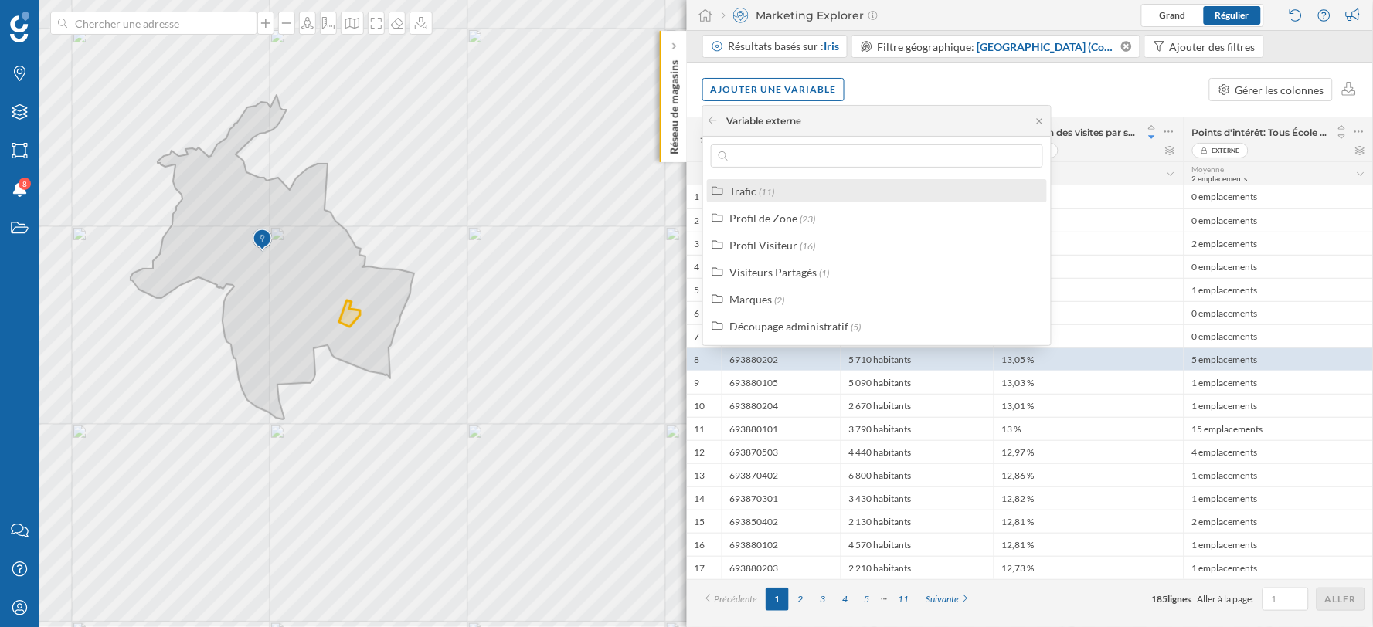
click at [822, 201] on div "Trafic (11)" at bounding box center [877, 190] width 340 height 23
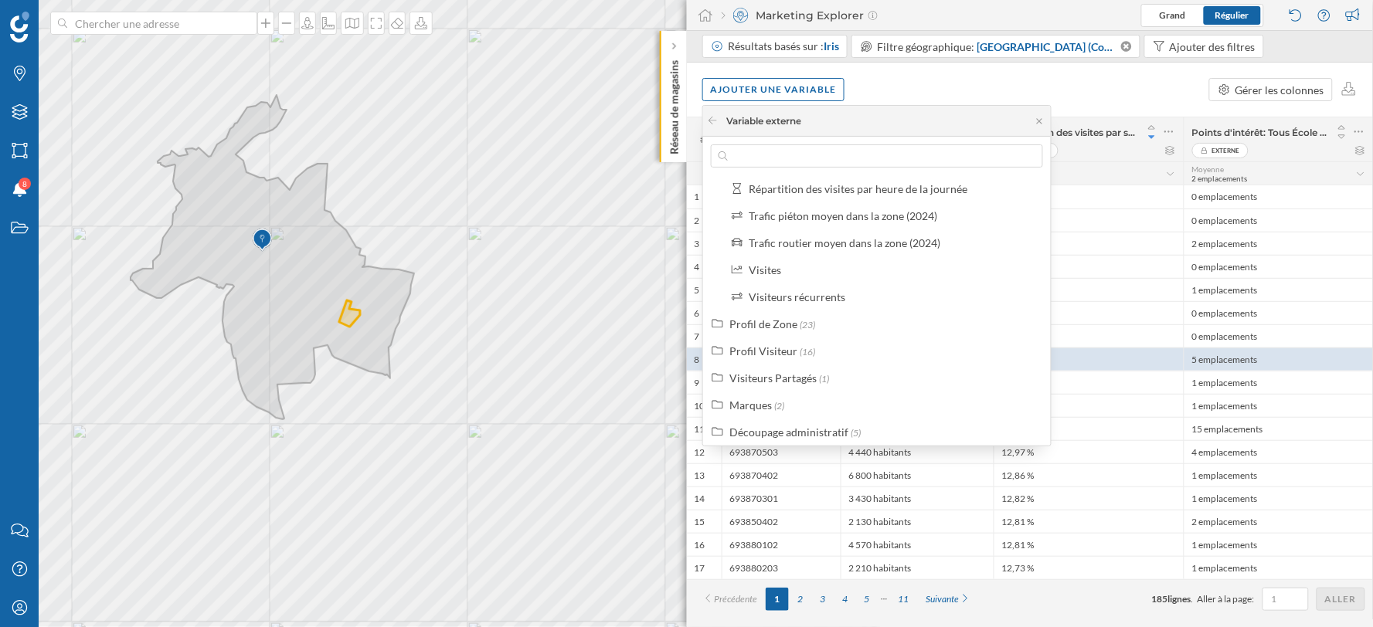
scroll to position [197, 0]
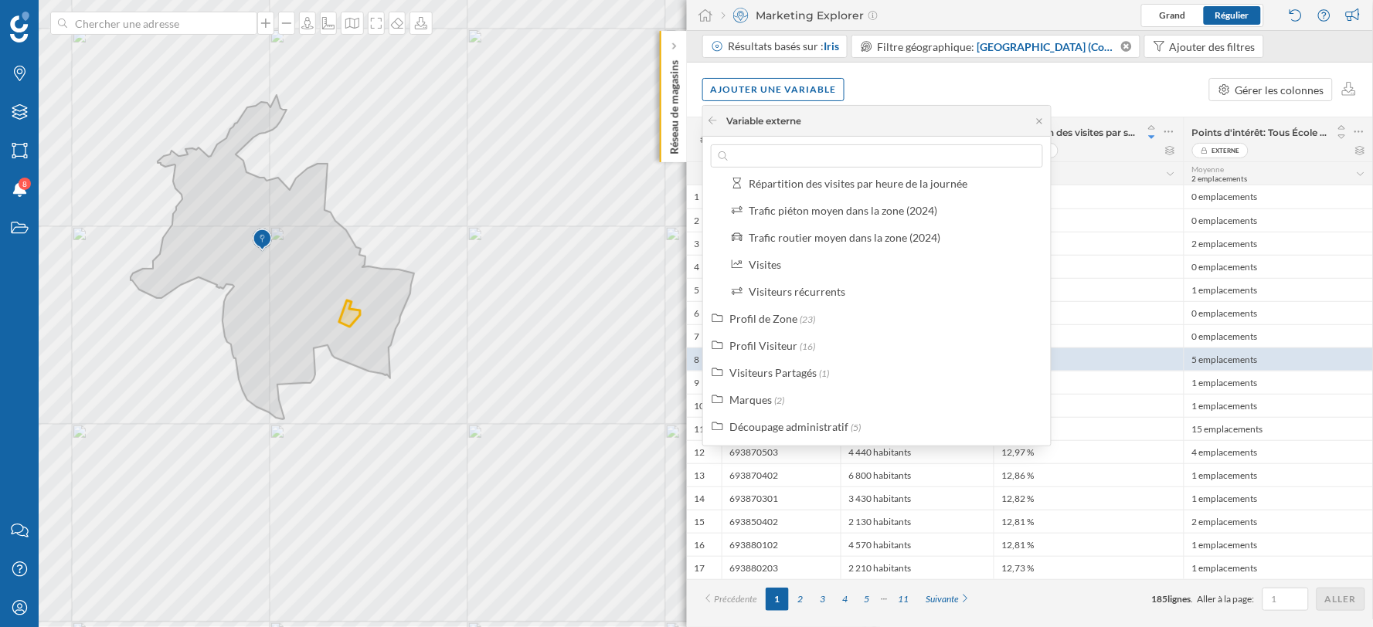
click at [1080, 91] on div "Ajouter une variable Gérer les colonnes" at bounding box center [1030, 90] width 687 height 54
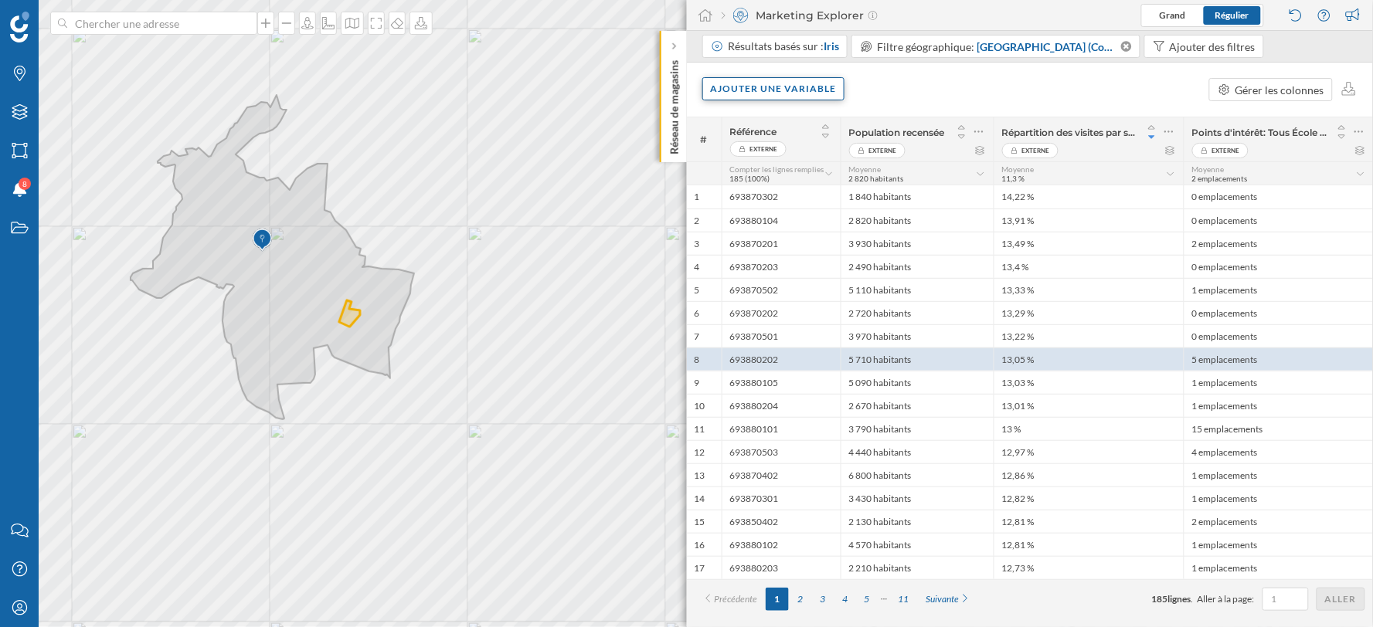
click at [819, 81] on div "Ajouter une variable" at bounding box center [773, 88] width 143 height 23
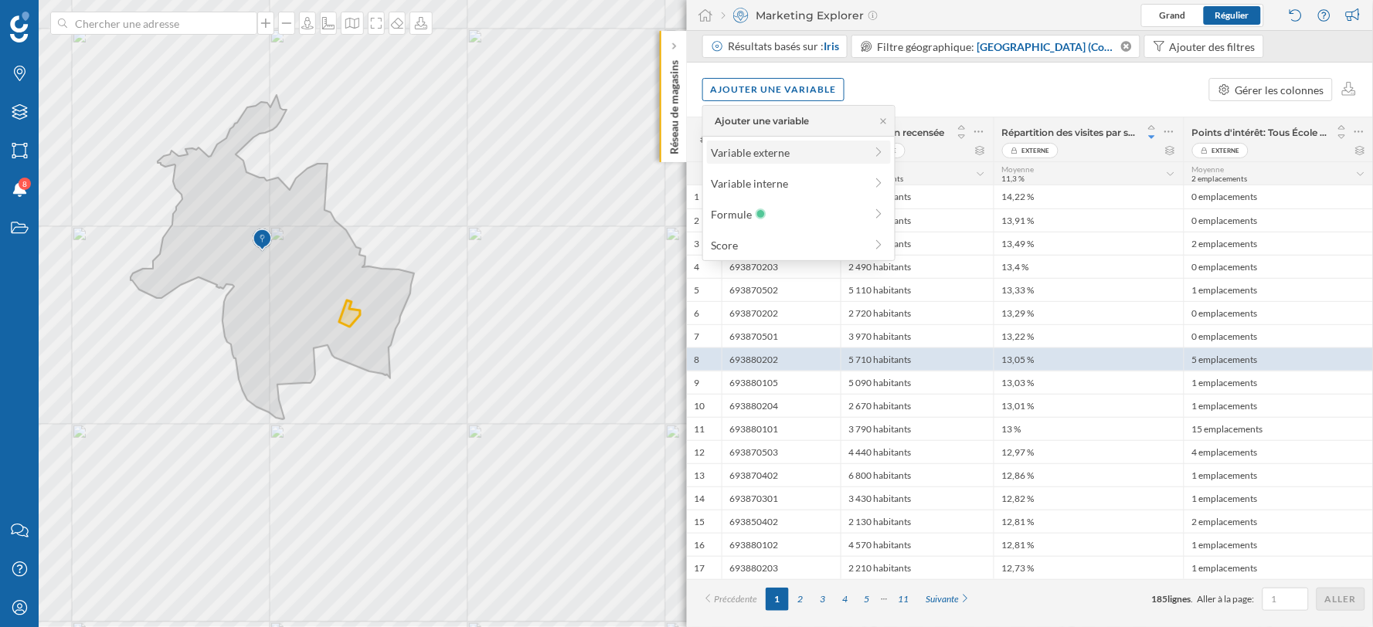
click at [780, 155] on div "Variable externe" at bounding box center [788, 153] width 154 height 16
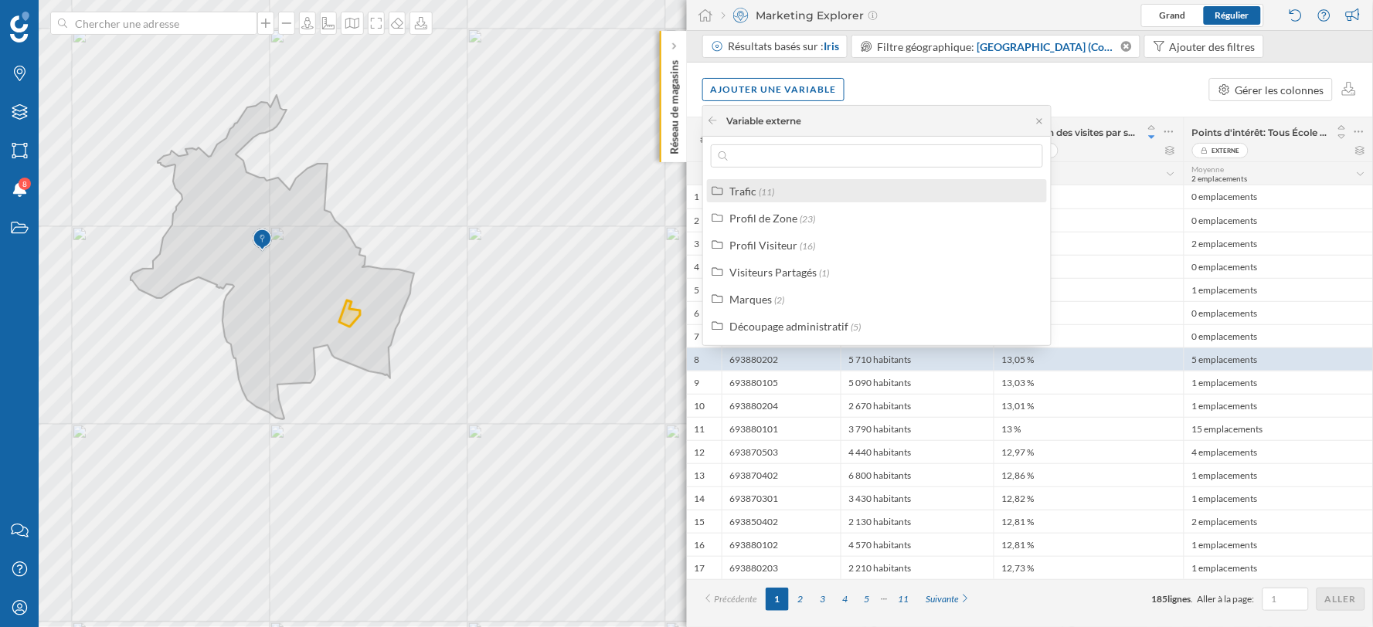
click at [793, 196] on div "Trafic (11)" at bounding box center [883, 191] width 308 height 16
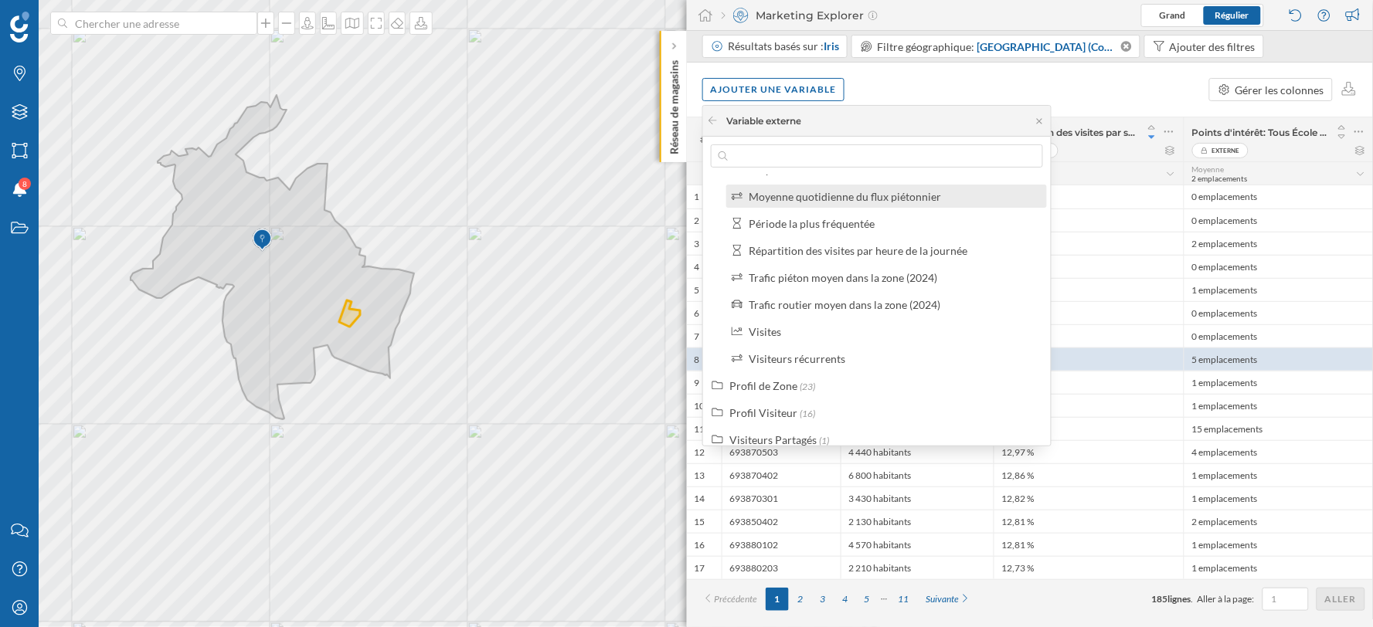
scroll to position [172, 0]
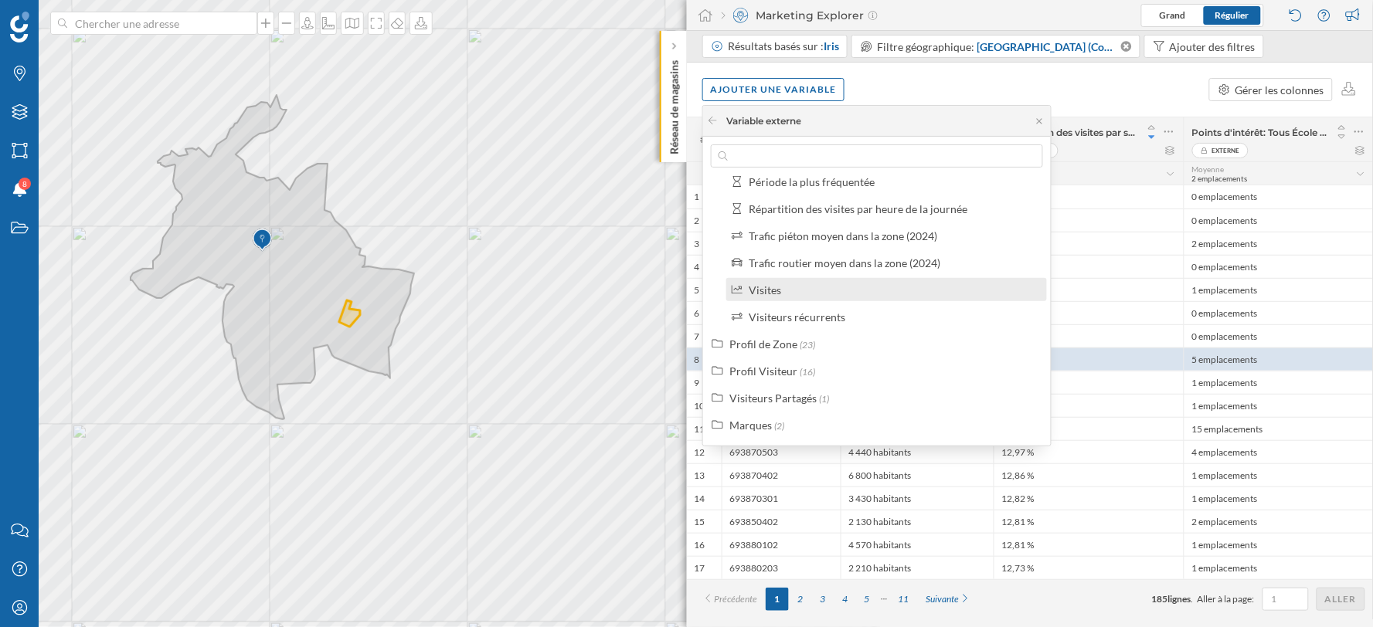
click at [762, 290] on div "Visites" at bounding box center [765, 290] width 32 height 13
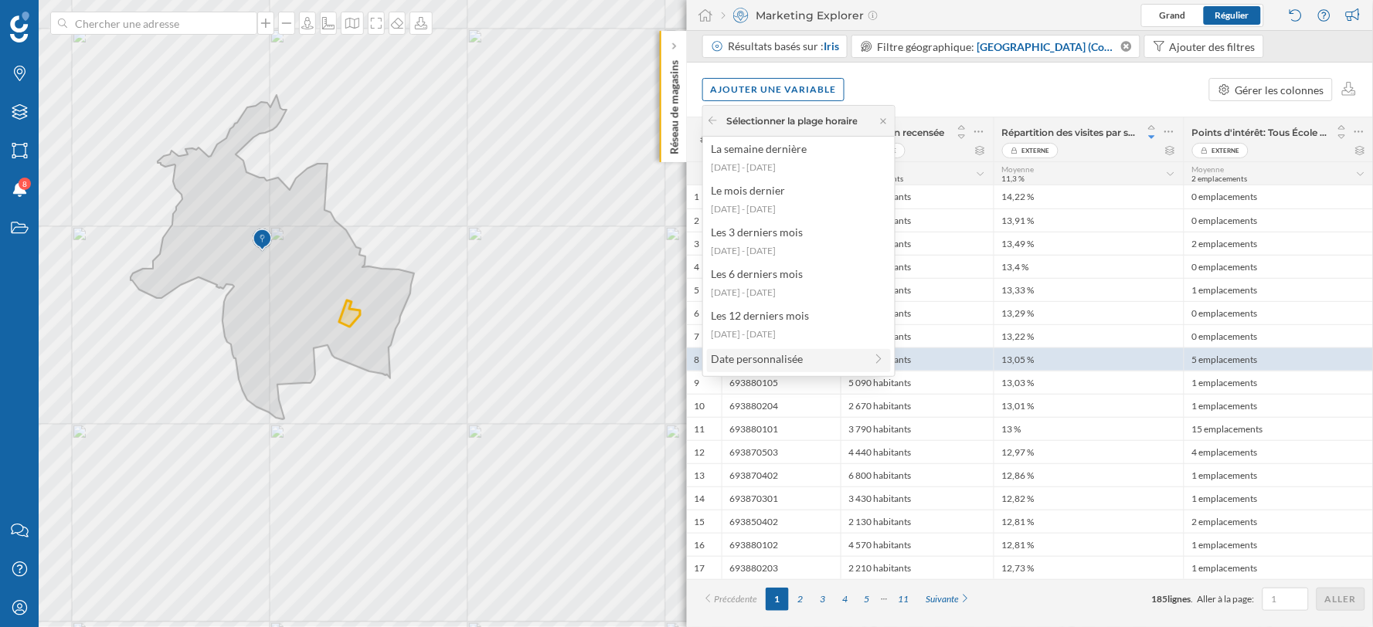
click at [794, 355] on div "Date personnalisée" at bounding box center [788, 359] width 154 height 16
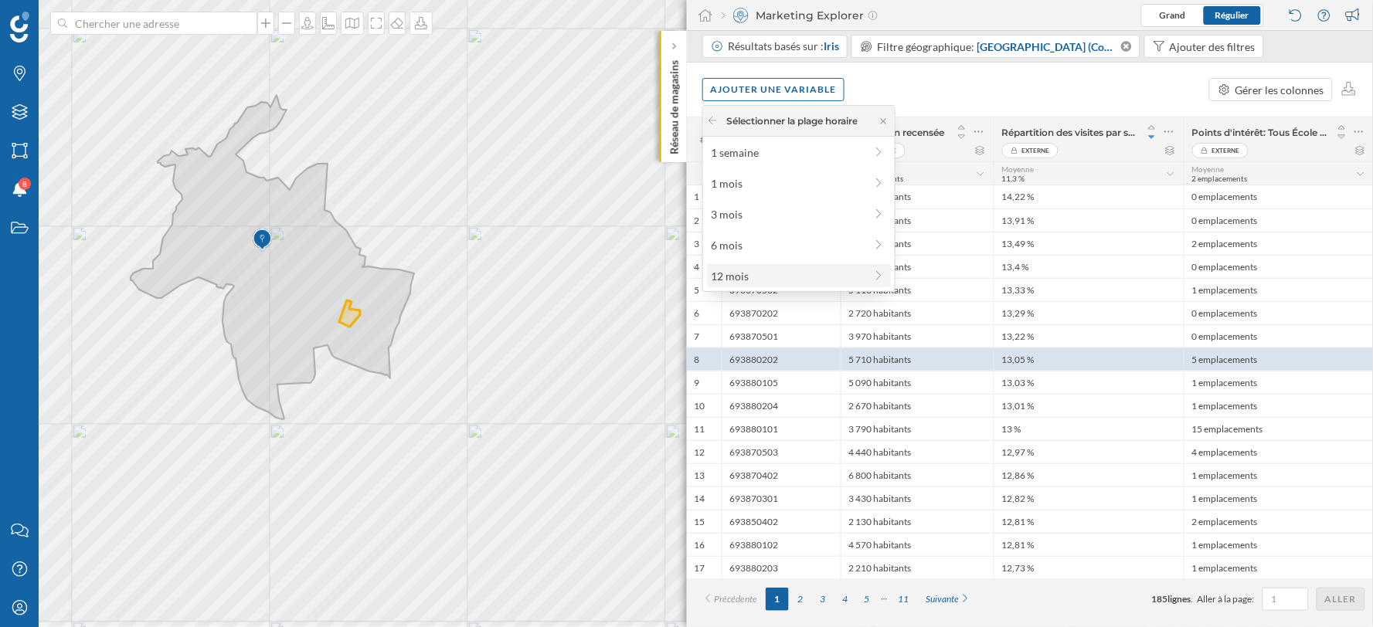
click at [767, 270] on div "12 mois" at bounding box center [788, 276] width 154 height 16
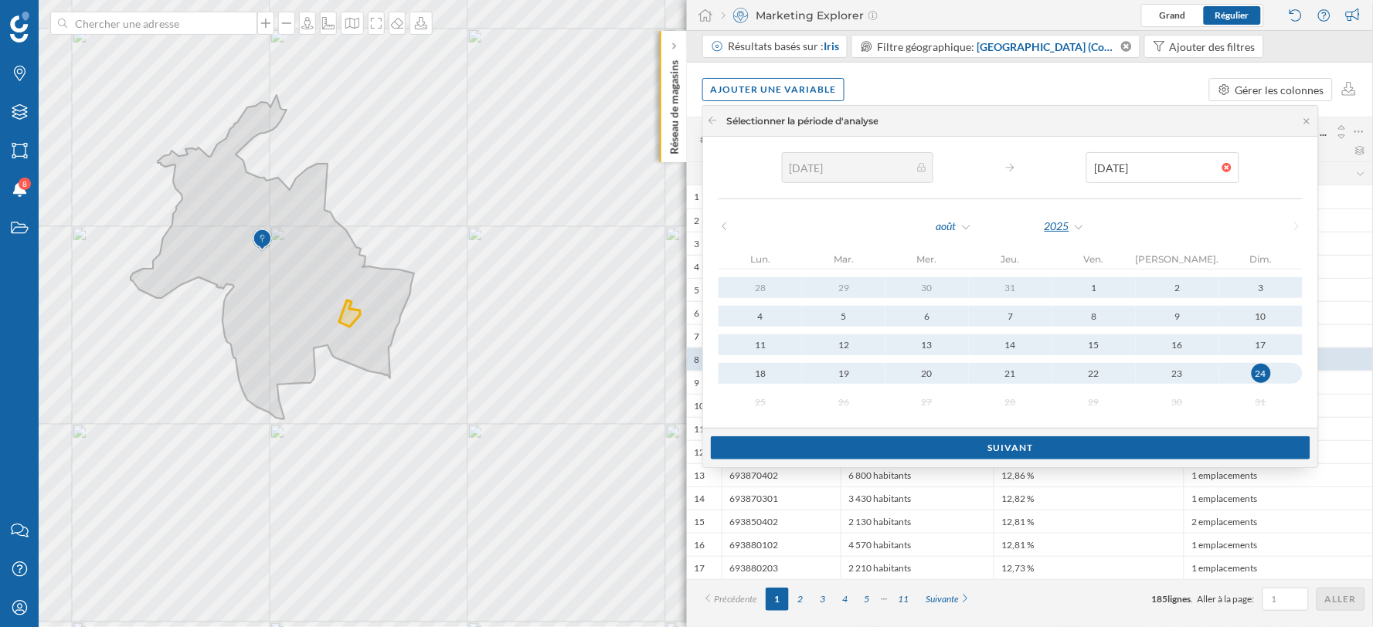
click at [1044, 229] on div "2025" at bounding box center [1065, 226] width 42 height 23
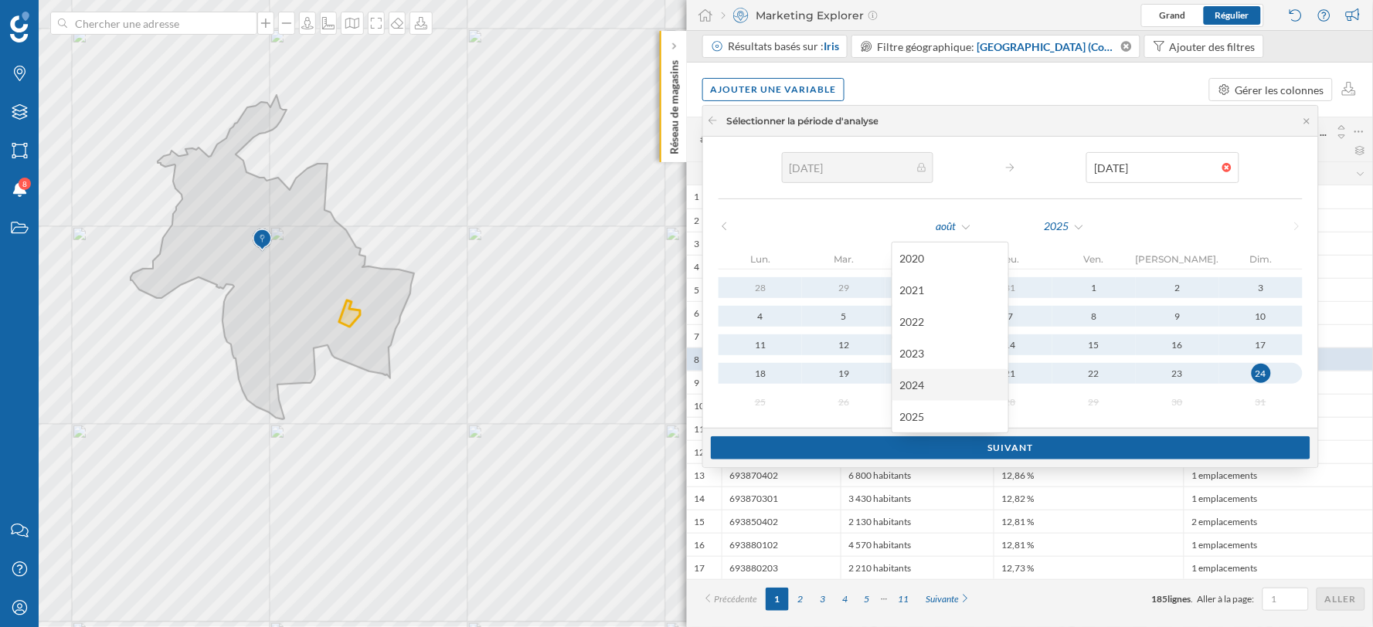
click at [916, 383] on div "2024" at bounding box center [950, 385] width 100 height 16
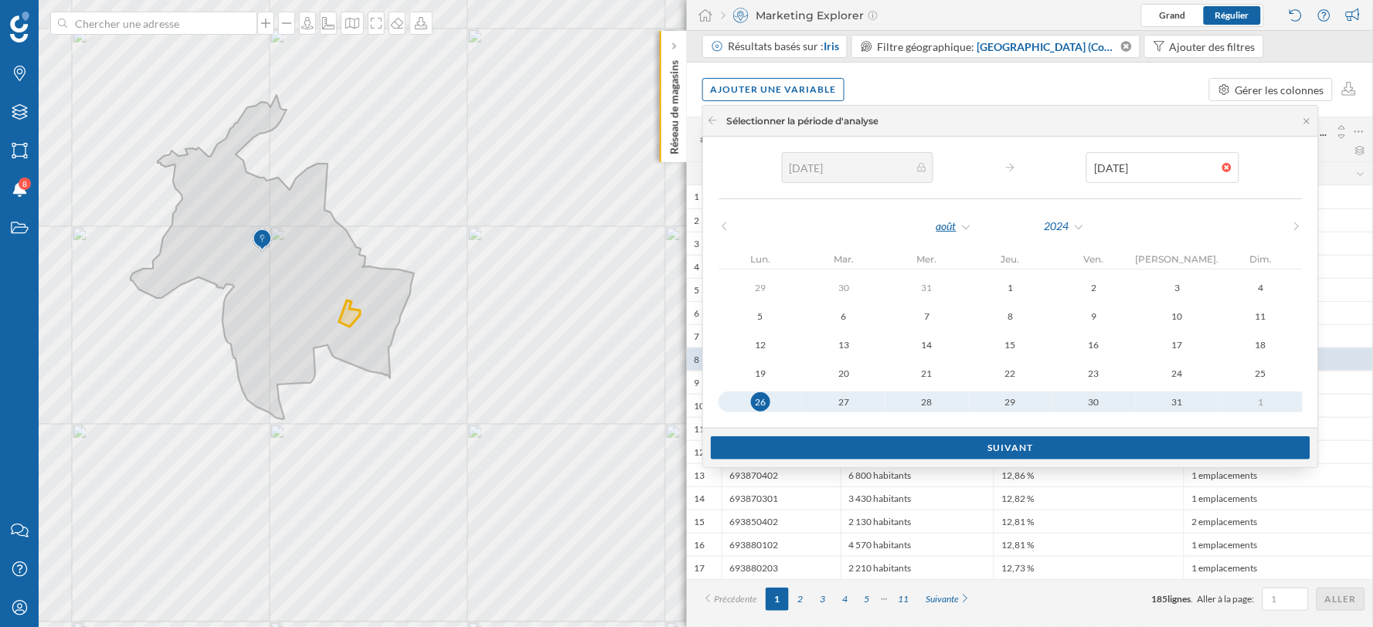
click at [936, 236] on div "août" at bounding box center [954, 226] width 37 height 23
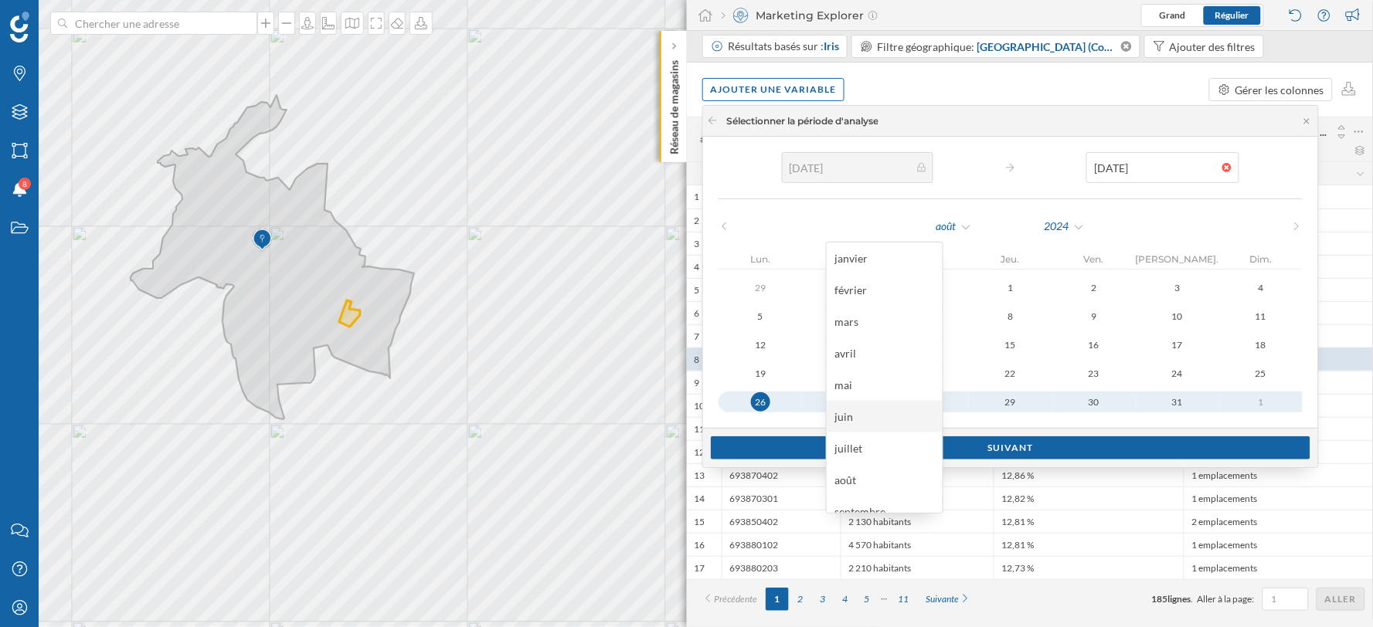
scroll to position [110, 0]
click at [884, 502] on div "décembre" at bounding box center [885, 497] width 100 height 16
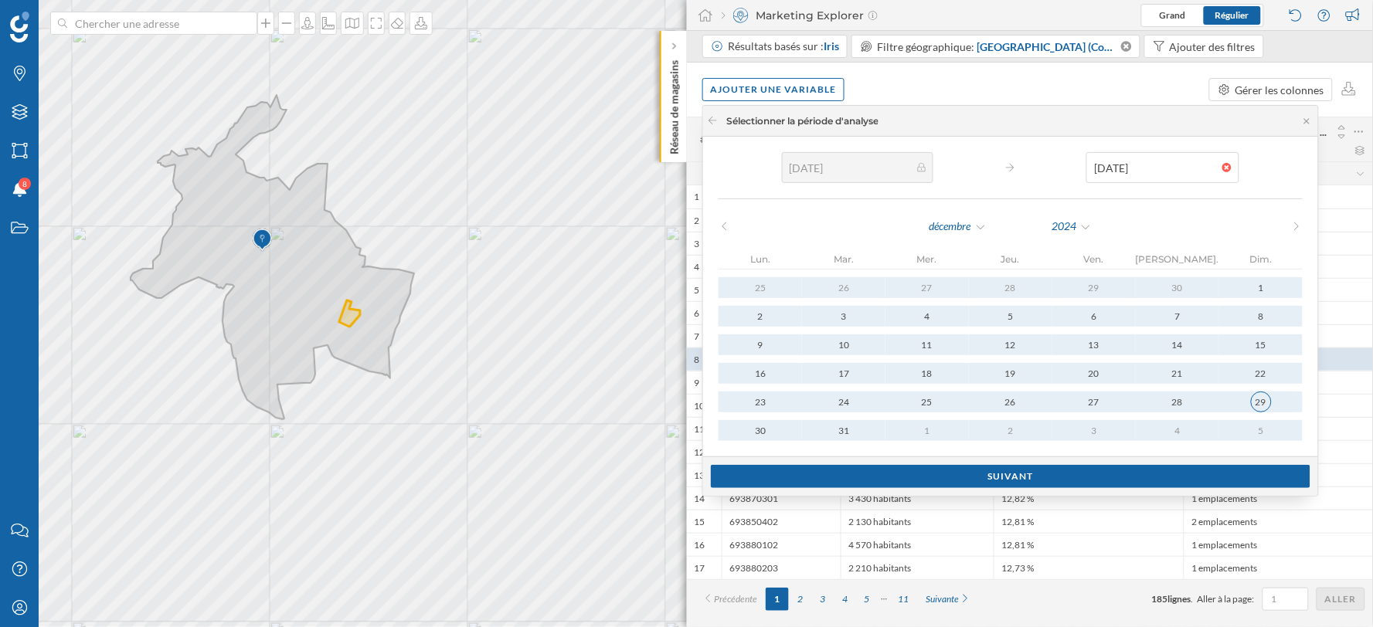
type input "01/01/2024"
type input "29/12/2024"
click at [1251, 400] on div "29" at bounding box center [1261, 402] width 21 height 21
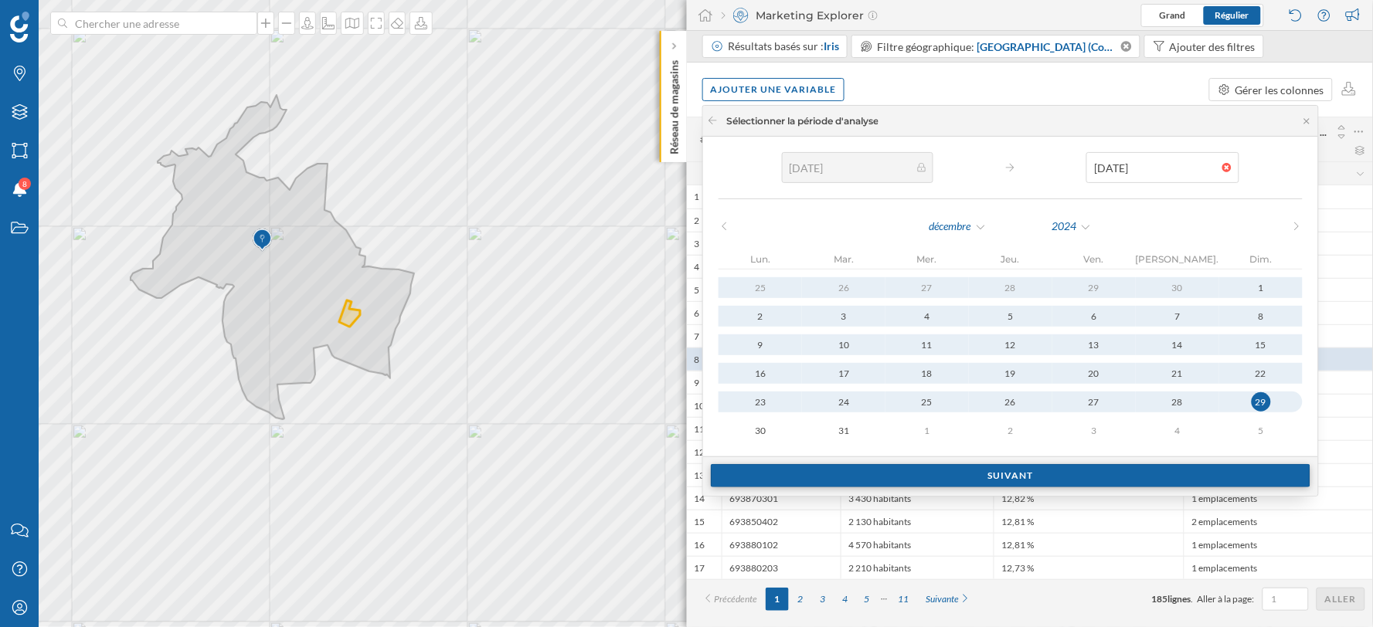
click at [991, 481] on div "Suivant" at bounding box center [1011, 475] width 600 height 23
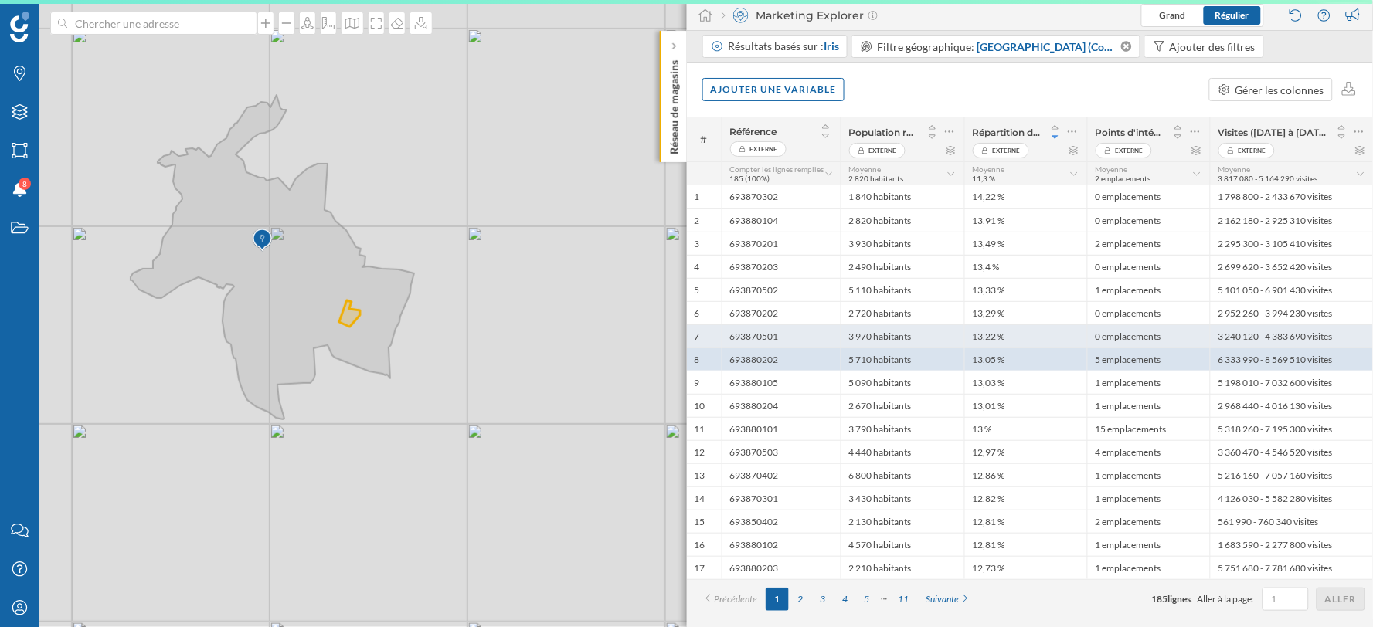
scroll to position [0, 0]
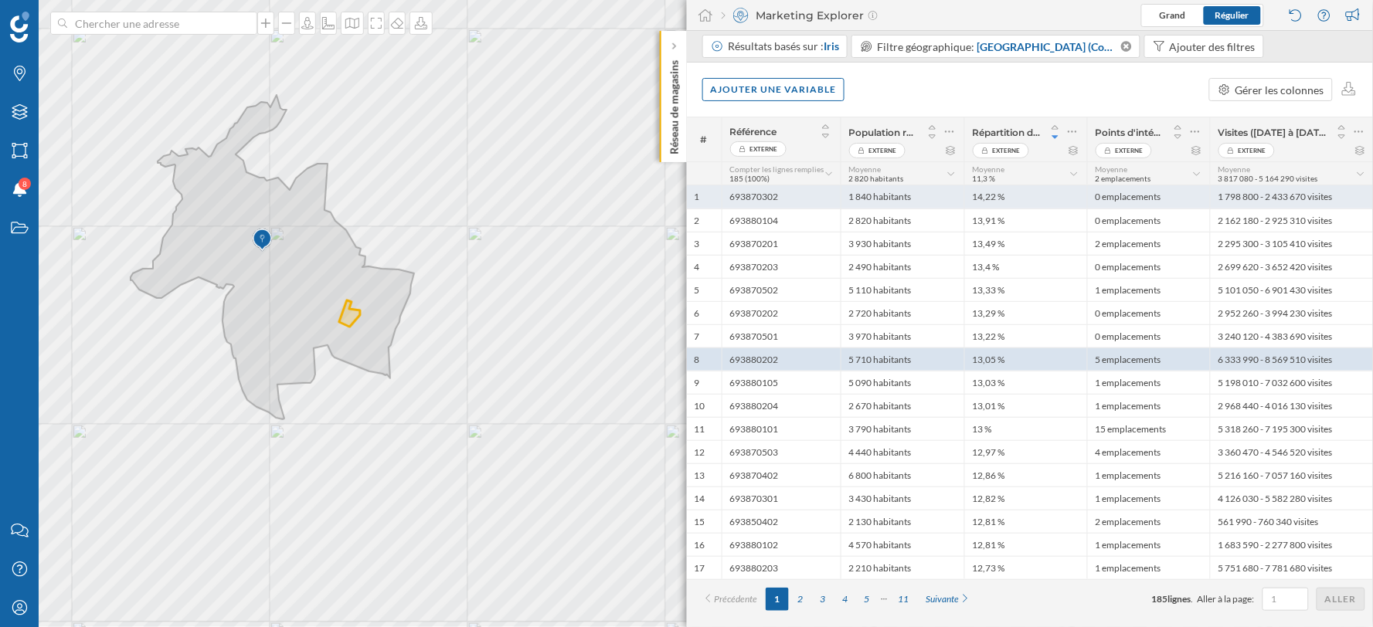
click at [1254, 198] on div "1 798 800 - 2 433 670 visites" at bounding box center [1292, 196] width 164 height 23
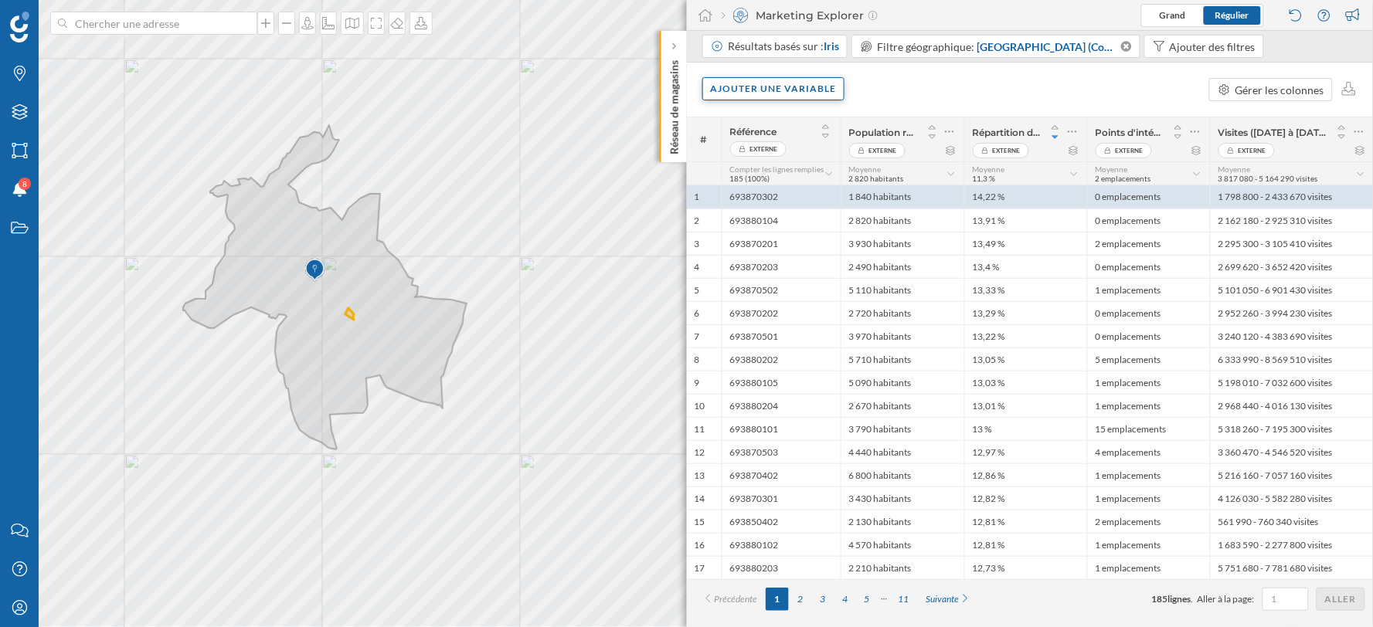
click at [831, 89] on div "Ajouter une variable" at bounding box center [773, 88] width 143 height 23
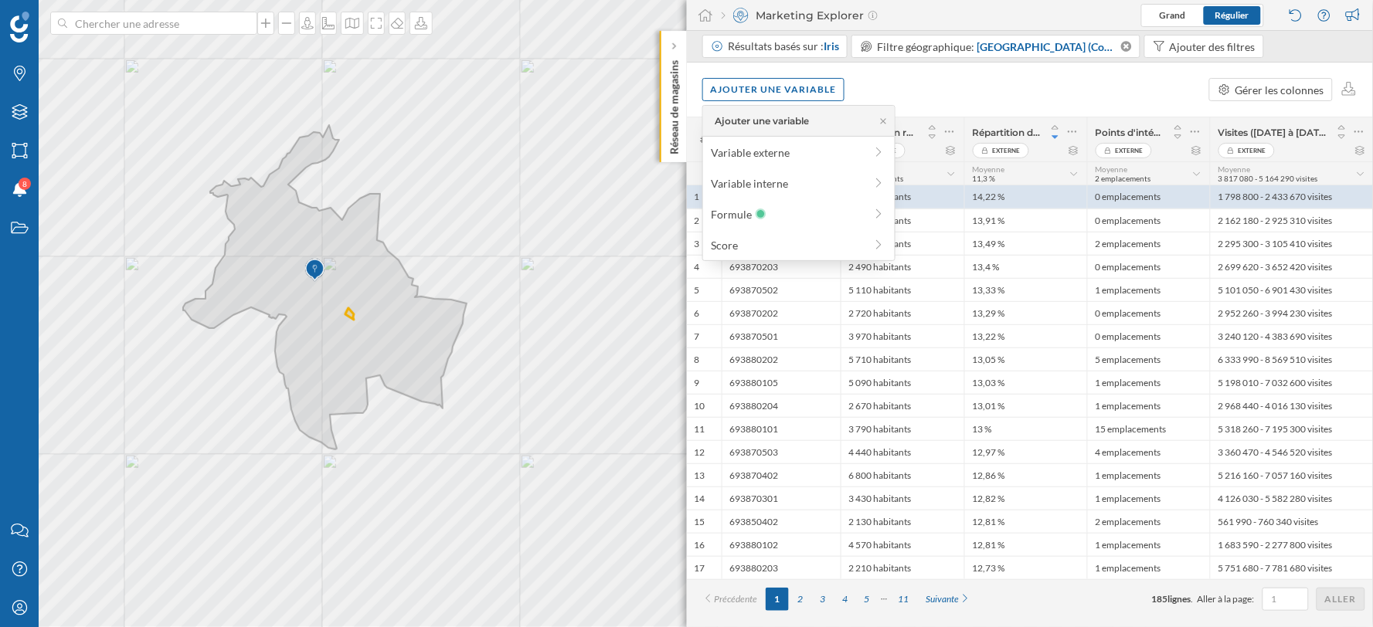
click at [878, 86] on div "Ajouter une variable Gérer les colonnes" at bounding box center [1030, 90] width 687 height 54
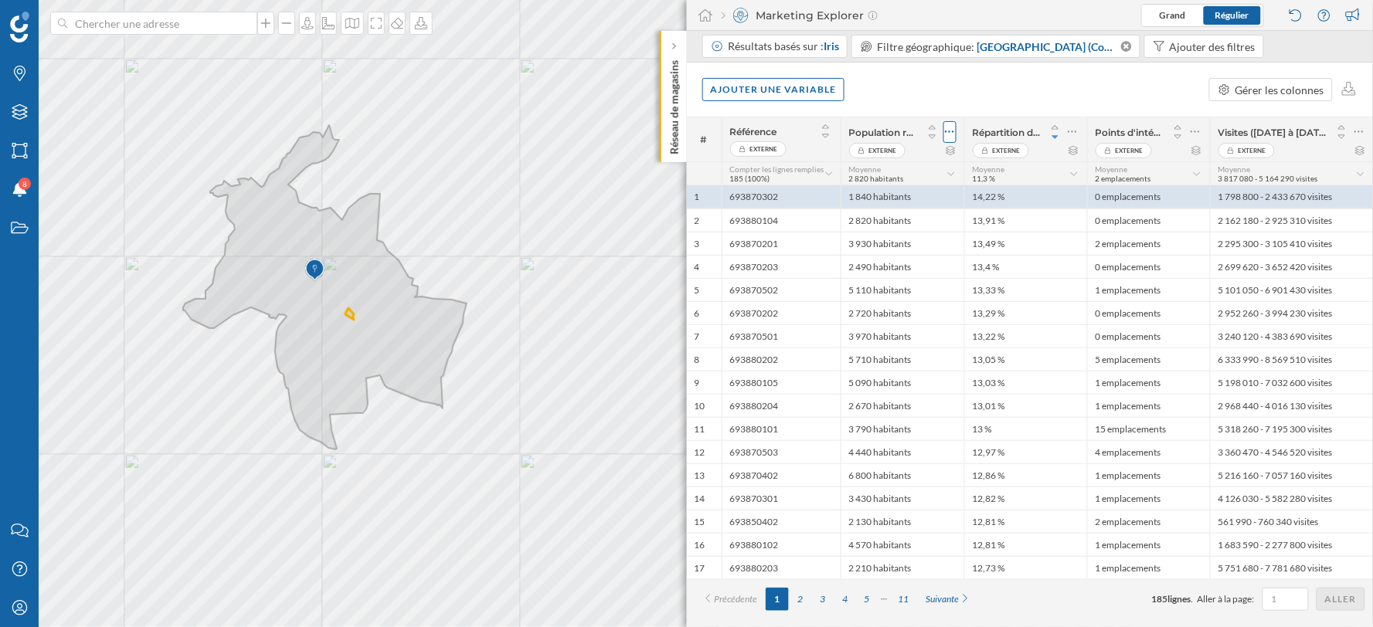
click at [956, 130] on div at bounding box center [950, 132] width 13 height 22
click at [903, 189] on div "Retirer la colonne" at bounding box center [879, 194] width 136 height 16
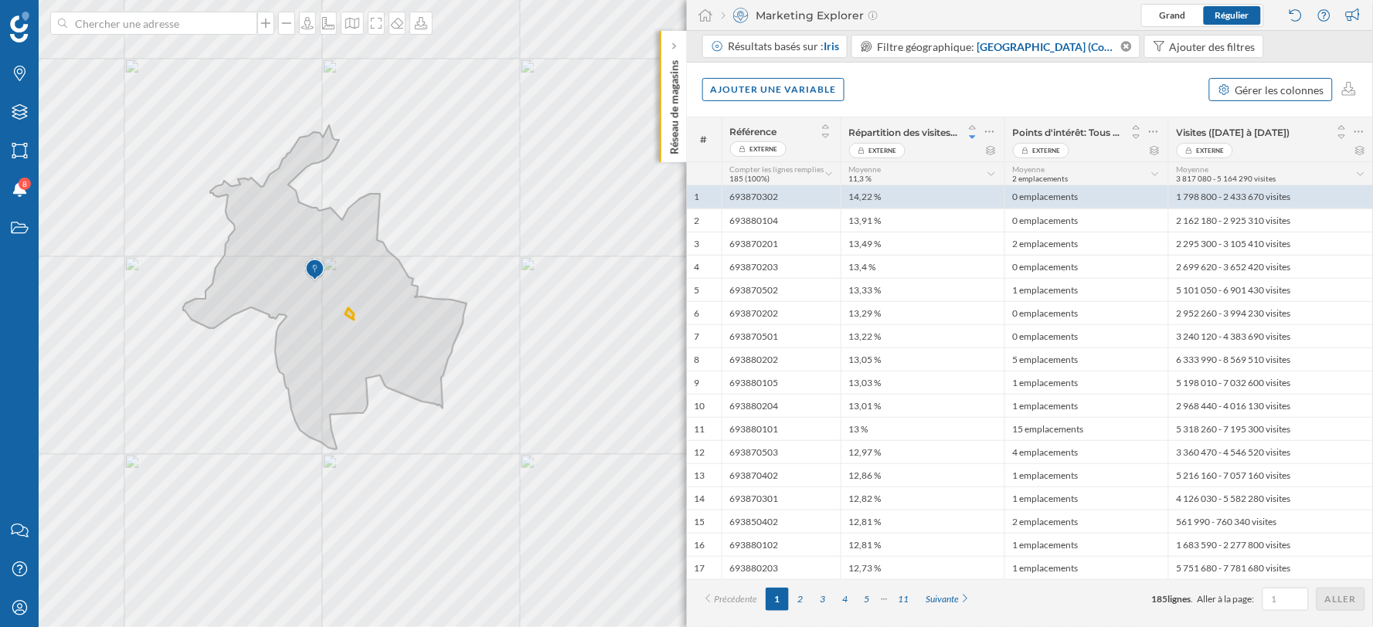
click at [1288, 94] on div "Gérer les colonnes" at bounding box center [1280, 90] width 89 height 16
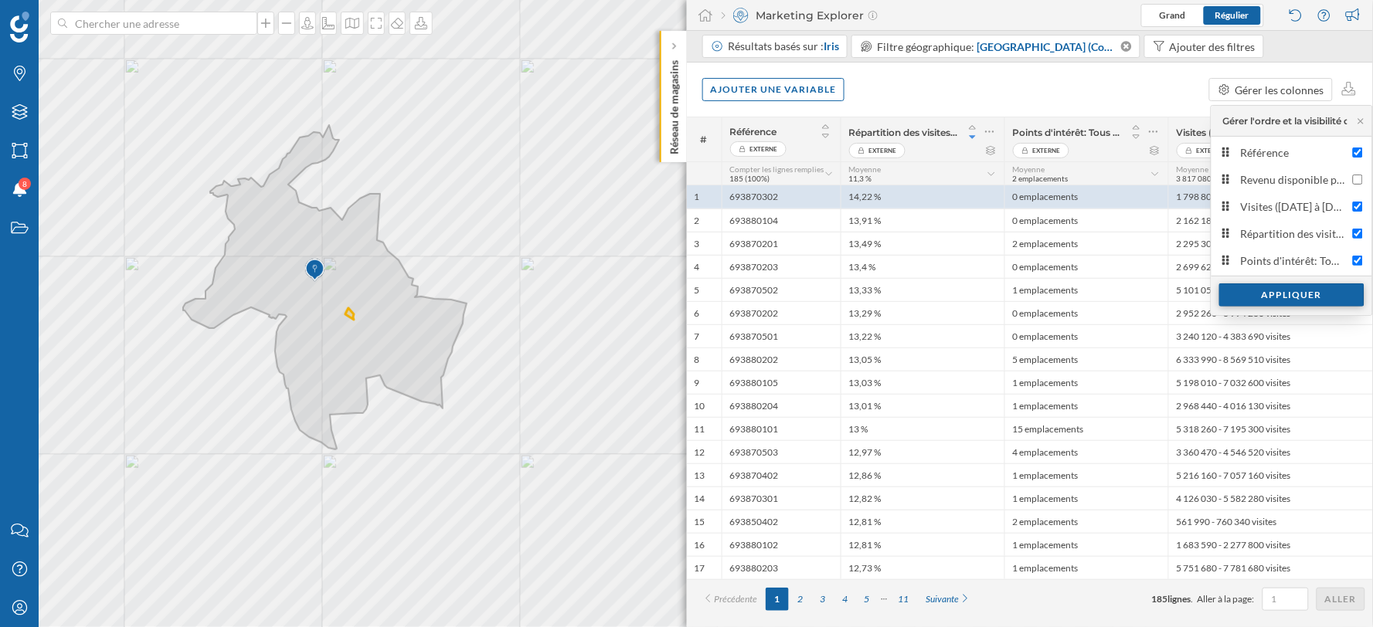
click at [1283, 297] on div "Appliquer" at bounding box center [1291, 295] width 145 height 23
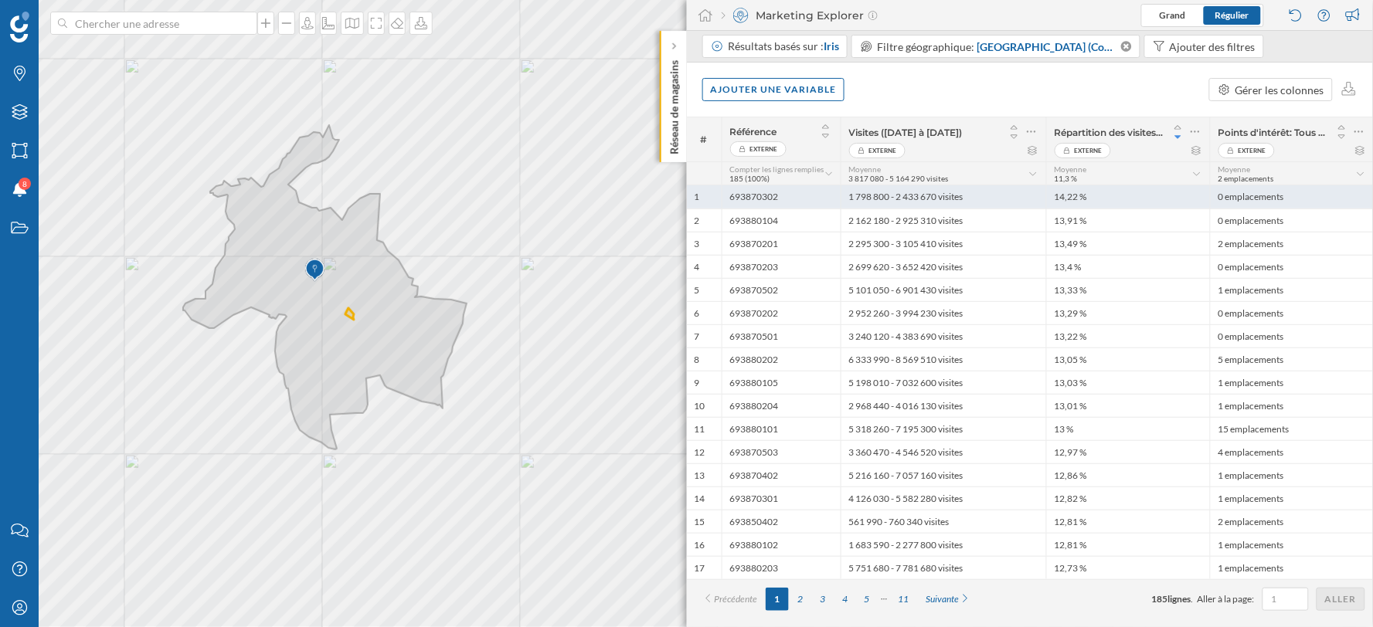
click at [794, 195] on div "693870302" at bounding box center [781, 196] width 119 height 23
click at [766, 198] on div "693870302" at bounding box center [781, 196] width 119 height 23
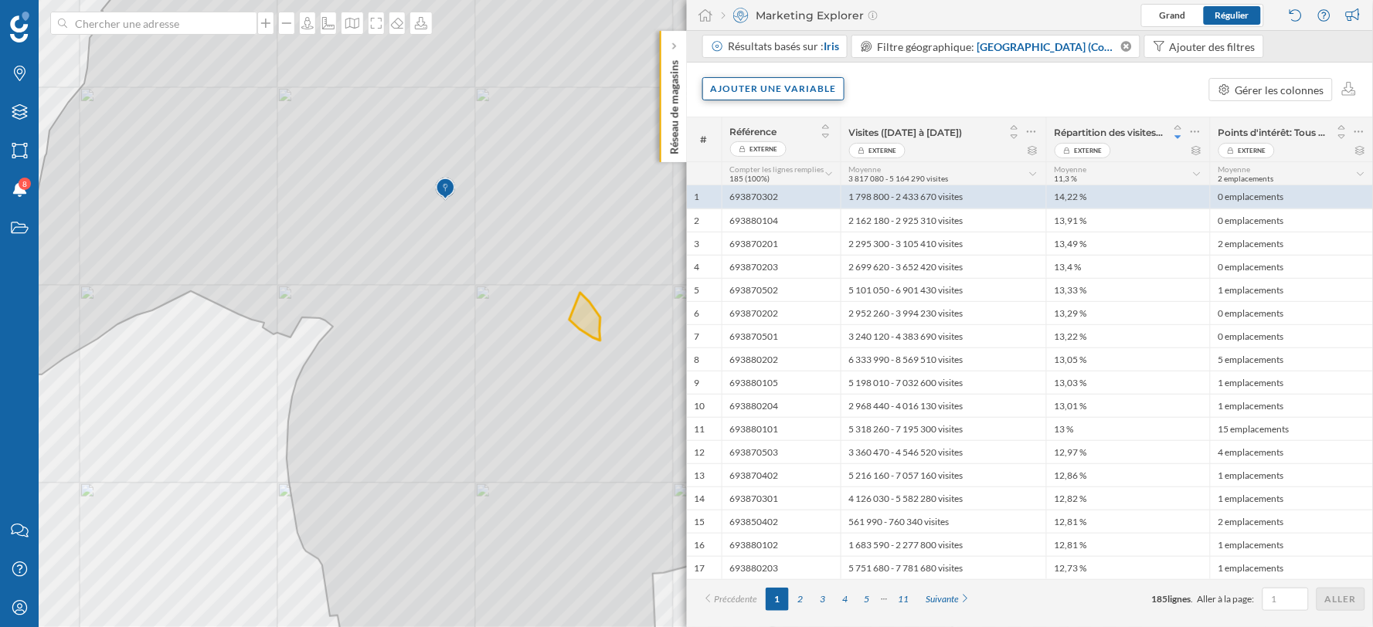
click at [778, 86] on div "Ajouter une variable" at bounding box center [773, 88] width 143 height 23
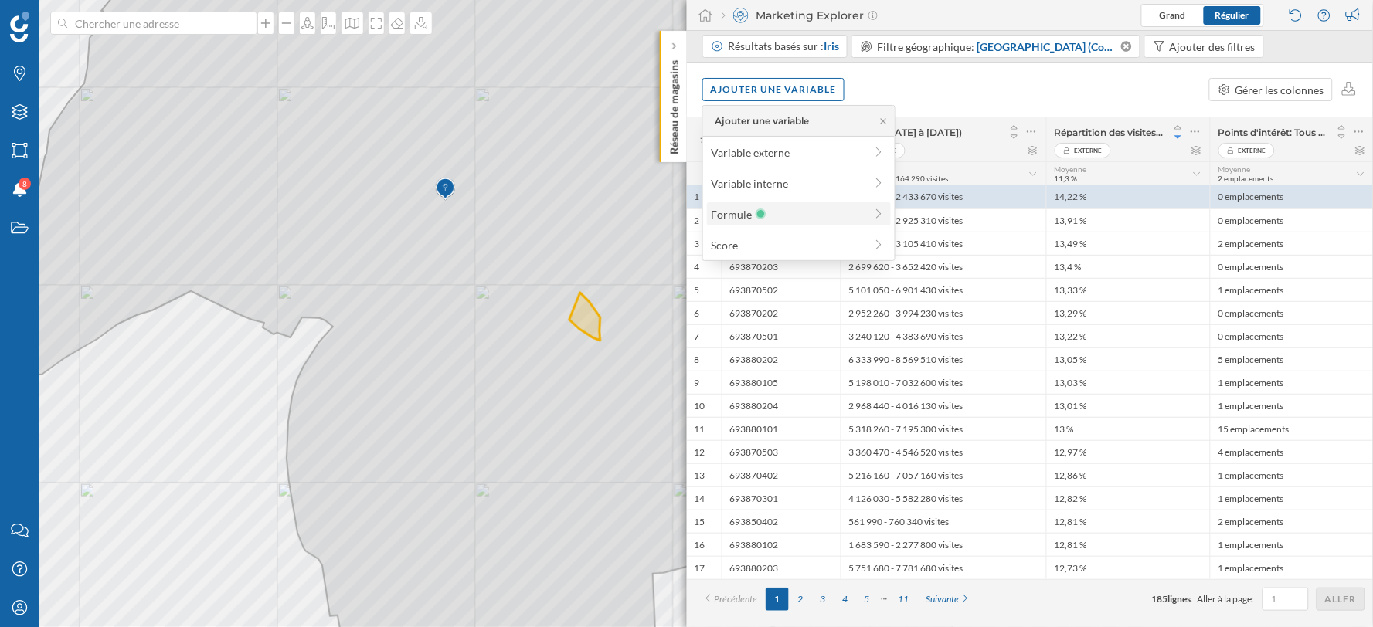
click at [754, 209] on icon at bounding box center [761, 214] width 14 height 11
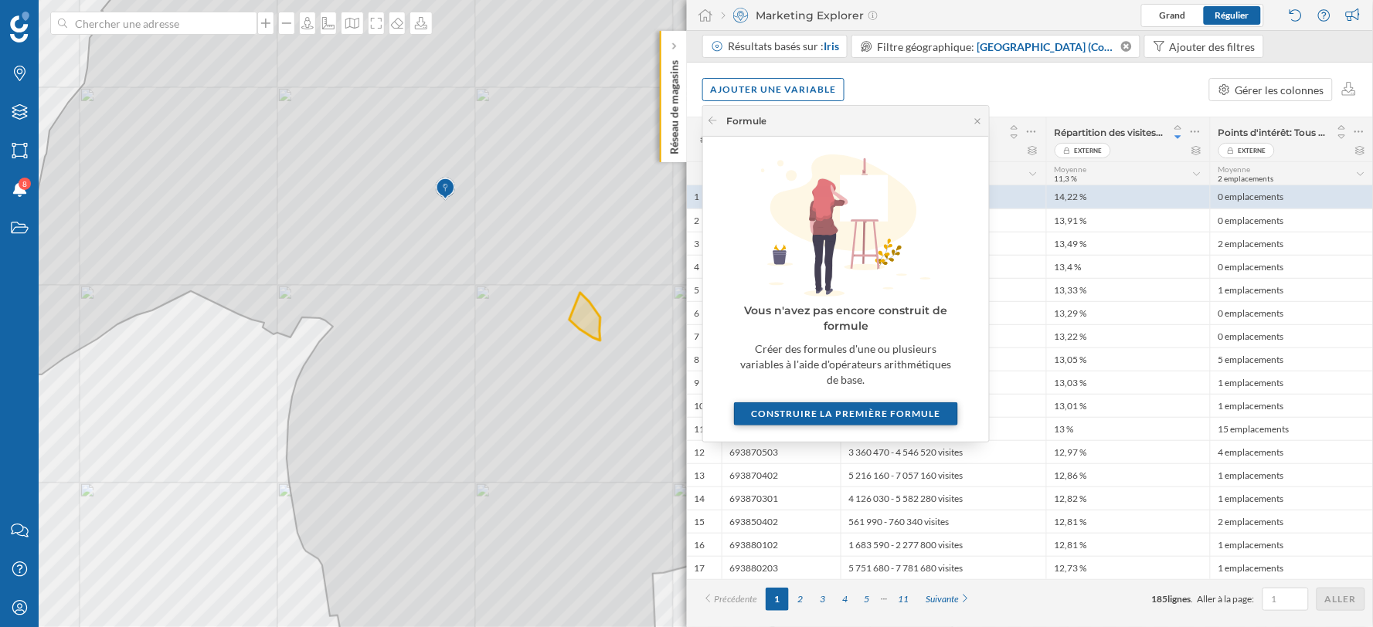
click at [824, 403] on div "Construire la première formule" at bounding box center [846, 414] width 224 height 23
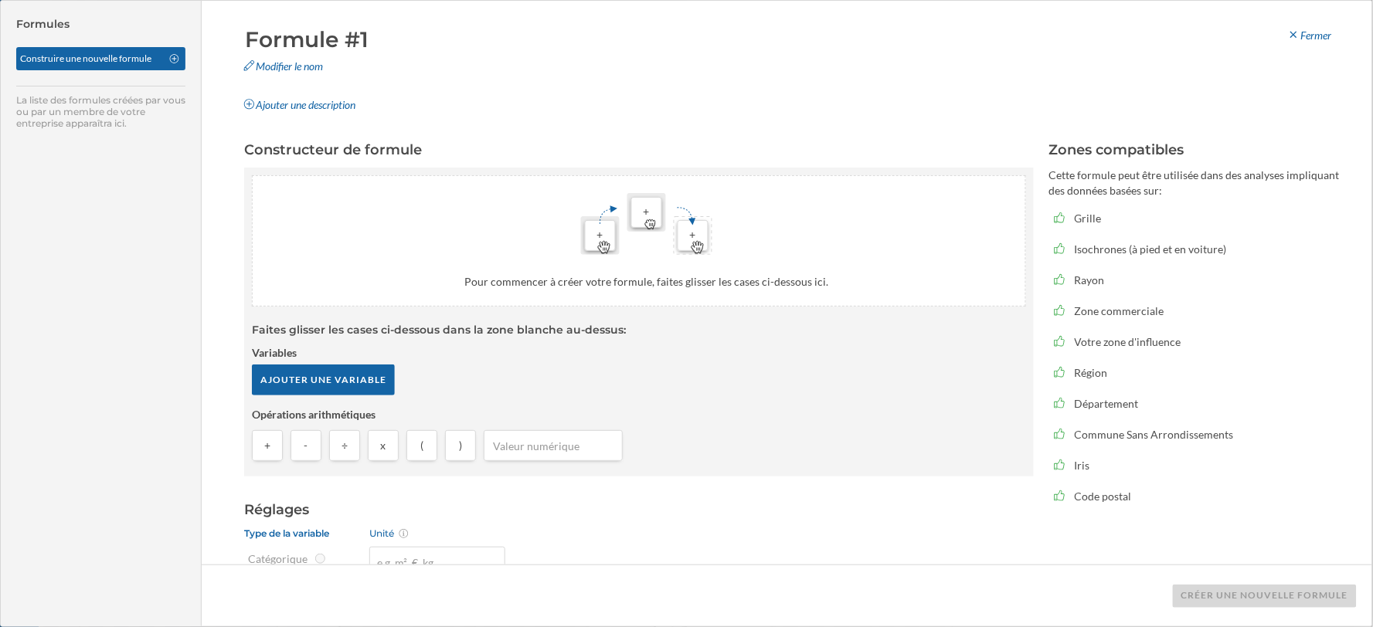
click at [315, 45] on input "Formule #1" at bounding box center [430, 39] width 380 height 31
click at [366, 39] on input "Formule #1" at bounding box center [430, 39] width 380 height 31
click at [422, 367] on div "Ajouter une variable" at bounding box center [639, 382] width 774 height 35
click at [359, 375] on div "Ajouter une variable" at bounding box center [323, 379] width 143 height 31
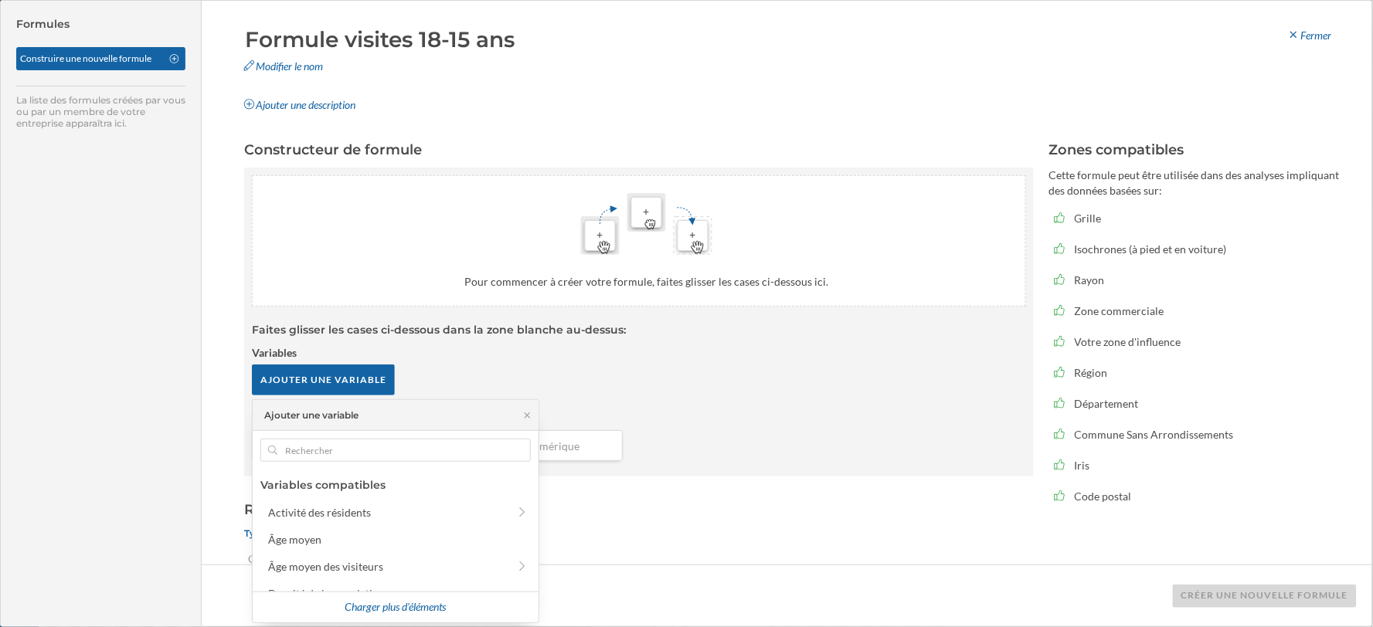
click at [444, 368] on div "Ajouter une variable" at bounding box center [639, 382] width 774 height 35
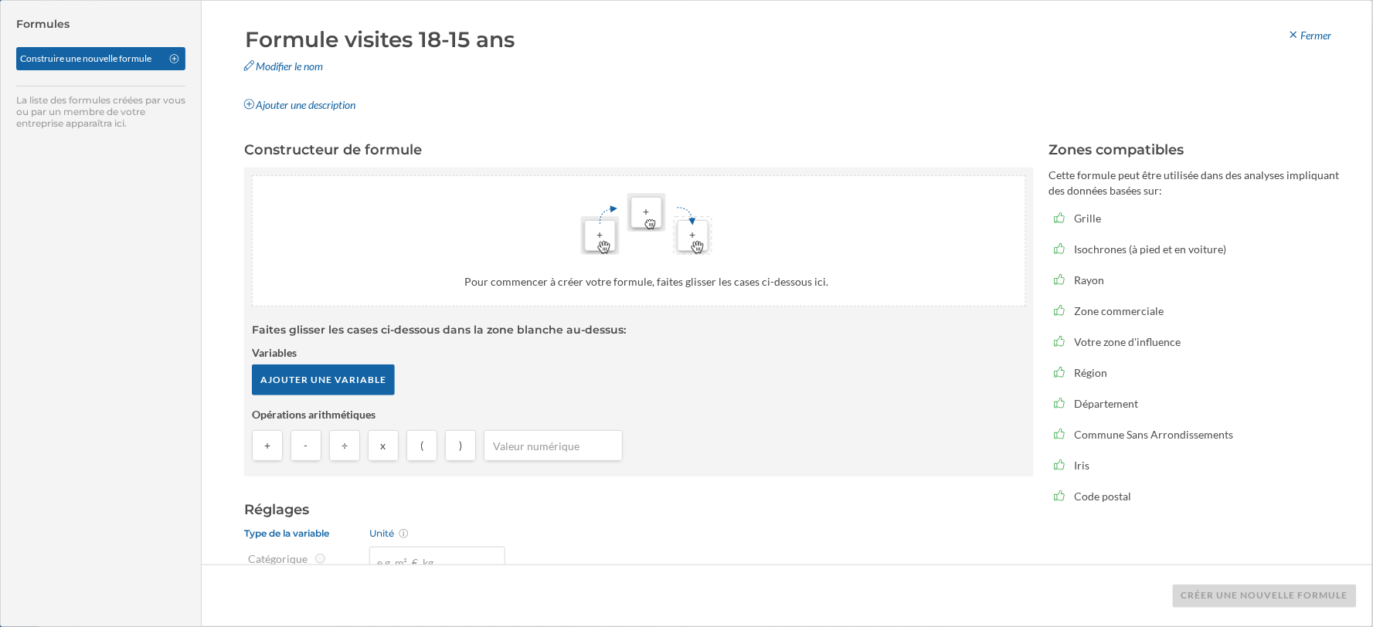
click at [530, 27] on input "Formule visites 18-15 ans" at bounding box center [430, 39] width 380 height 31
click at [467, 44] on input "Formule visites 18-15 ans" at bounding box center [430, 39] width 380 height 31
click at [585, 52] on input "Formule visites 18-25 ans" at bounding box center [430, 39] width 380 height 31
type input "Formule visites 18-25 ans 2024"
click at [609, 71] on button at bounding box center [613, 70] width 15 height 15
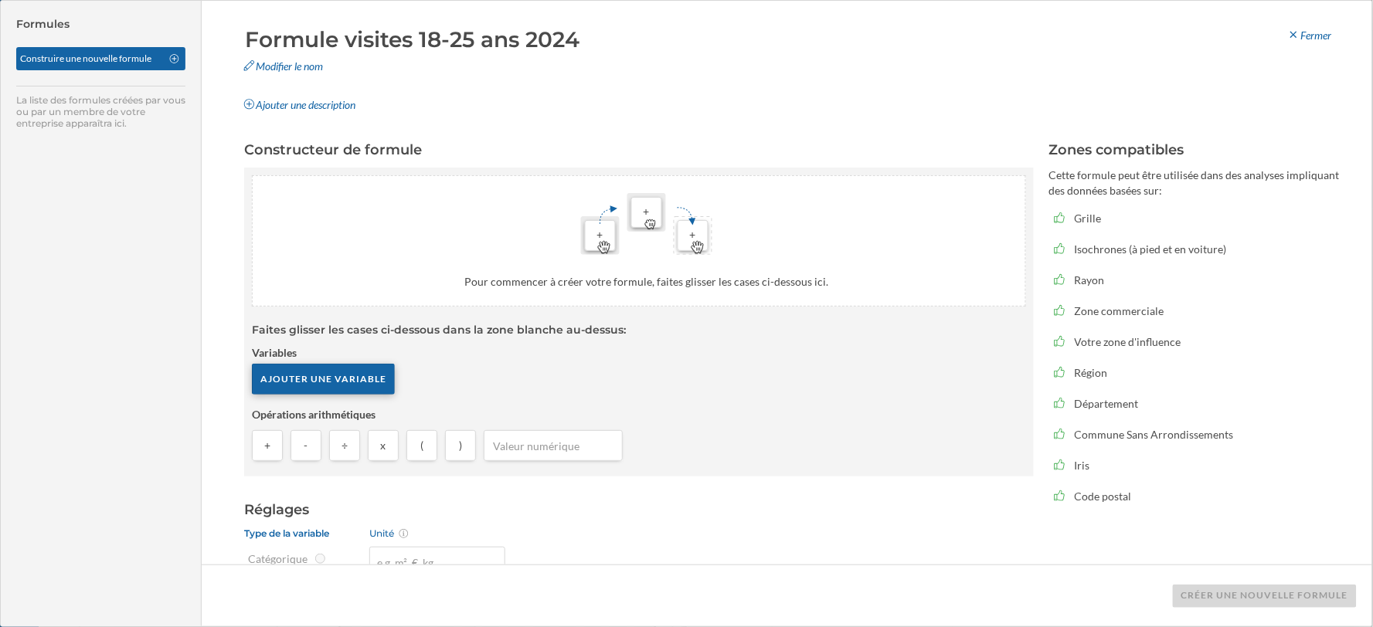
click at [321, 390] on div "Ajouter une variable" at bounding box center [323, 379] width 143 height 31
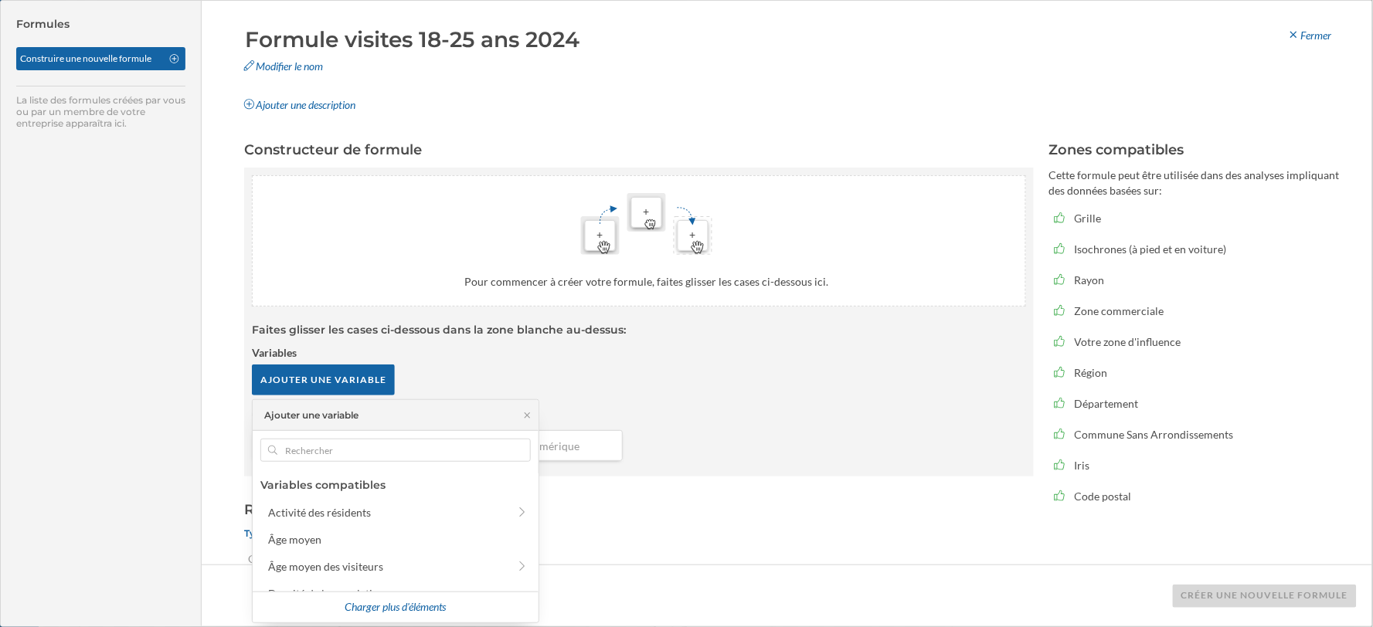
click at [368, 430] on div "Ajouter une variable" at bounding box center [396, 415] width 286 height 31
click at [362, 444] on input "text" at bounding box center [395, 450] width 236 height 23
type input "b"
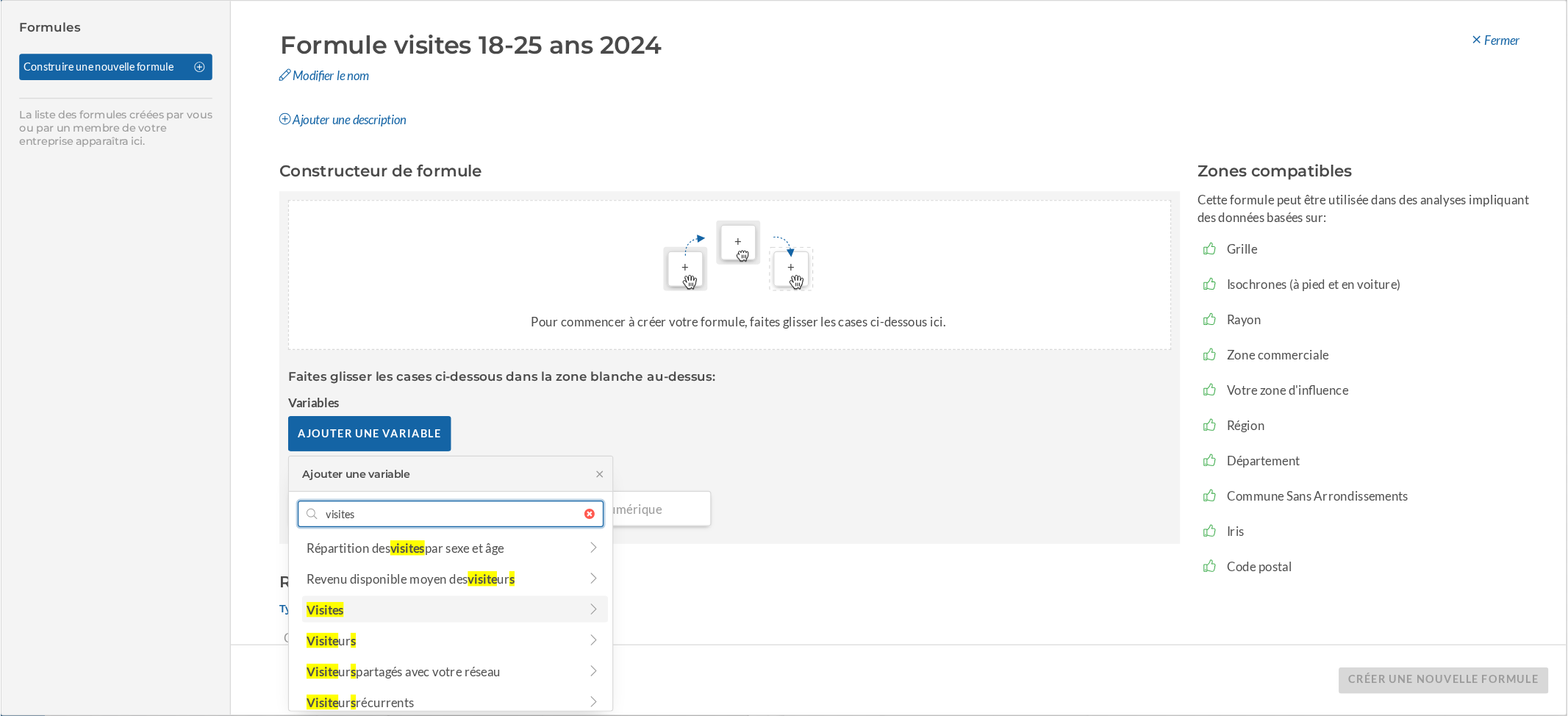
scroll to position [296, 0]
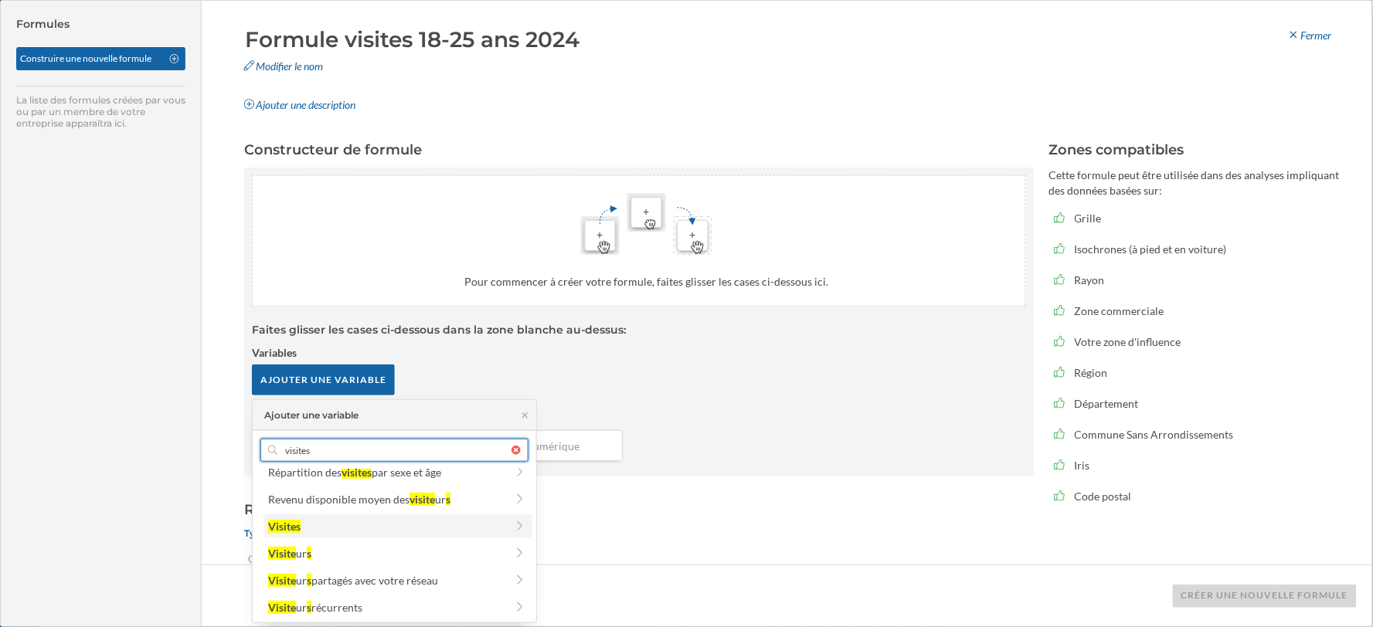
type input "visites"
click at [307, 528] on div "Visites" at bounding box center [386, 527] width 237 height 16
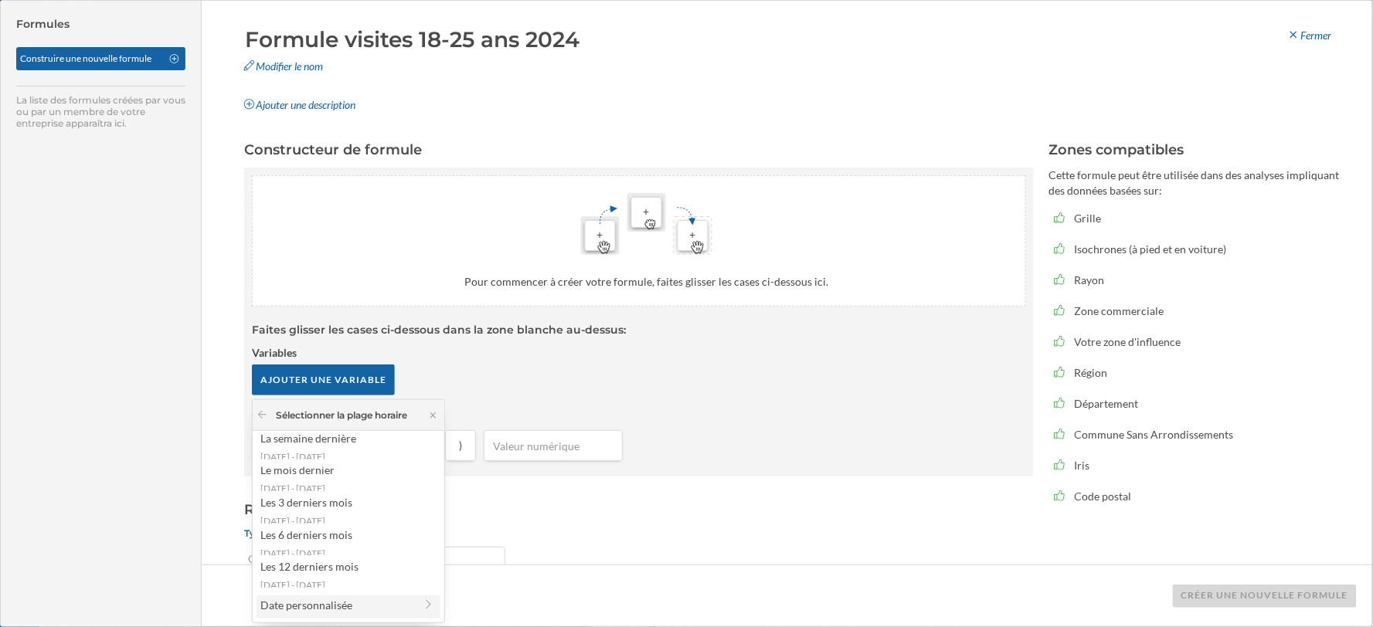
click at [328, 607] on div "Date personnalisée" at bounding box center [337, 605] width 154 height 16
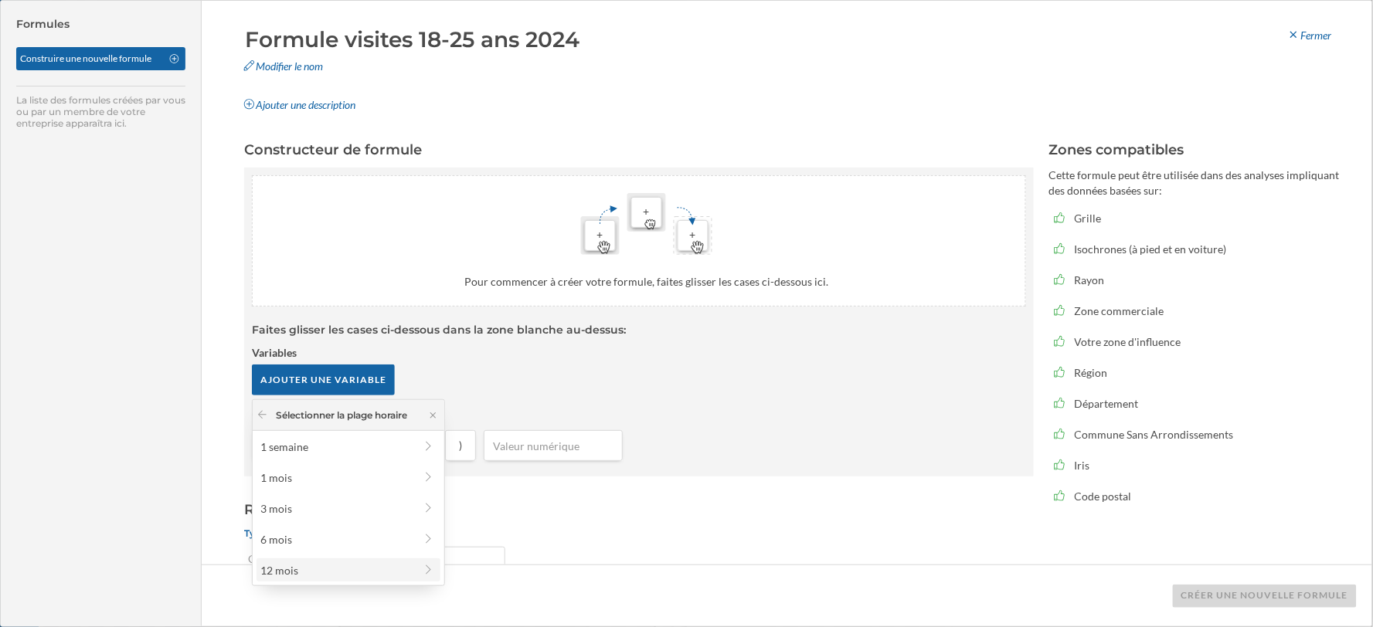
click at [272, 577] on div "12 mois" at bounding box center [337, 571] width 154 height 16
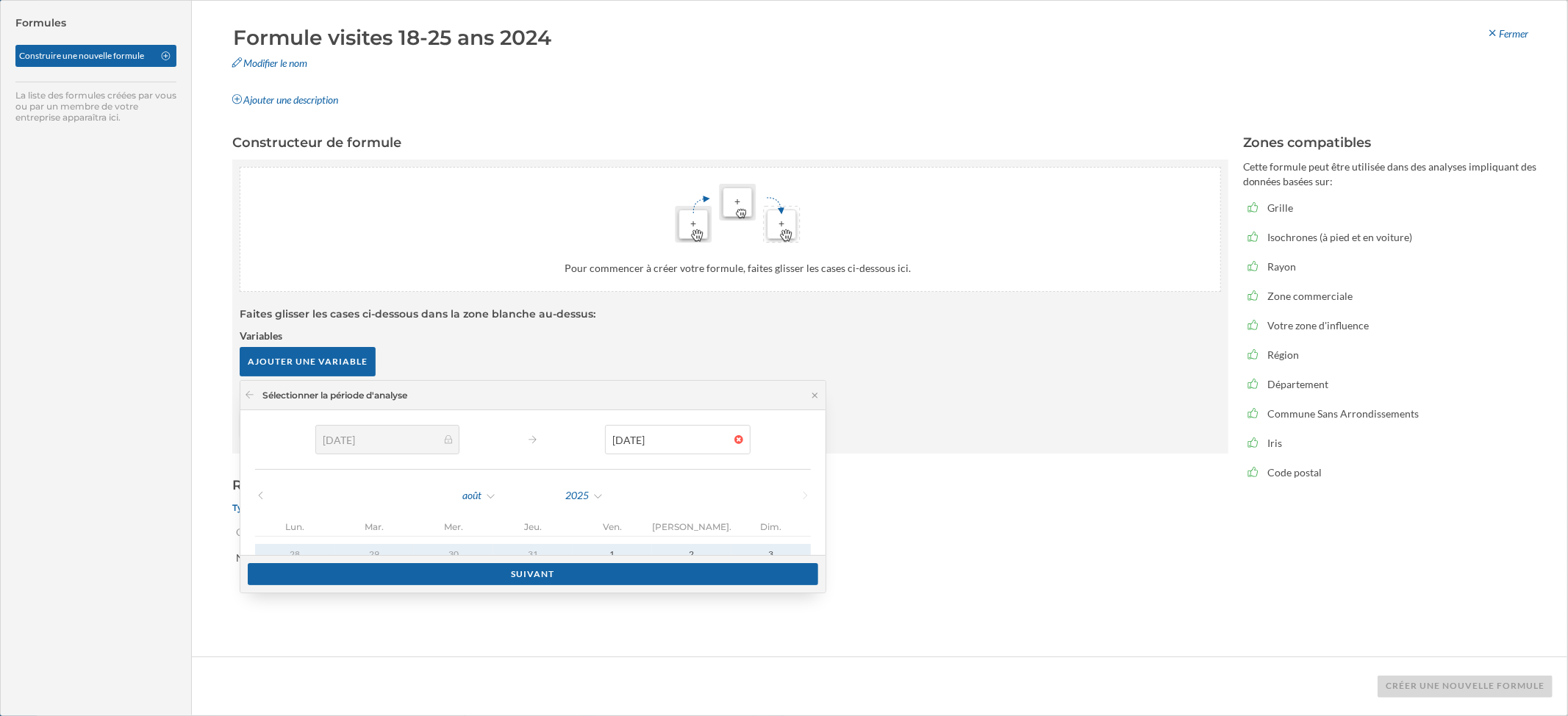
drag, startPoint x: 1276, startPoint y: 3, endPoint x: 693, endPoint y: 416, distance: 714.5
click at [797, 402] on section "Opérations arithmétiques + - ÷ x ( )" at bounding box center [731, 416] width 982 height 59
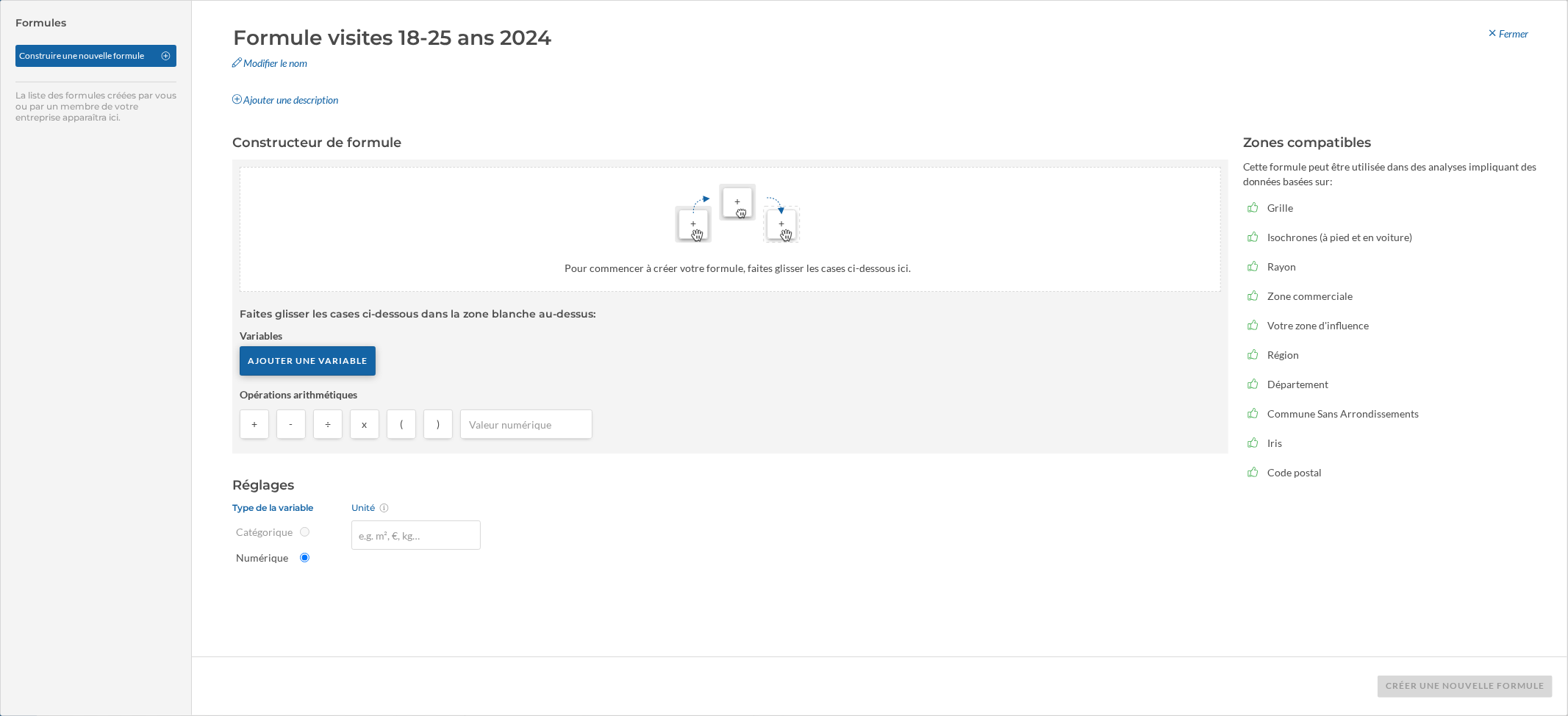
click at [322, 354] on div "Ajouter une variable" at bounding box center [307, 360] width 136 height 29
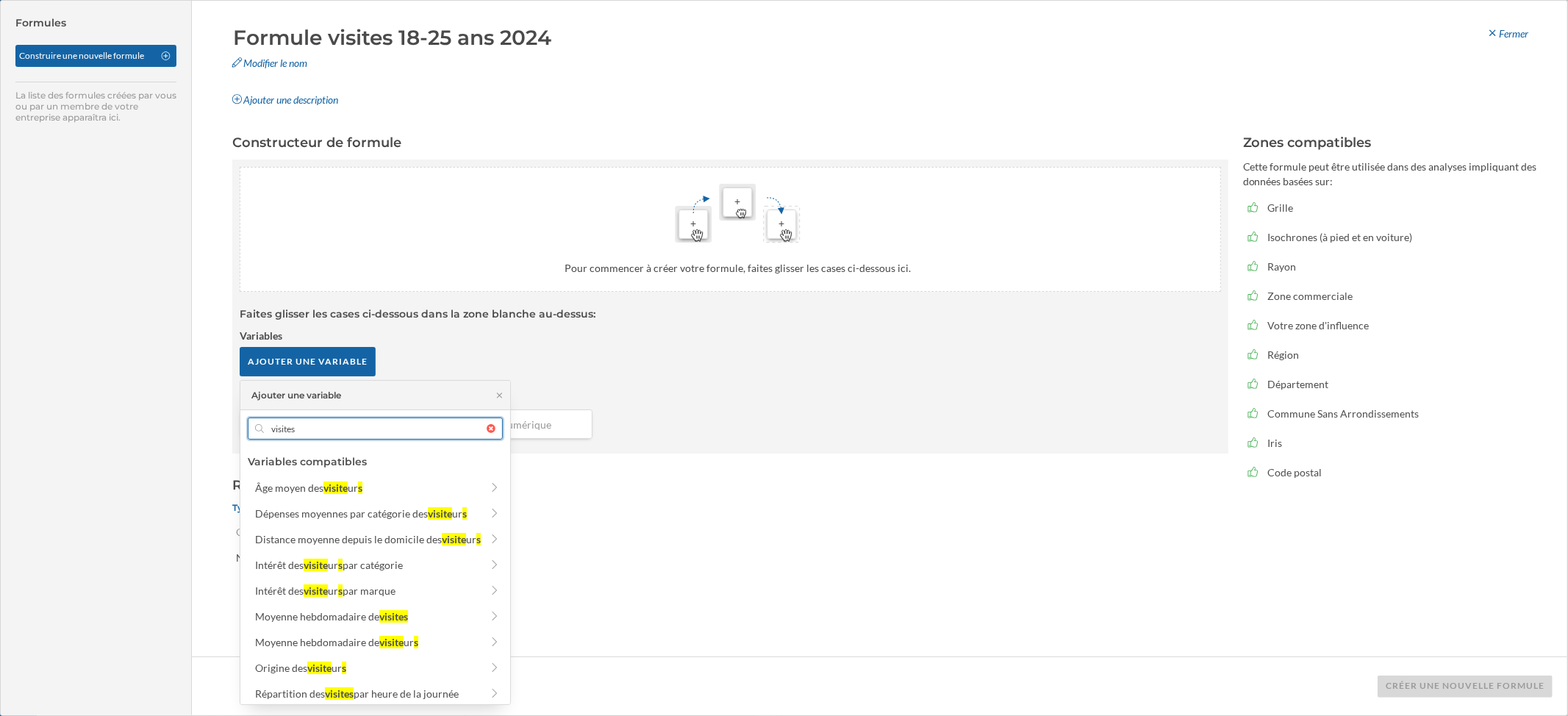
click at [328, 433] on input "visites" at bounding box center [375, 428] width 223 height 22
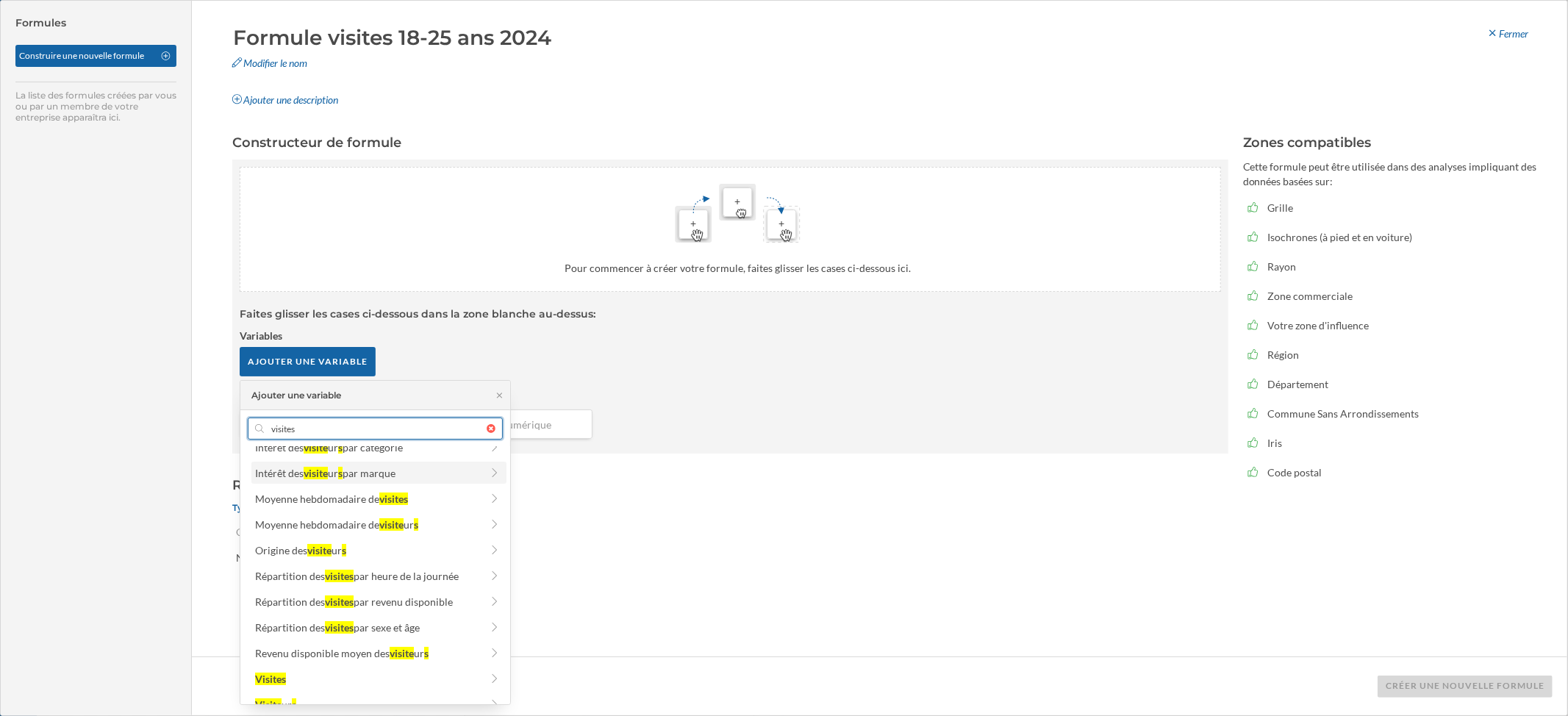
scroll to position [183, 0]
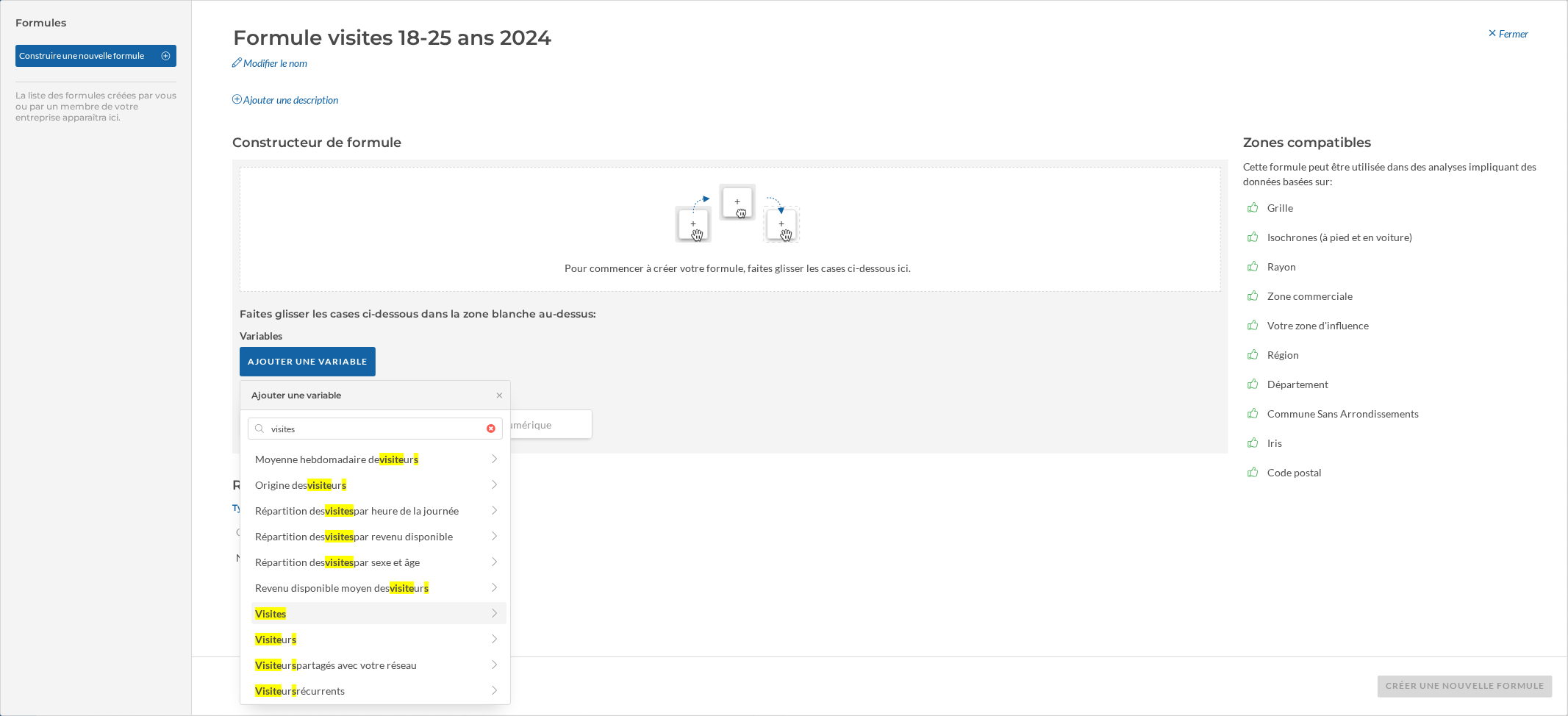
click at [304, 596] on div "Visites" at bounding box center [367, 613] width 225 height 15
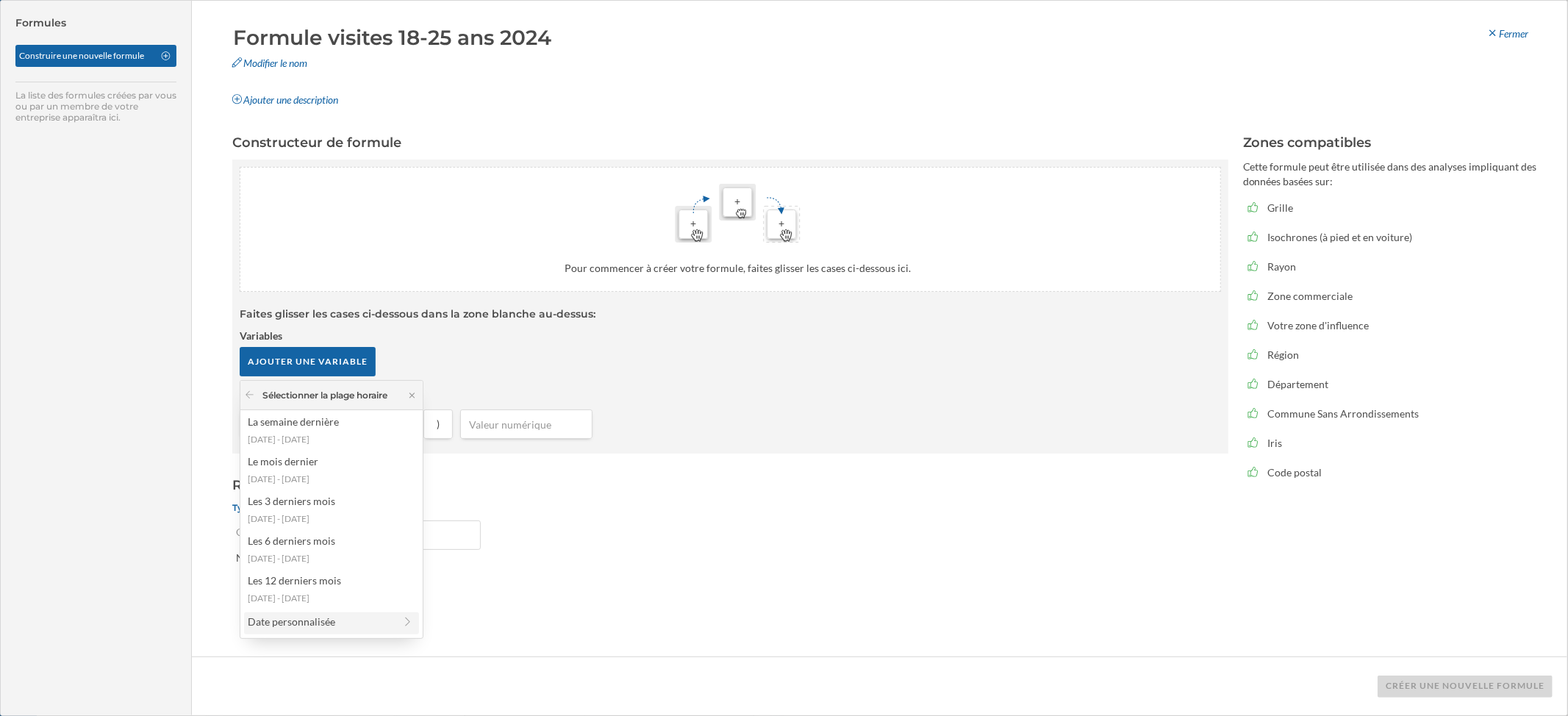
click at [312, 596] on div "Date personnalisée" at bounding box center [321, 621] width 147 height 15
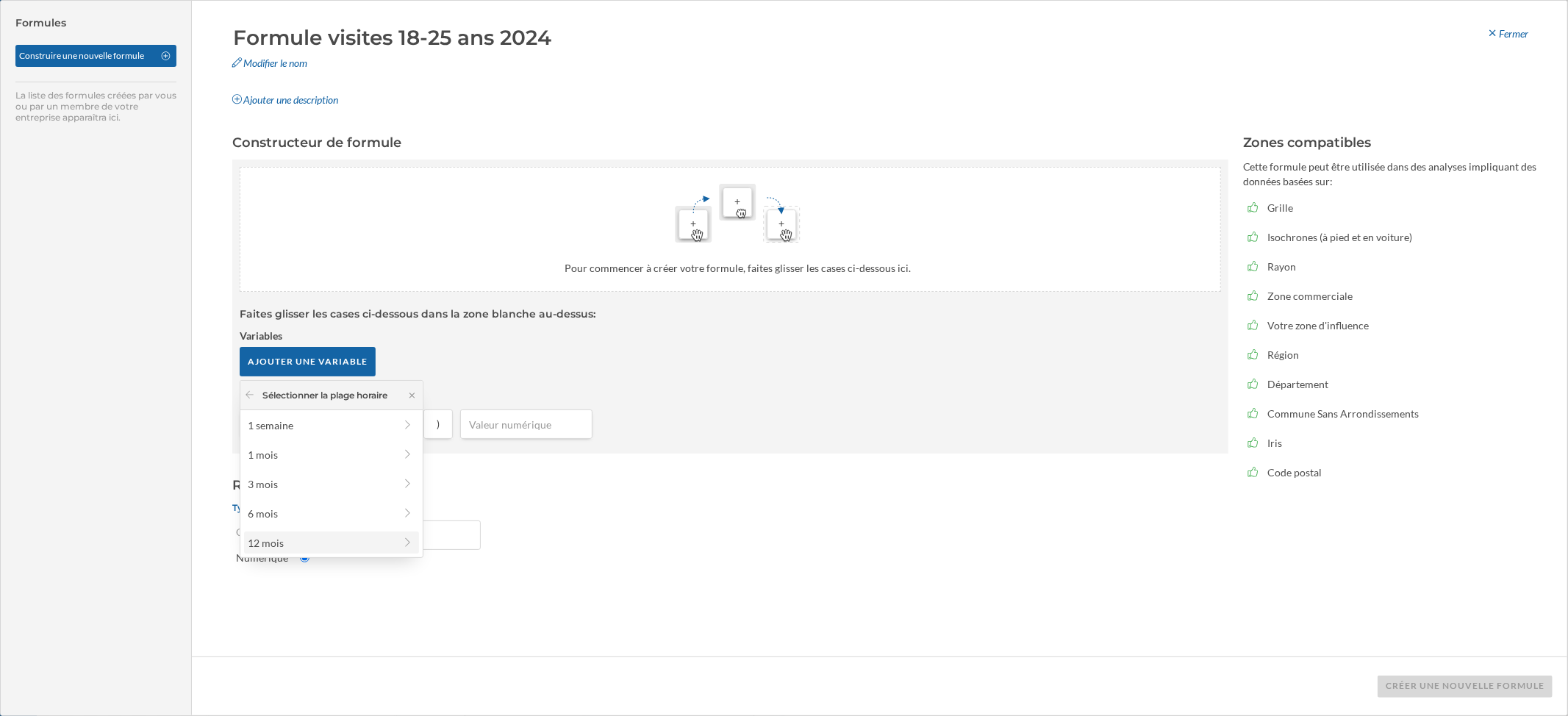
click at [292, 550] on div "12 mois" at bounding box center [321, 543] width 147 height 15
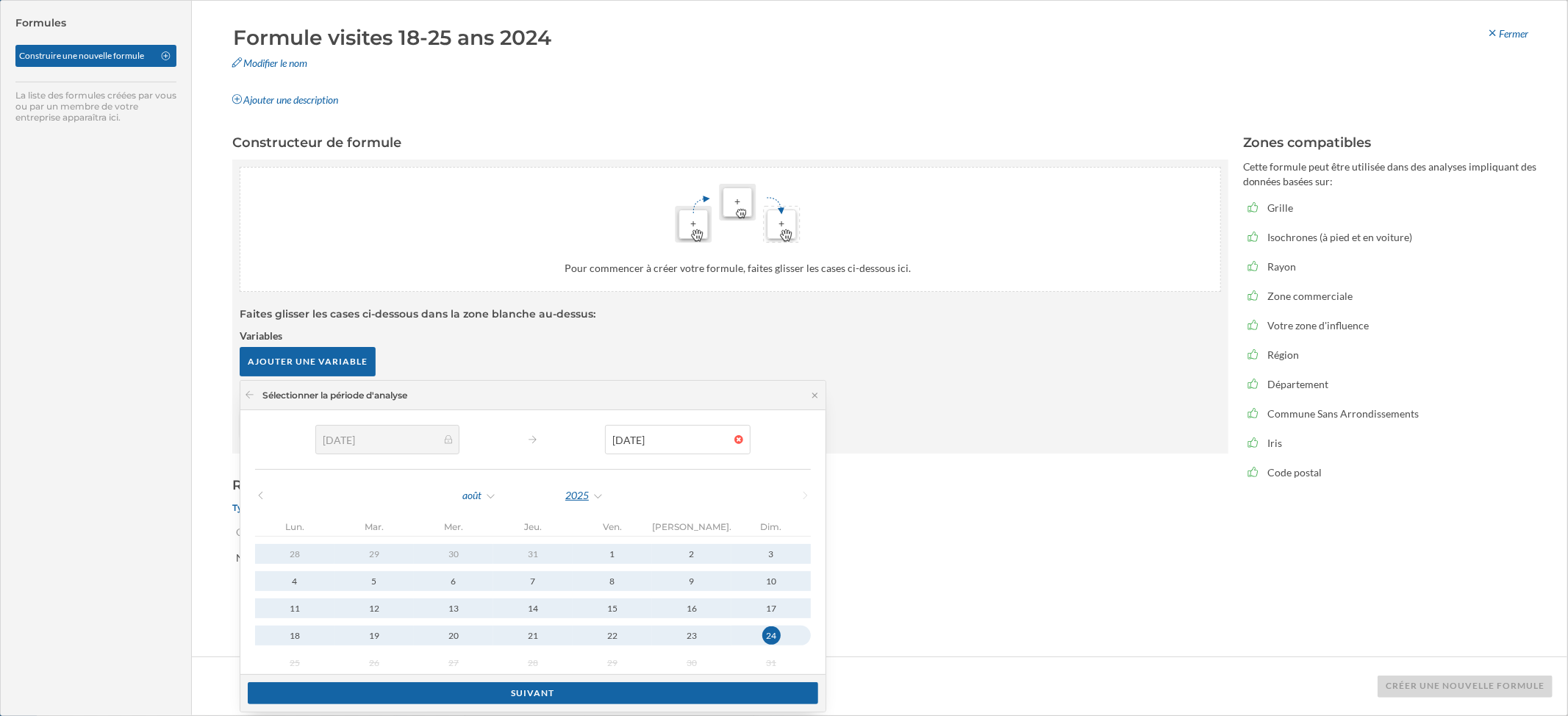
click at [564, 492] on div "2025" at bounding box center [584, 494] width 40 height 22
click at [445, 596] on div "2024" at bounding box center [477, 647] width 95 height 15
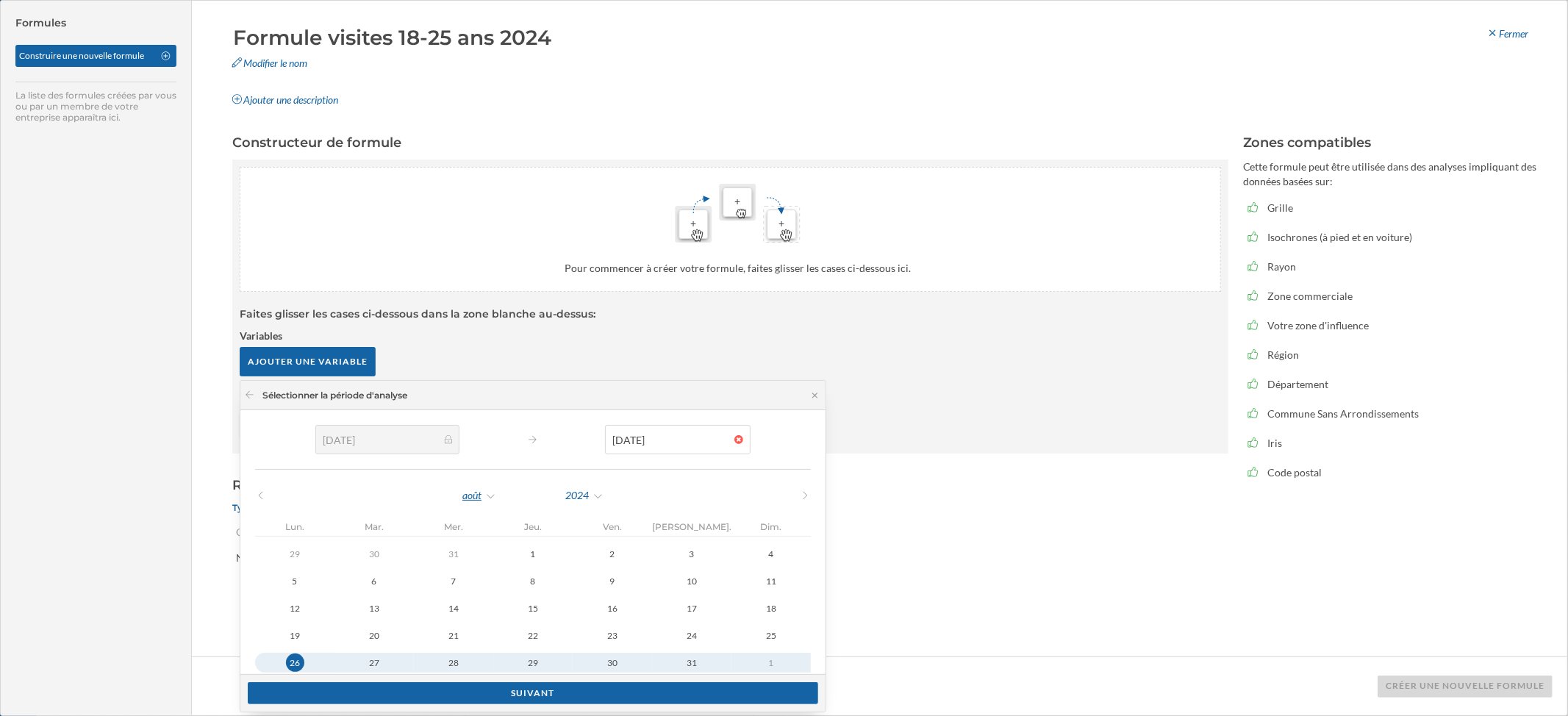
click at [461, 498] on div "août" at bounding box center [479, 494] width 35 height 22
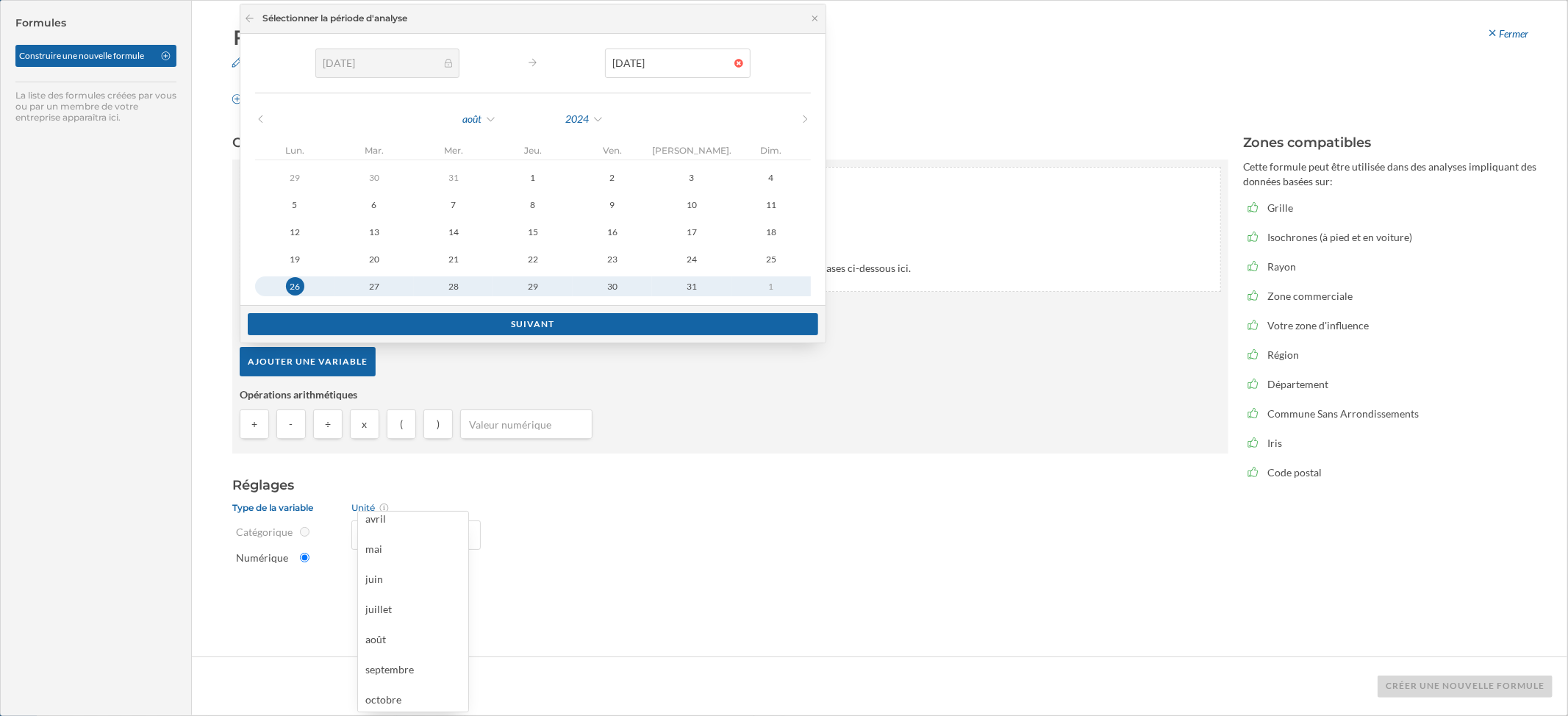
scroll to position [162, 0]
click at [402, 596] on div "décembre" at bounding box center [413, 696] width 95 height 15
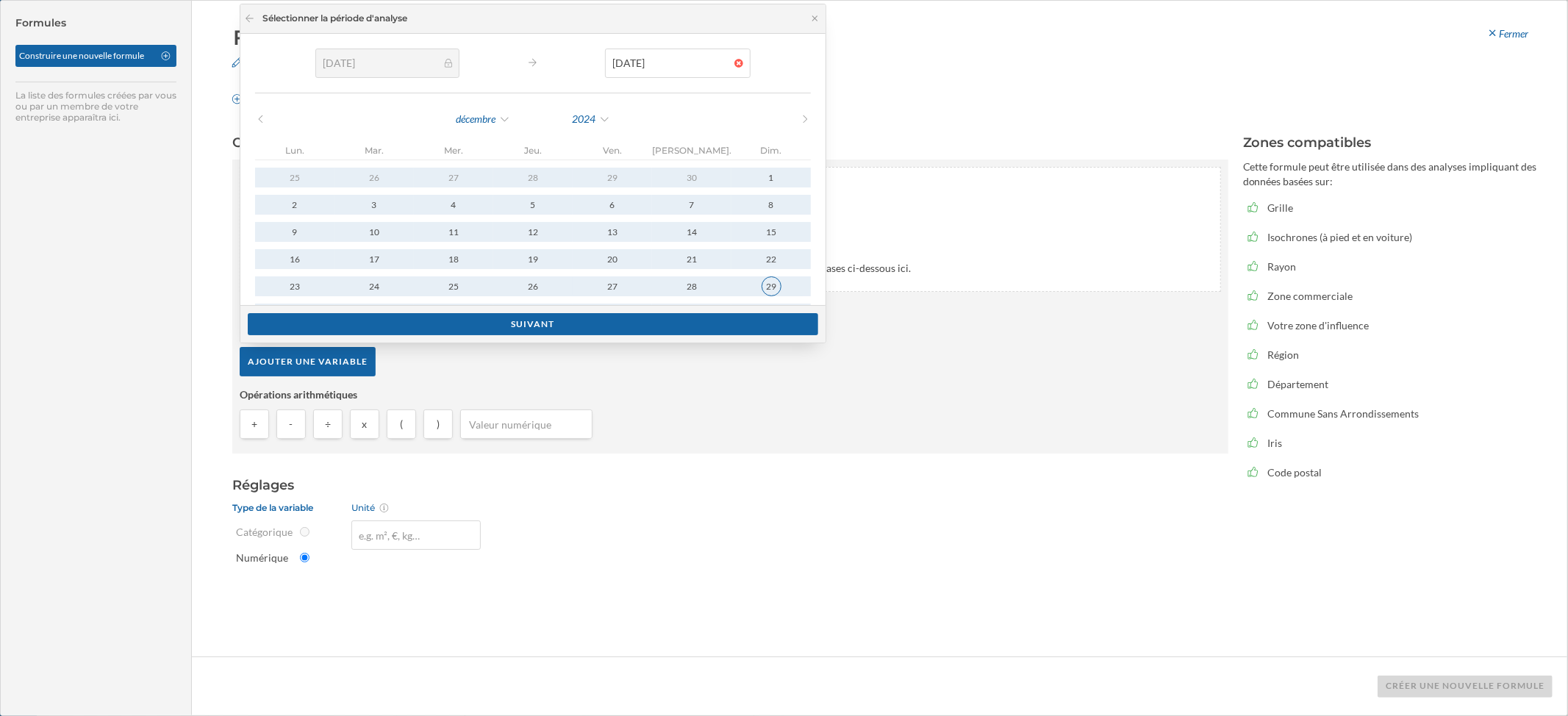
type input "01/01/2024"
type input "29/12/2024"
click at [762, 294] on div "29" at bounding box center [772, 286] width 20 height 20
click at [409, 325] on div "Suivant" at bounding box center [533, 322] width 571 height 22
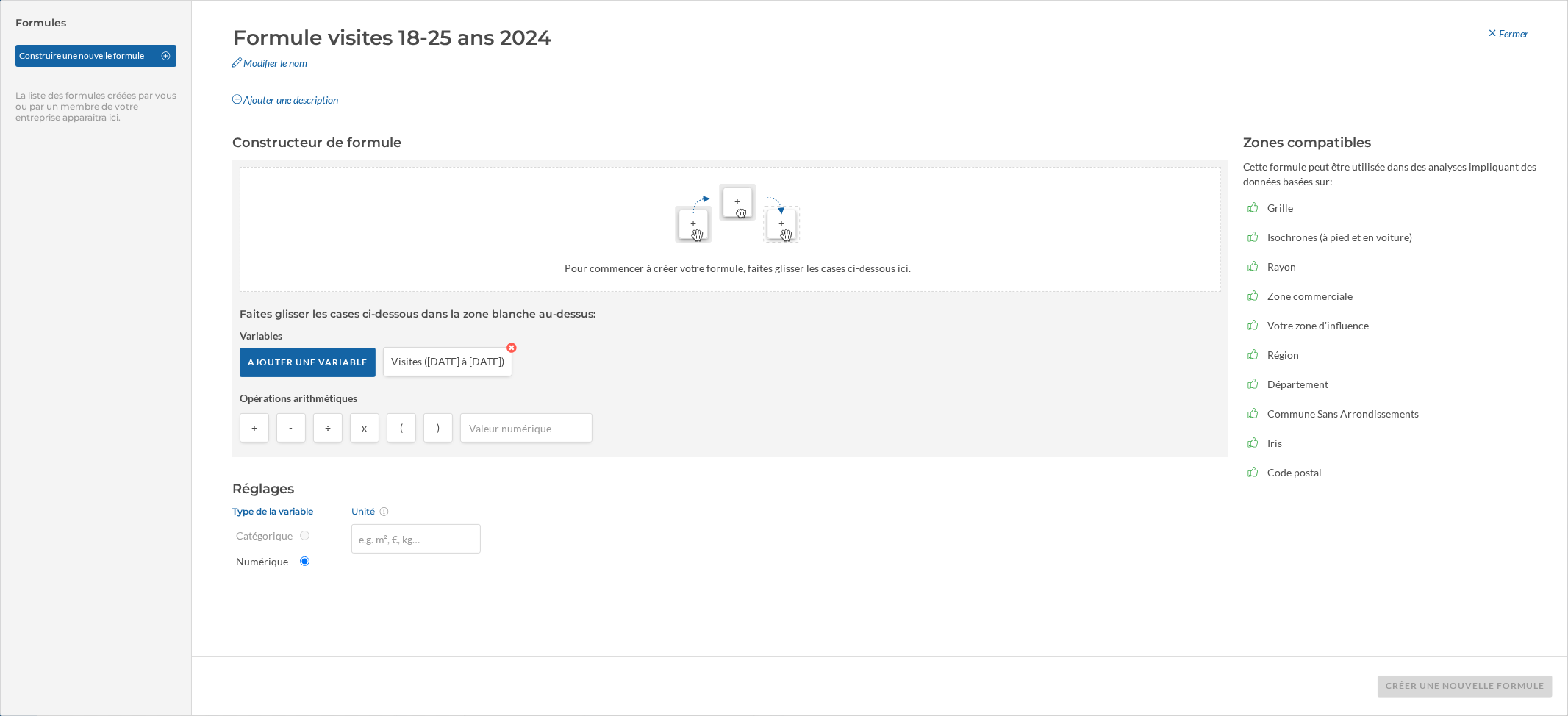
click at [478, 374] on div "Ajouter une variable Visites (01/01/2024 à 29/12/2024)" at bounding box center [731, 365] width 982 height 37
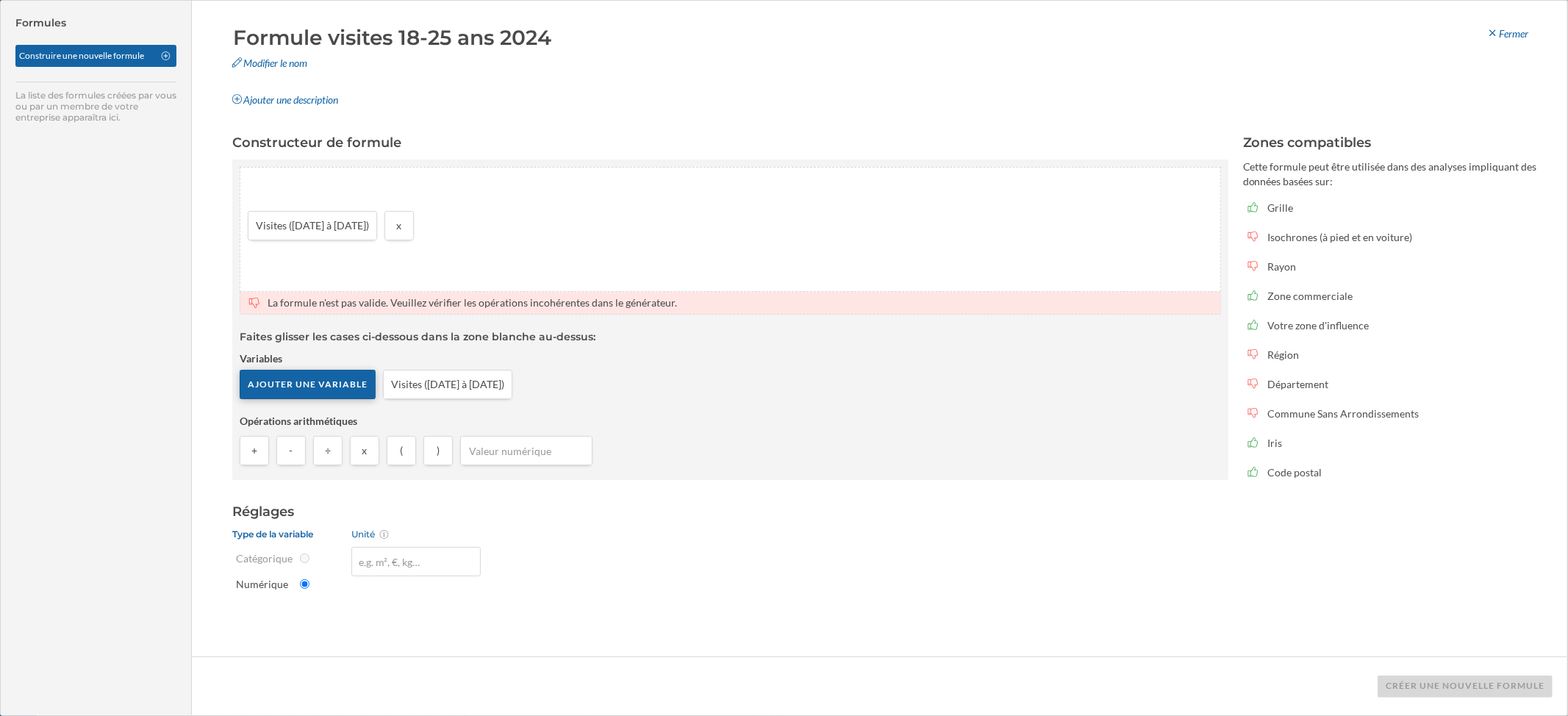
click at [309, 385] on div "Ajouter une variable" at bounding box center [307, 384] width 136 height 29
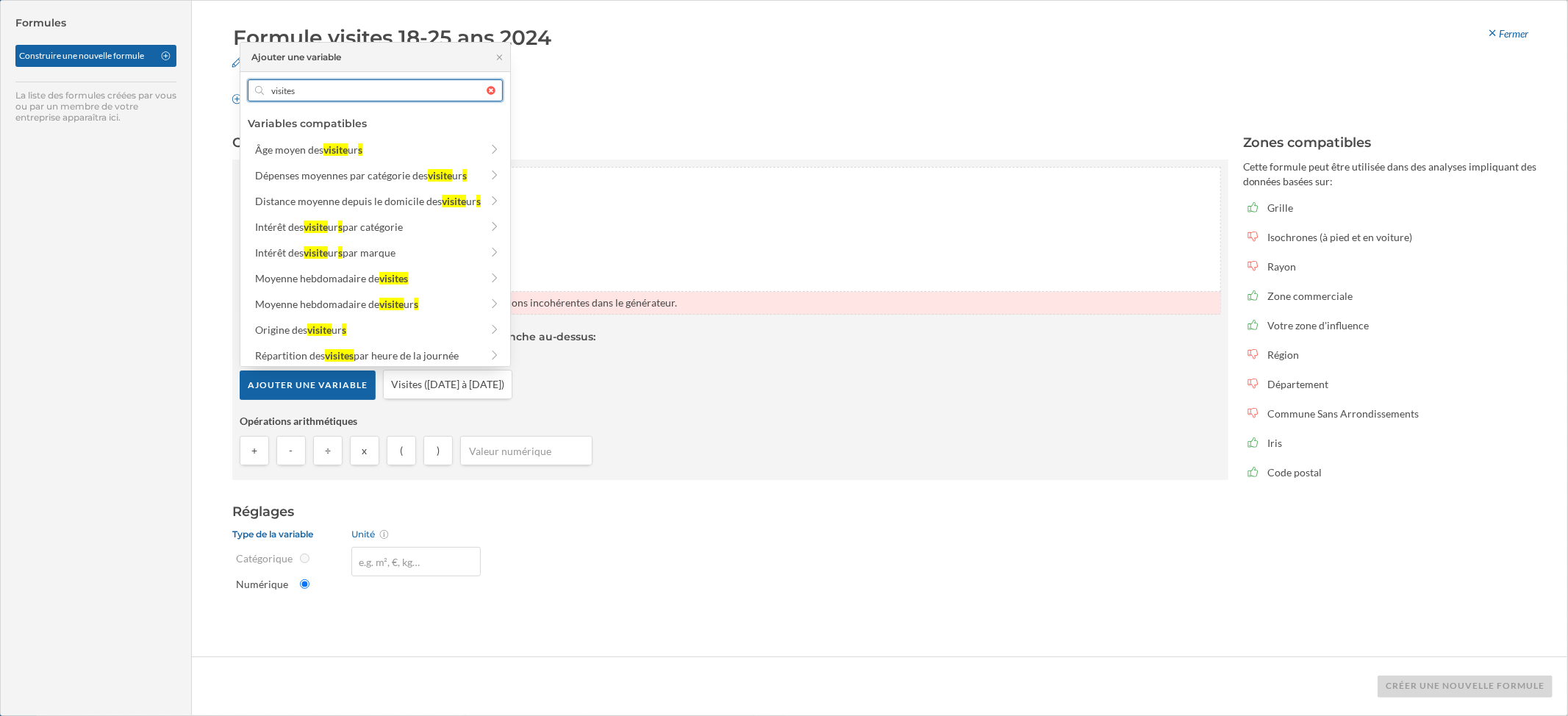
click at [335, 98] on input "visites" at bounding box center [375, 89] width 223 height 22
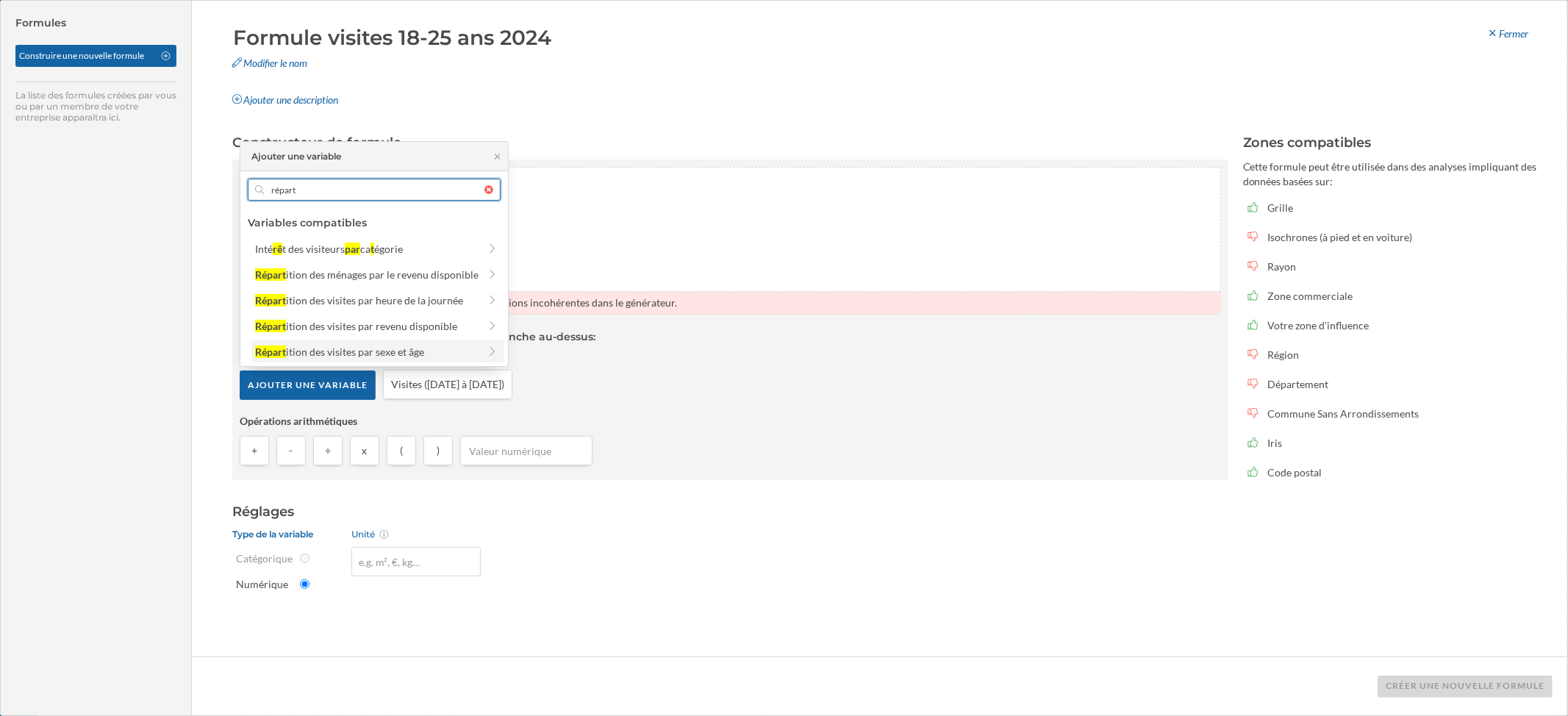
type input "répart"
click at [415, 347] on div "ition des visites par sexe et âge" at bounding box center [355, 351] width 138 height 12
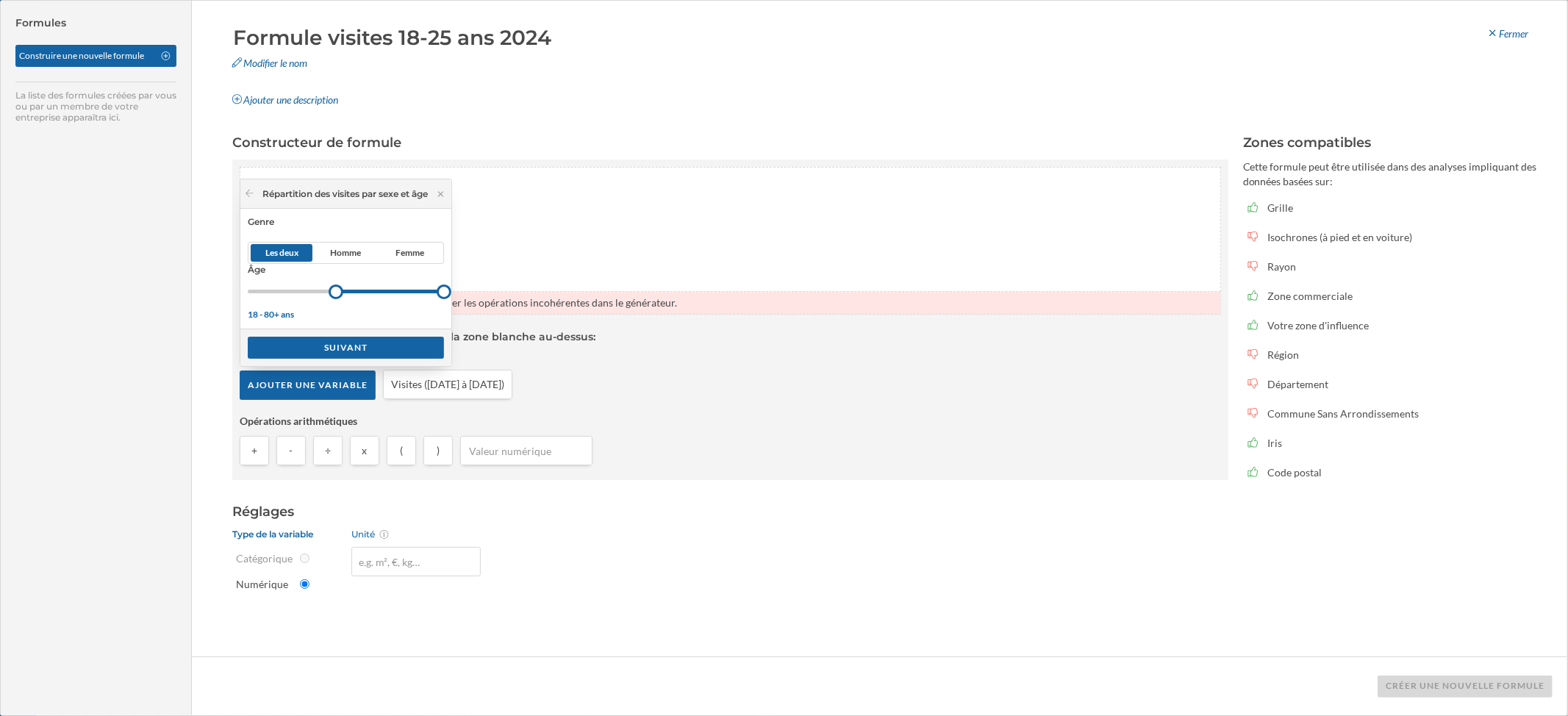
drag, startPoint x: 251, startPoint y: 288, endPoint x: 342, endPoint y: 292, distance: 91.1
click at [342, 292] on div at bounding box center [335, 291] width 14 height 14
drag, startPoint x: 453, startPoint y: 291, endPoint x: 272, endPoint y: 288, distance: 181.0
click at [368, 288] on div at bounding box center [363, 291] width 14 height 14
drag, startPoint x: 319, startPoint y: 295, endPoint x: 332, endPoint y: 296, distance: 13.0
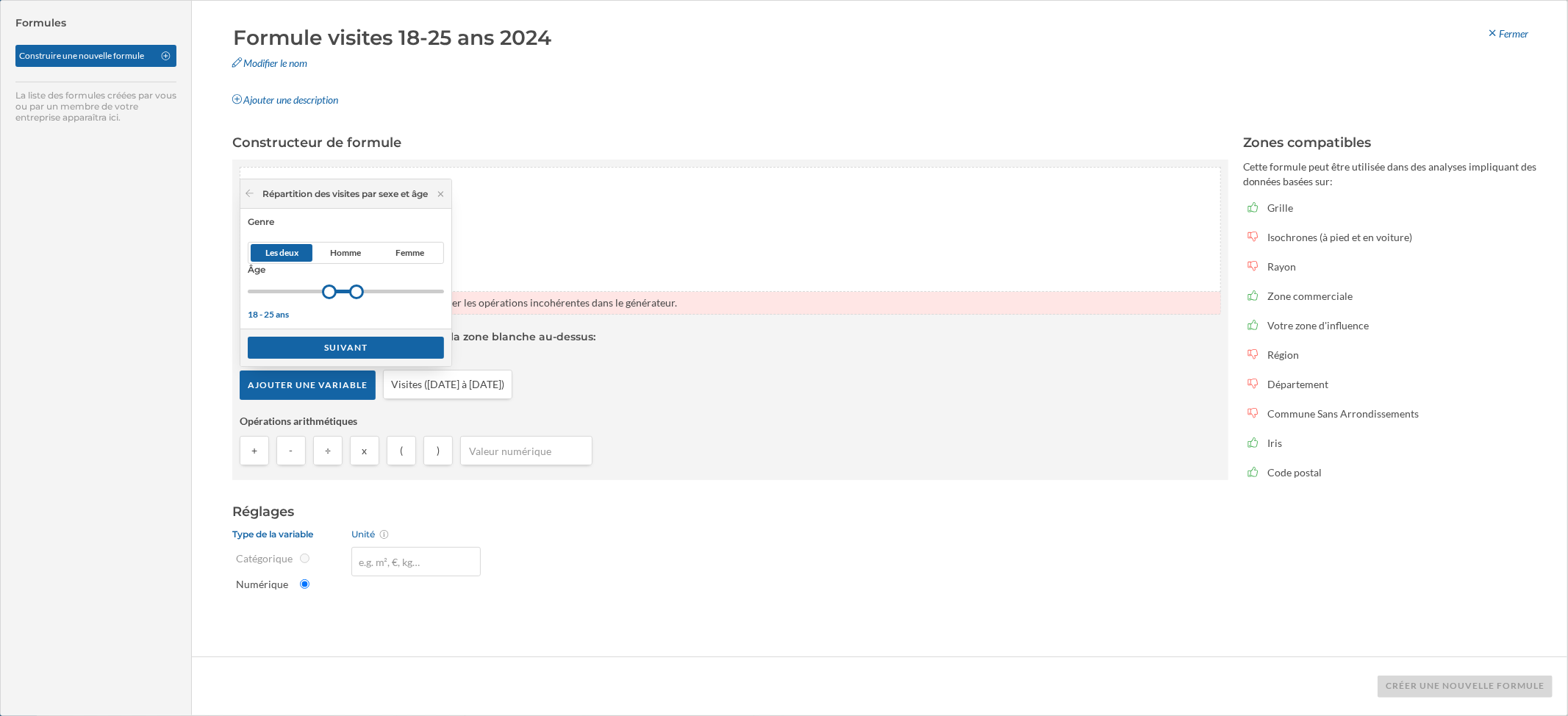
click at [332, 296] on div at bounding box center [328, 291] width 14 height 14
click at [298, 342] on div "Suivant" at bounding box center [345, 346] width 196 height 22
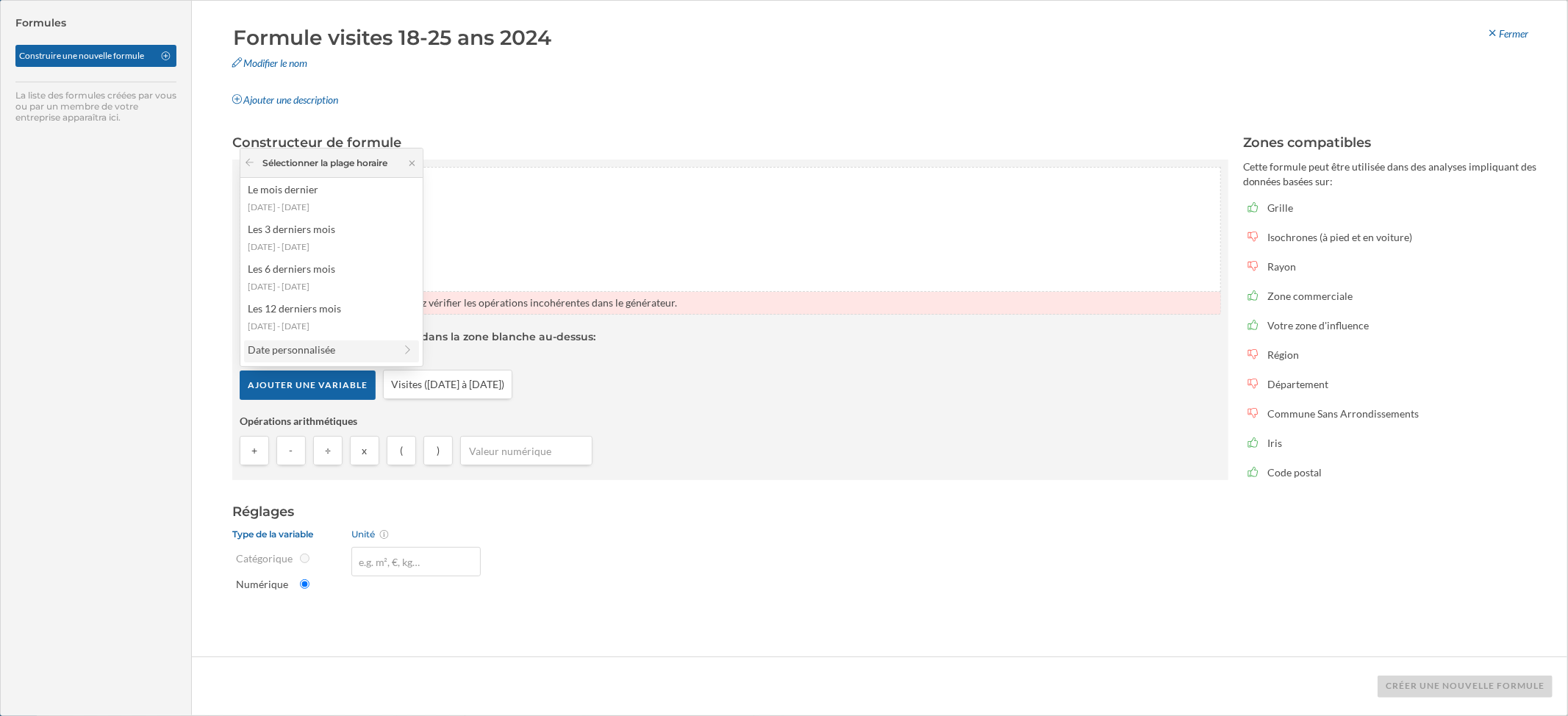
click at [303, 344] on div "Date personnalisée" at bounding box center [321, 349] width 147 height 15
click at [322, 348] on div "12 mois" at bounding box center [321, 352] width 147 height 15
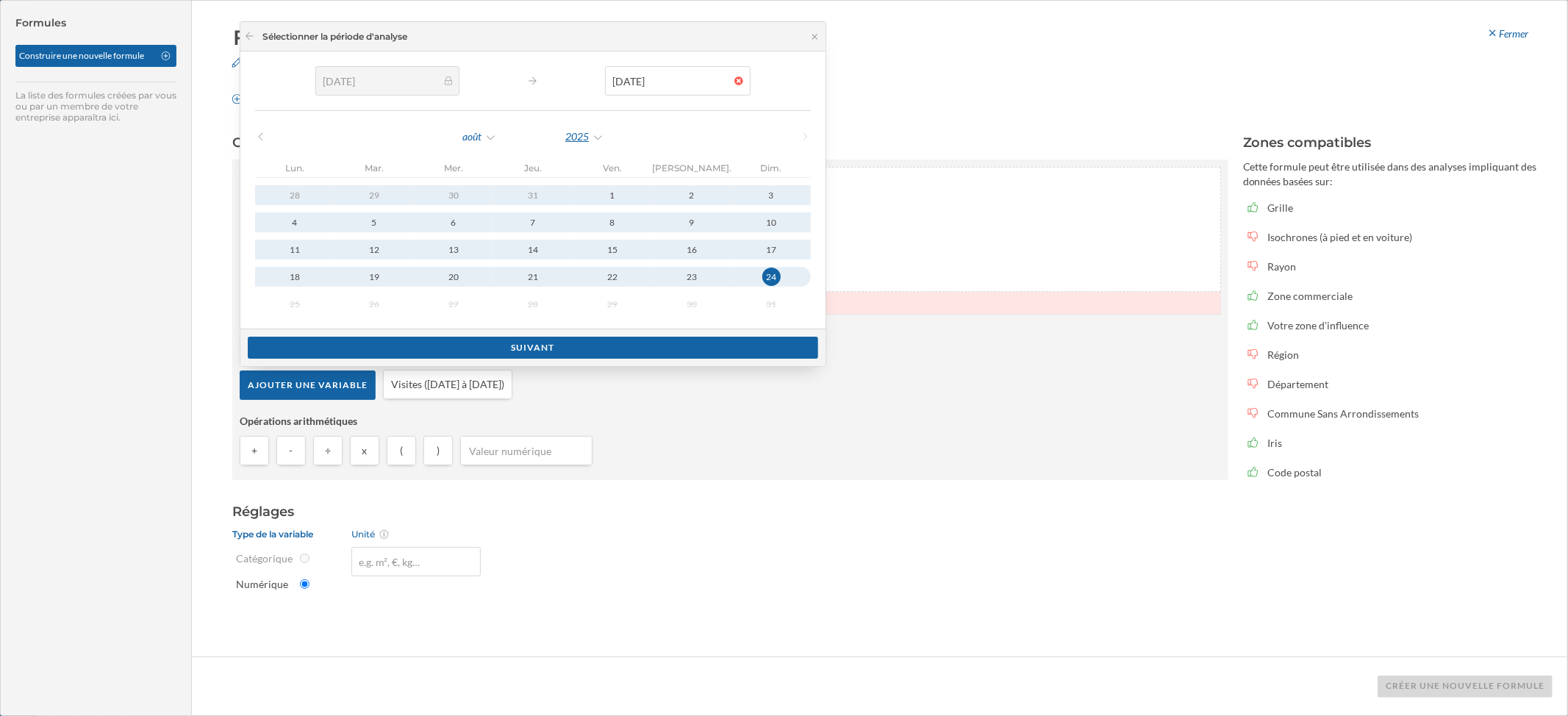
click at [564, 141] on div "2025" at bounding box center [584, 136] width 40 height 22
click at [447, 288] on div "2024" at bounding box center [477, 287] width 95 height 15
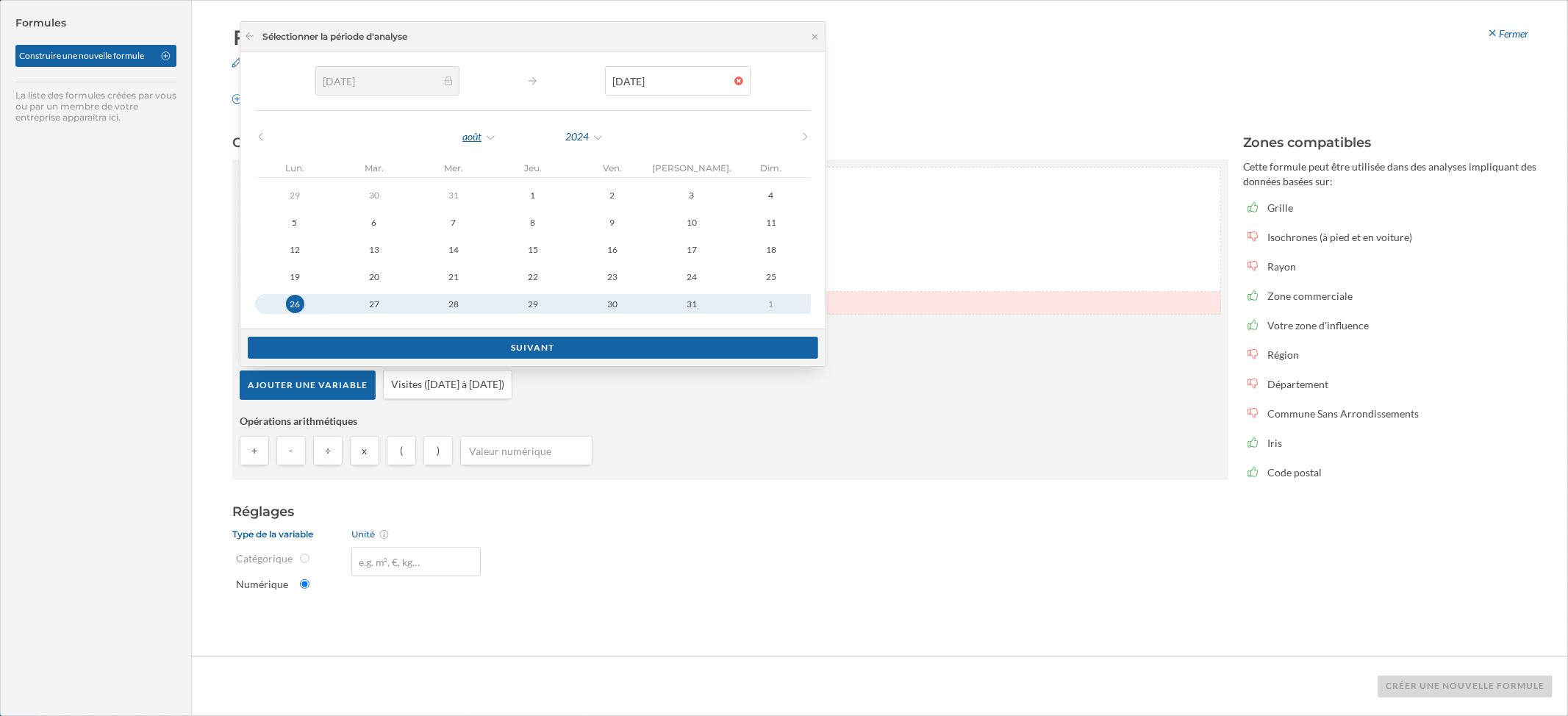
click at [461, 145] on div "août" at bounding box center [479, 136] width 35 height 22
click at [400, 396] on div "décembre" at bounding box center [413, 395] width 95 height 15
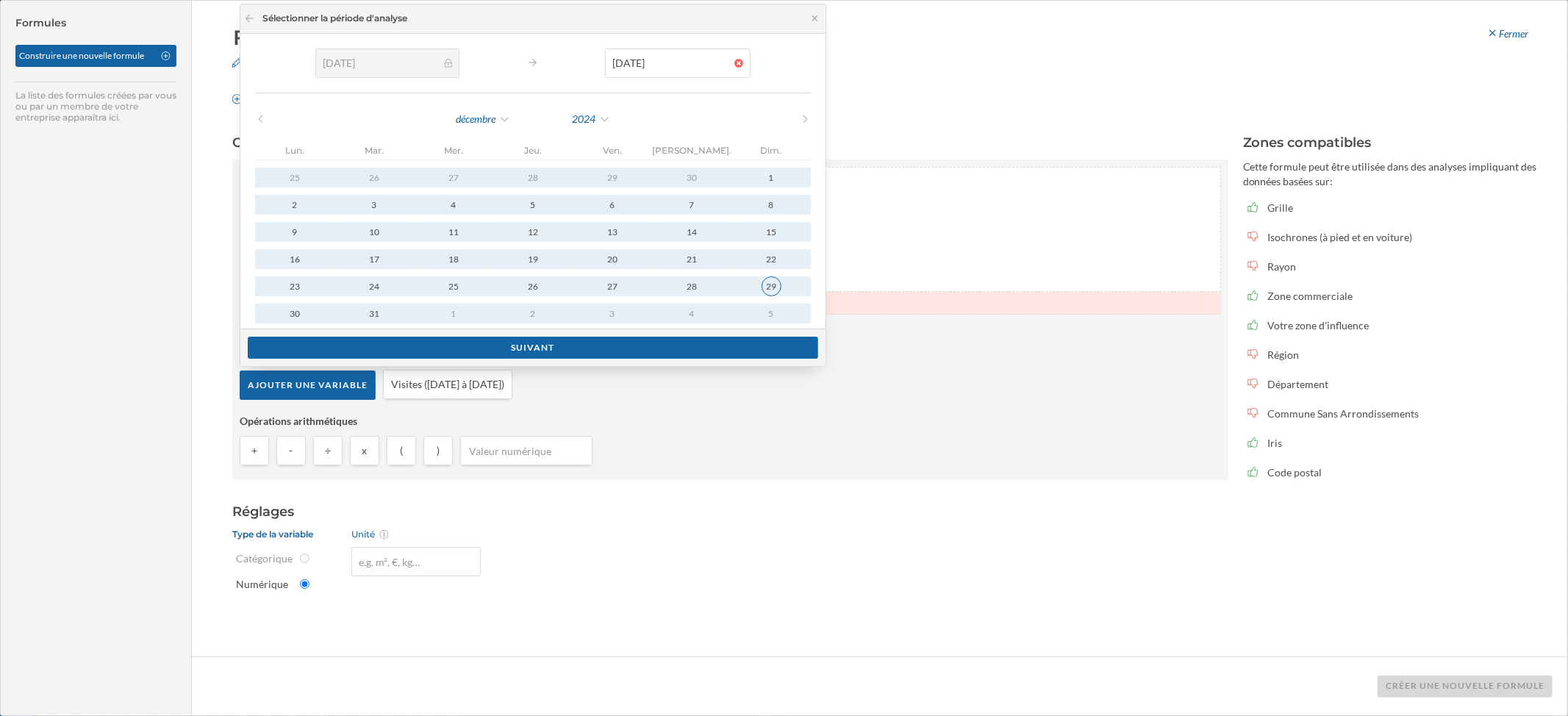
type input "01/01/2024"
type input "29/12/2024"
click at [762, 288] on div "29" at bounding box center [772, 286] width 20 height 20
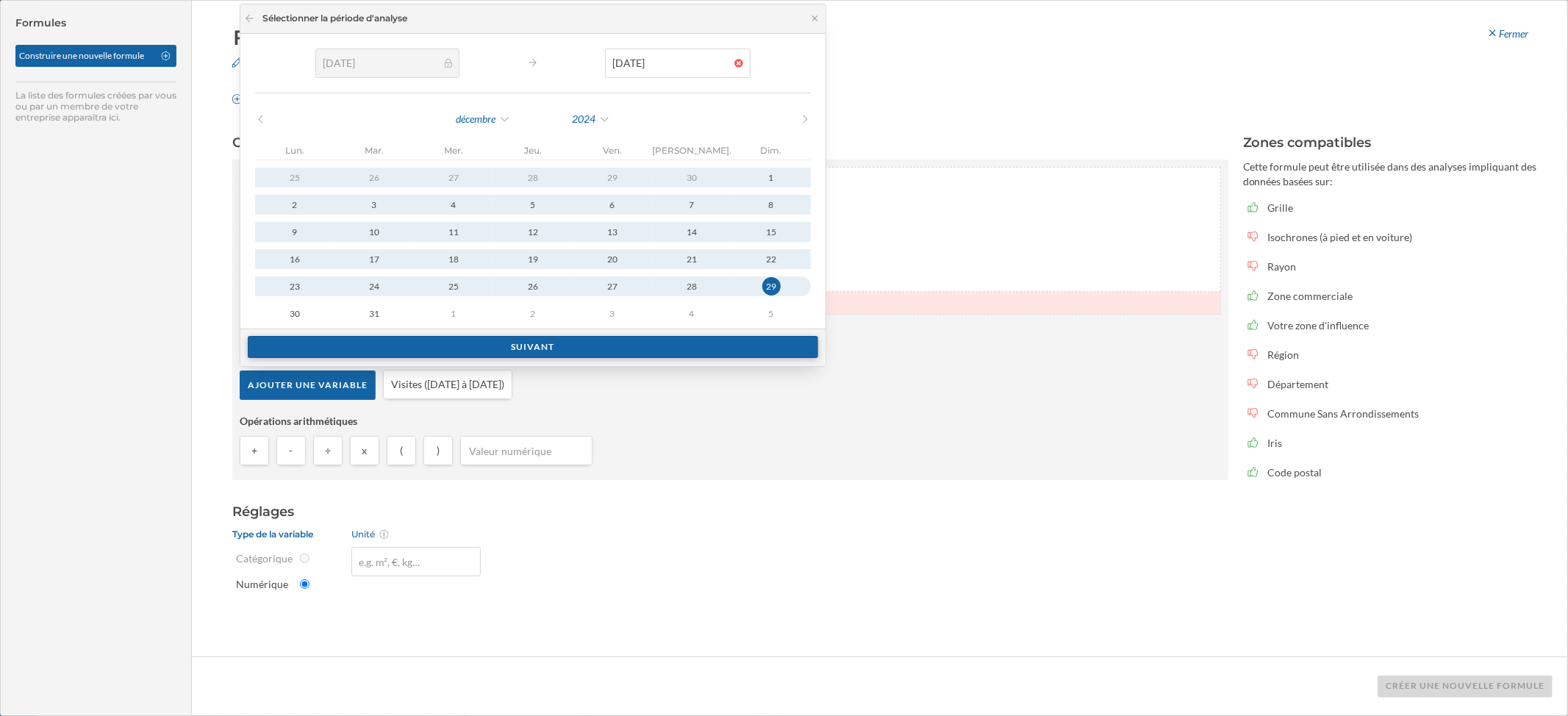
click at [442, 344] on div "Suivant" at bounding box center [533, 346] width 571 height 22
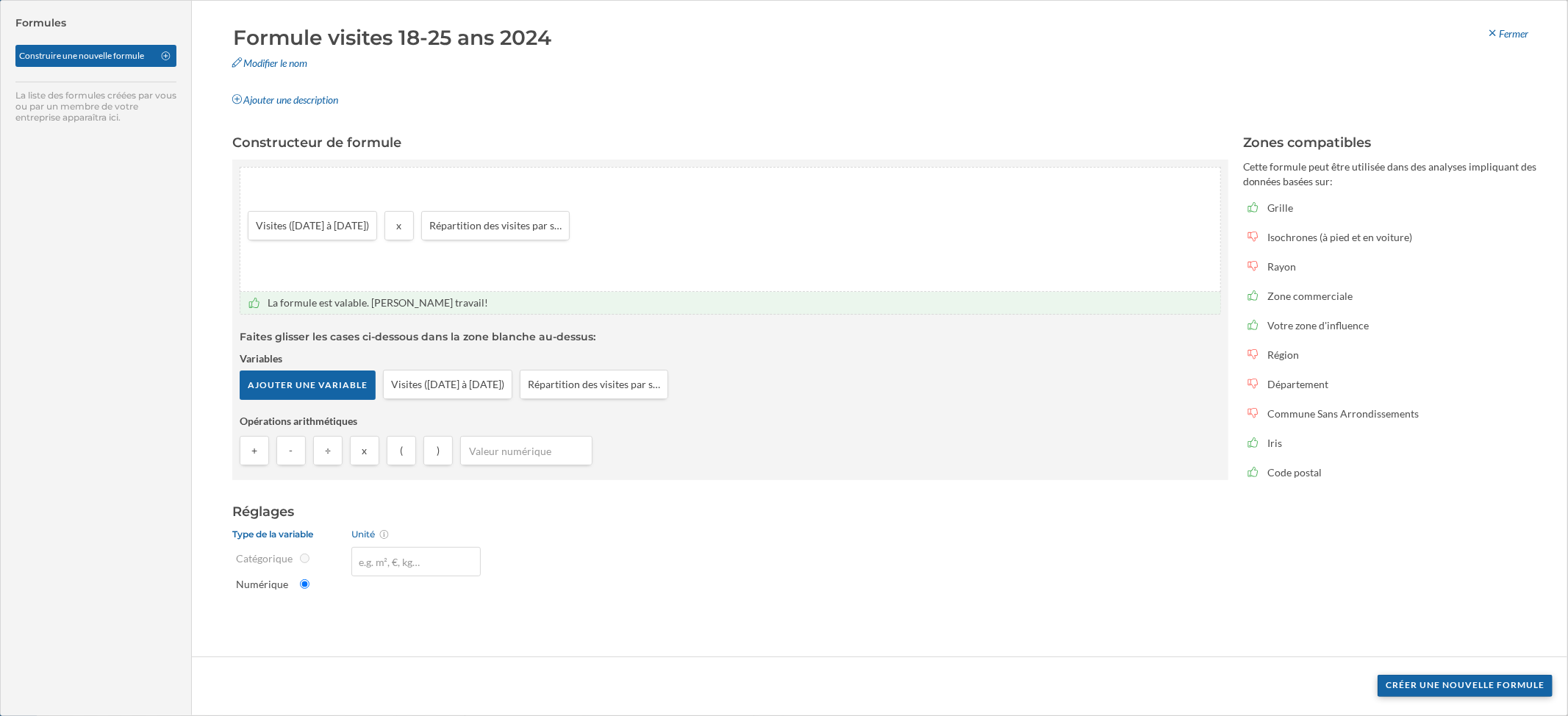
click at [1305, 596] on div "Créer une nouvelle formule" at bounding box center [1465, 685] width 175 height 22
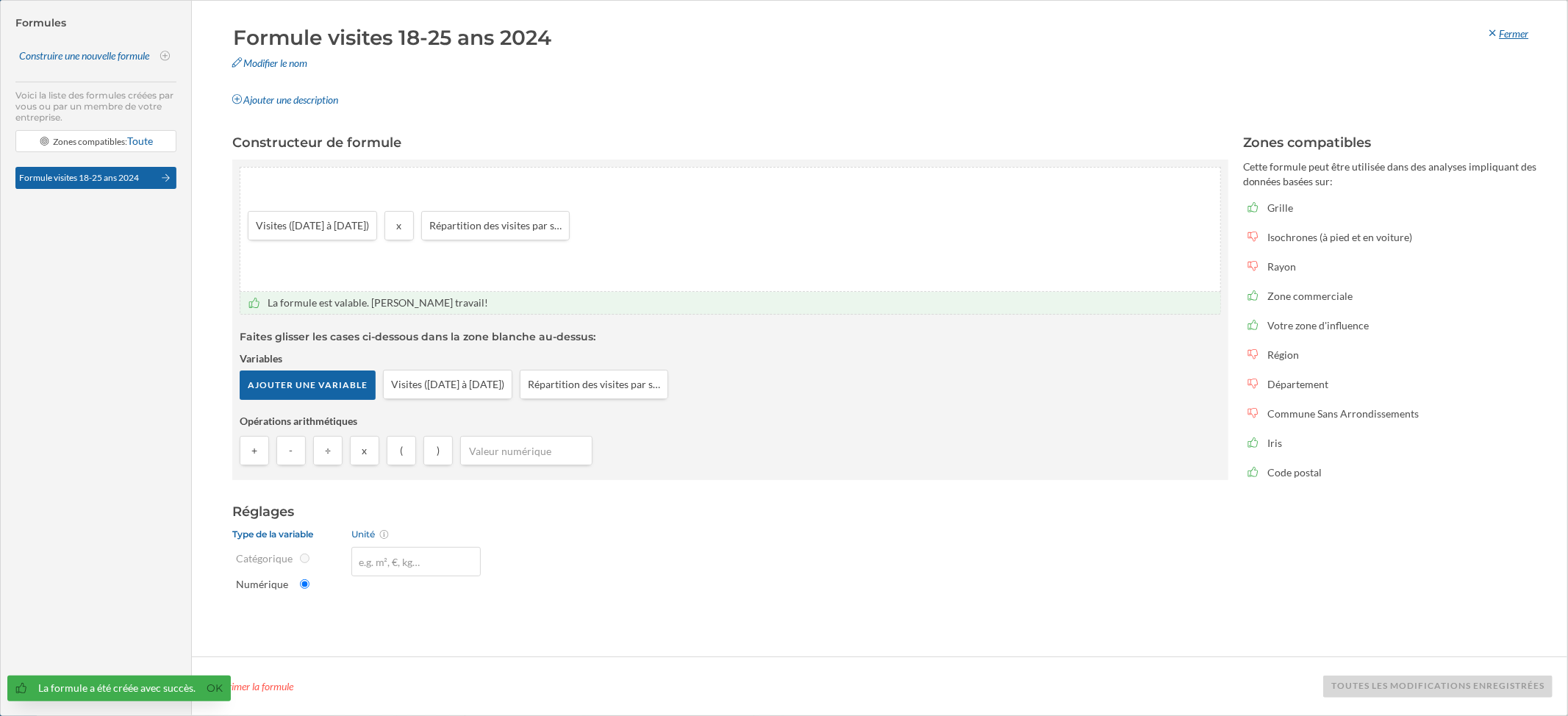
click at [1305, 39] on div "Fermer" at bounding box center [1507, 33] width 61 height 22
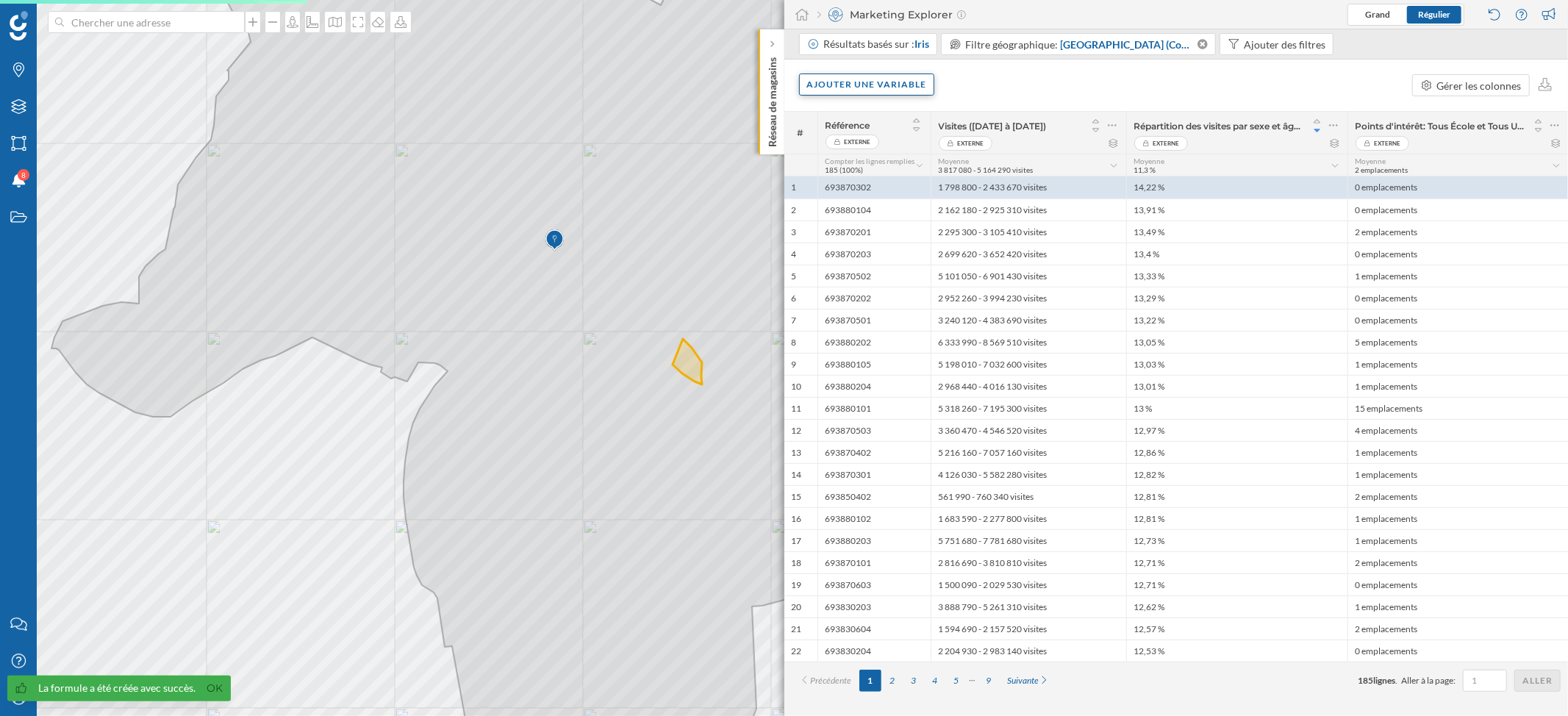
click at [881, 89] on div "Ajouter une variable" at bounding box center [867, 84] width 136 height 22
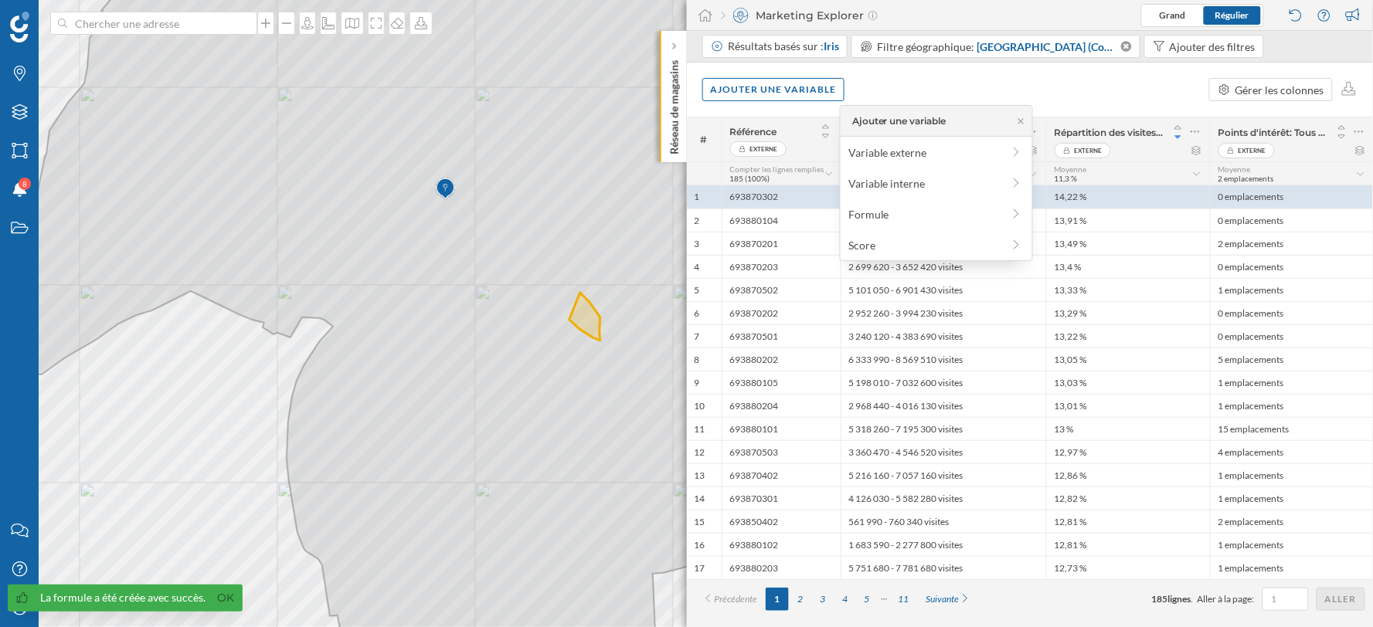
drag, startPoint x: 1443, startPoint y: 1, endPoint x: 955, endPoint y: 76, distance: 494.1
click at [955, 76] on div "Ajouter une variable Gérer les colonnes" at bounding box center [1030, 90] width 687 height 54
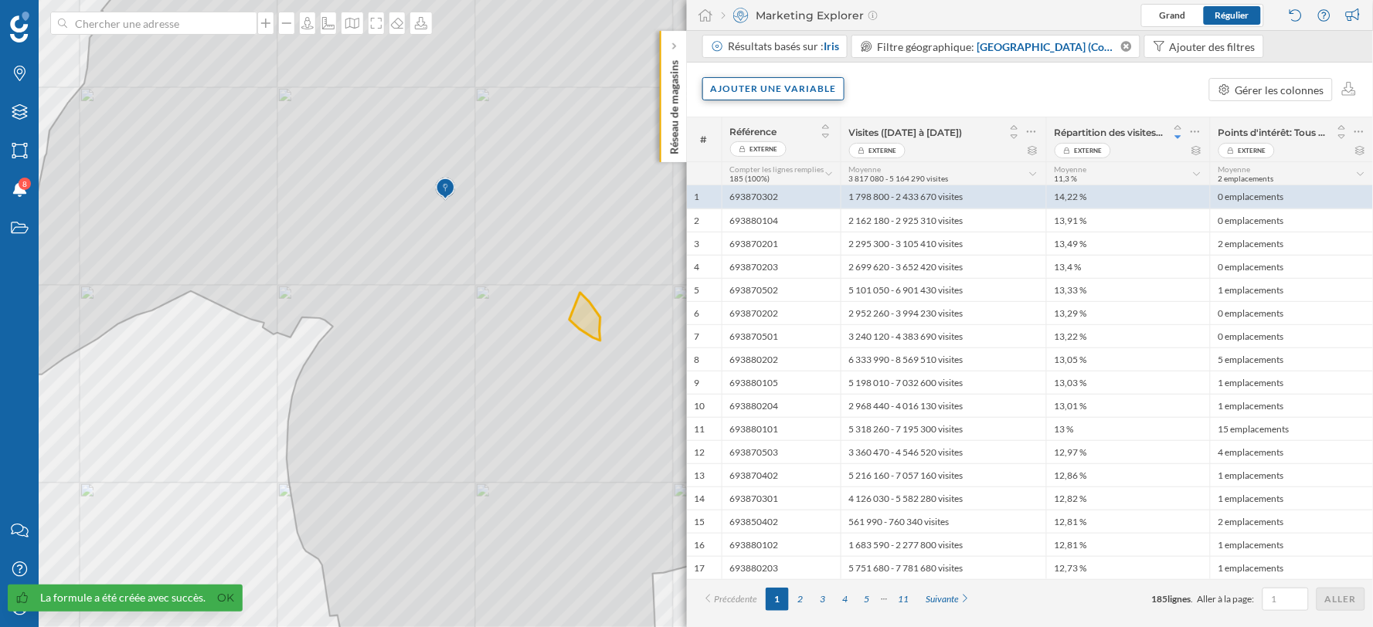
click at [801, 83] on div "Ajouter une variable" at bounding box center [773, 88] width 143 height 23
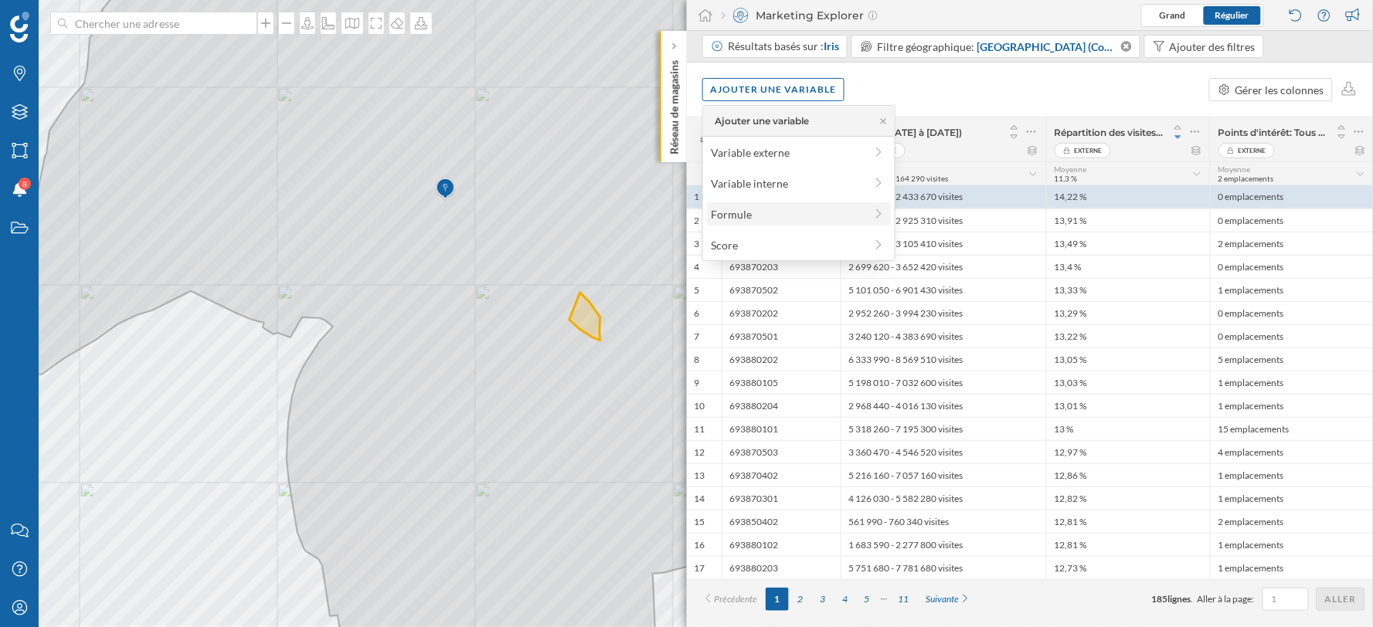
click at [773, 216] on div "Formule" at bounding box center [788, 214] width 154 height 16
click at [811, 238] on div "Formule visites 18-25 ans 2024" at bounding box center [794, 238] width 150 height 13
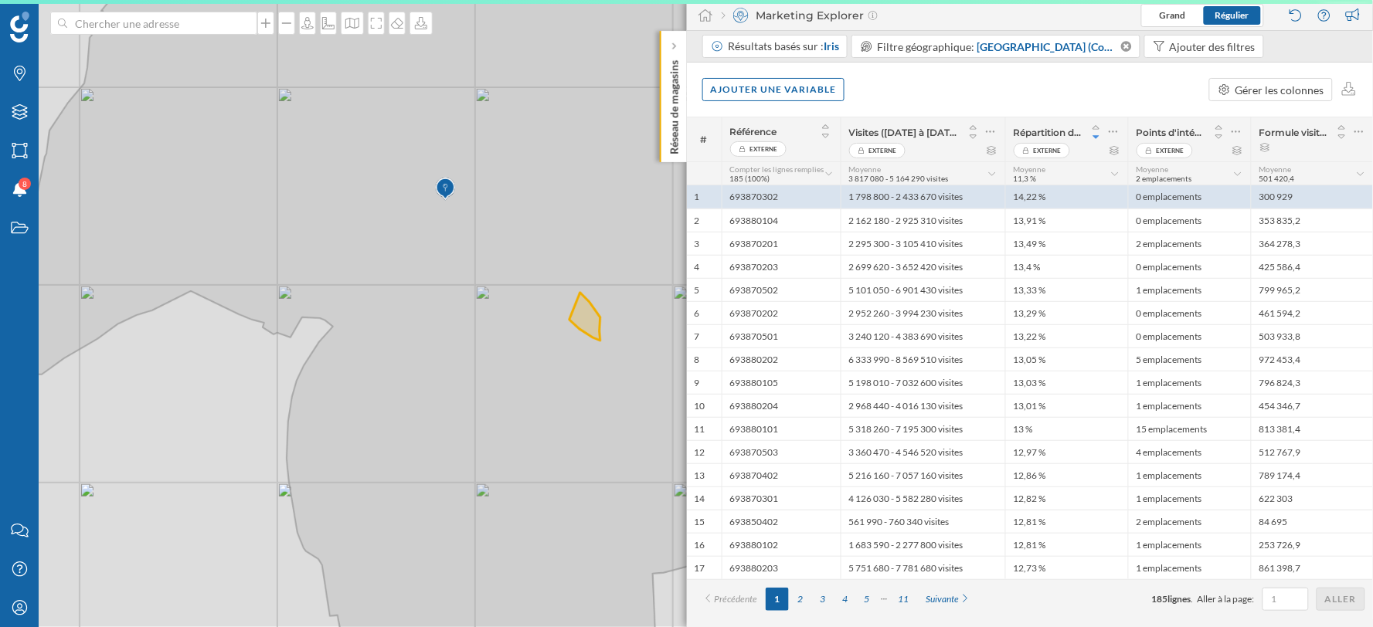
scroll to position [0, 0]
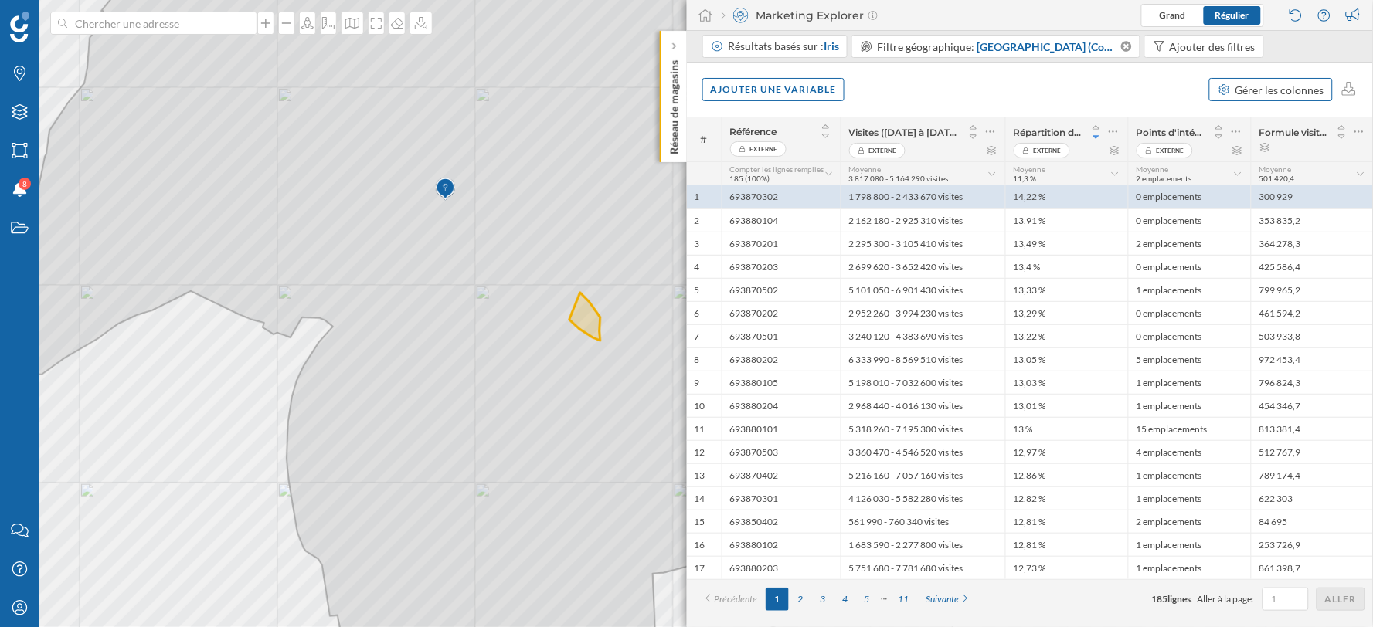
click at [1275, 91] on div "Gérer les colonnes" at bounding box center [1280, 90] width 89 height 16
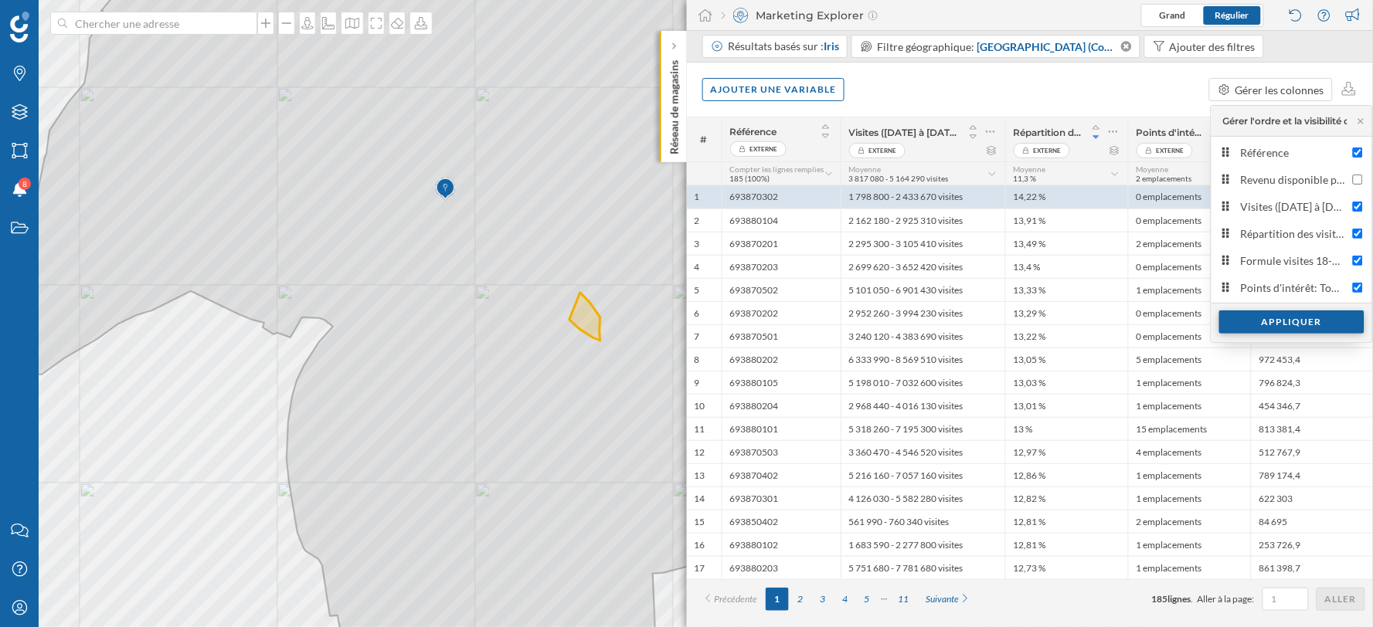
click at [1261, 320] on div "Appliquer" at bounding box center [1291, 322] width 145 height 23
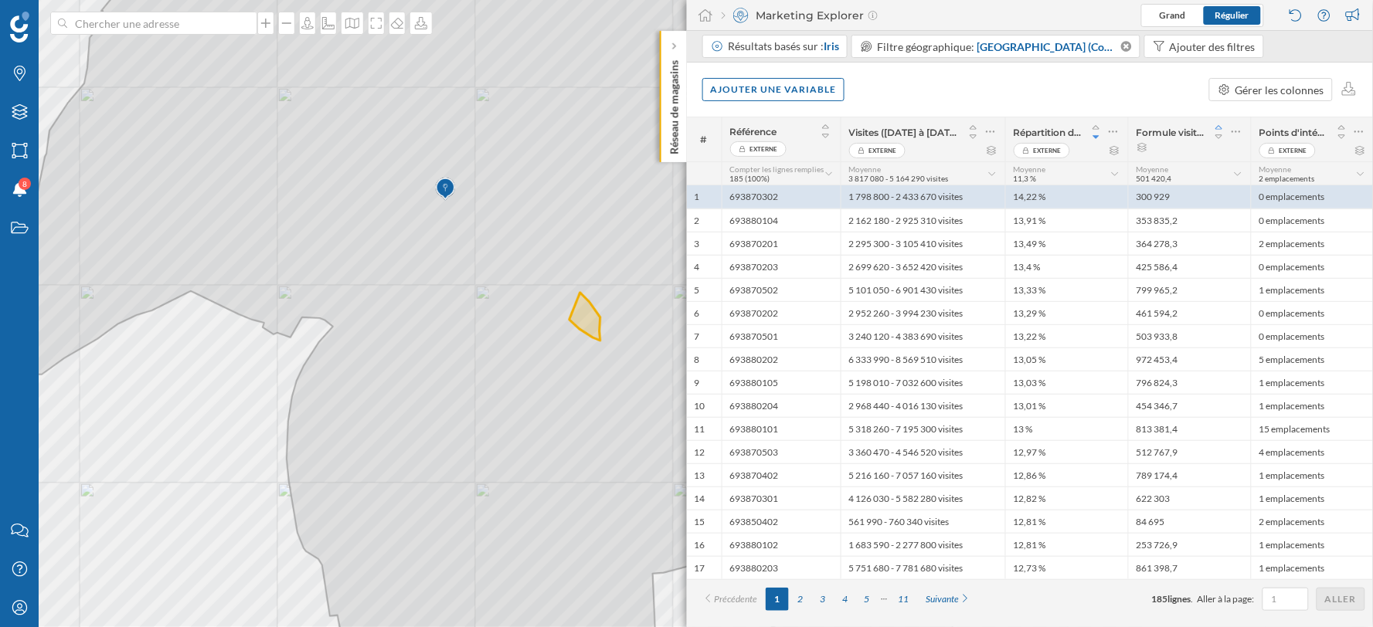
click at [1216, 126] on icon at bounding box center [1219, 127] width 14 height 11
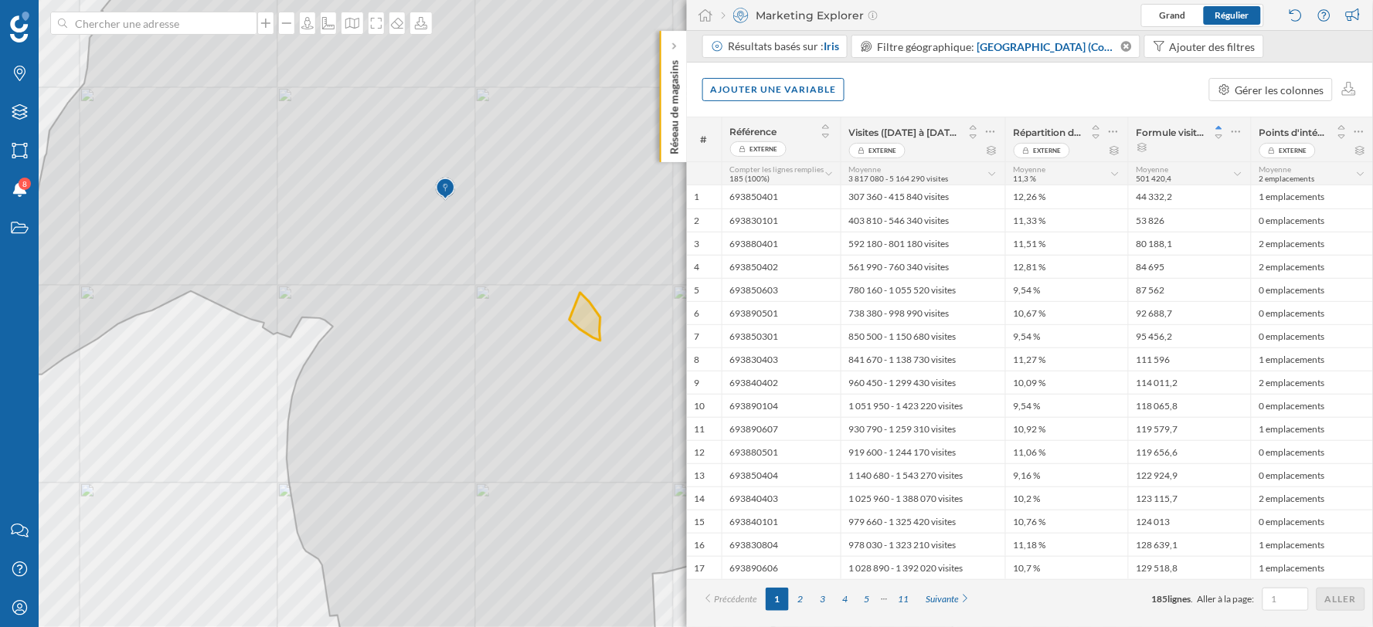
click at [1216, 126] on icon at bounding box center [1219, 127] width 14 height 11
click at [1223, 137] on icon at bounding box center [1219, 136] width 14 height 11
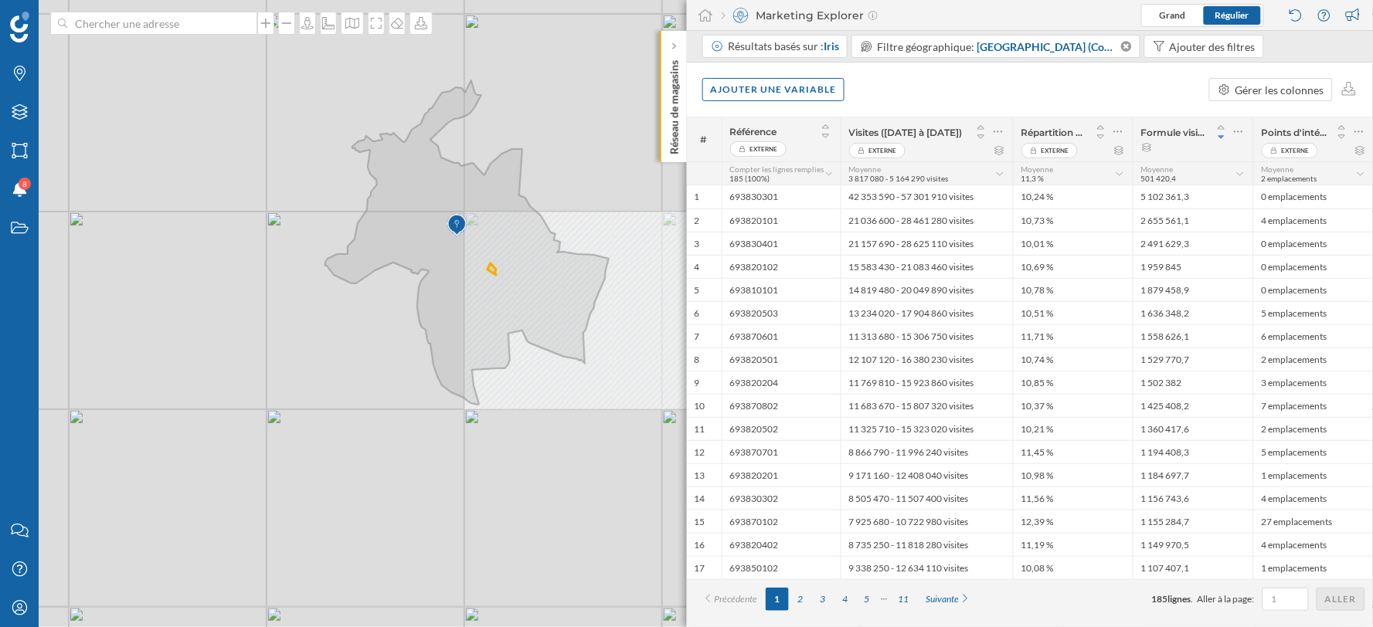
click at [559, 160] on div "© Mapbox © OpenStreetMap Improve this map" at bounding box center [686, 313] width 1373 height 627
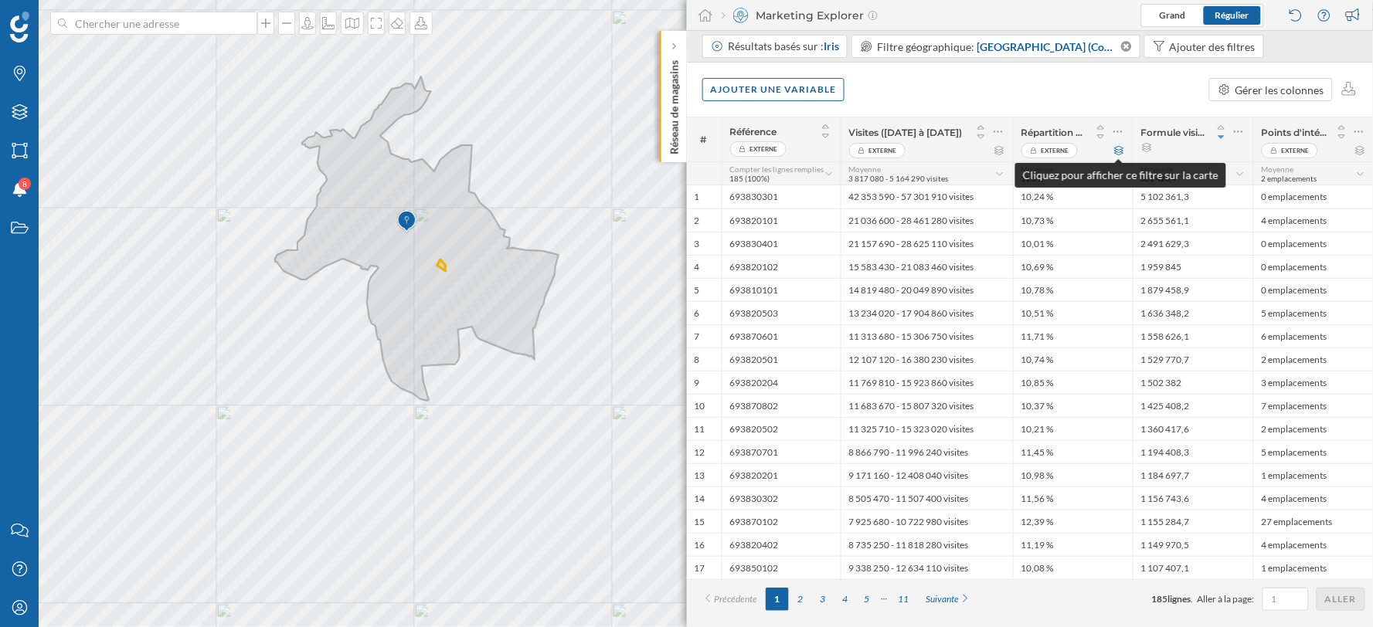
click at [1124, 151] on icon at bounding box center [1120, 150] width 12 height 9
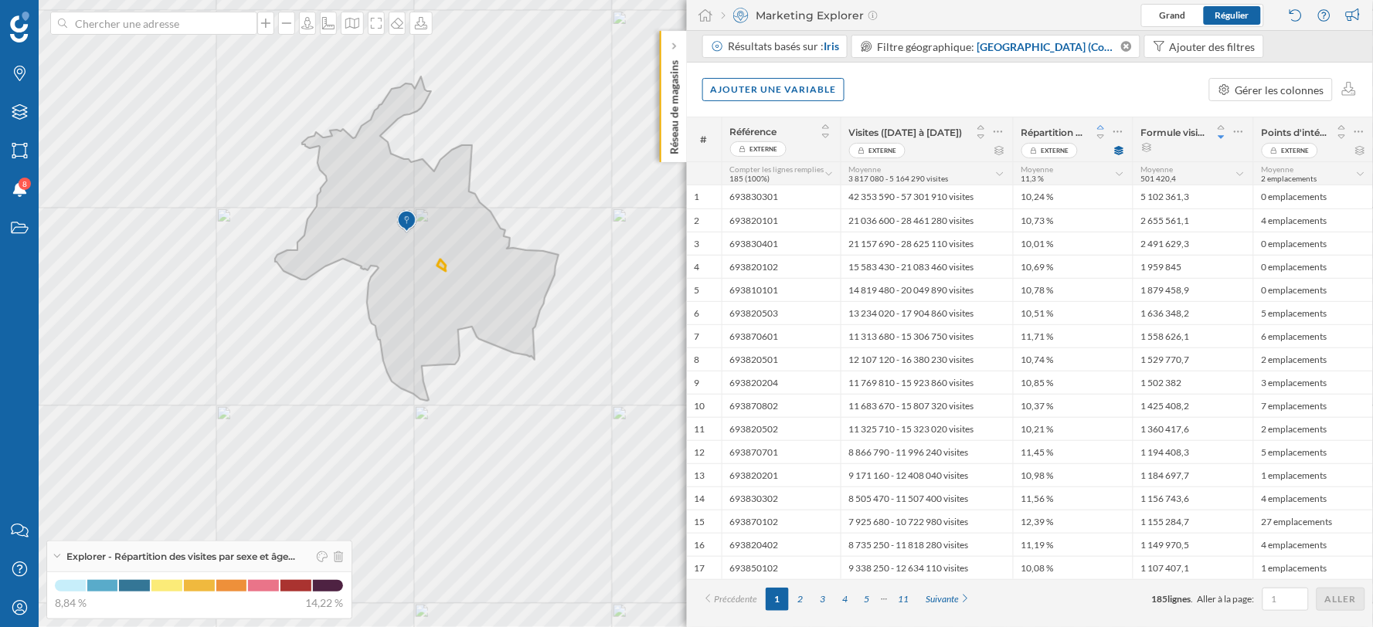
click at [1100, 124] on icon at bounding box center [1101, 127] width 14 height 11
click at [1100, 126] on icon at bounding box center [1099, 127] width 14 height 11
click at [1099, 139] on icon at bounding box center [1099, 136] width 14 height 11
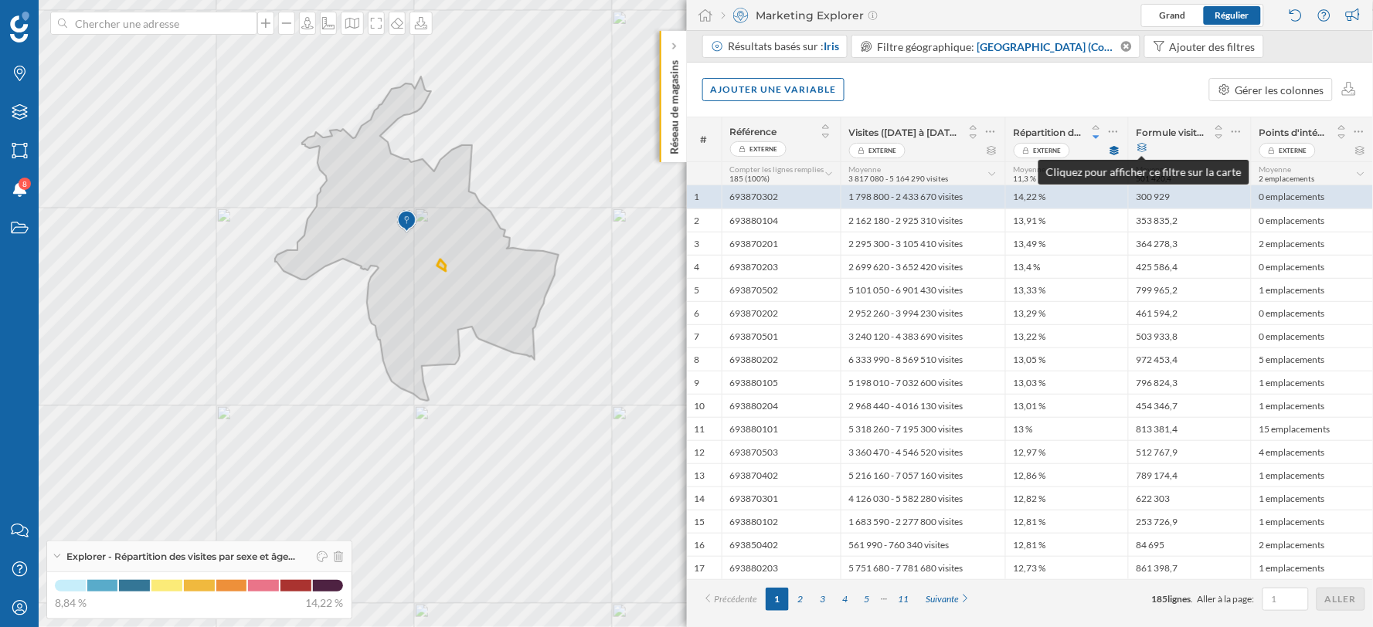
click at [1148, 143] on icon at bounding box center [1143, 147] width 12 height 9
click at [1114, 151] on icon at bounding box center [1115, 150] width 12 height 9
click at [1145, 150] on icon at bounding box center [1143, 147] width 12 height 9
click at [1083, 98] on div "Ajouter une variable Gérer les colonnes" at bounding box center [1030, 90] width 687 height 54
click at [785, 83] on div "Ajouter une variable" at bounding box center [773, 88] width 143 height 23
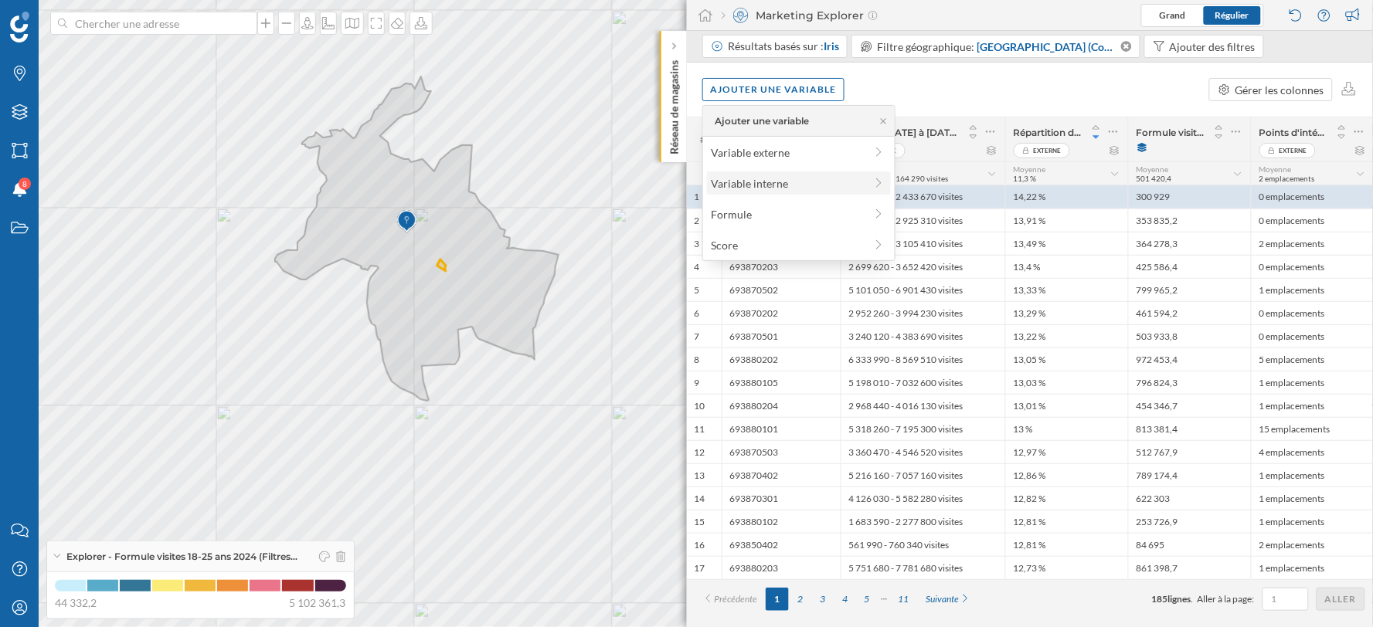
click at [856, 181] on div "Variable interne" at bounding box center [788, 183] width 154 height 16
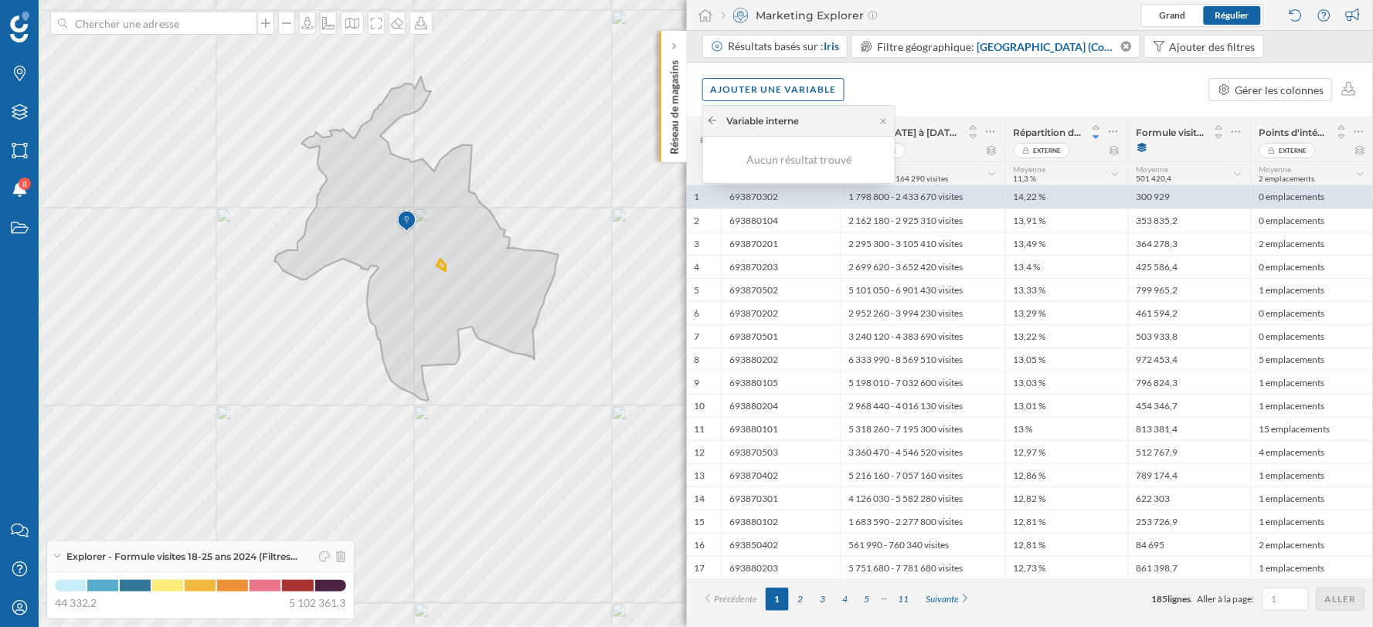
click at [713, 117] on icon at bounding box center [713, 120] width 12 height 9
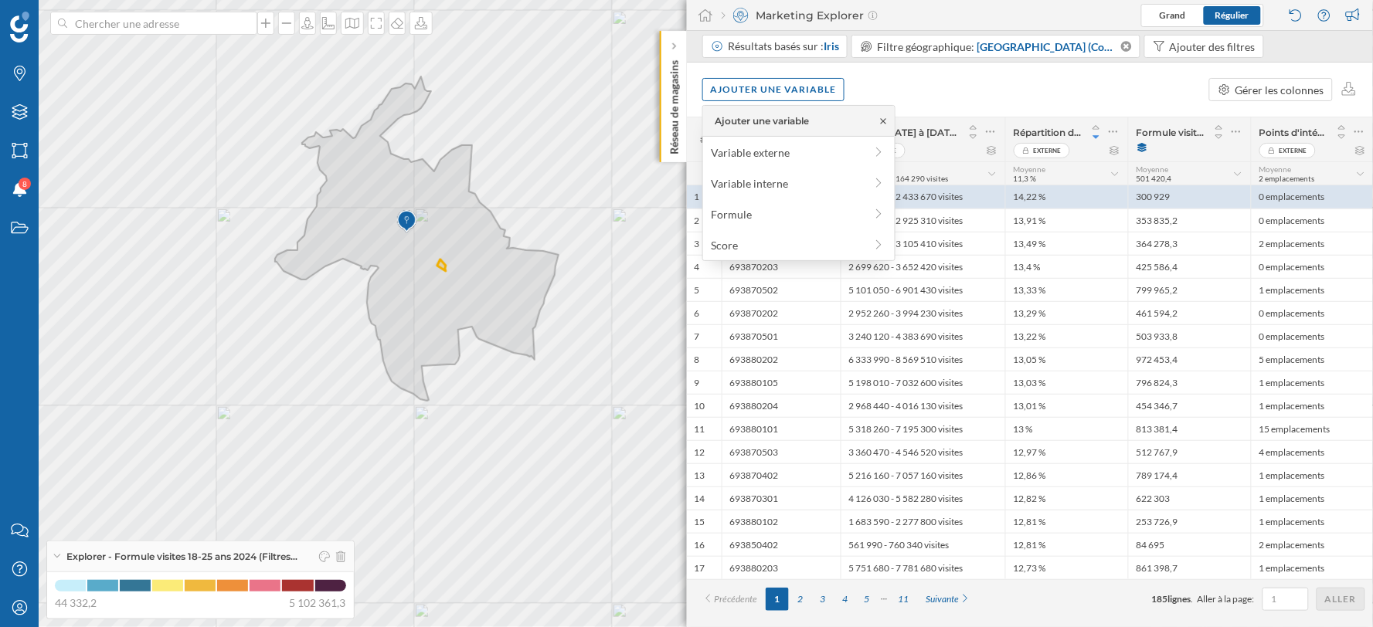
click at [882, 119] on icon at bounding box center [884, 121] width 12 height 9
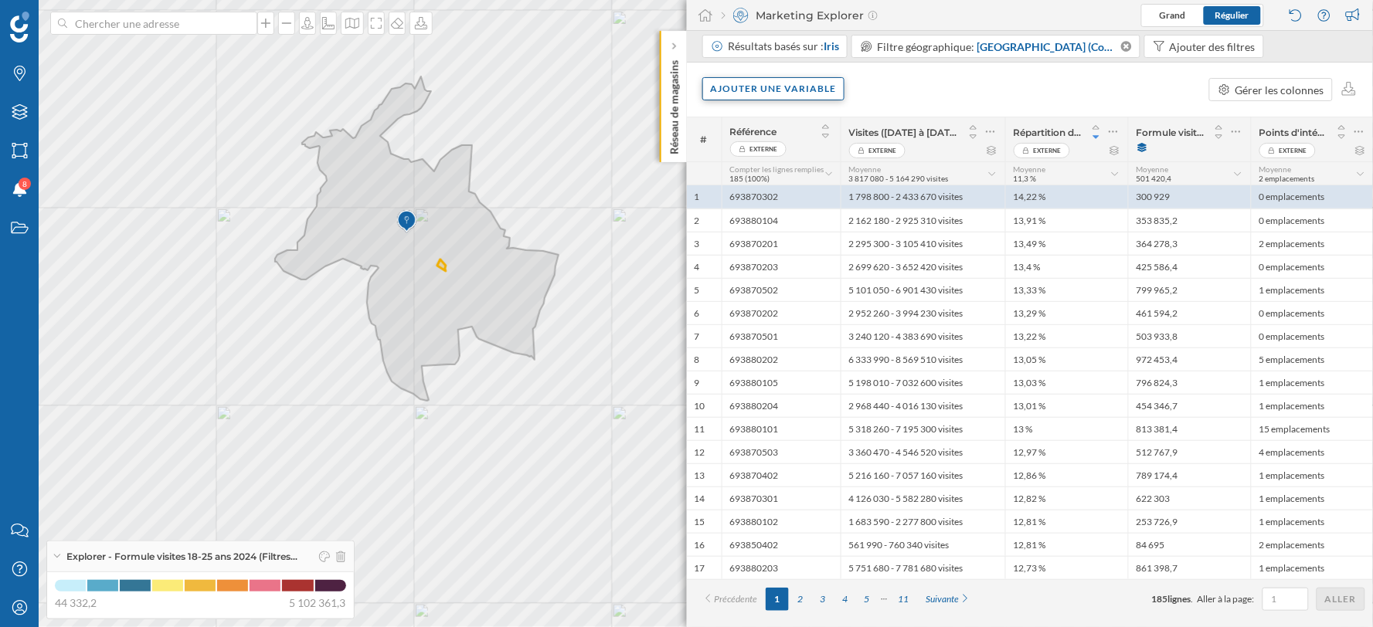
click at [797, 95] on div "Ajouter une variable" at bounding box center [773, 88] width 143 height 23
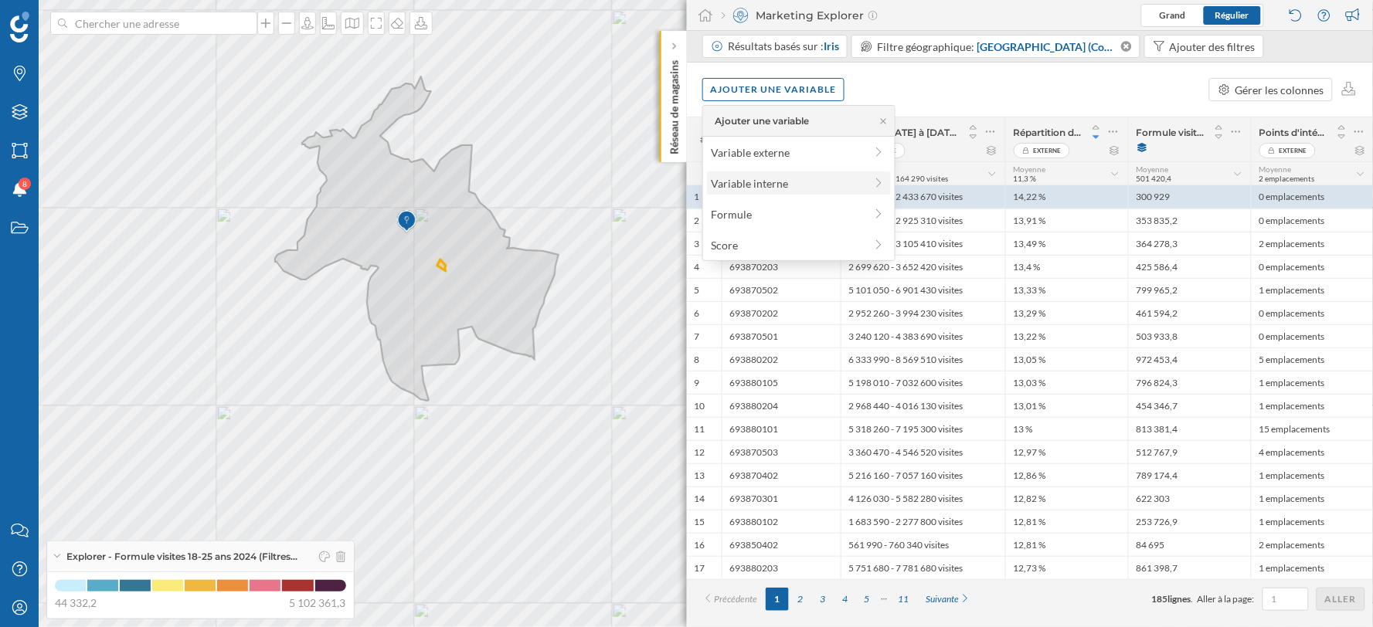
click at [756, 186] on div "Variable interne" at bounding box center [788, 183] width 154 height 16
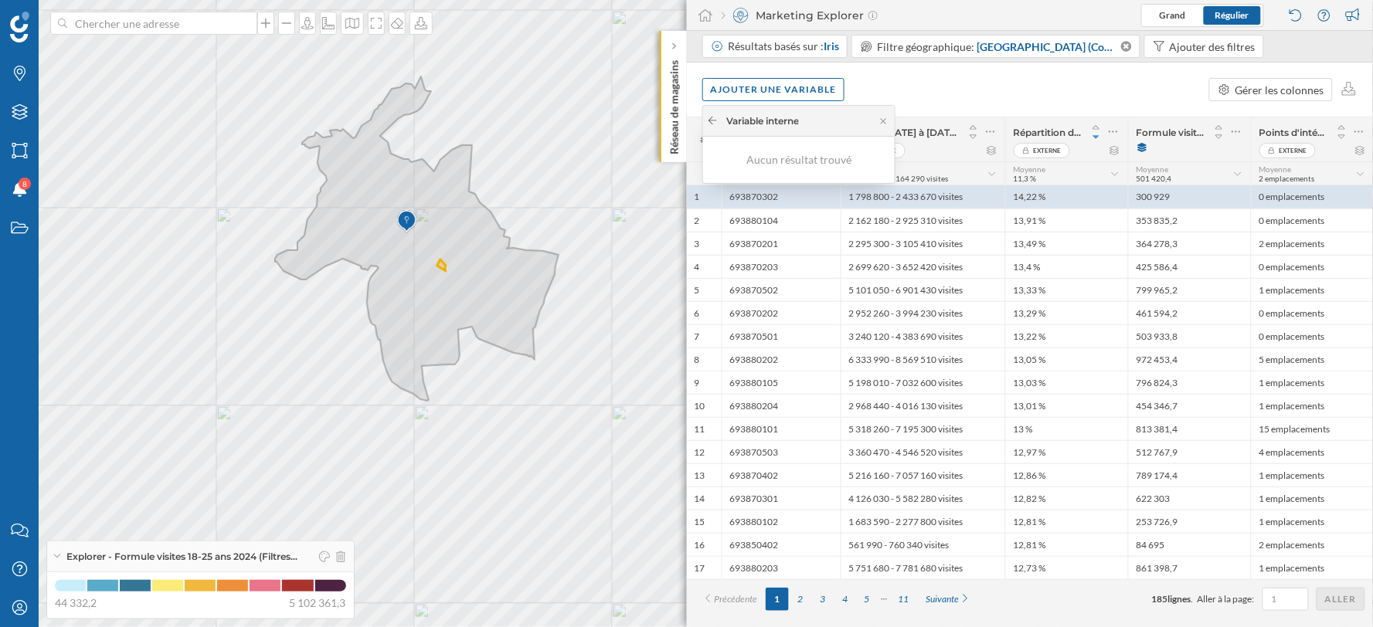
click at [713, 124] on icon at bounding box center [713, 120] width 12 height 9
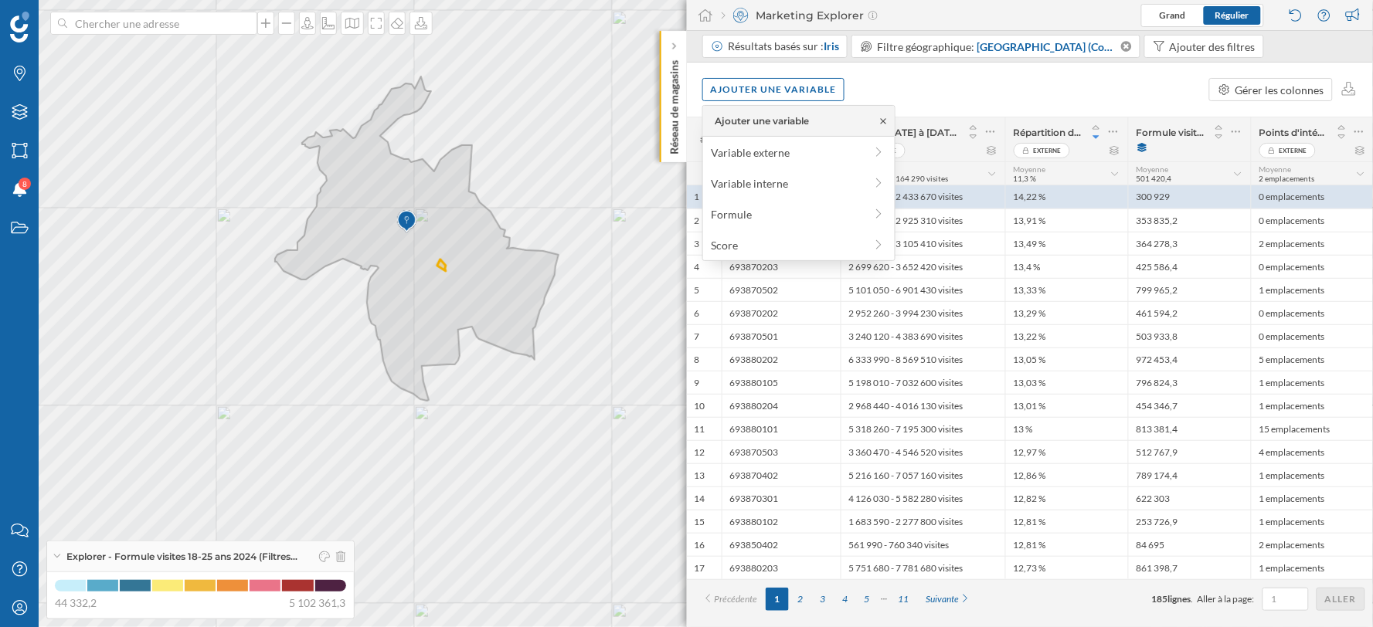
click at [882, 118] on icon at bounding box center [884, 121] width 12 height 9
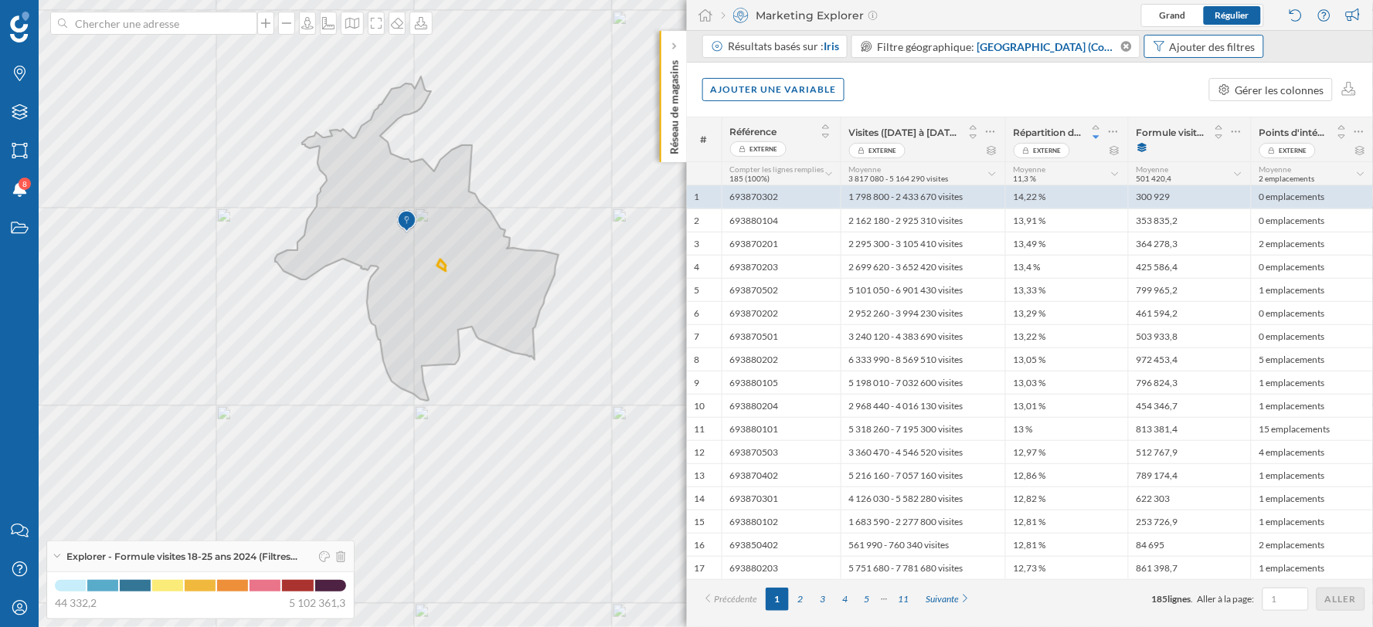
click at [1193, 51] on div "Ajouter des filtres" at bounding box center [1213, 47] width 86 height 16
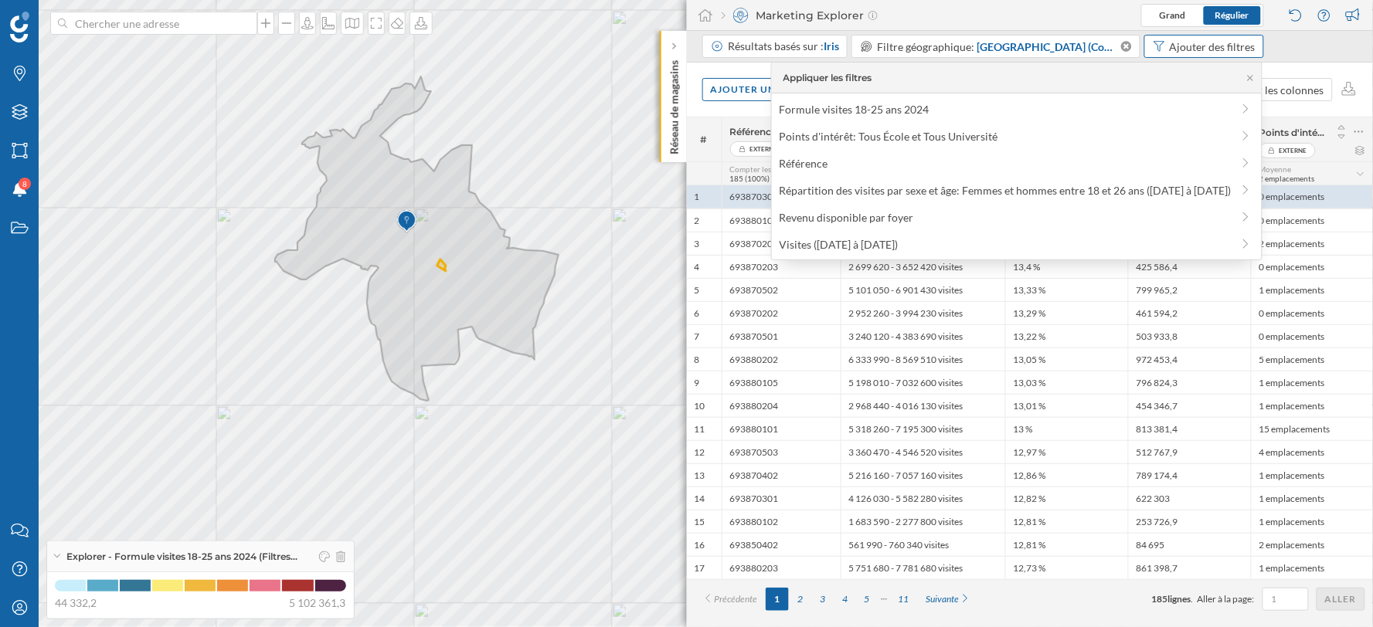
click at [1193, 51] on div "Ajouter des filtres" at bounding box center [1213, 47] width 86 height 16
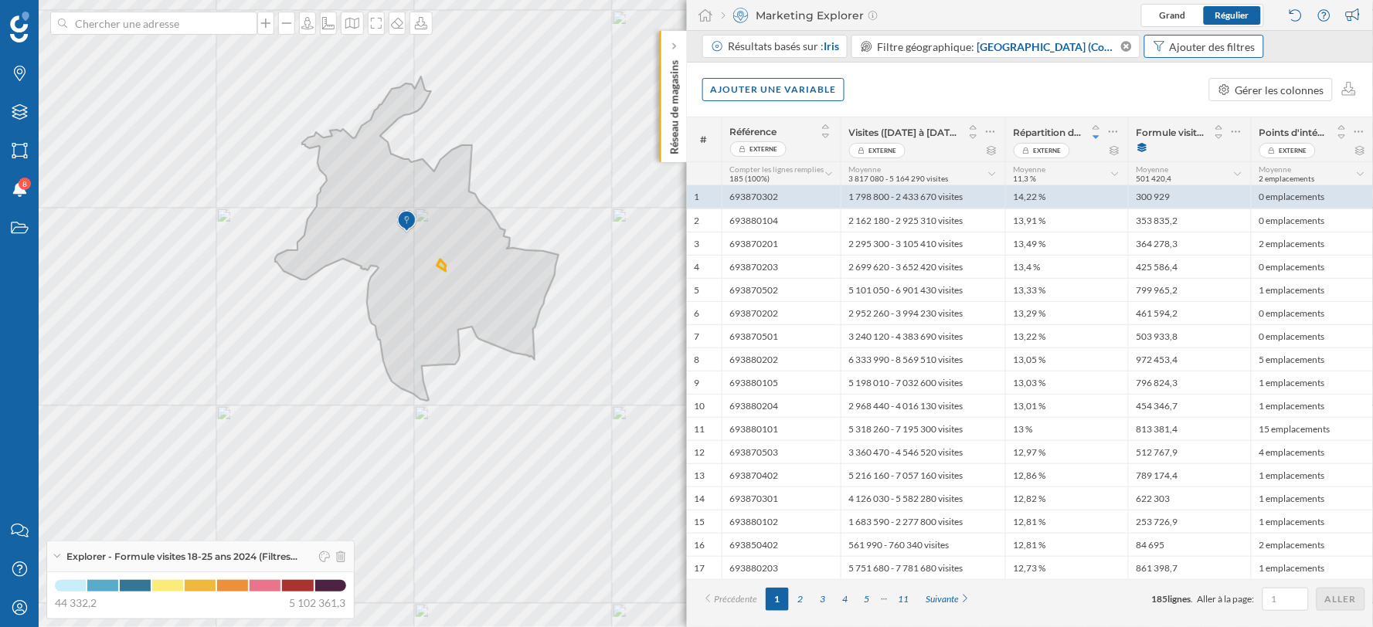
click at [1195, 56] on div "Ajouter des filtres" at bounding box center [1204, 46] width 121 height 23
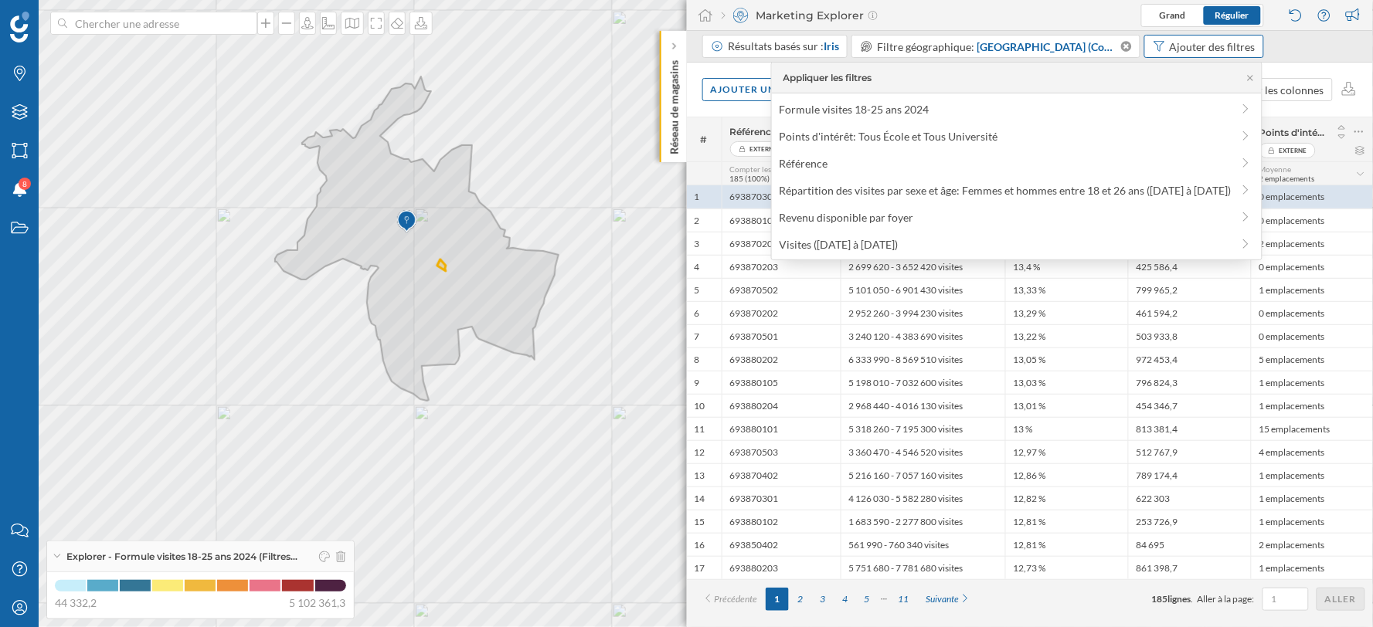
click at [1195, 56] on div "Ajouter des filtres" at bounding box center [1204, 46] width 121 height 23
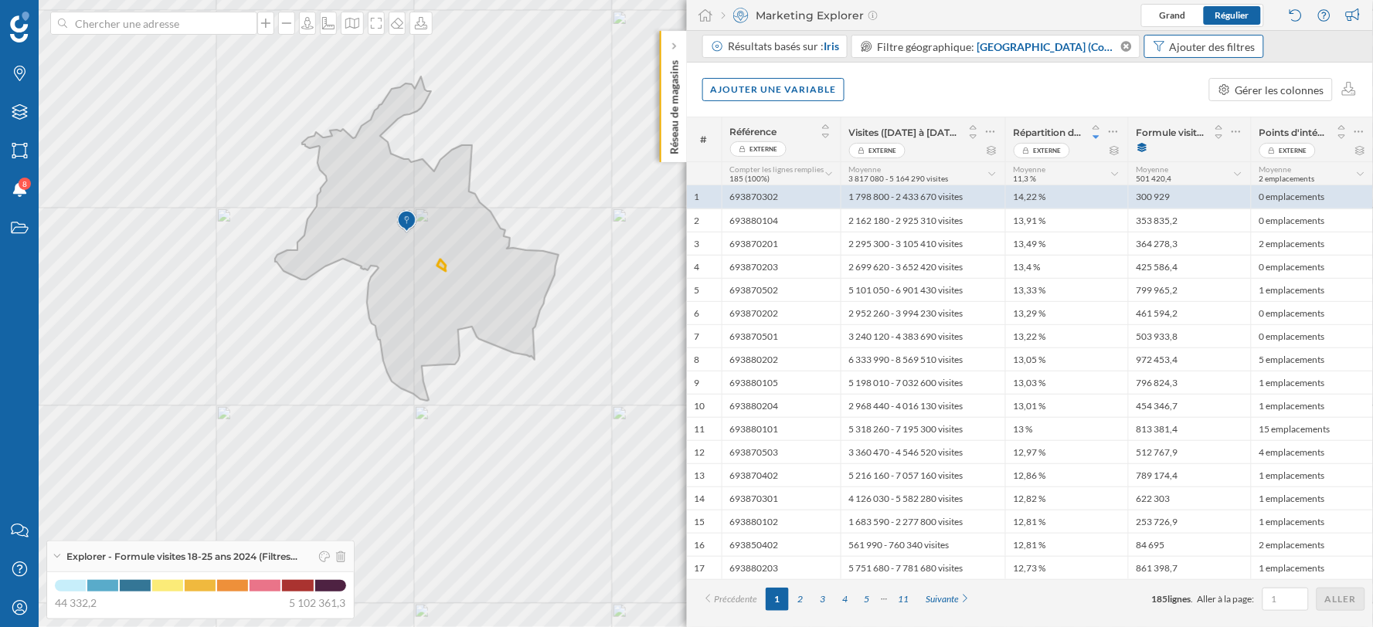
click at [1182, 39] on div "Ajouter des filtres" at bounding box center [1213, 47] width 86 height 16
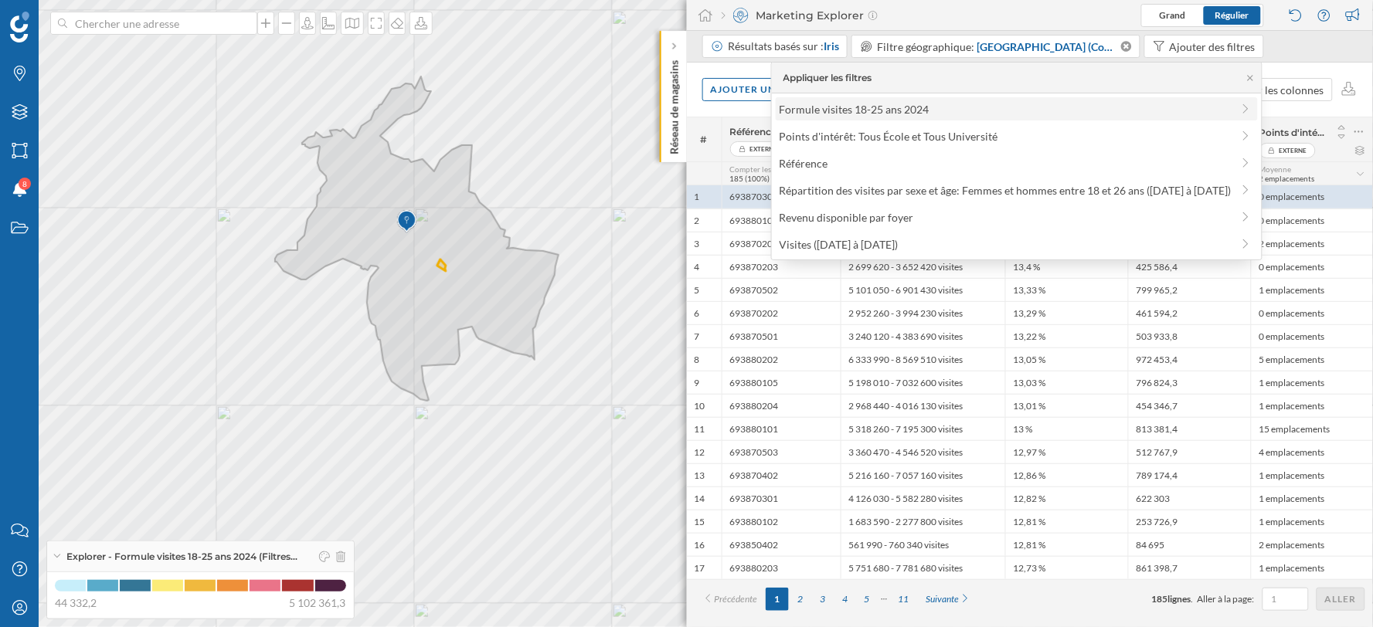
click at [814, 111] on div "Formule visites 18-25 ans 2024" at bounding box center [855, 109] width 150 height 13
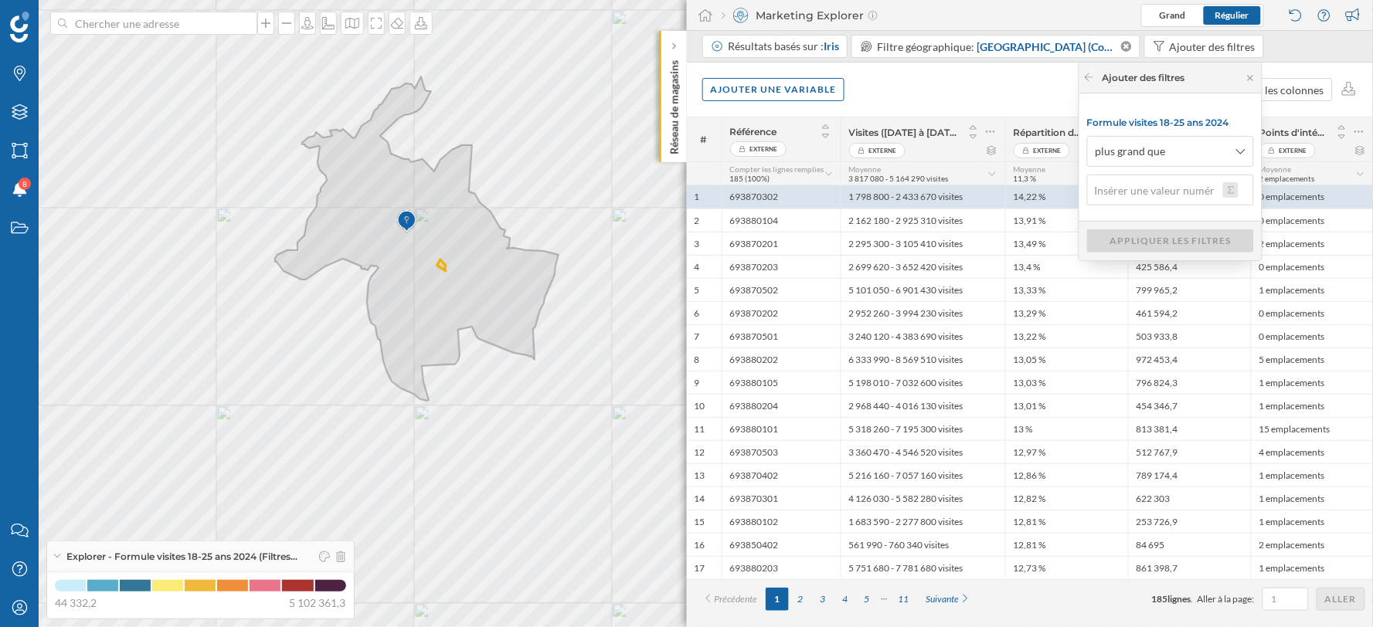
click at [1225, 182] on button at bounding box center [1230, 189] width 15 height 15
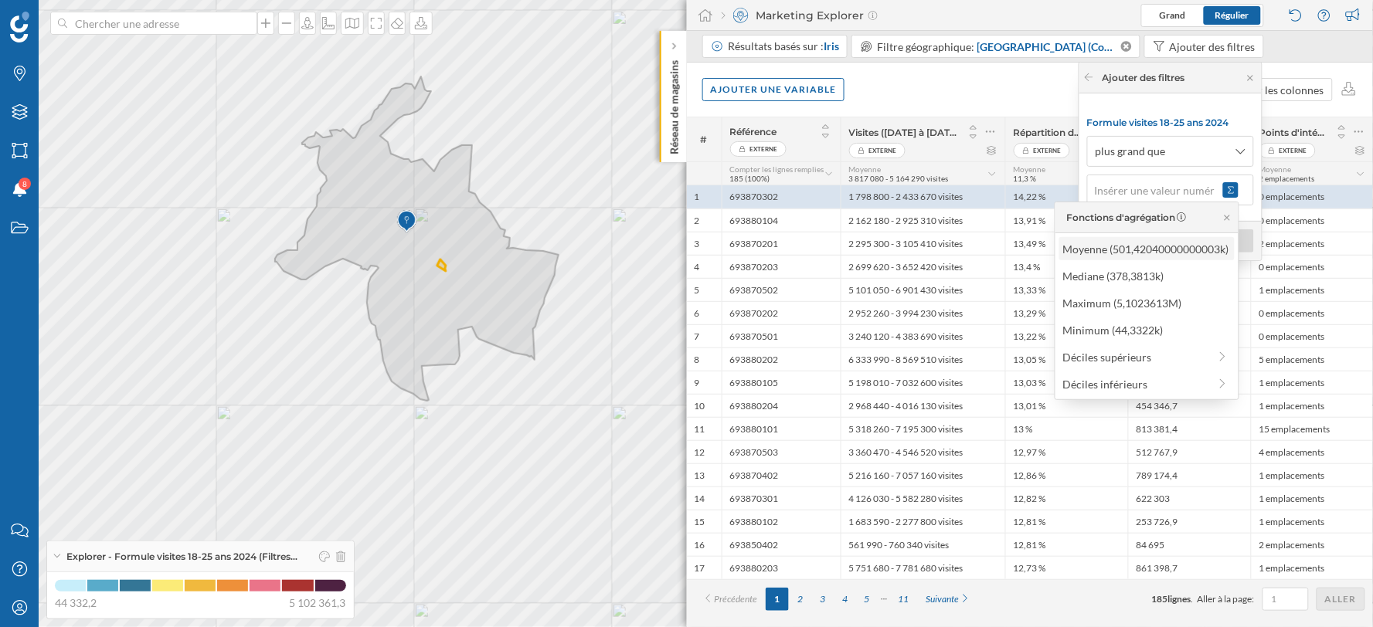
click at [1094, 252] on div "Moyenne (501,42040000000003k)" at bounding box center [1146, 249] width 166 height 16
type input "501 420,4"
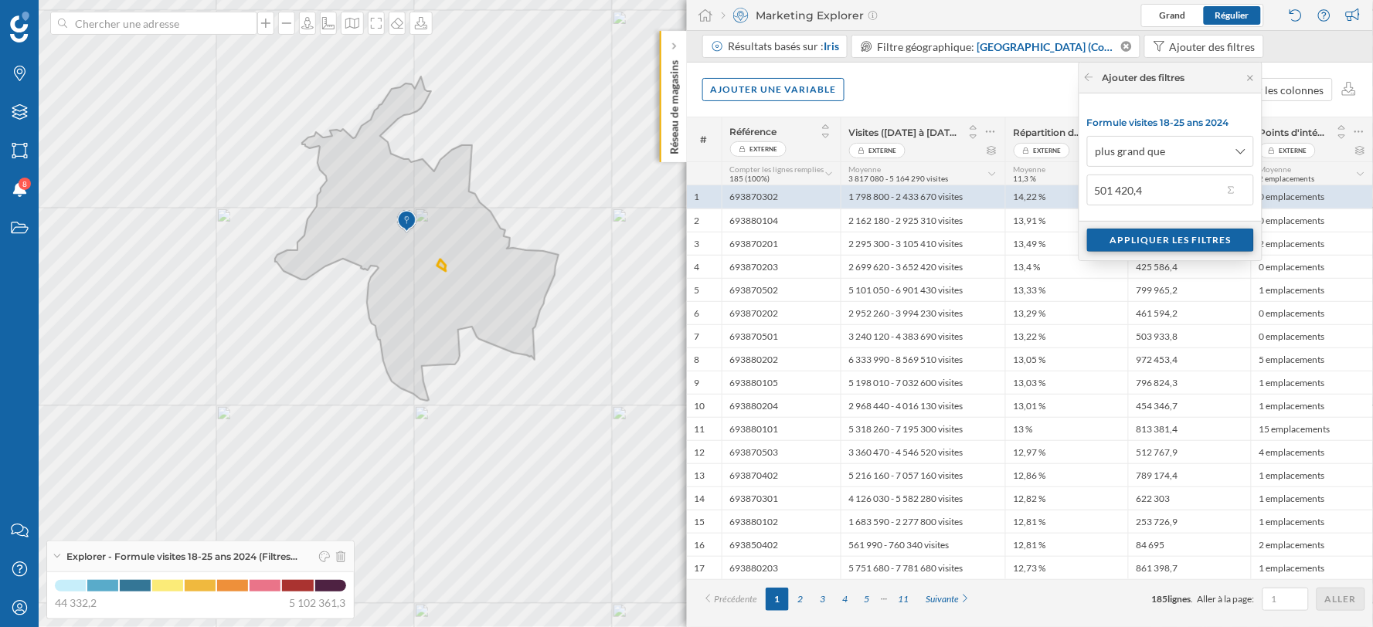
click at [1161, 240] on div "Appliquer les filtres" at bounding box center [1170, 240] width 167 height 23
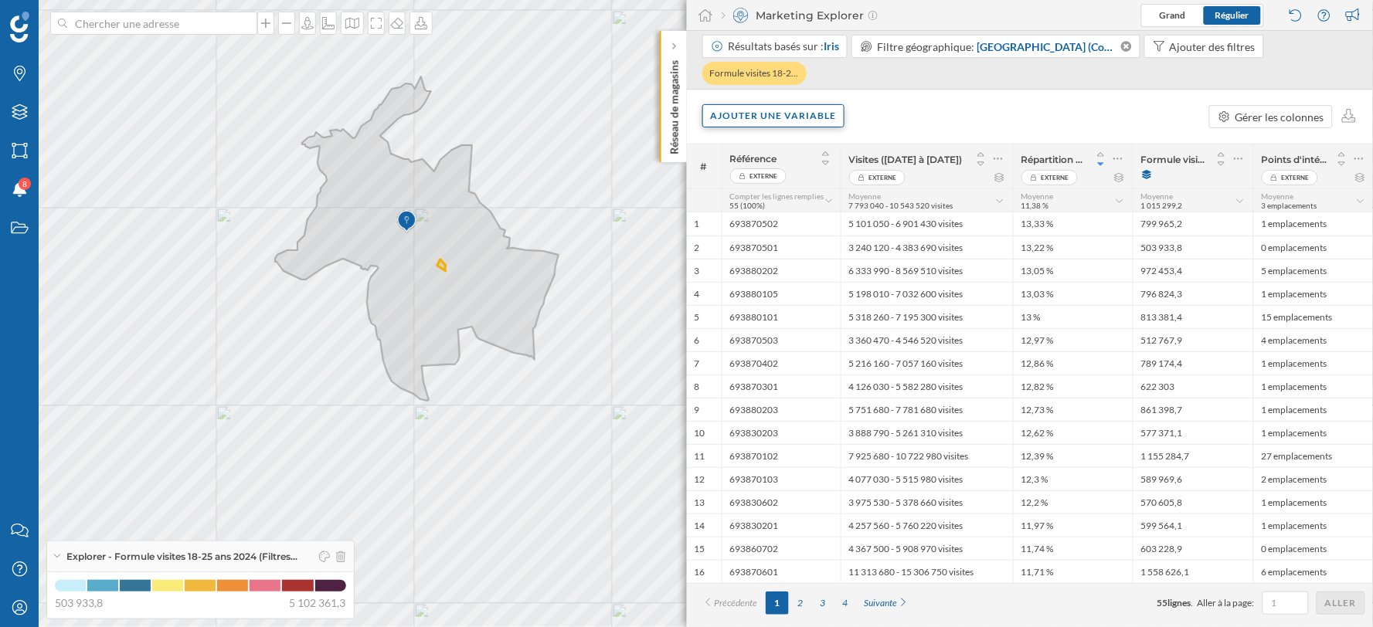
click at [835, 118] on div "Ajouter une variable" at bounding box center [773, 115] width 143 height 23
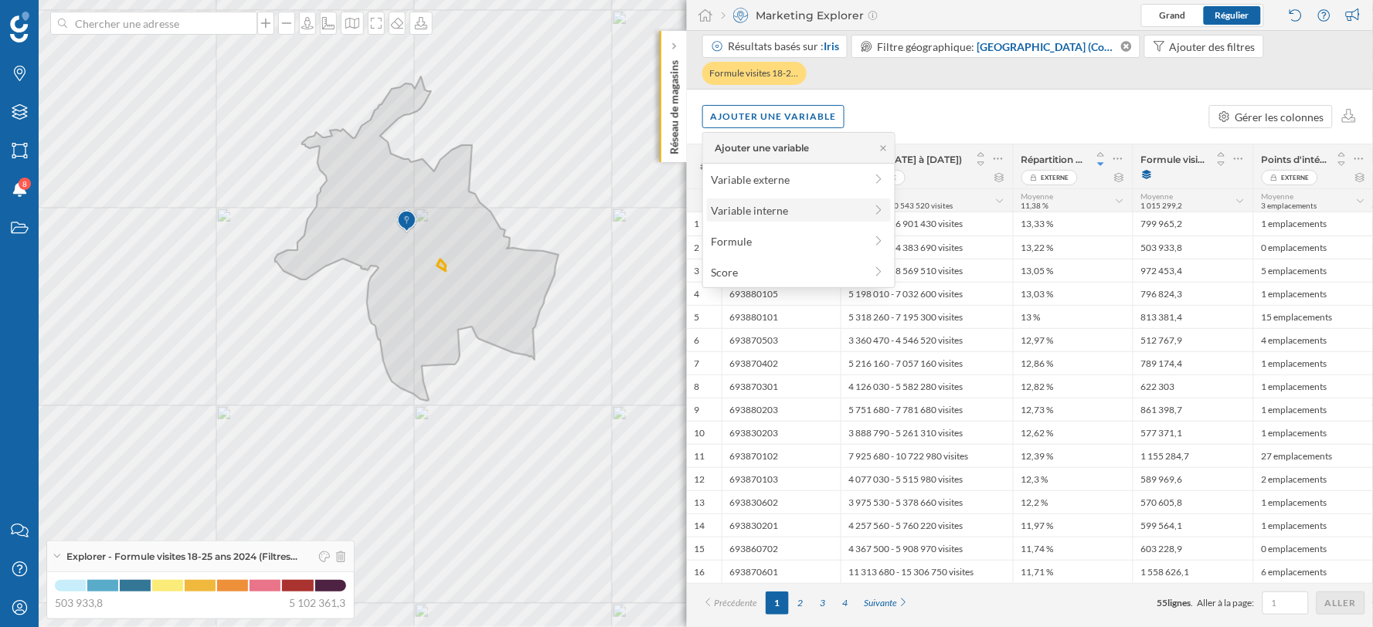
click at [782, 211] on div "Variable interne" at bounding box center [788, 210] width 154 height 16
click at [788, 187] on div "Aucun résultat trouvé" at bounding box center [799, 186] width 176 height 15
click at [713, 147] on icon at bounding box center [713, 148] width 9 height 8
click at [796, 250] on div "Formule" at bounding box center [799, 241] width 184 height 23
click at [711, 150] on icon at bounding box center [713, 147] width 12 height 9
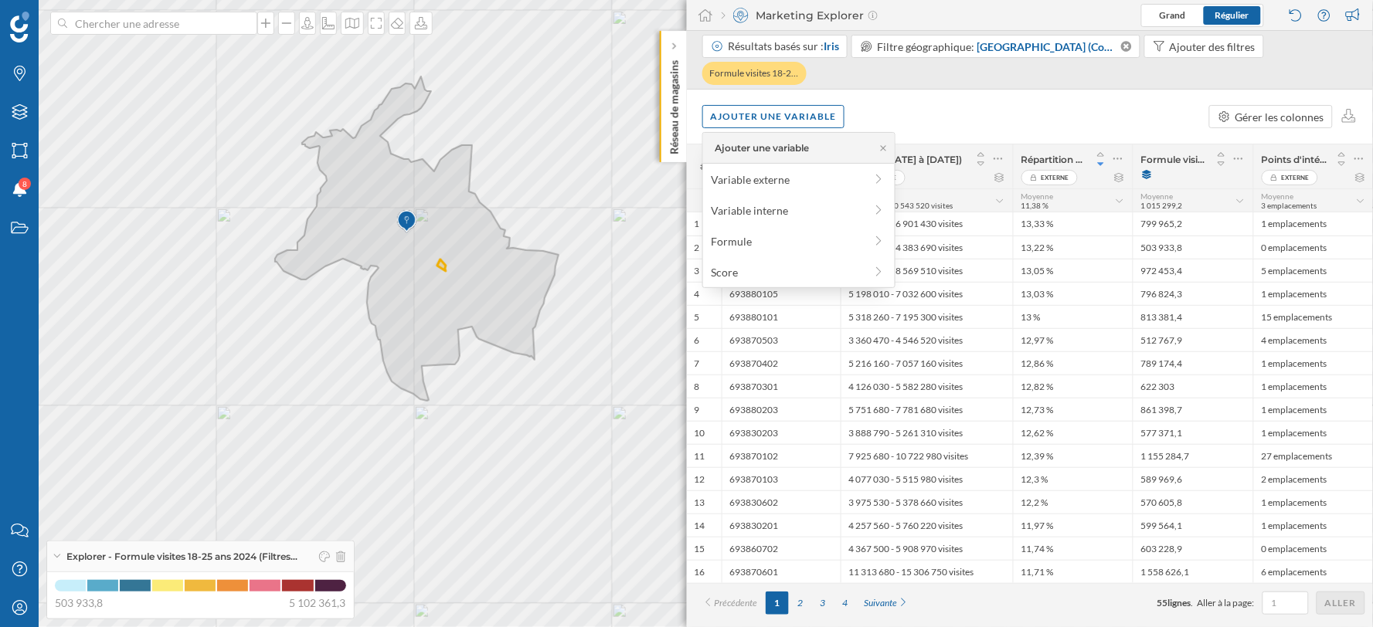
click at [1156, 125] on div "Ajouter une variable Gérer les colonnes" at bounding box center [1030, 117] width 687 height 54
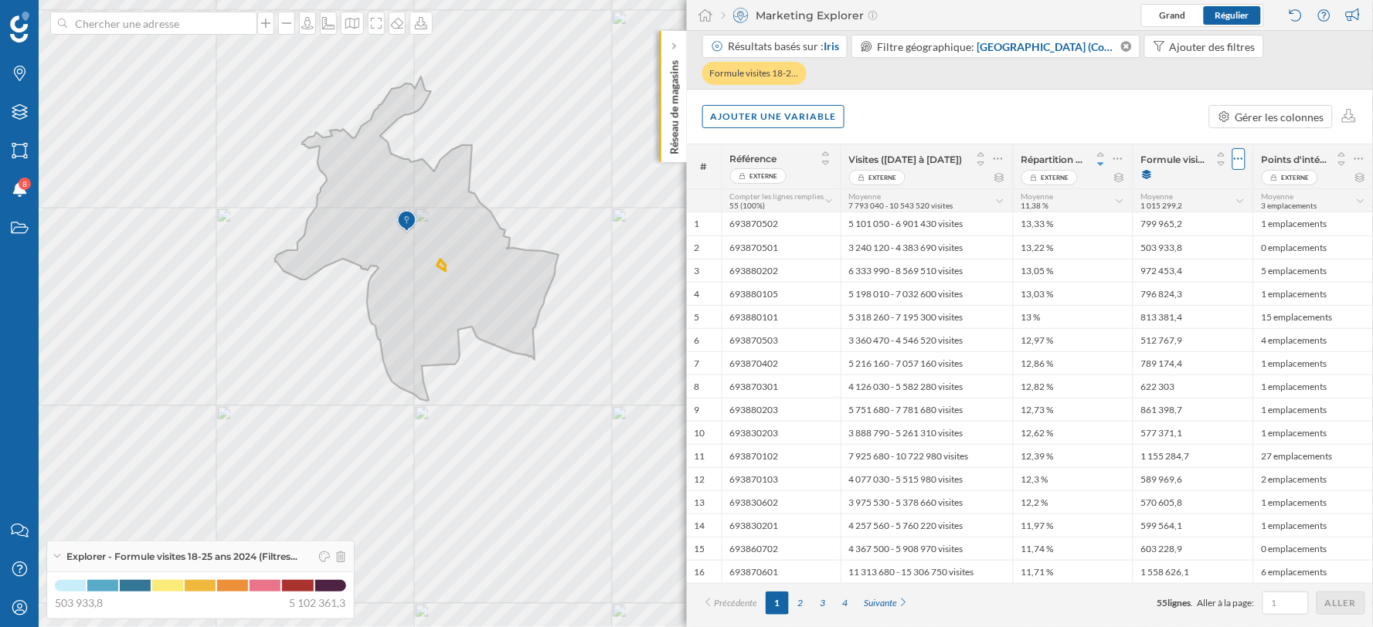
click at [1241, 159] on icon at bounding box center [1239, 158] width 10 height 15
click at [1122, 160] on icon at bounding box center [1119, 158] width 10 height 15
click at [1117, 136] on div "Ajouter une variable Gérer les colonnes" at bounding box center [1030, 117] width 687 height 54
click at [1363, 164] on icon at bounding box center [1360, 158] width 10 height 15
click at [944, 120] on div "Ajouter une variable Gérer les colonnes" at bounding box center [1030, 117] width 687 height 54
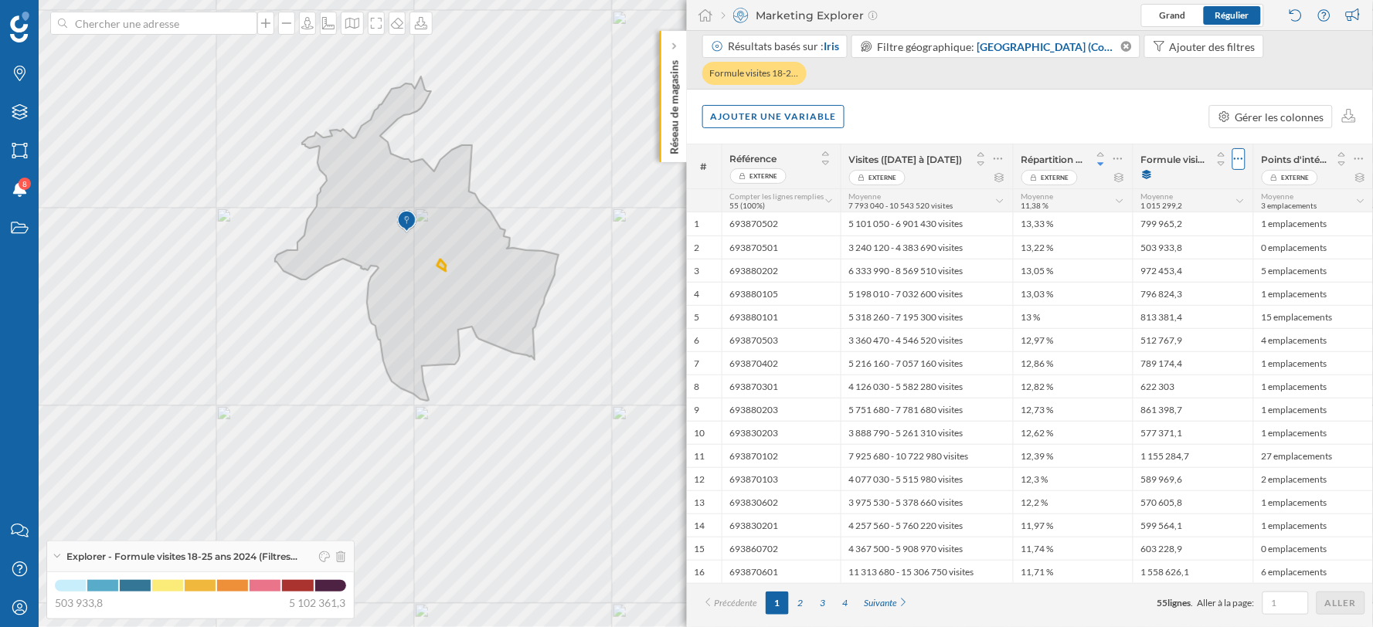
click at [1236, 165] on icon at bounding box center [1239, 158] width 10 height 15
click at [1125, 134] on div "Ajouter une variable Gérer les colonnes" at bounding box center [1030, 117] width 687 height 54
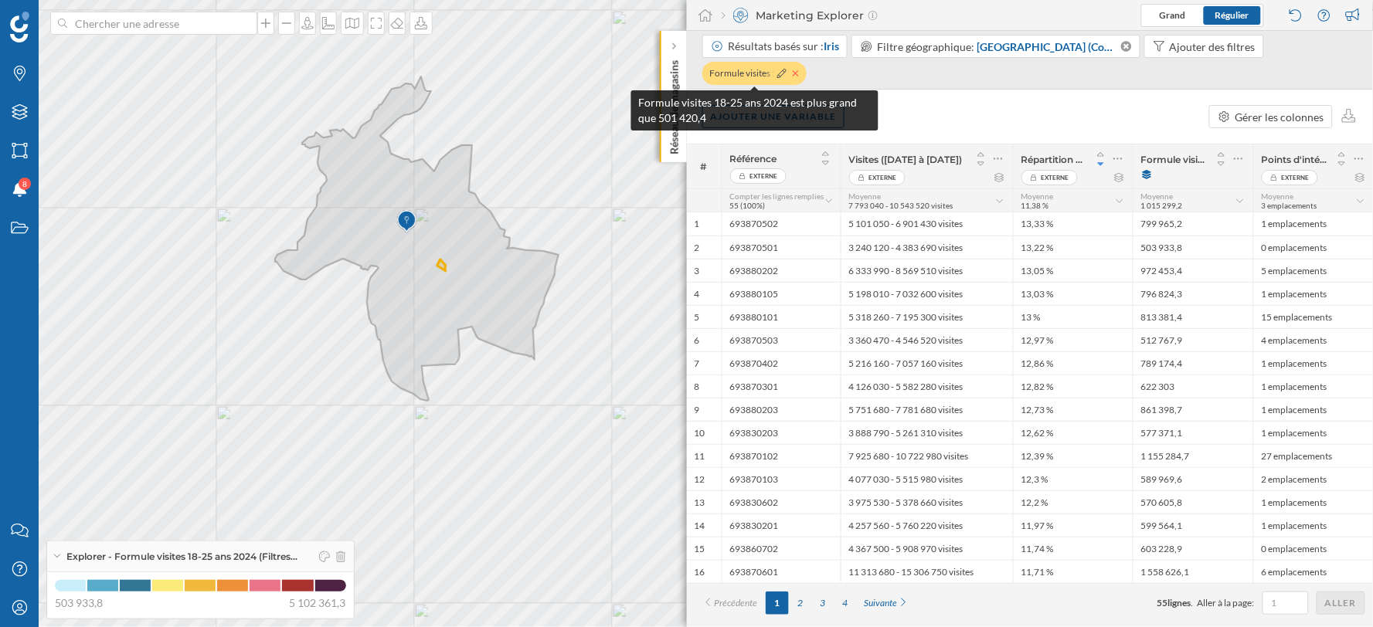
click at [794, 74] on icon at bounding box center [795, 72] width 5 height 5
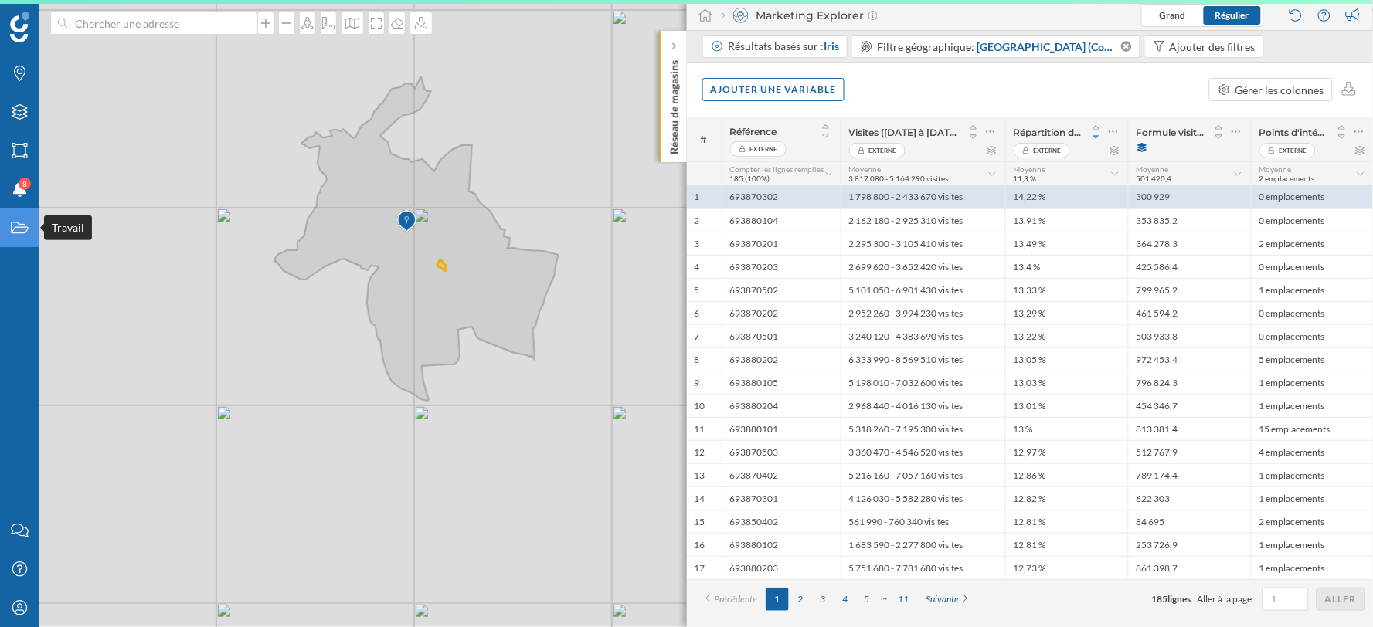
click at [10, 221] on icon "Travail" at bounding box center [19, 227] width 19 height 15
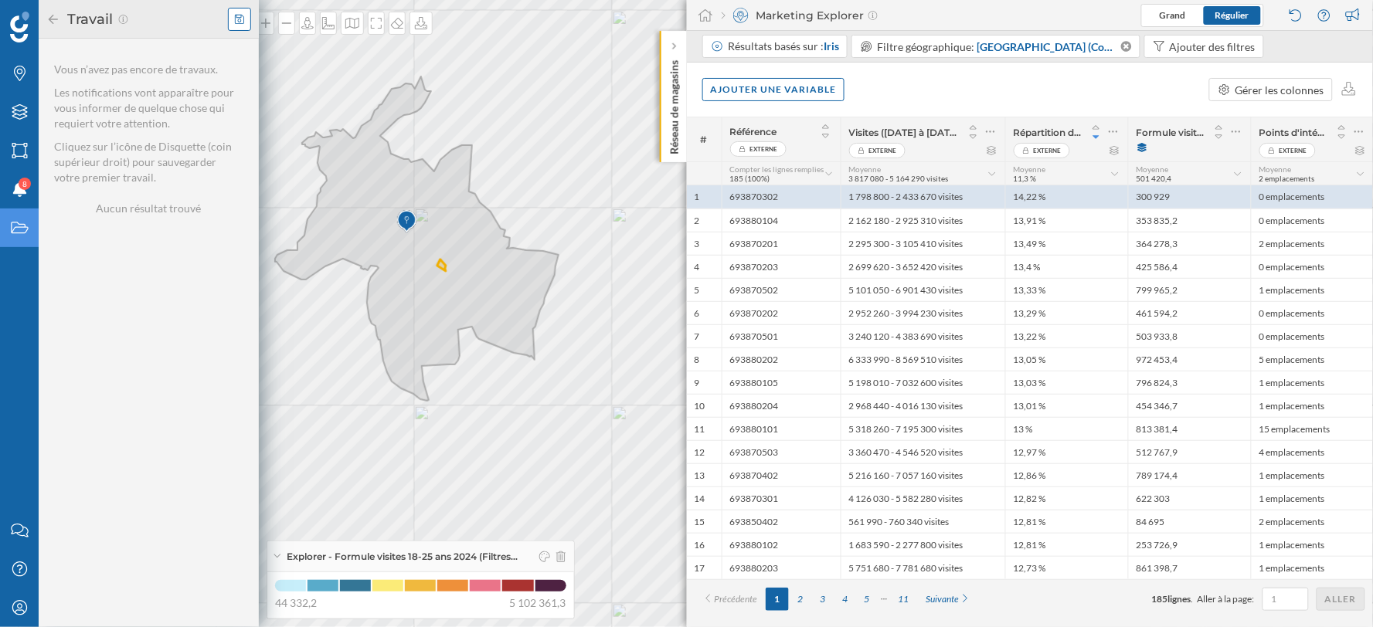
click at [240, 20] on icon at bounding box center [239, 19] width 9 height 11
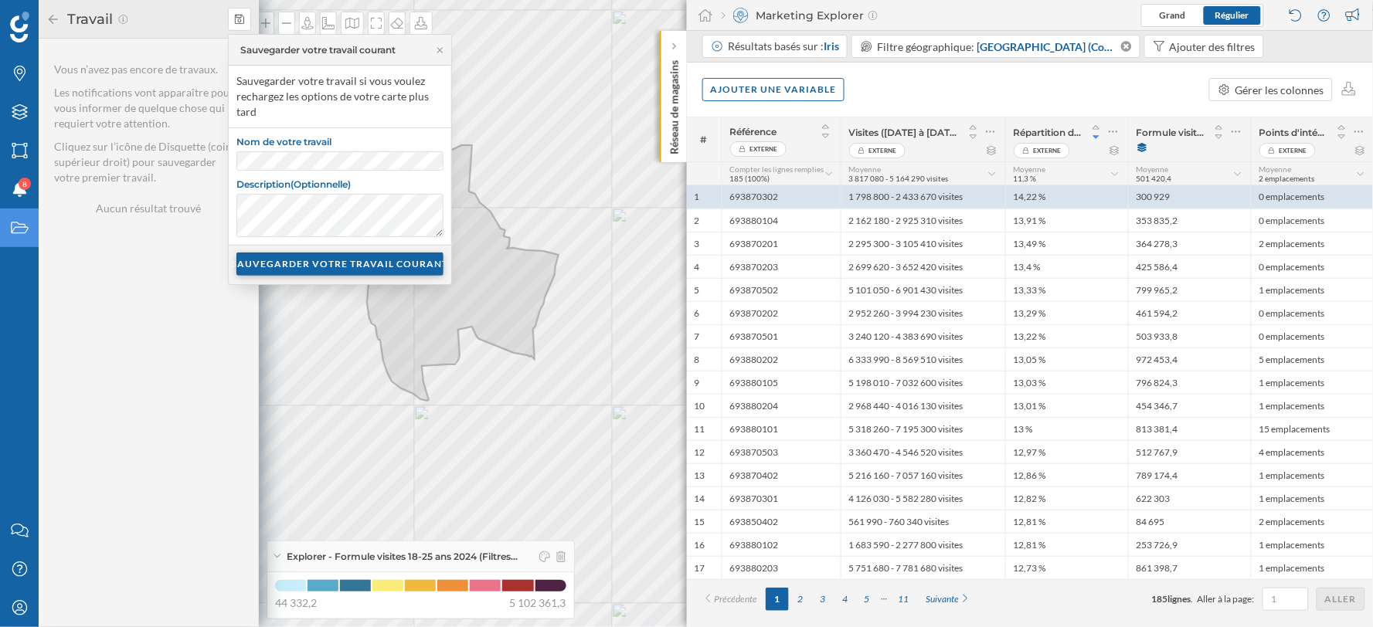
click at [307, 265] on div "SAUVEGARDER VOTRE TRAVAIL COURANT" at bounding box center [339, 264] width 207 height 23
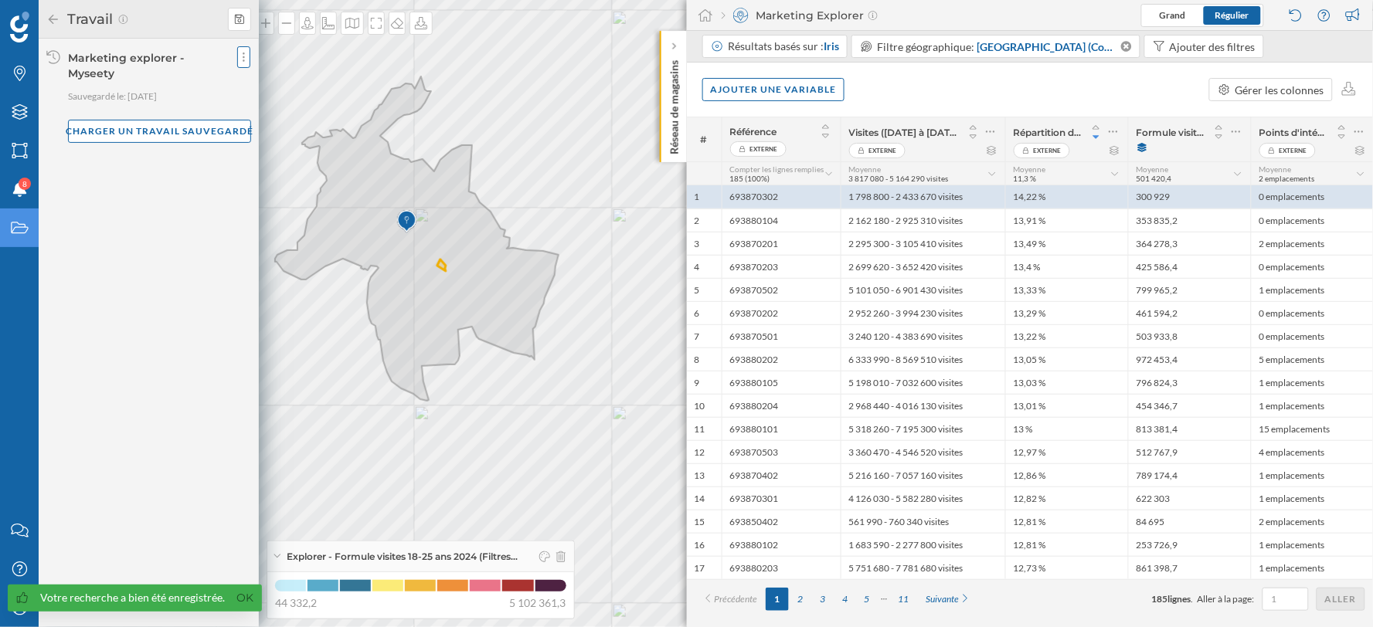
click at [238, 52] on div at bounding box center [243, 57] width 13 height 22
click at [282, 79] on div "Partagez votre travail" at bounding box center [313, 88] width 143 height 23
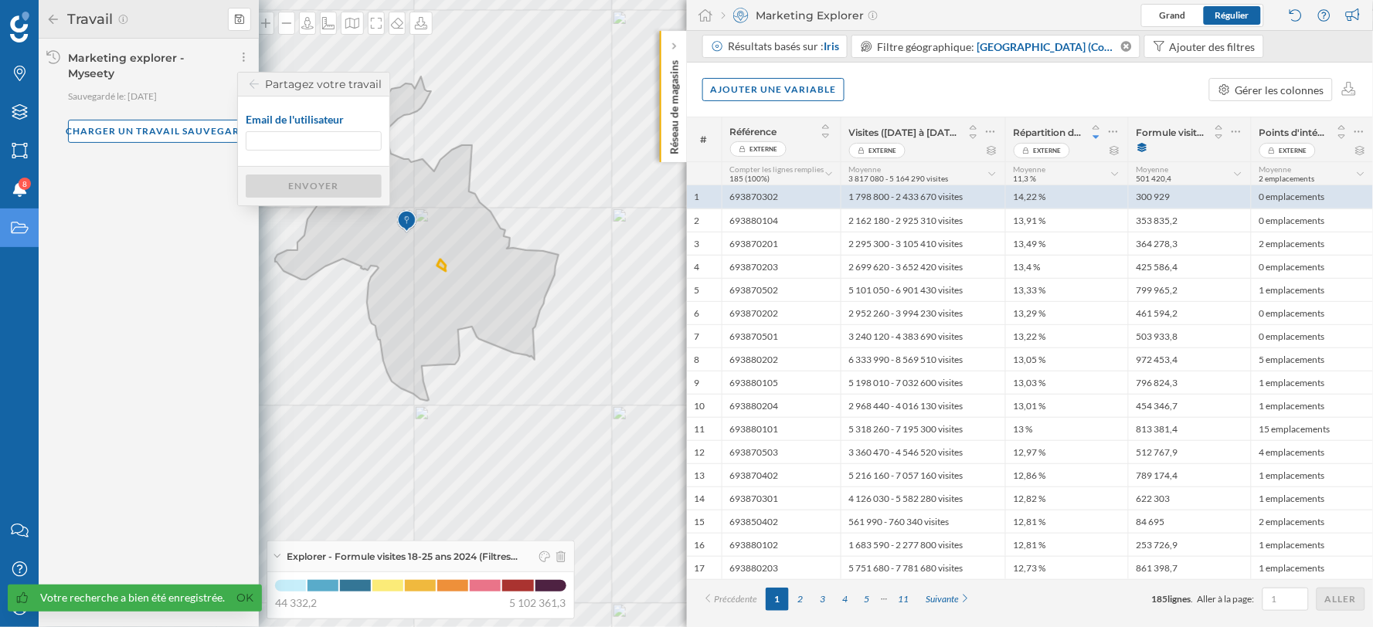
drag, startPoint x: 306, startPoint y: 145, endPoint x: 299, endPoint y: 150, distance: 8.4
click at [306, 145] on input "Email de l'utilisateur" at bounding box center [314, 140] width 136 height 19
type input "ediebold@mytraffic.fr"
click at [312, 179] on div "Envoyer" at bounding box center [314, 185] width 136 height 23
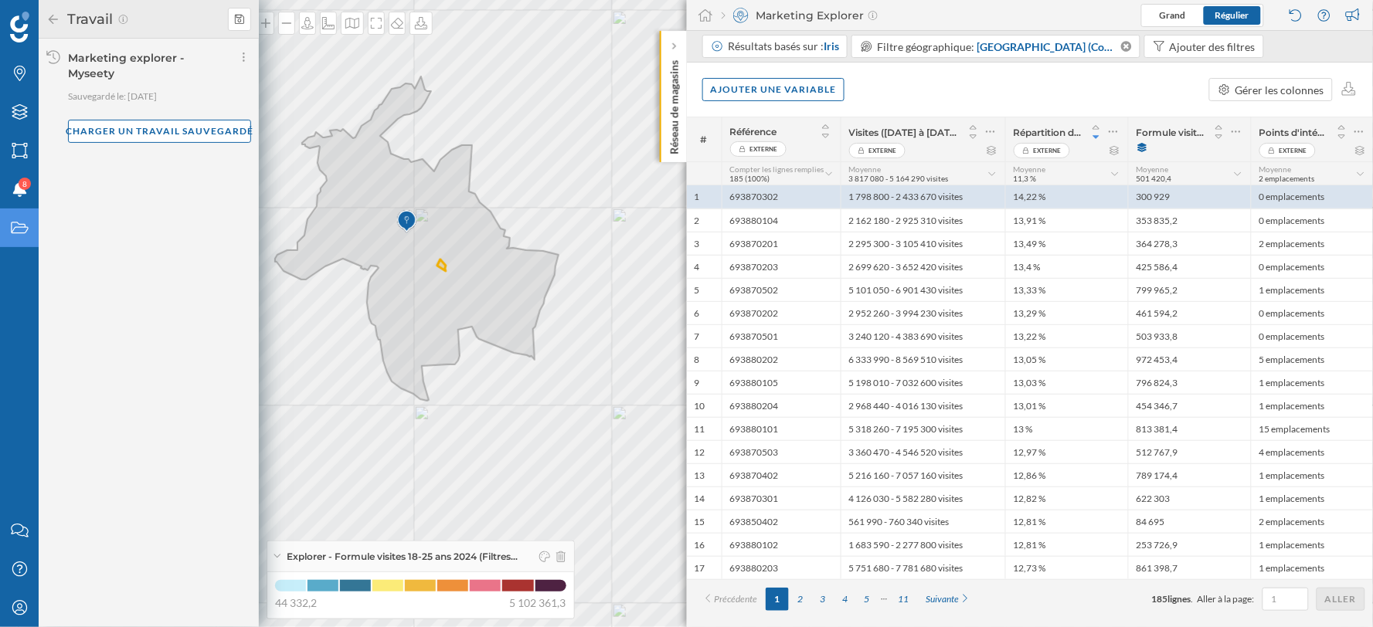
click at [48, 19] on icon at bounding box center [53, 19] width 14 height 11
